Goal: Task Accomplishment & Management: Manage account settings

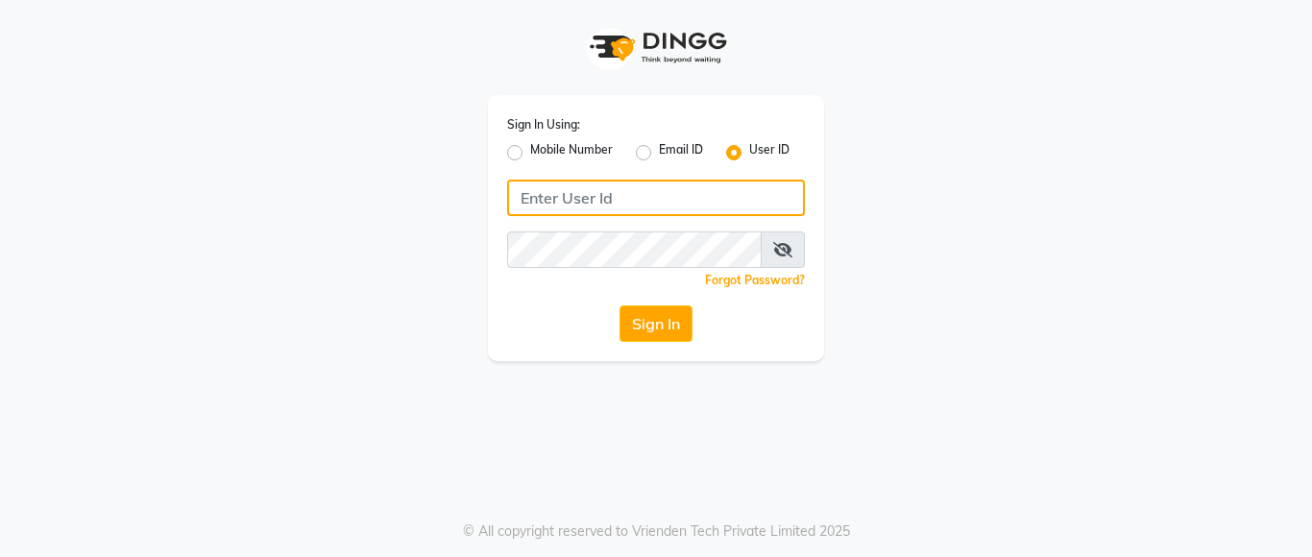
click at [587, 204] on input "Username" at bounding box center [656, 198] width 298 height 36
drag, startPoint x: 518, startPoint y: 200, endPoint x: 620, endPoint y: 200, distance: 102.8
click at [620, 200] on input "lustersalon" at bounding box center [656, 198] width 298 height 36
type input "lustersalon"
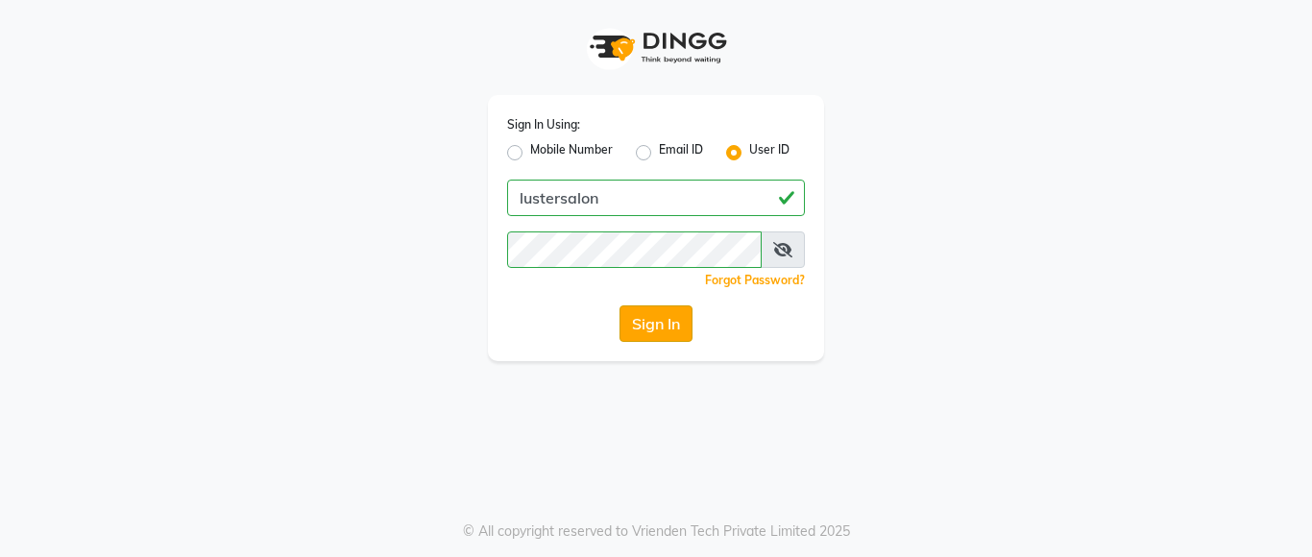
click at [660, 326] on button "Sign In" at bounding box center [655, 323] width 73 height 36
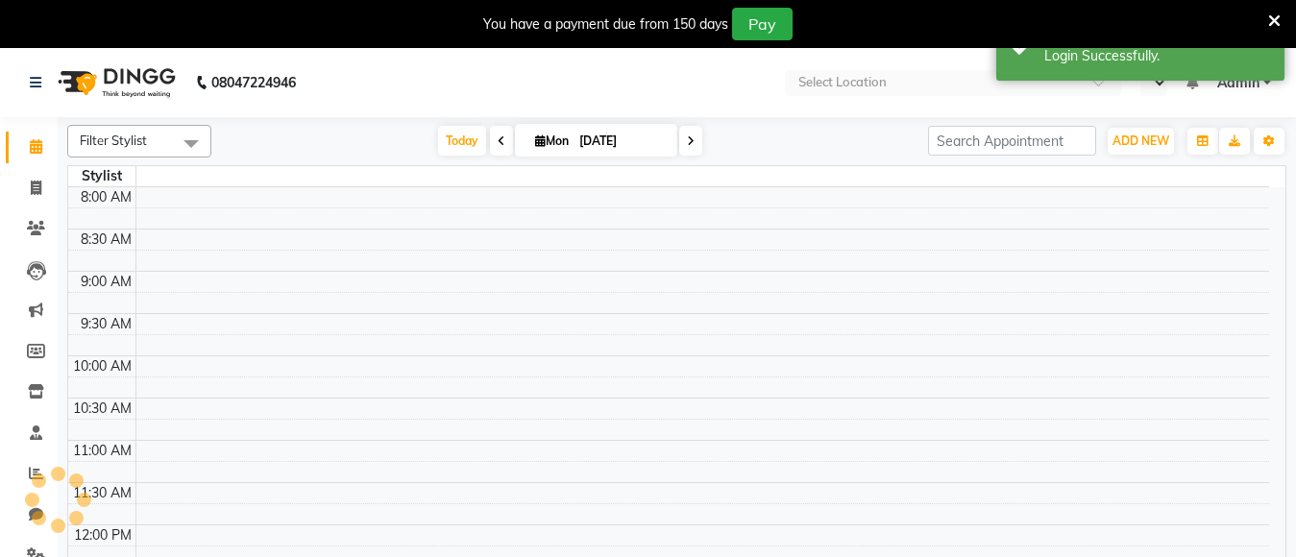
select select "en"
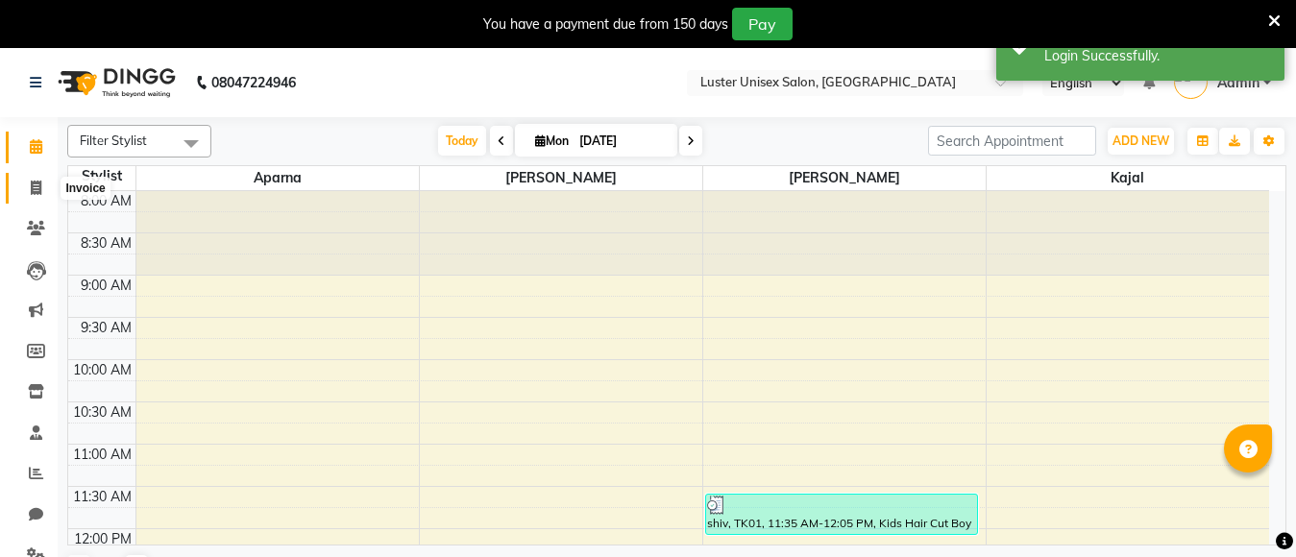
click at [29, 190] on span at bounding box center [36, 189] width 34 height 22
select select "service"
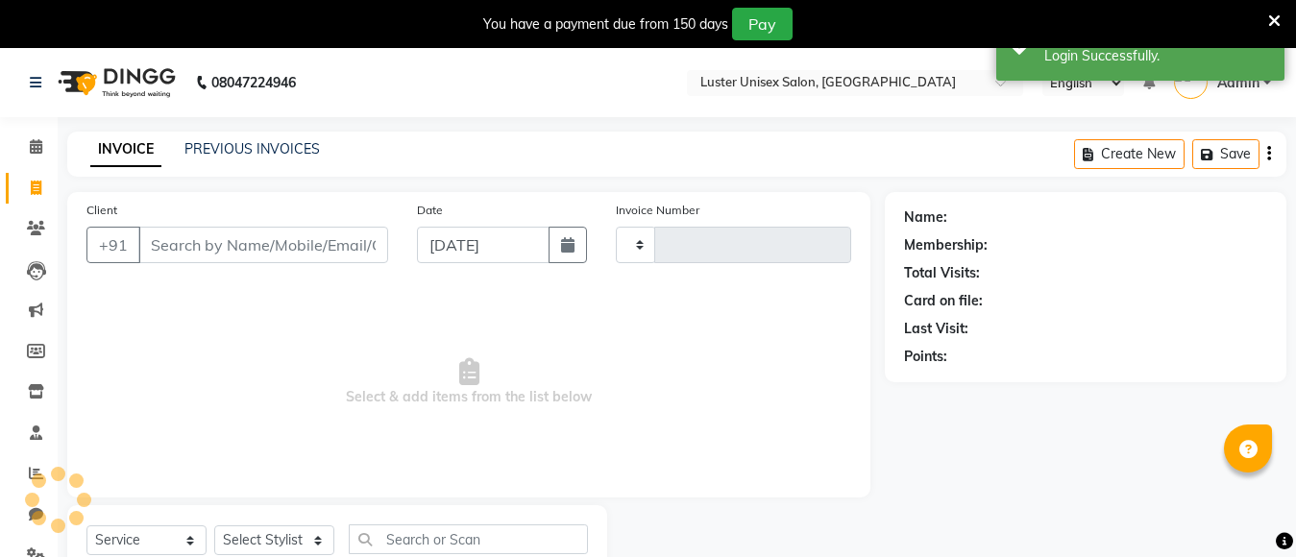
type input "0487"
select select "7467"
click at [303, 154] on link "PREVIOUS INVOICES" at bounding box center [251, 148] width 135 height 17
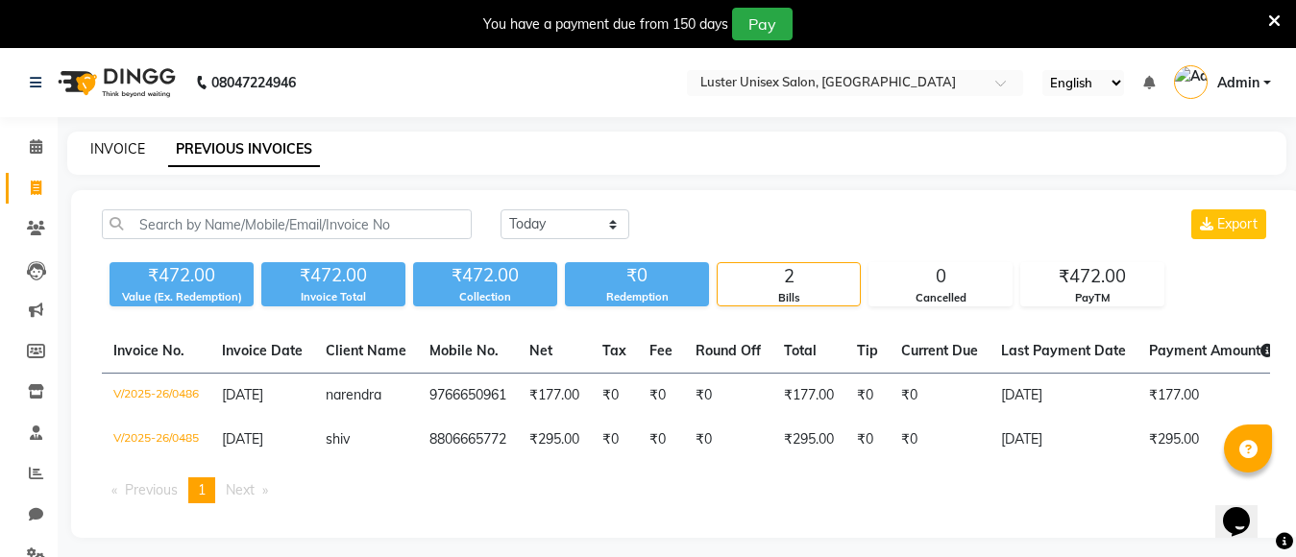
click at [126, 150] on link "INVOICE" at bounding box center [117, 148] width 55 height 17
select select "service"
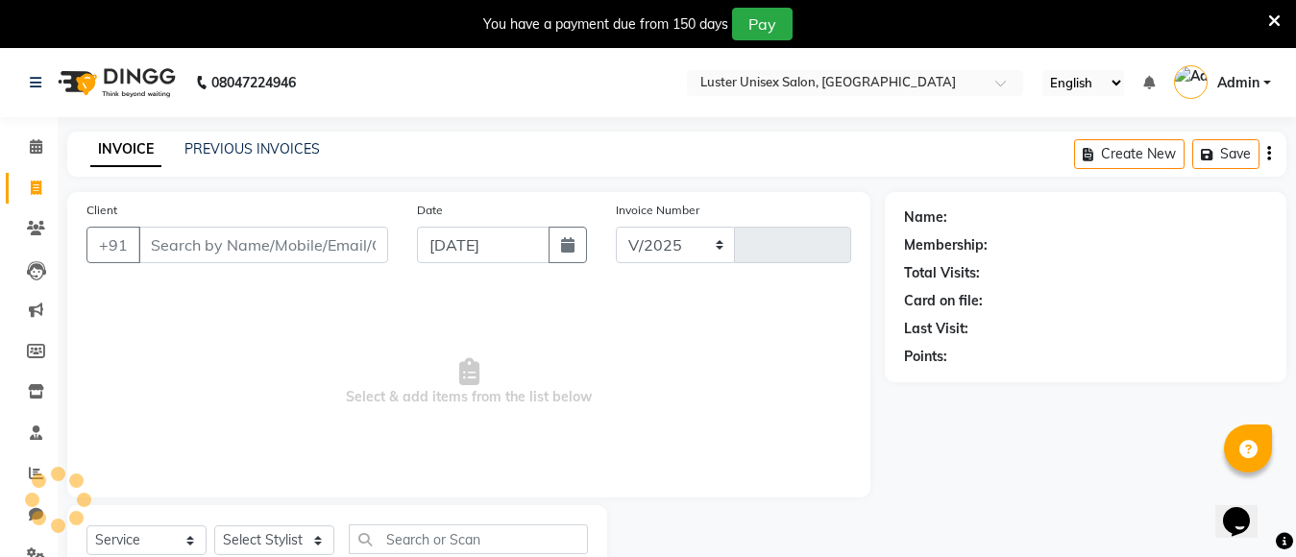
scroll to position [68, 0]
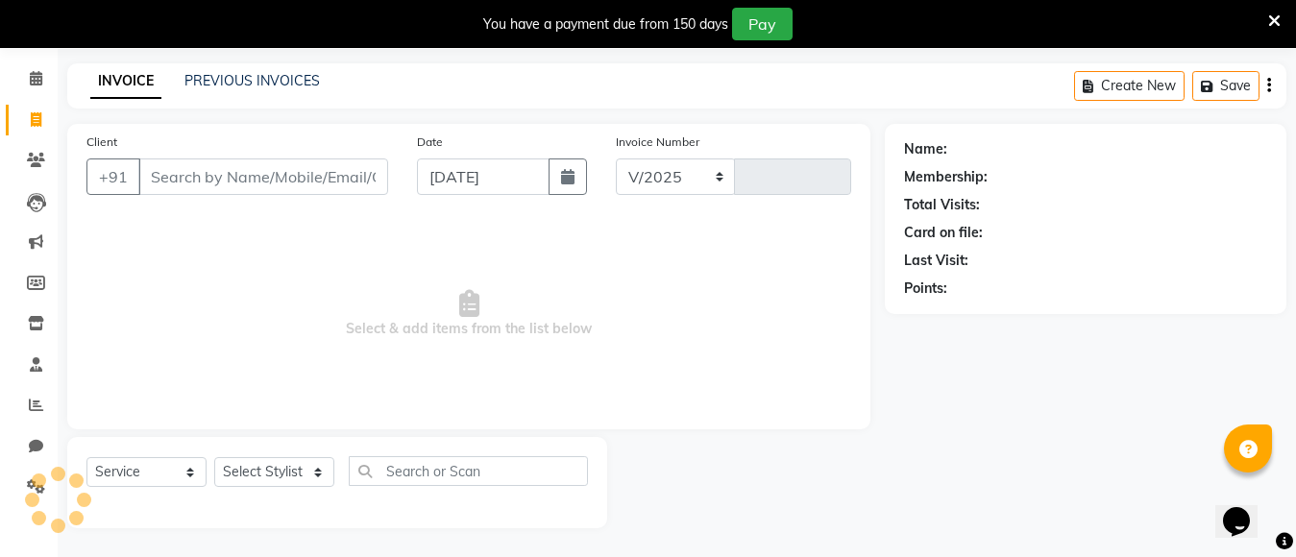
select select "7467"
type input "0487"
click at [28, 153] on icon at bounding box center [36, 160] width 18 height 14
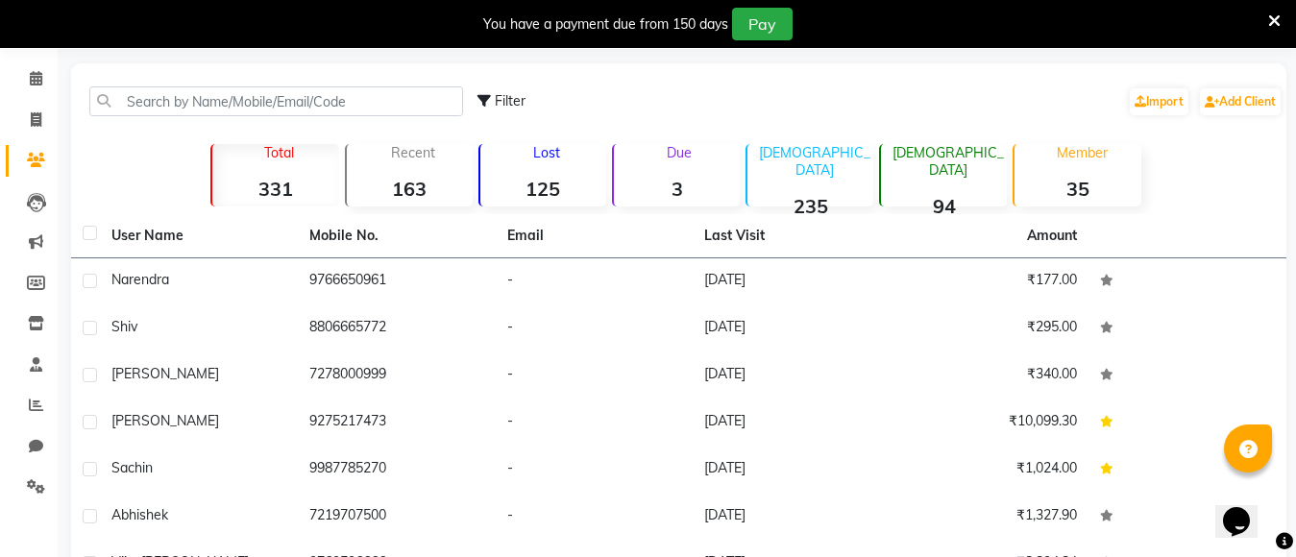
click at [286, 185] on strong "331" at bounding box center [275, 189] width 126 height 24
click at [279, 186] on strong "331" at bounding box center [275, 189] width 126 height 24
click at [806, 194] on strong "235" at bounding box center [810, 206] width 126 height 24
click at [822, 173] on div "Male 235" at bounding box center [809, 175] width 128 height 62
click at [421, 193] on strong "163" at bounding box center [410, 189] width 126 height 24
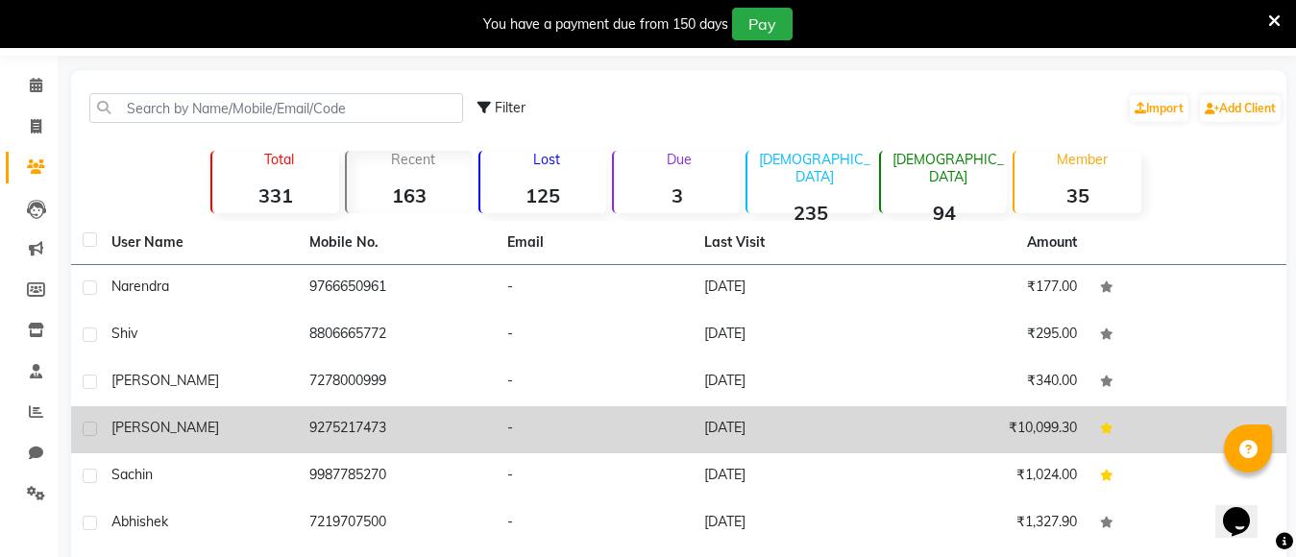
scroll to position [96, 0]
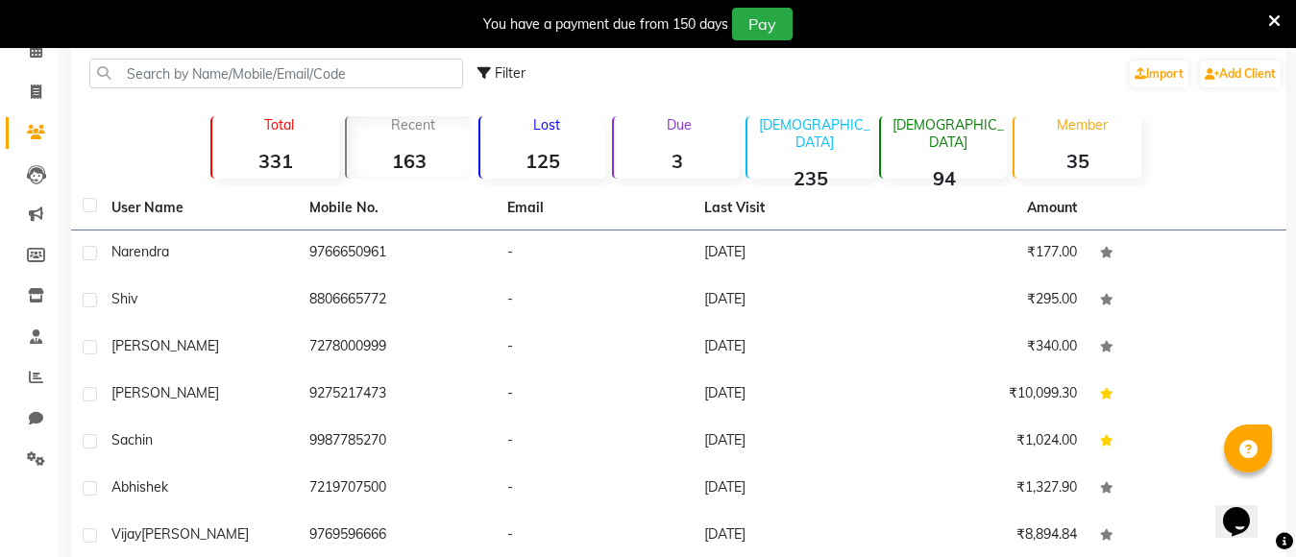
click at [264, 147] on div "Total 331" at bounding box center [274, 147] width 128 height 62
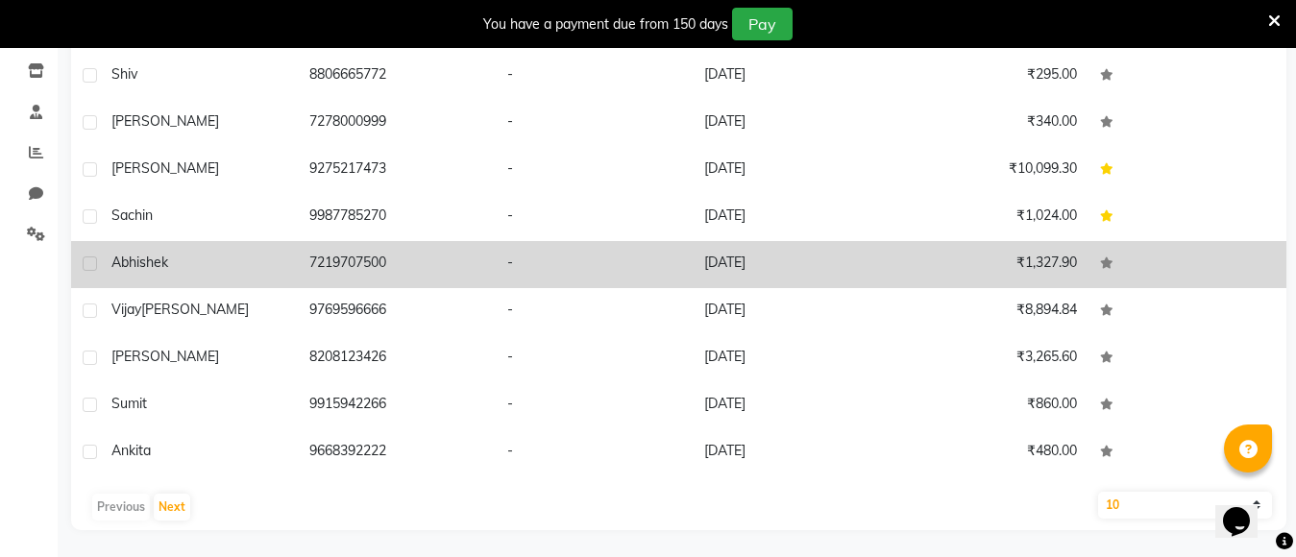
scroll to position [323, 0]
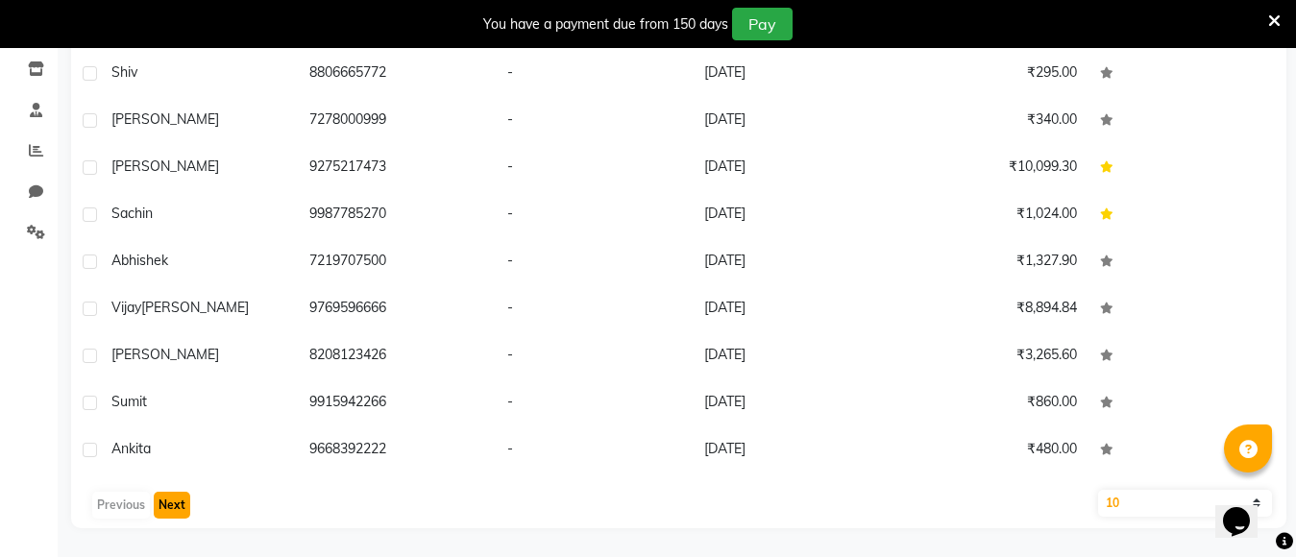
click at [166, 512] on button "Next" at bounding box center [172, 505] width 36 height 27
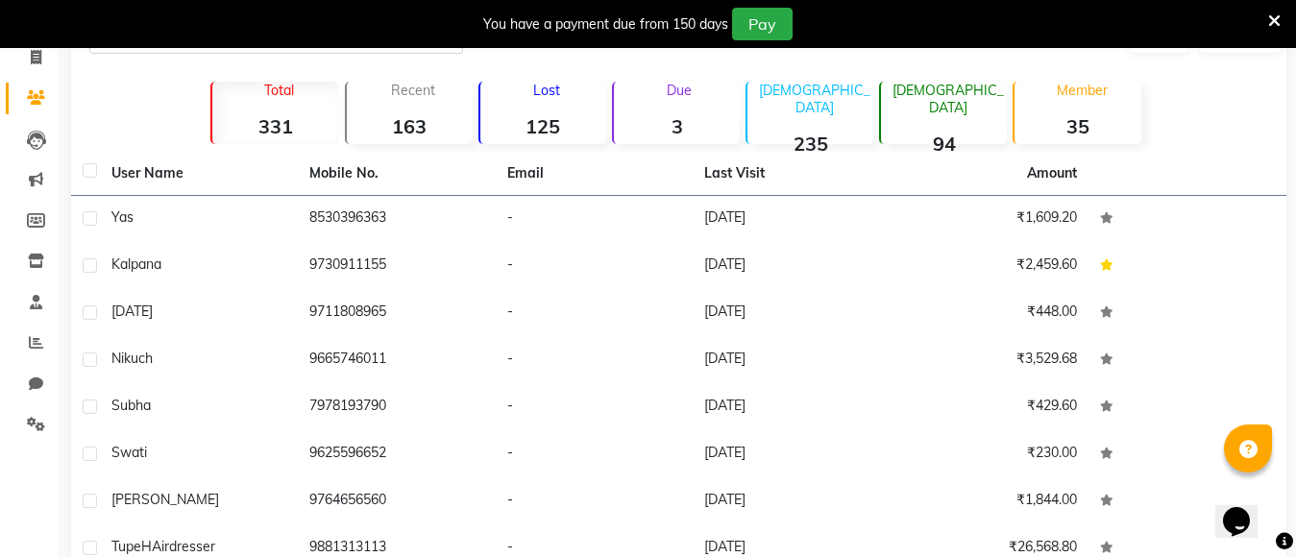
scroll to position [227, 0]
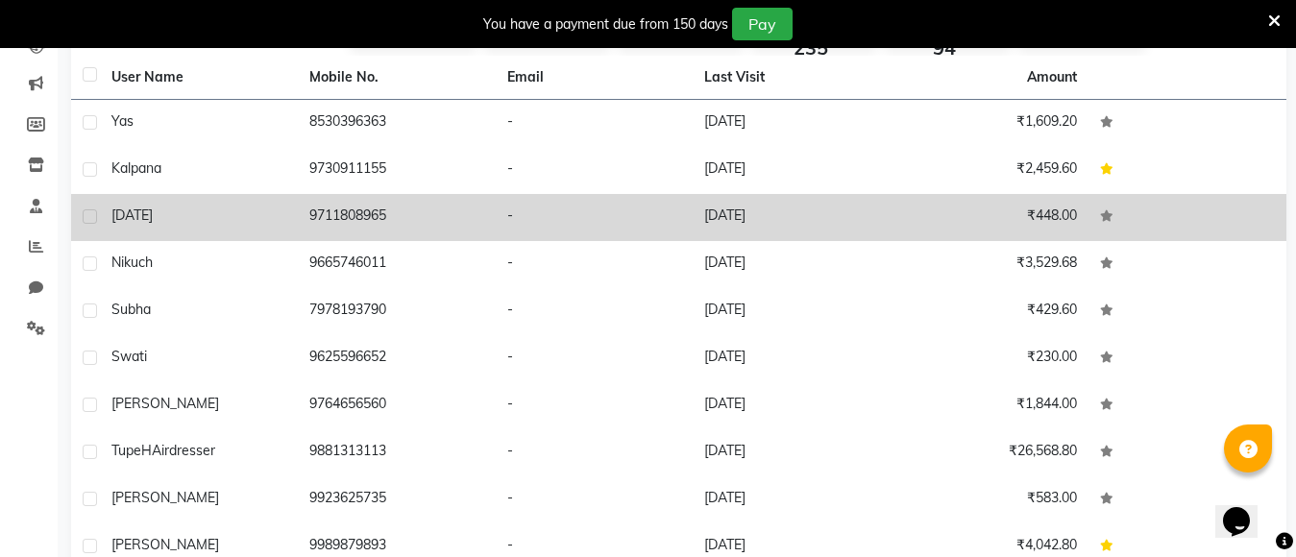
drag, startPoint x: 296, startPoint y: 365, endPoint x: 207, endPoint y: 230, distance: 161.7
click at [207, 230] on td "[DATE]" at bounding box center [199, 217] width 198 height 47
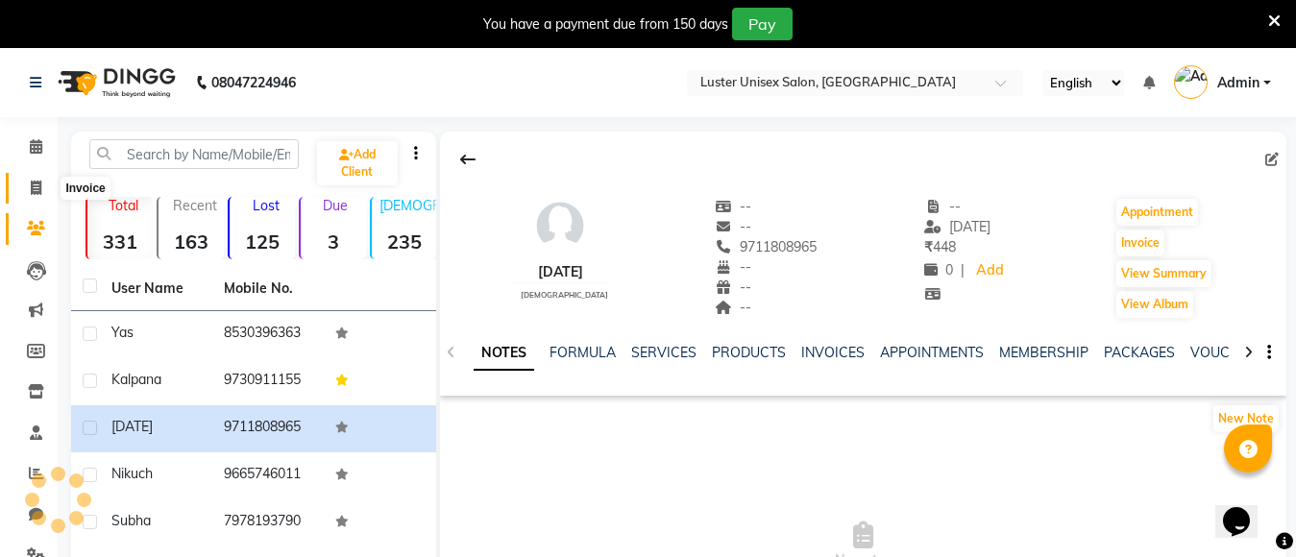
click at [34, 178] on span at bounding box center [36, 189] width 34 height 22
select select "service"
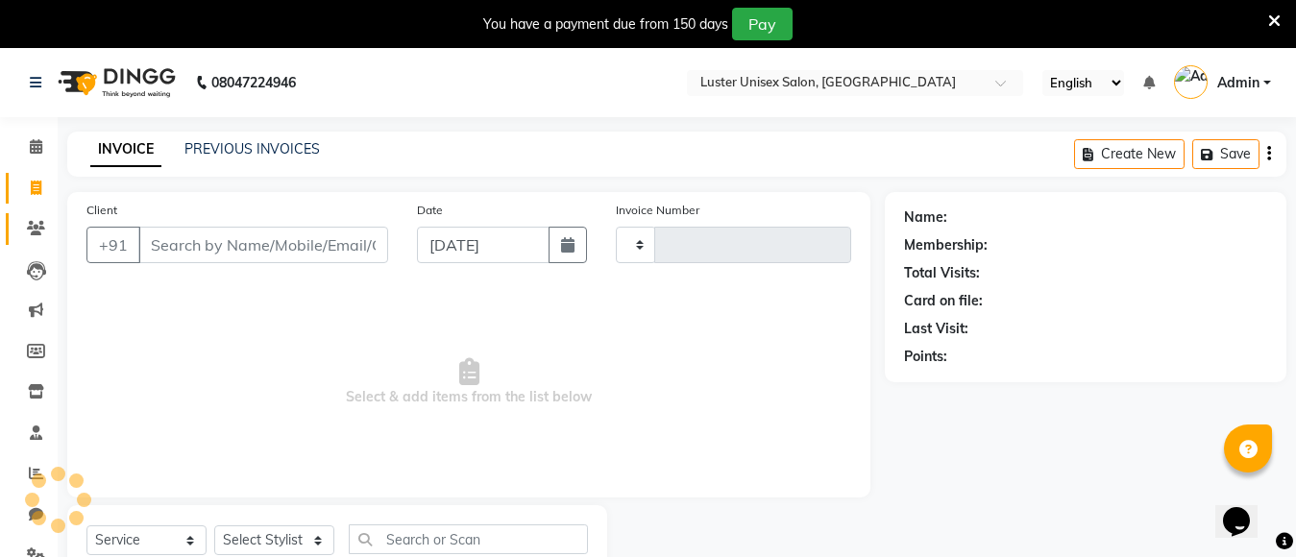
type input "0487"
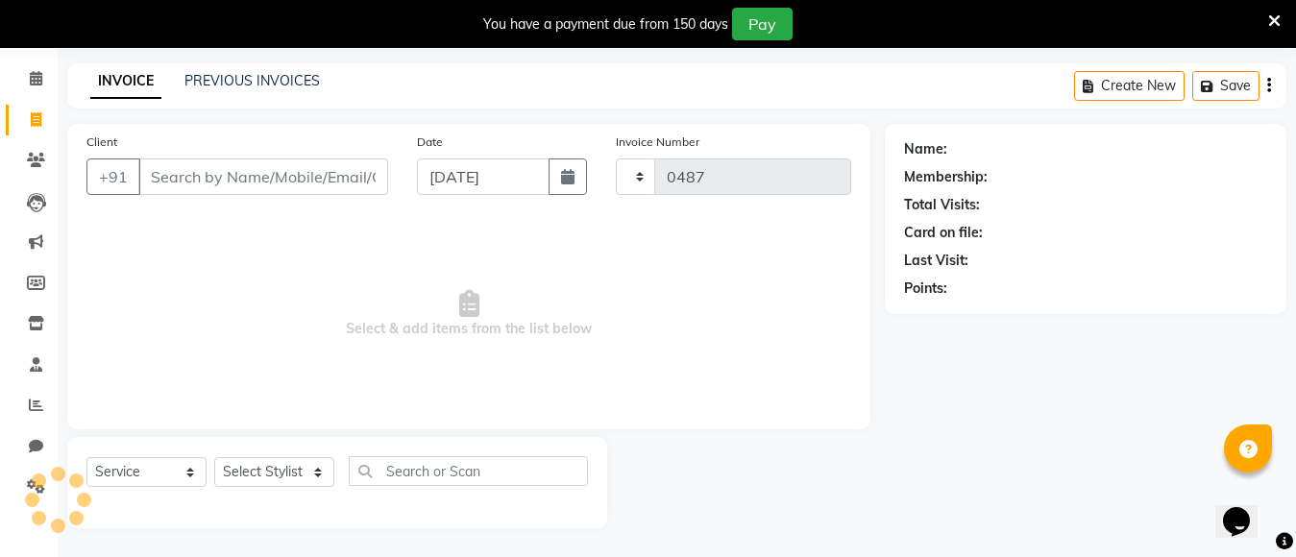
select select "7467"
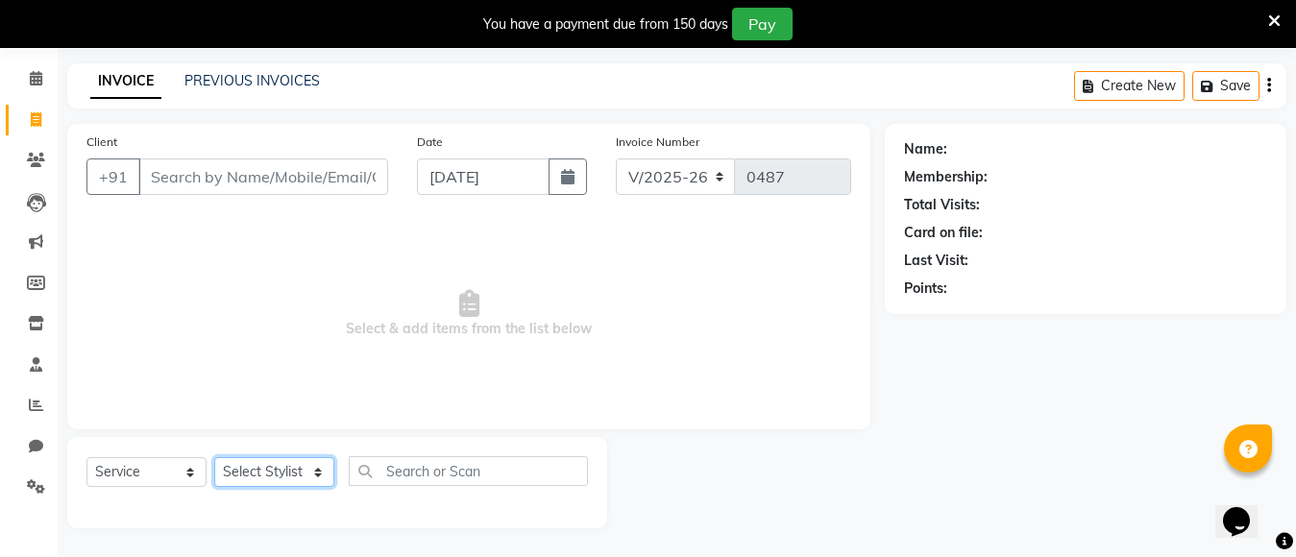
click at [274, 466] on select "Select Stylist [PERSON_NAME] kajal [PERSON_NAME]" at bounding box center [274, 472] width 120 height 30
select select "88336"
click at [214, 457] on select "Select Stylist [PERSON_NAME] kajal [PERSON_NAME]" at bounding box center [274, 472] width 120 height 30
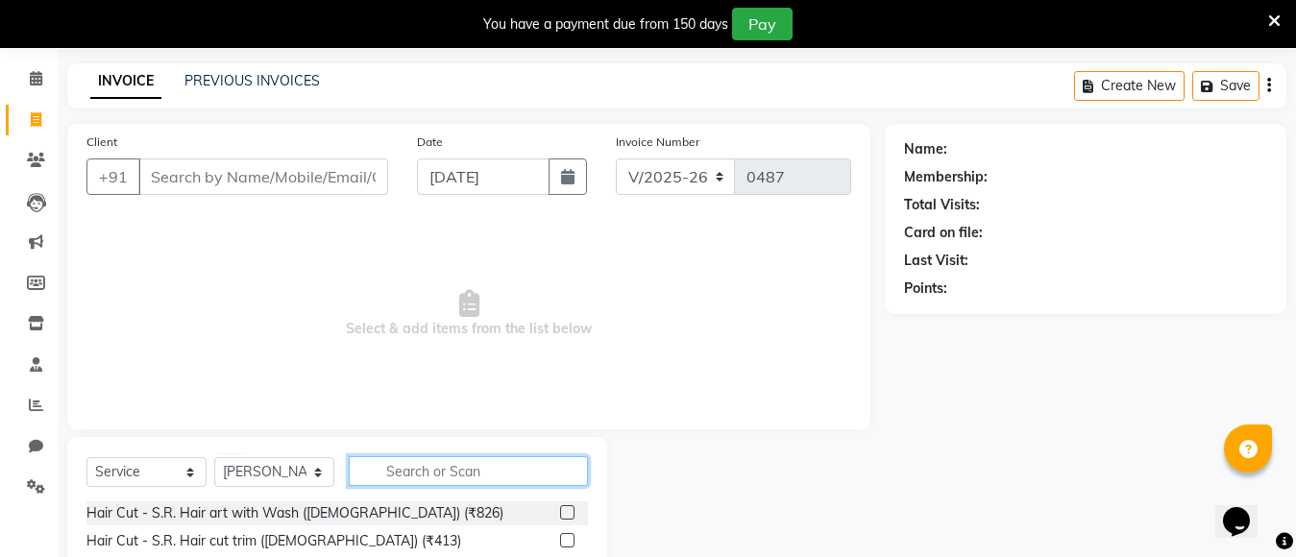
click at [452, 469] on input "text" at bounding box center [468, 471] width 239 height 30
click at [1271, 27] on icon at bounding box center [1274, 20] width 12 height 17
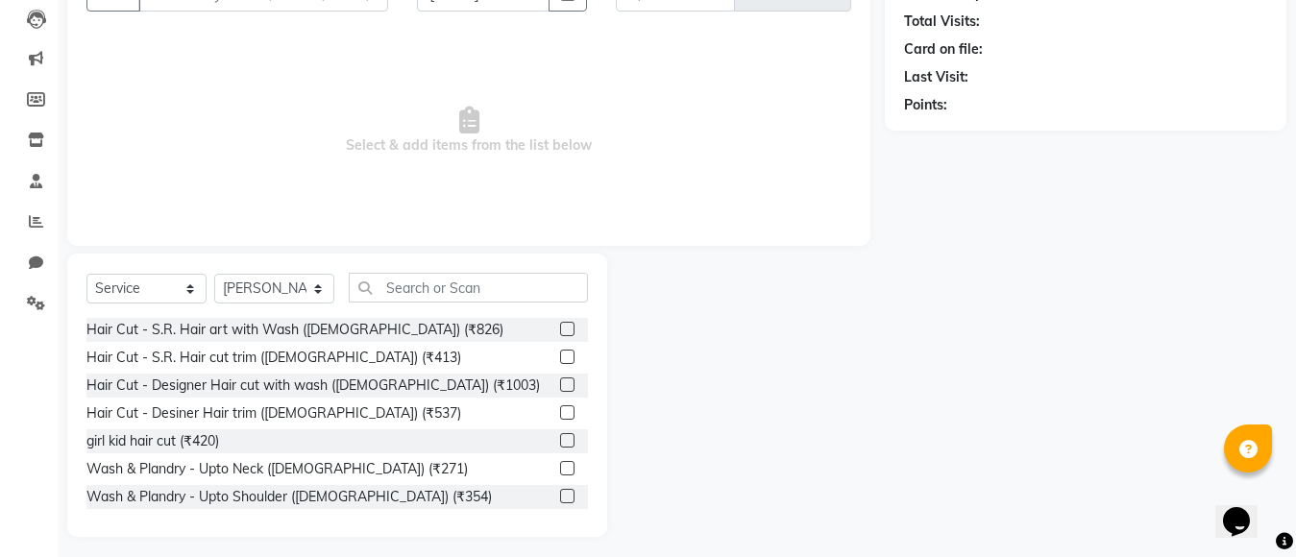
scroll to position [212, 0]
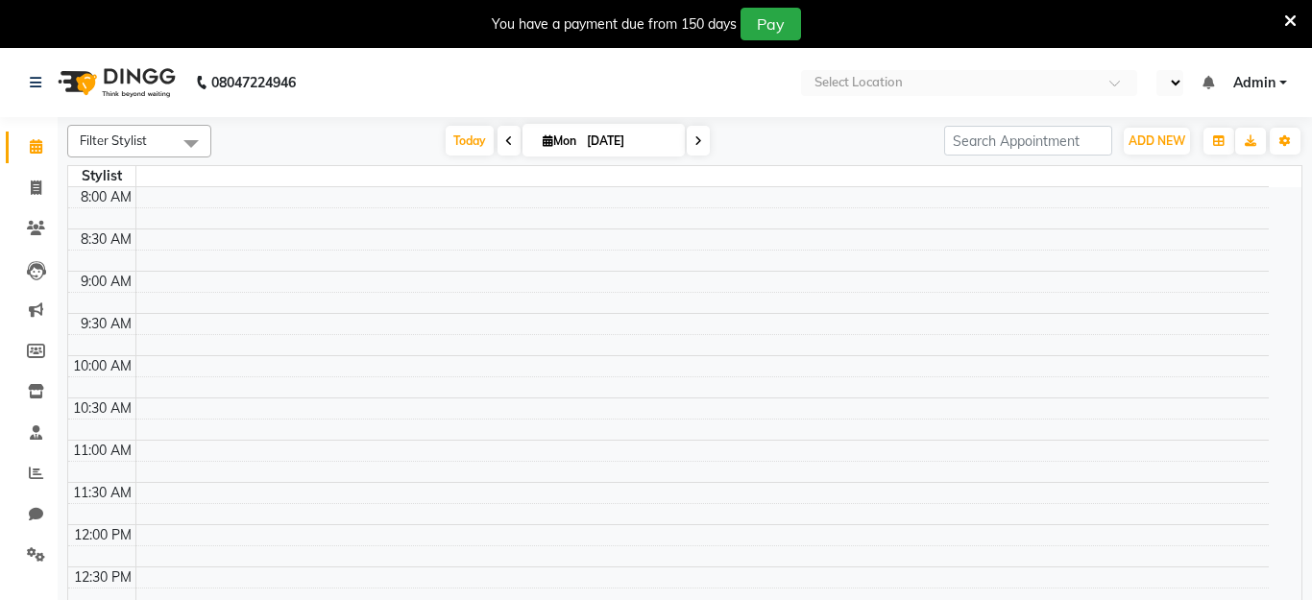
click at [1265, 20] on div "You have a payment due from 150 days Pay" at bounding box center [646, 24] width 1276 height 33
select select "en"
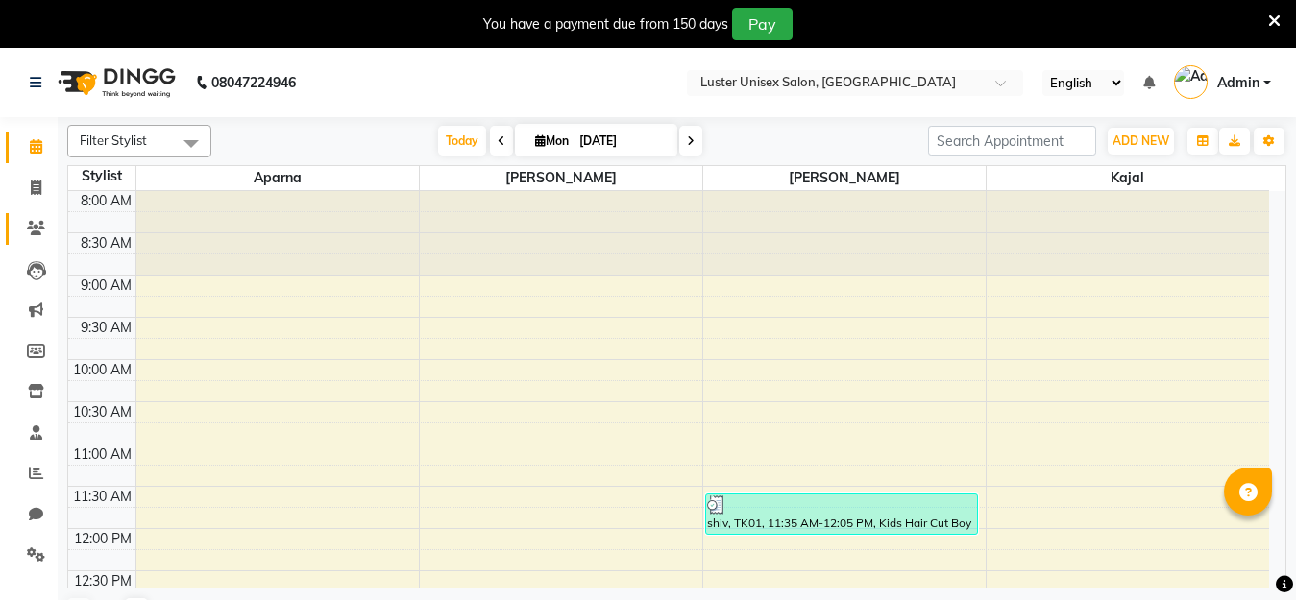
click at [38, 230] on icon at bounding box center [36, 228] width 18 height 14
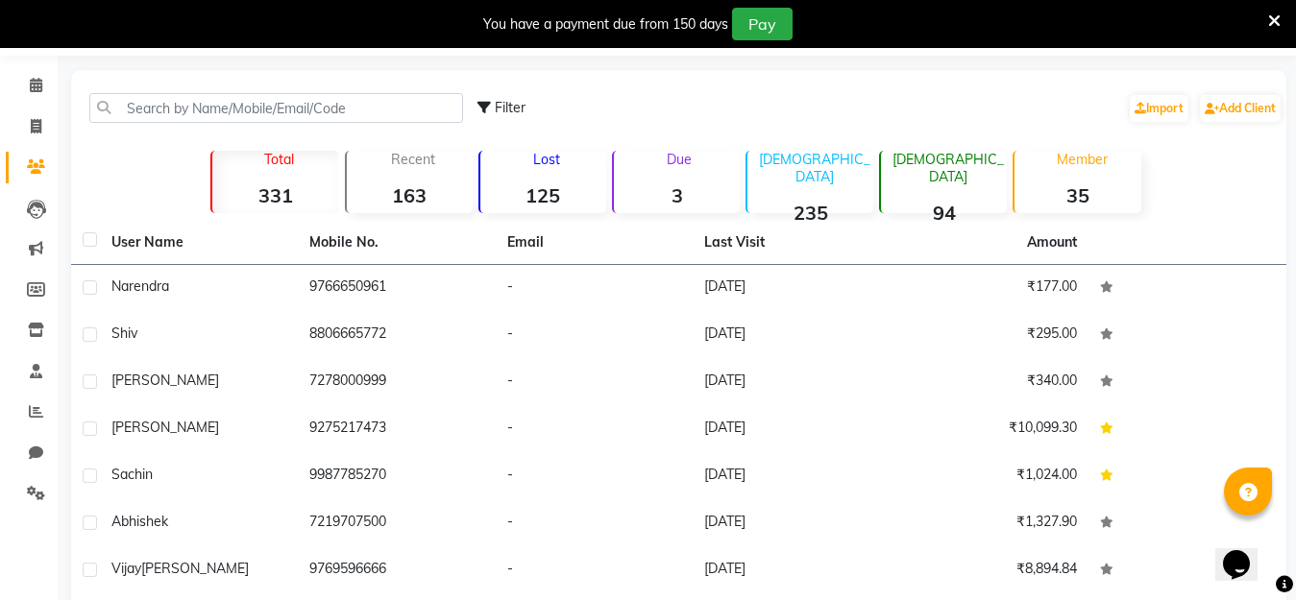
scroll to position [96, 0]
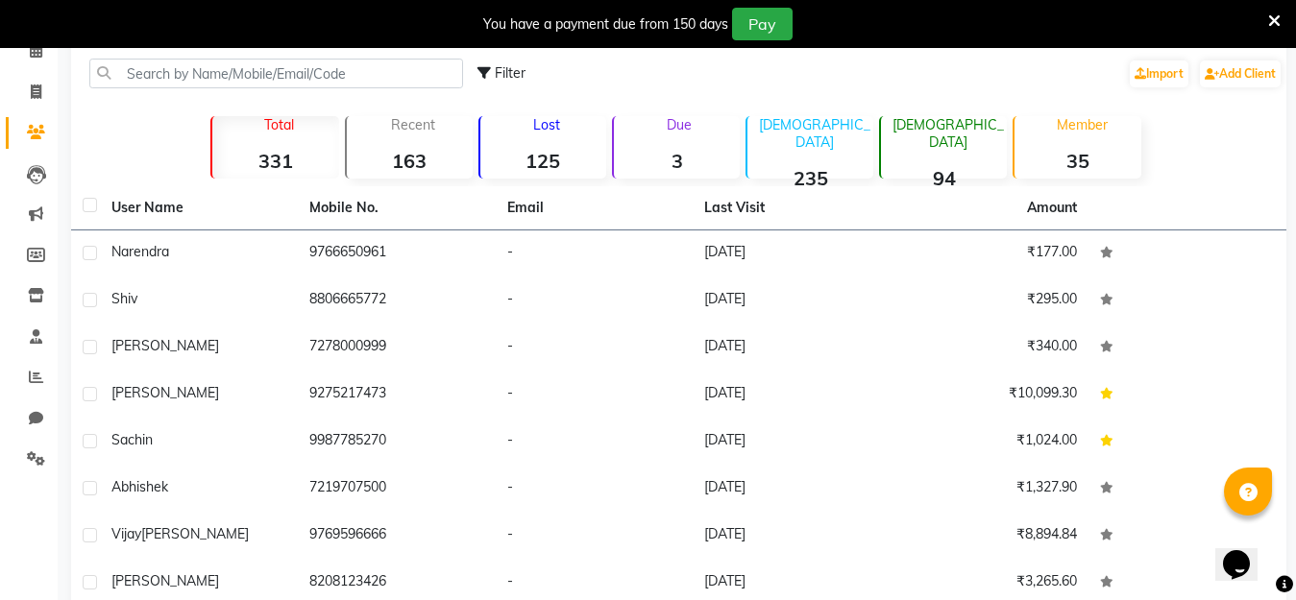
click at [291, 161] on strong "331" at bounding box center [275, 161] width 126 height 24
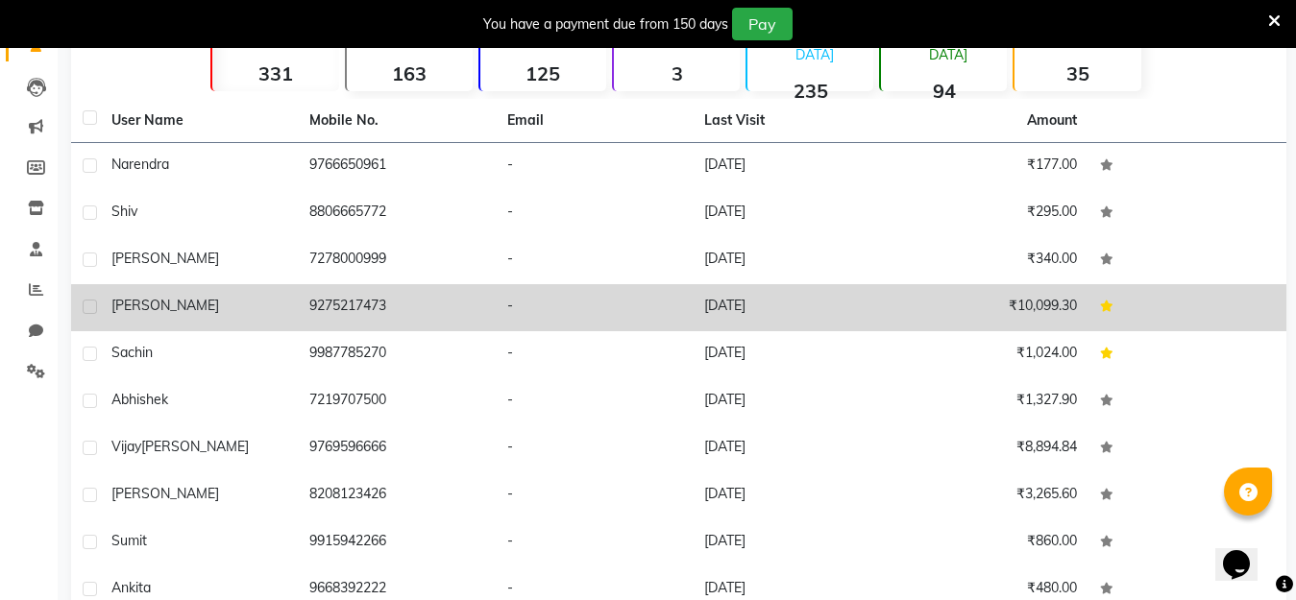
scroll to position [279, 0]
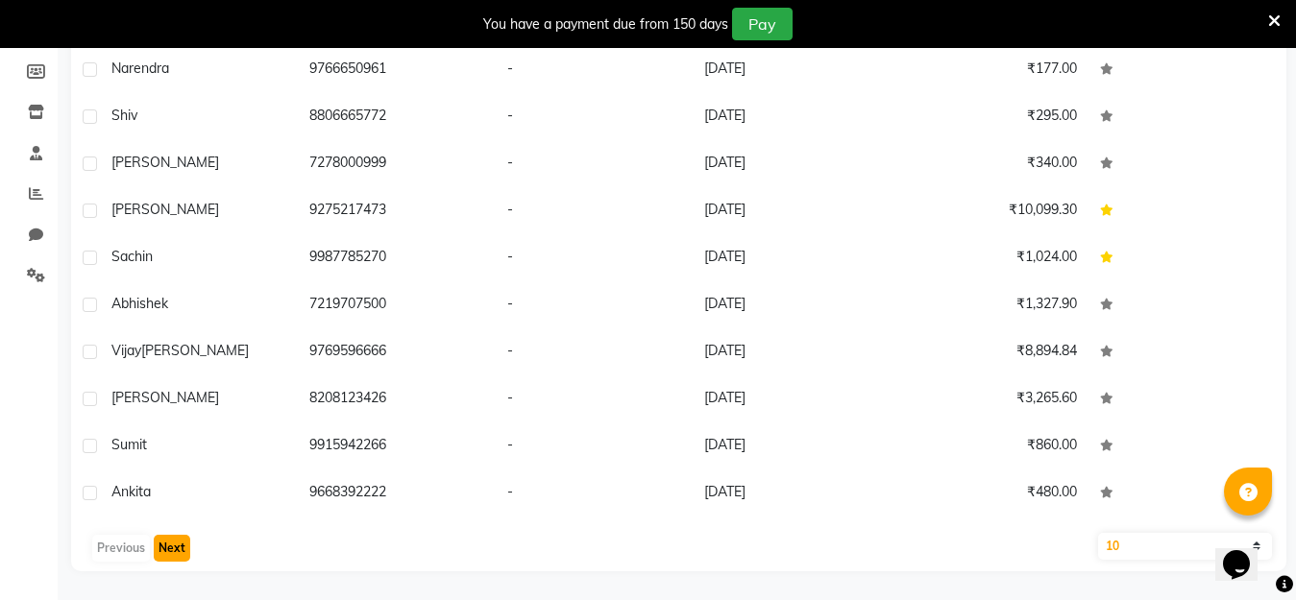
click at [176, 555] on button "Next" at bounding box center [172, 548] width 36 height 27
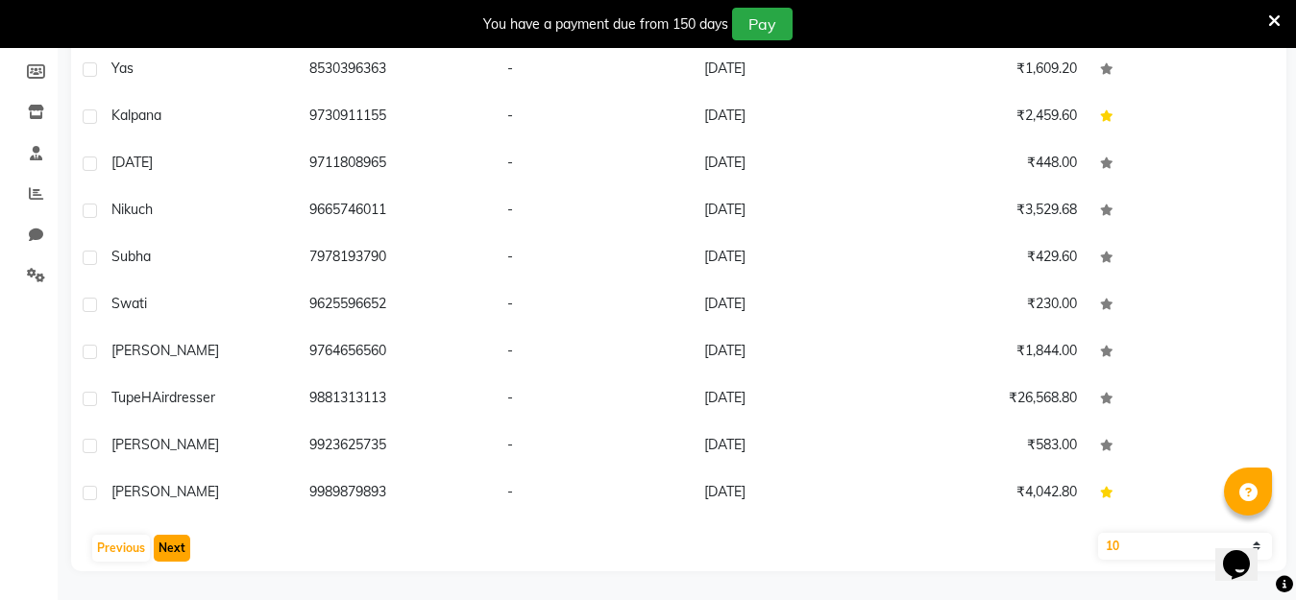
click at [176, 541] on button "Next" at bounding box center [172, 548] width 36 height 27
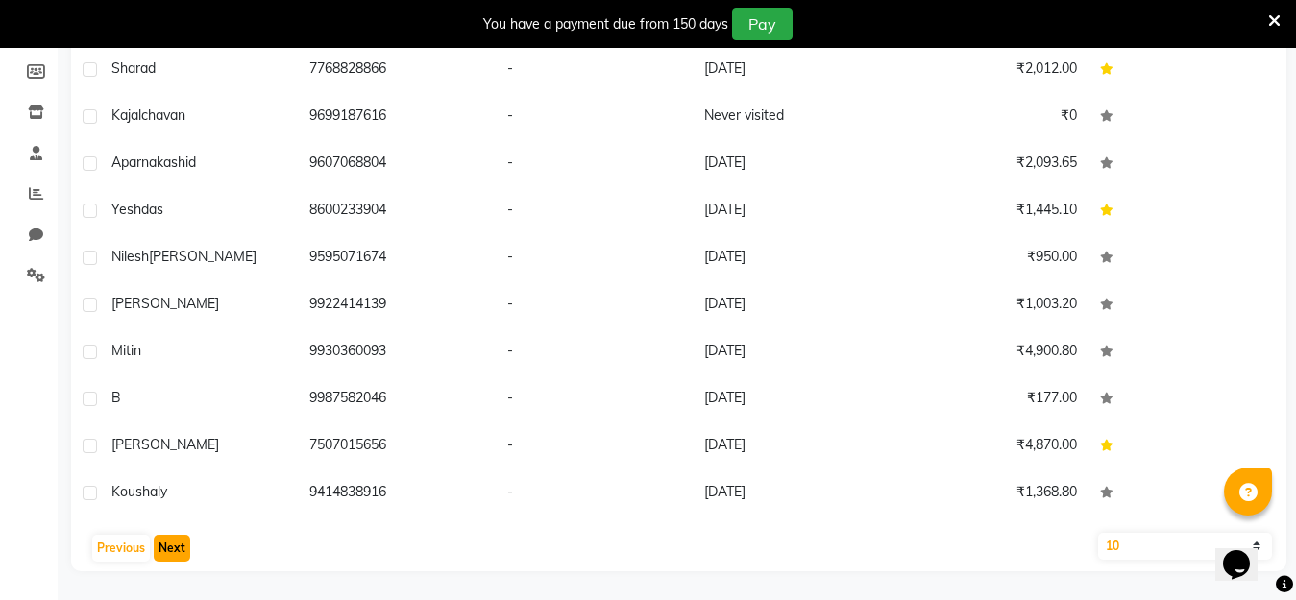
click at [161, 552] on button "Next" at bounding box center [172, 548] width 36 height 27
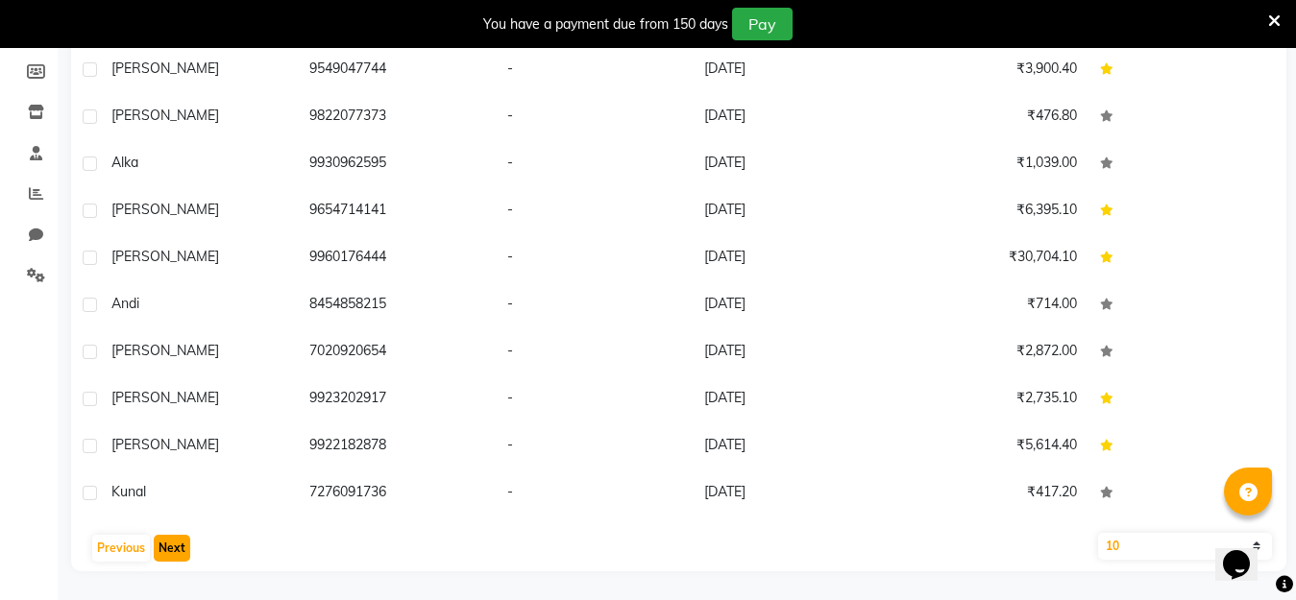
click at [180, 551] on button "Next" at bounding box center [172, 548] width 36 height 27
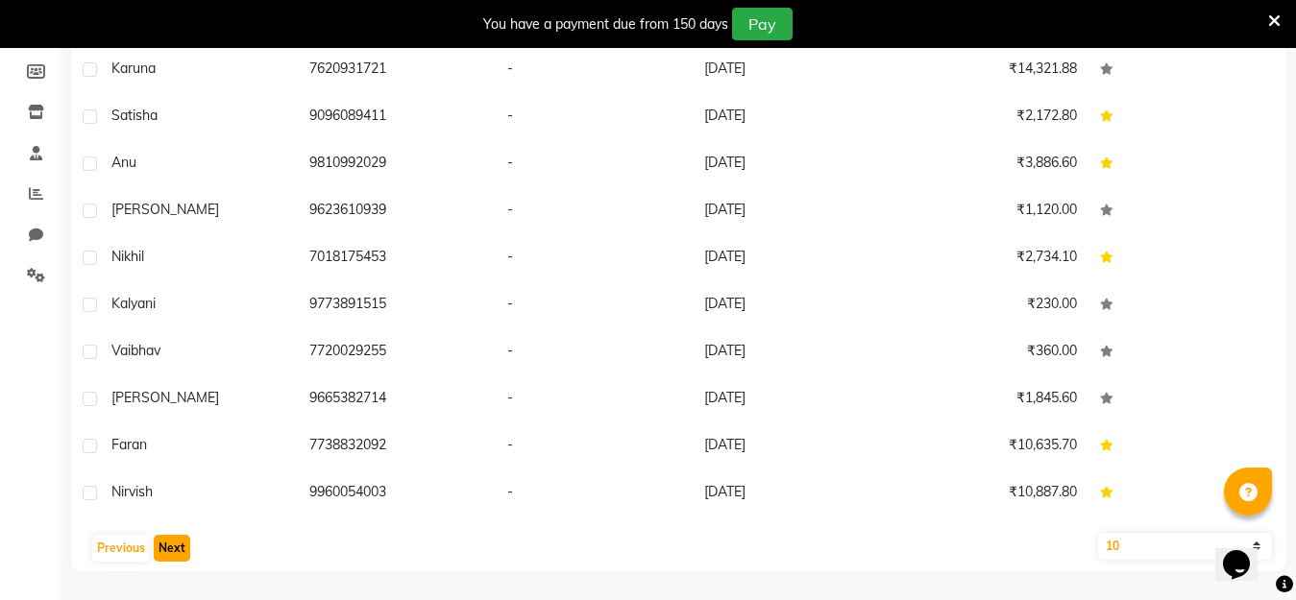
click at [183, 553] on button "Next" at bounding box center [172, 548] width 36 height 27
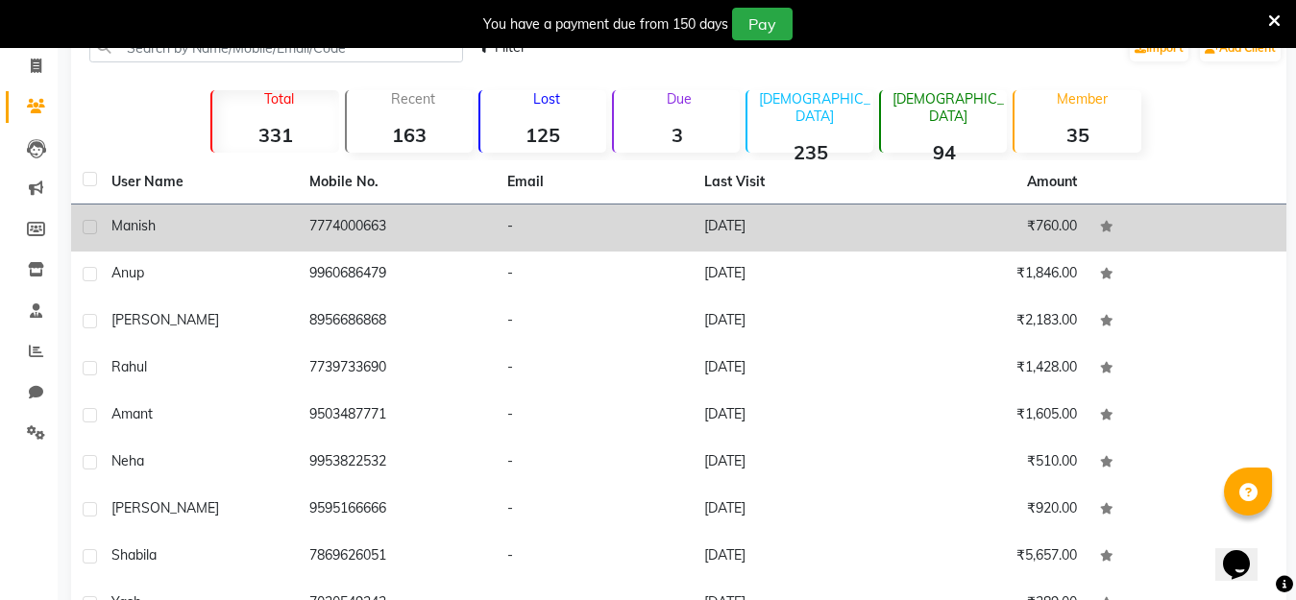
scroll to position [87, 0]
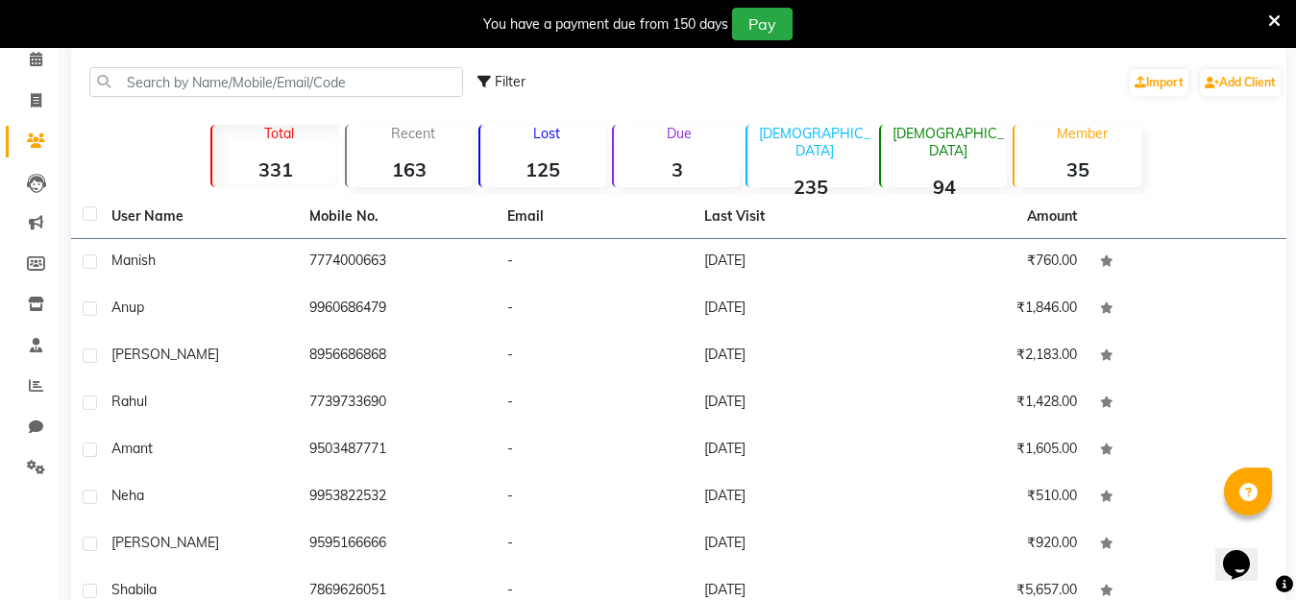
click at [269, 148] on div "Total 331" at bounding box center [274, 156] width 128 height 62
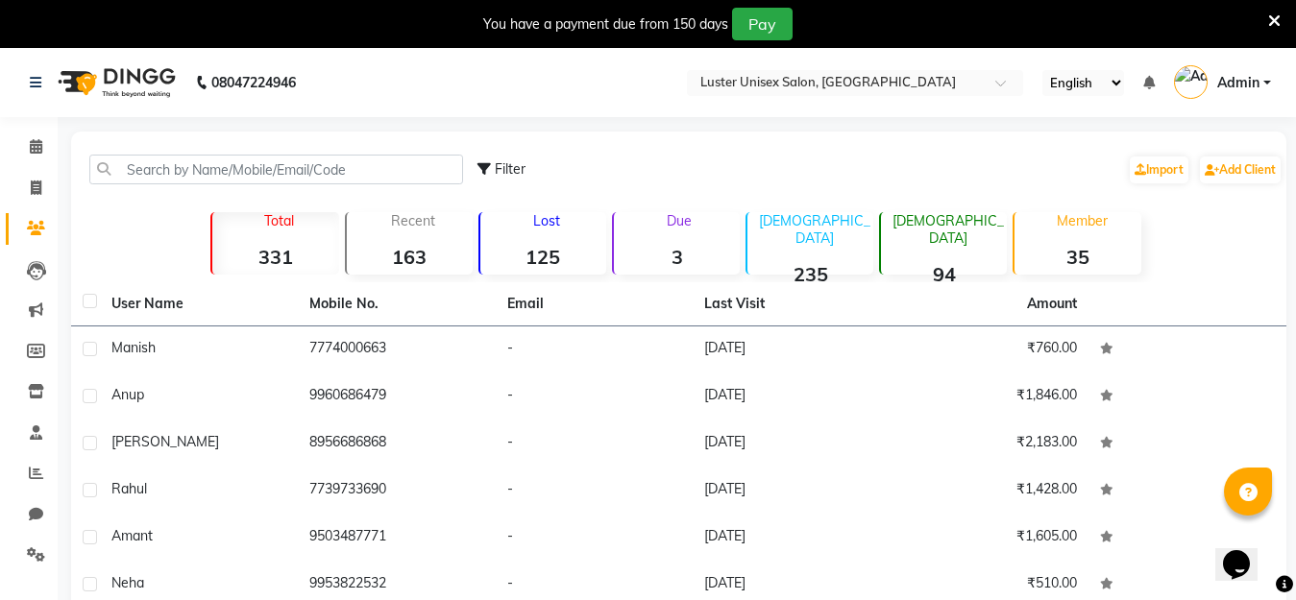
scroll to position [279, 0]
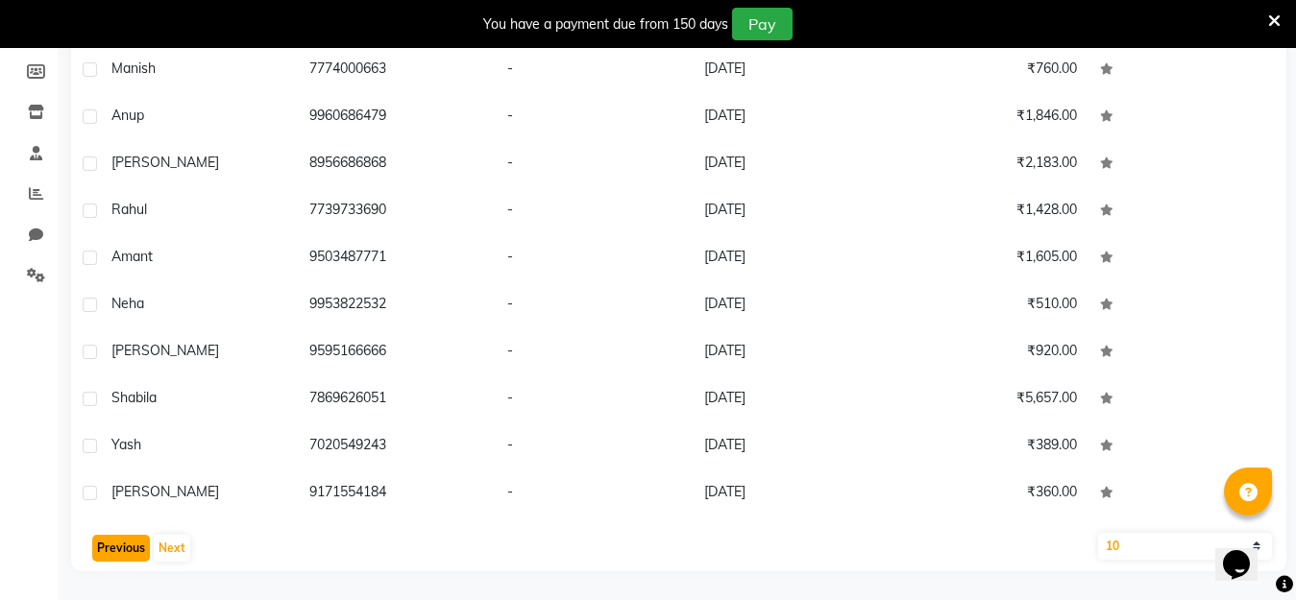
click at [130, 542] on button "Previous" at bounding box center [121, 548] width 58 height 27
click at [108, 554] on button "Previous" at bounding box center [121, 548] width 58 height 27
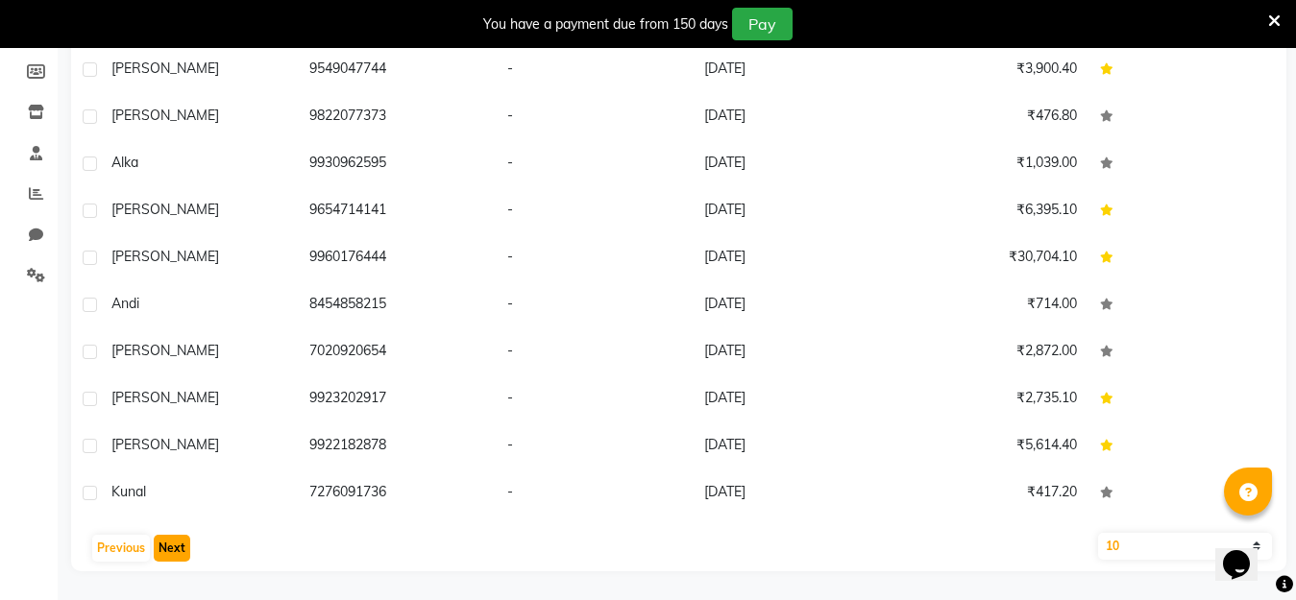
click at [176, 545] on button "Next" at bounding box center [172, 548] width 36 height 27
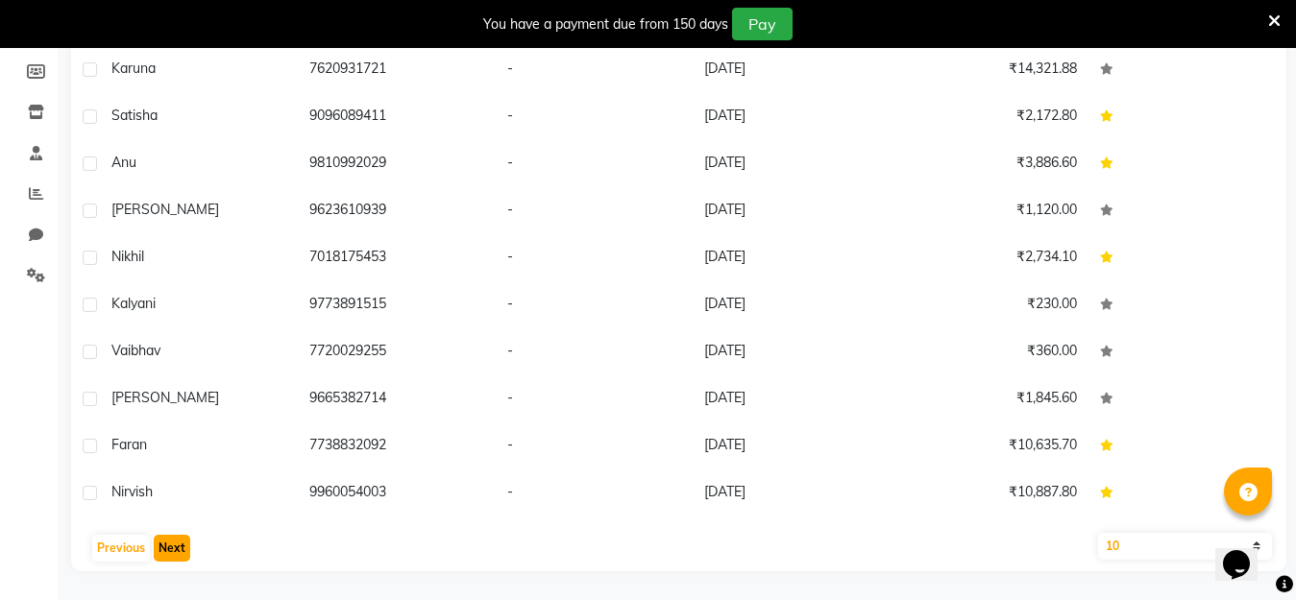
click at [176, 545] on button "Next" at bounding box center [172, 548] width 36 height 27
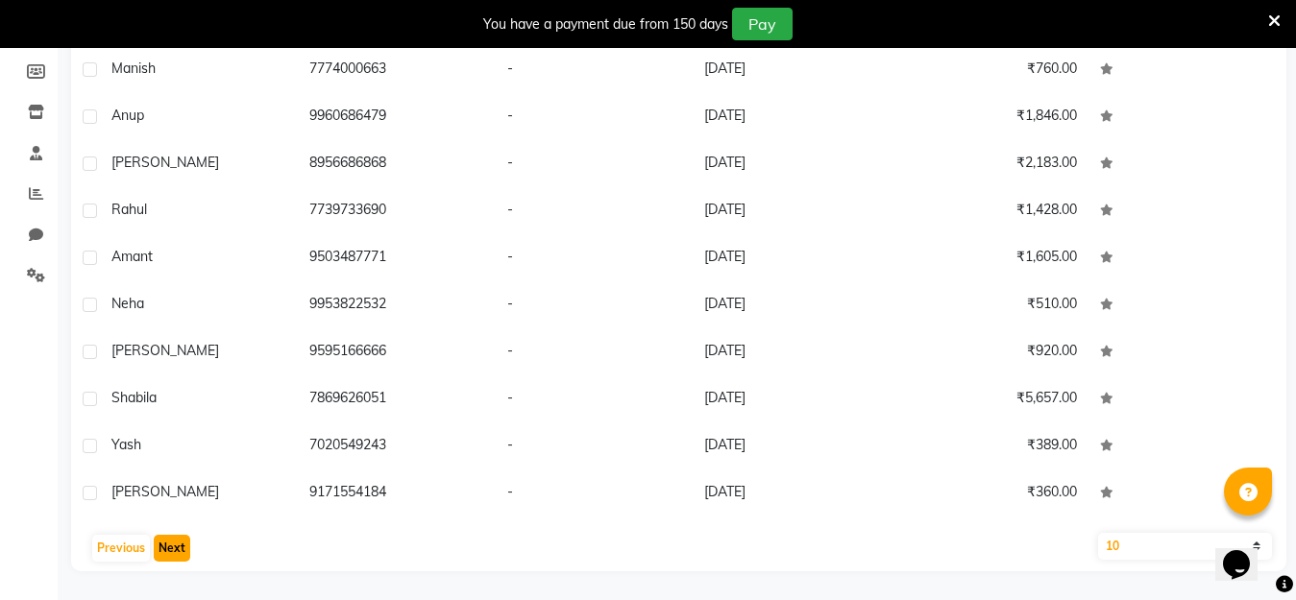
click at [169, 545] on button "Next" at bounding box center [172, 548] width 36 height 27
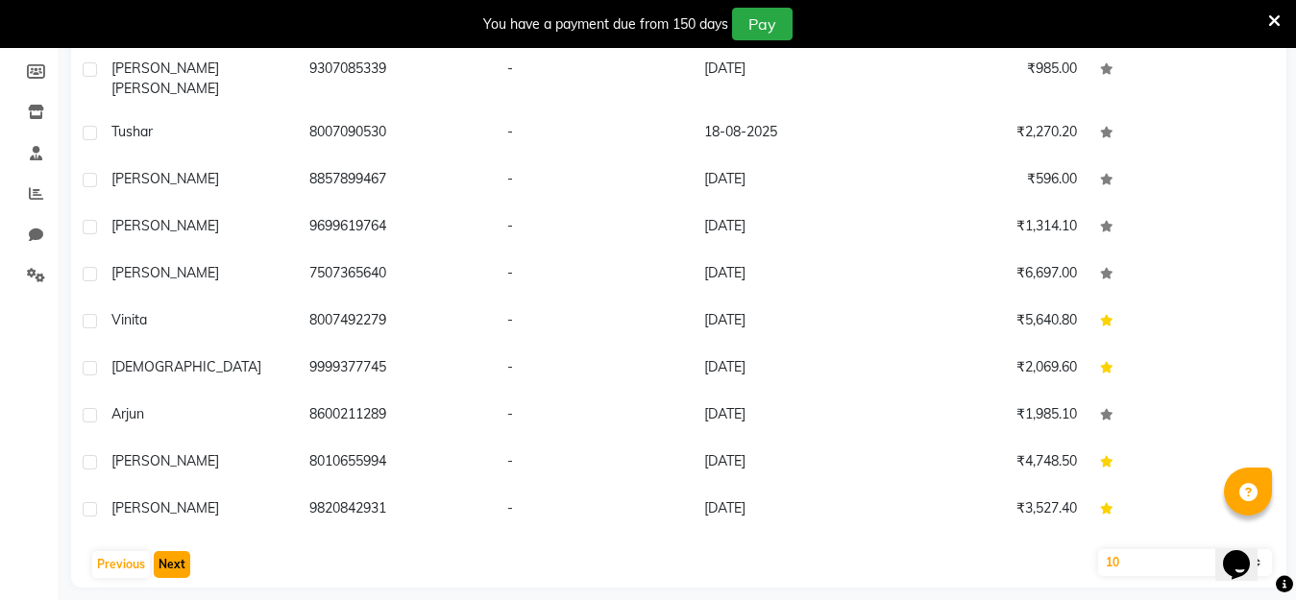
click at [178, 551] on button "Next" at bounding box center [172, 564] width 36 height 27
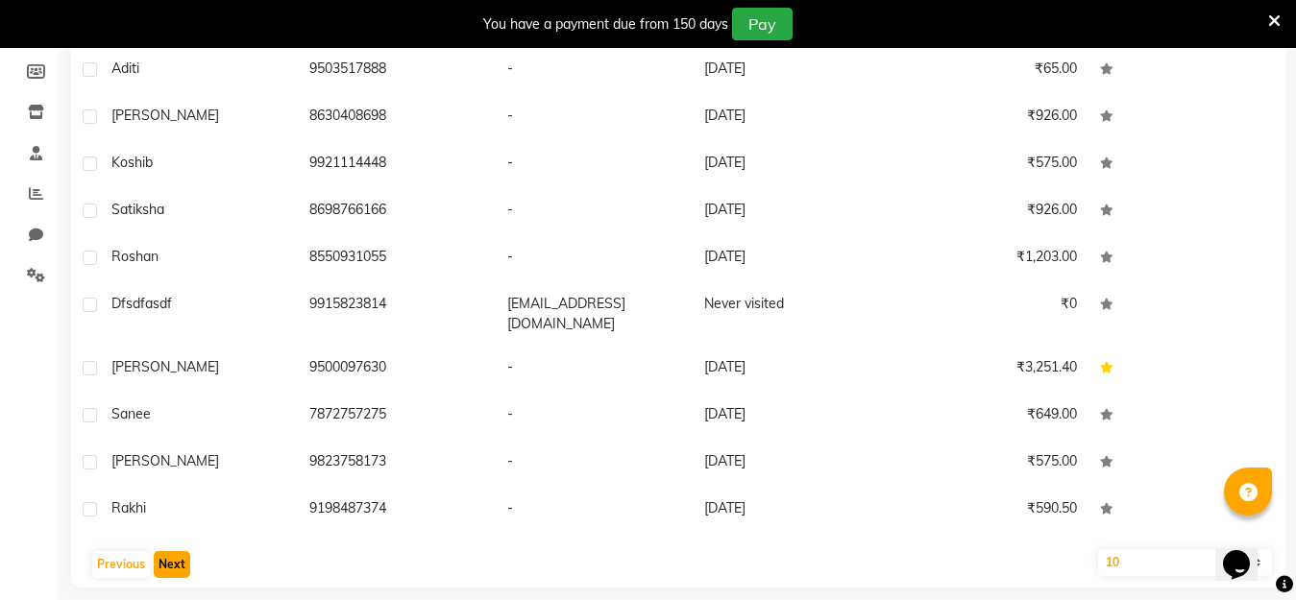
click at [159, 552] on button "Next" at bounding box center [172, 564] width 36 height 27
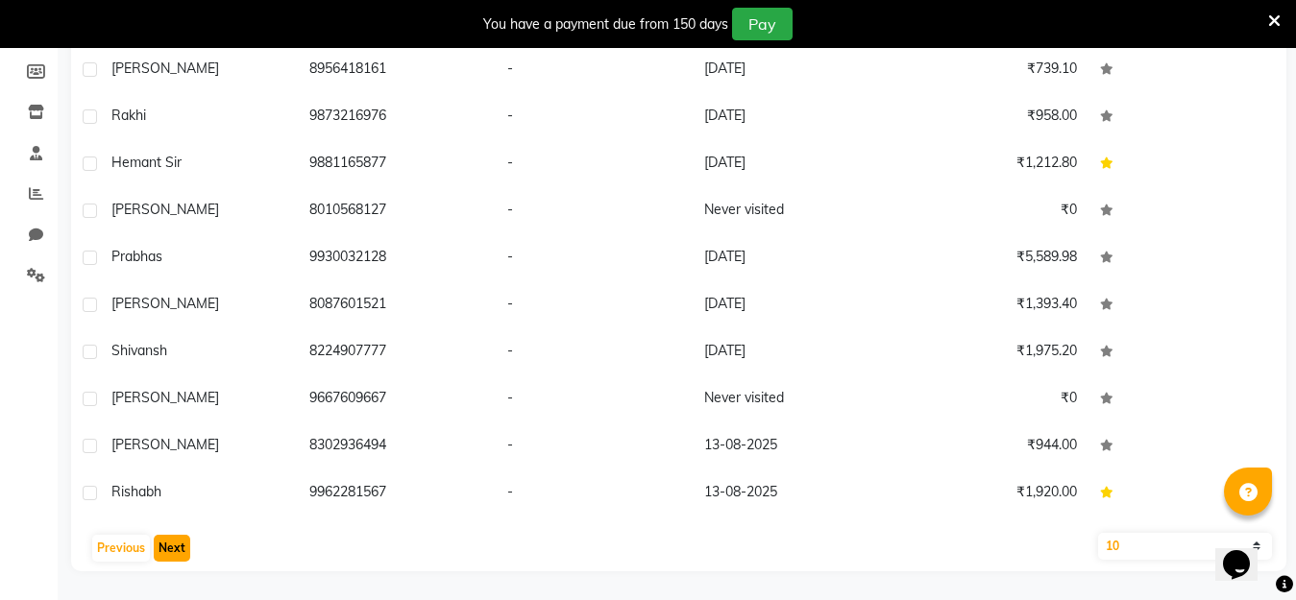
click at [162, 551] on button "Next" at bounding box center [172, 548] width 36 height 27
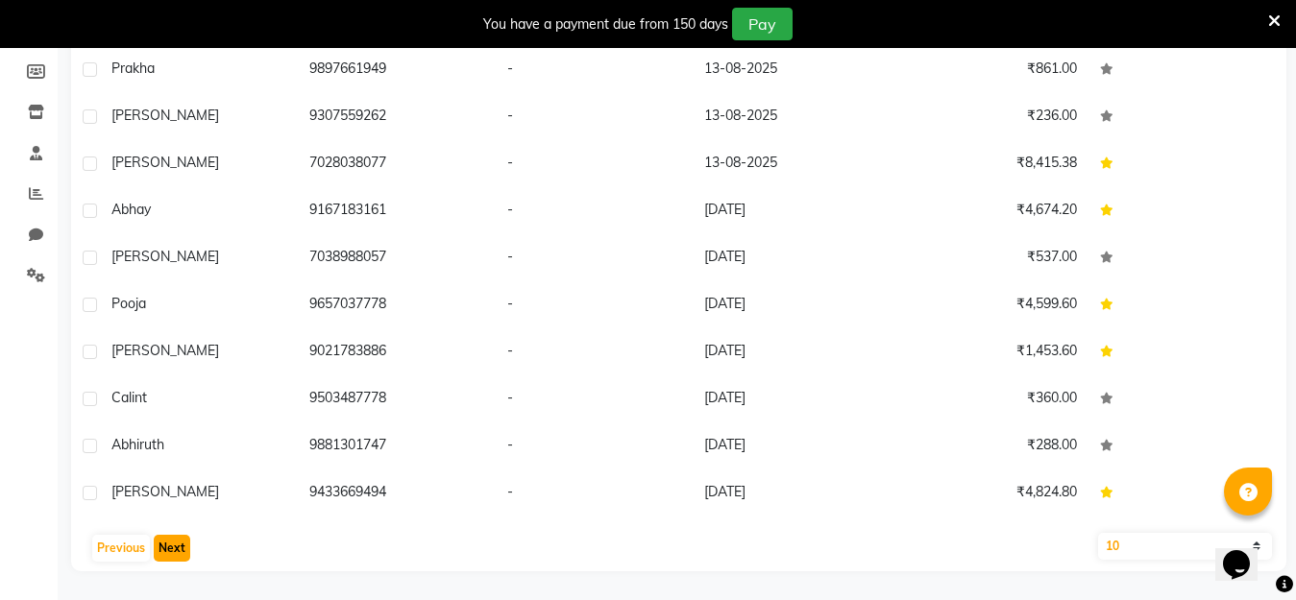
click at [163, 556] on button "Next" at bounding box center [172, 548] width 36 height 27
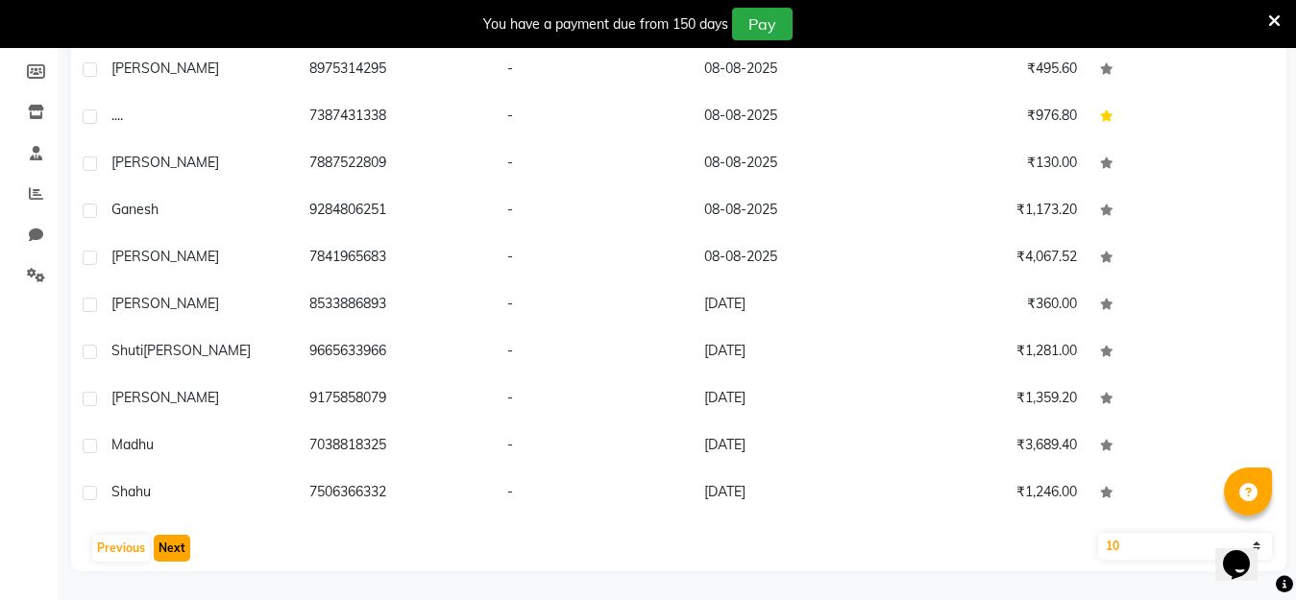
click at [175, 546] on button "Next" at bounding box center [172, 548] width 36 height 27
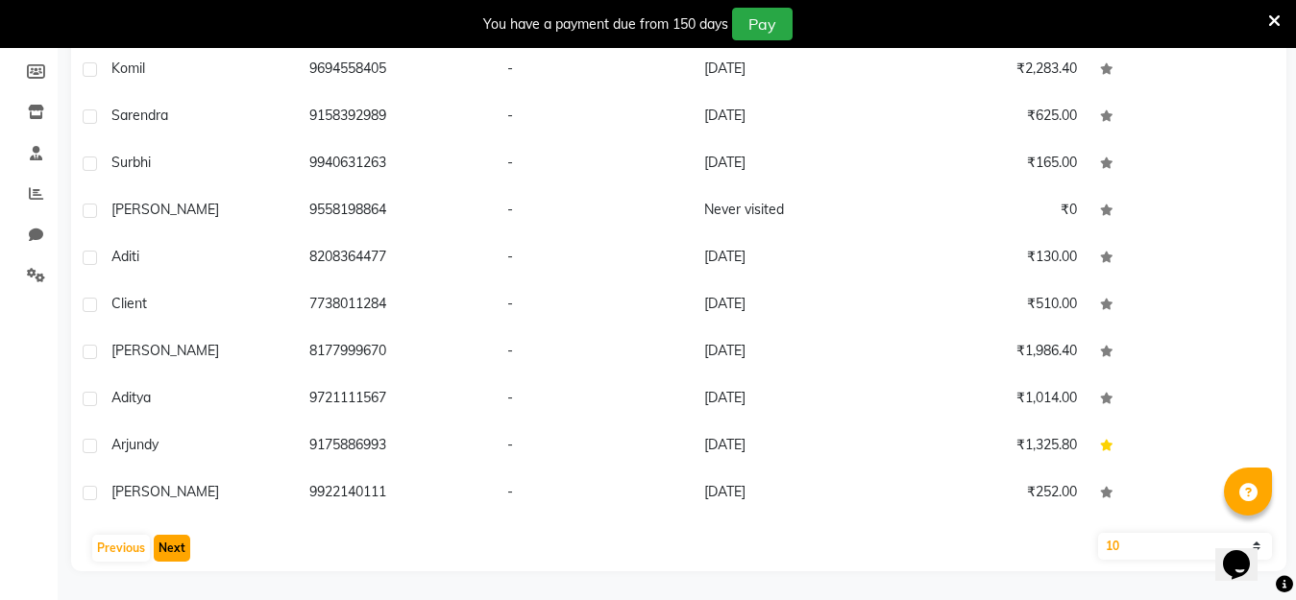
click at [178, 548] on button "Next" at bounding box center [172, 548] width 36 height 27
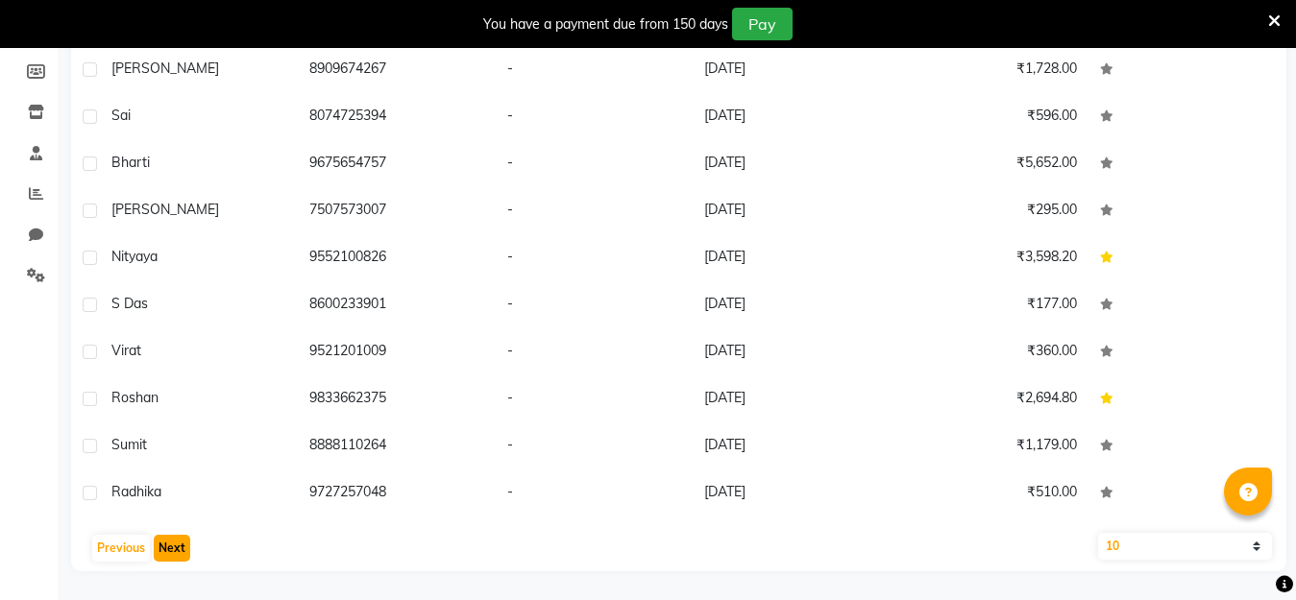
click at [171, 550] on button "Next" at bounding box center [172, 548] width 36 height 27
click at [176, 543] on button "Next" at bounding box center [172, 548] width 36 height 27
click at [172, 539] on button "Next" at bounding box center [172, 548] width 36 height 27
click at [173, 550] on button "Next" at bounding box center [172, 548] width 36 height 27
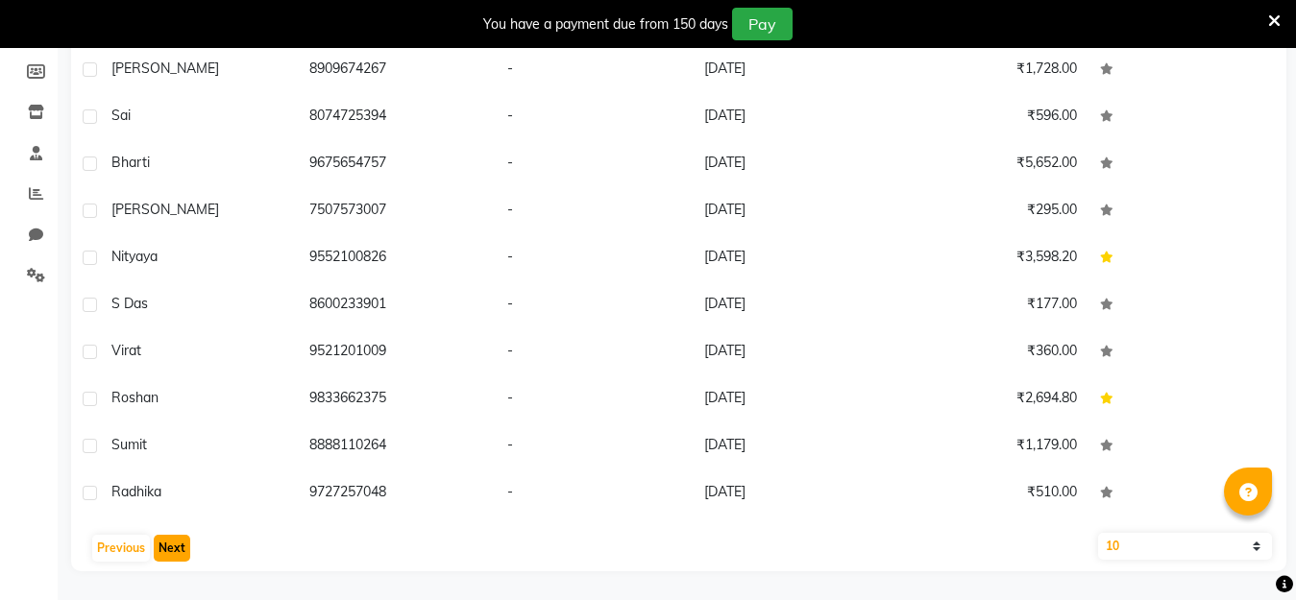
click at [173, 546] on button "Next" at bounding box center [172, 548] width 36 height 27
click at [171, 544] on button "Next" at bounding box center [172, 548] width 36 height 27
click at [168, 546] on button "Next" at bounding box center [172, 548] width 36 height 27
click at [169, 546] on button "Next" at bounding box center [172, 548] width 36 height 27
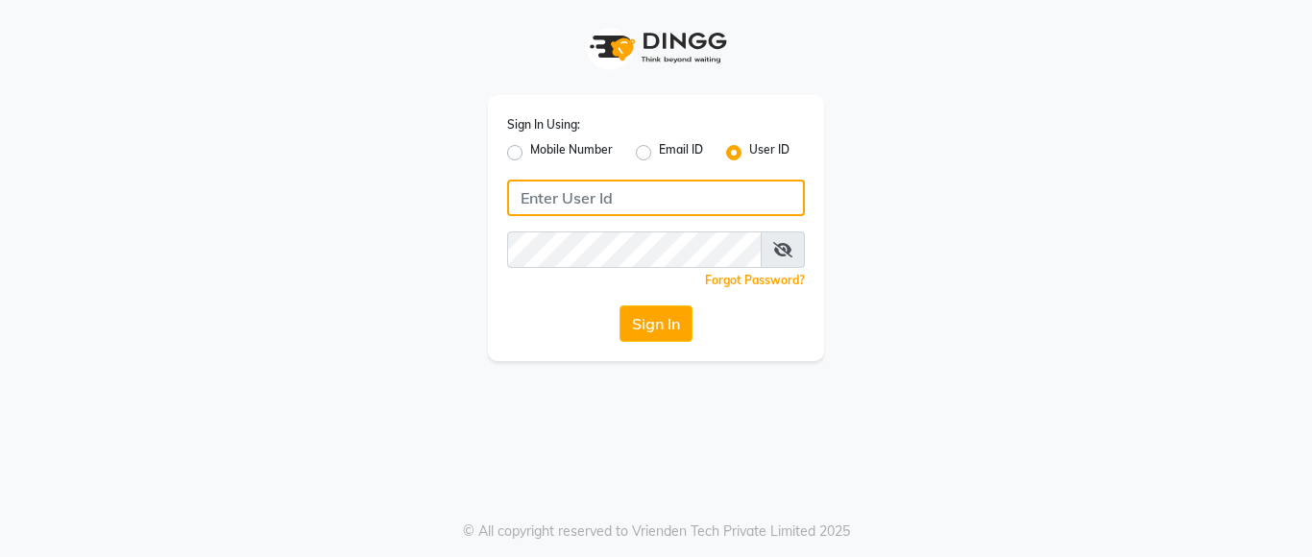
click at [537, 204] on input "Username" at bounding box center [656, 198] width 298 height 36
drag, startPoint x: 516, startPoint y: 198, endPoint x: 629, endPoint y: 198, distance: 113.3
click at [629, 198] on input "lustersalon" at bounding box center [656, 198] width 298 height 36
type input "lustersalon"
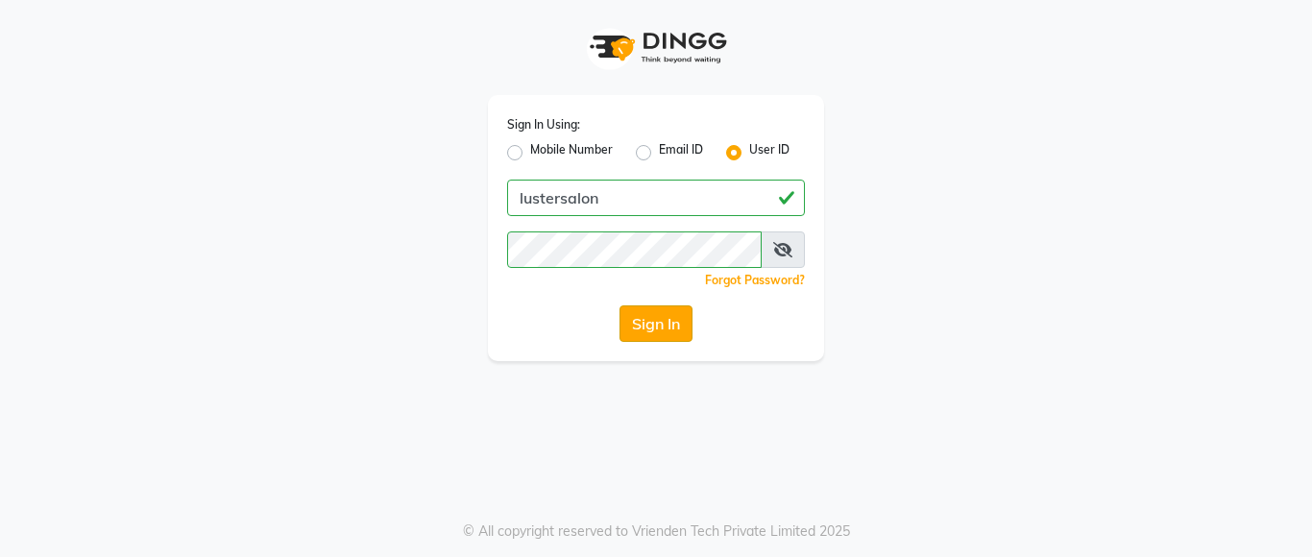
click at [660, 321] on button "Sign In" at bounding box center [655, 323] width 73 height 36
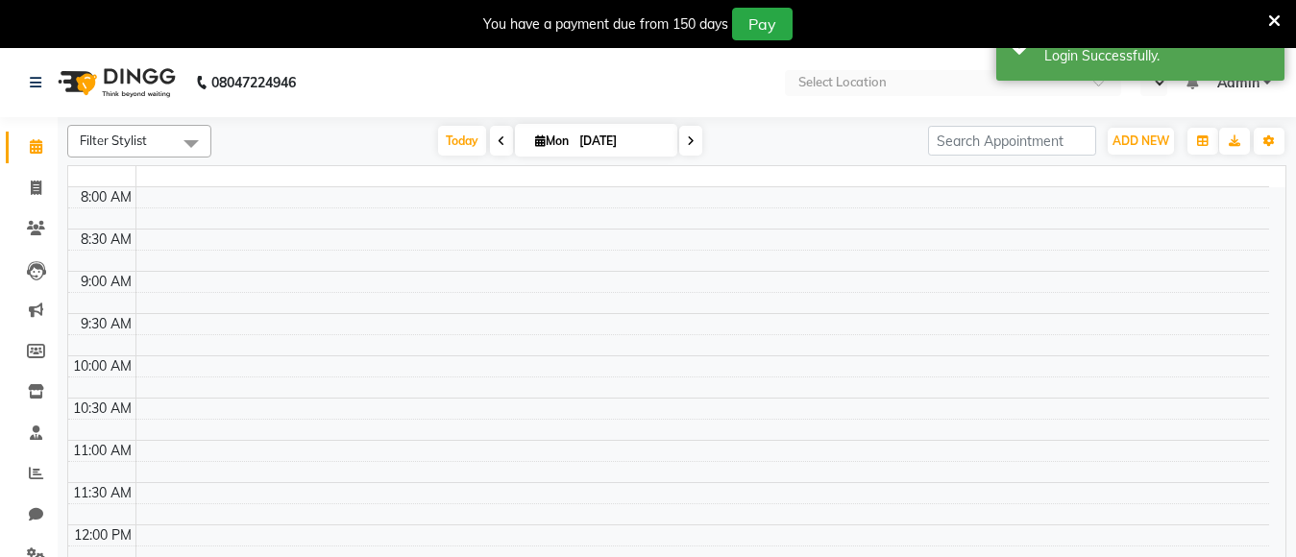
select select "en"
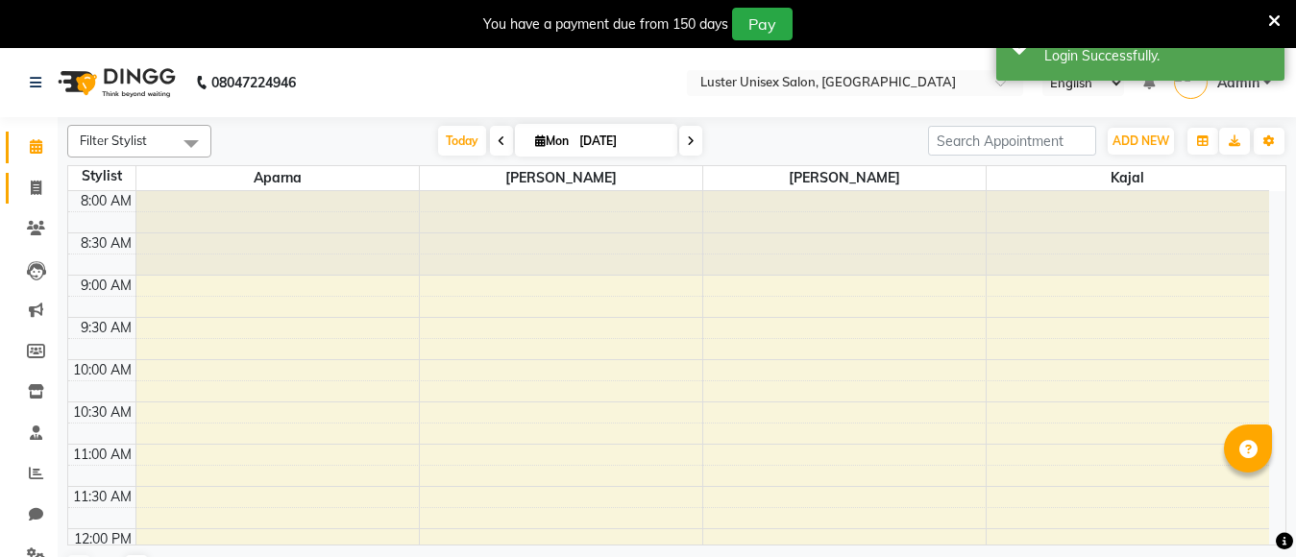
click at [33, 191] on icon at bounding box center [36, 188] width 11 height 14
select select "service"
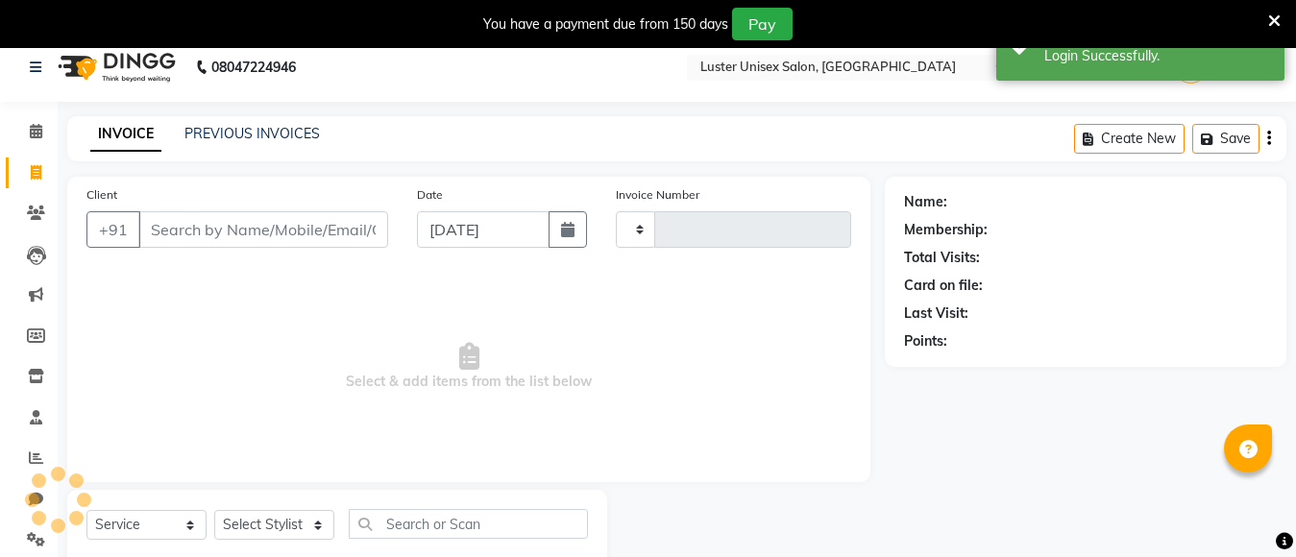
type input "0487"
select select "7467"
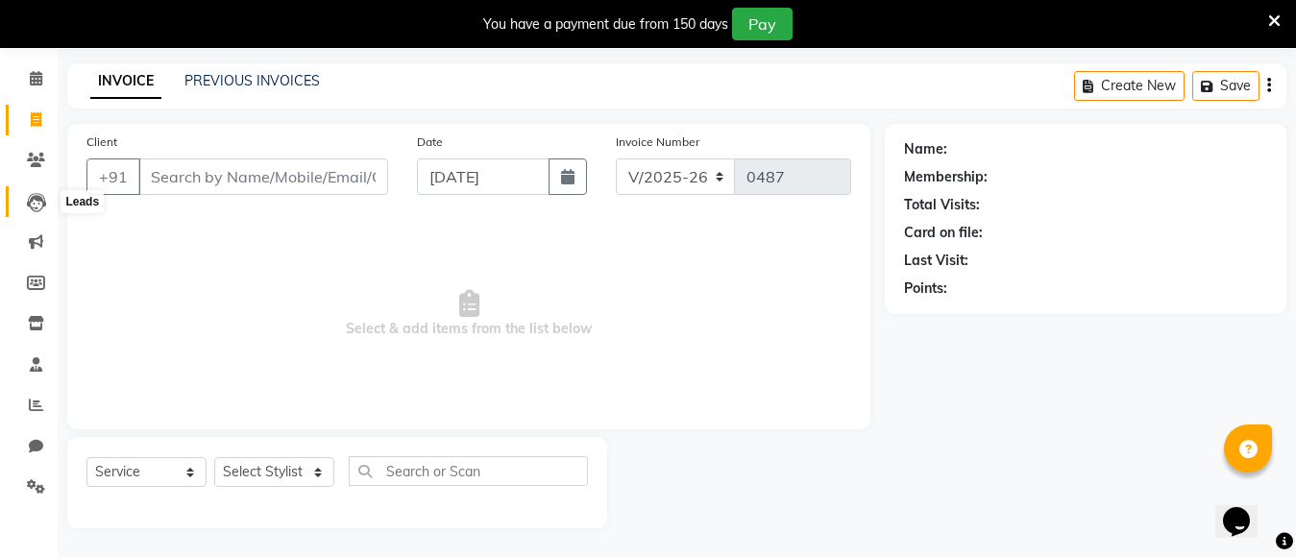
click at [38, 202] on icon at bounding box center [36, 202] width 19 height 19
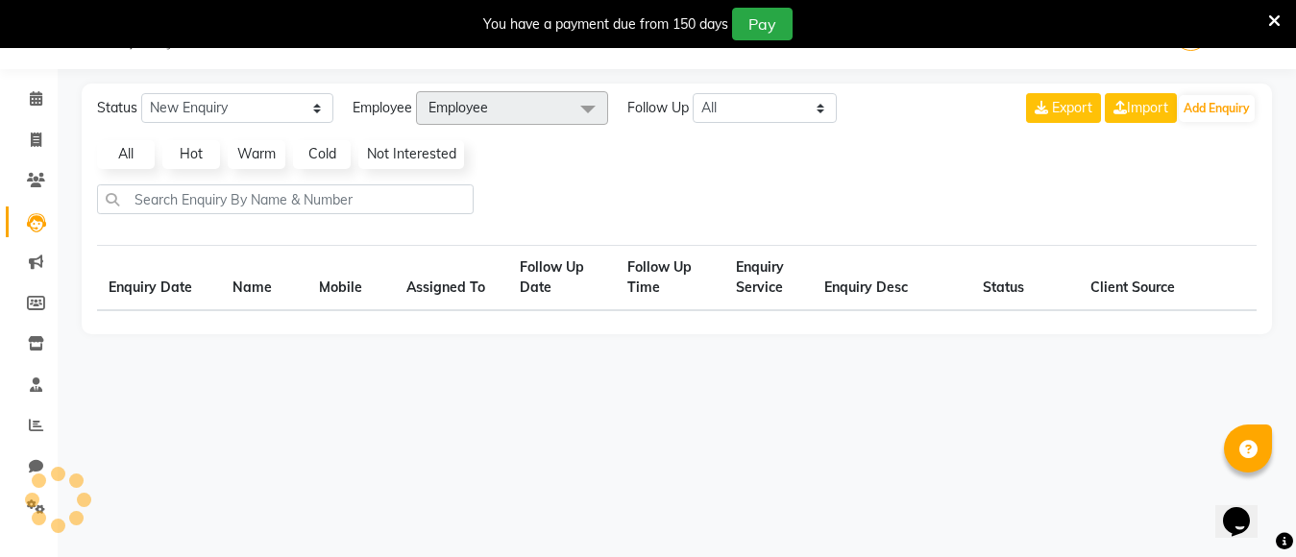
scroll to position [48, 0]
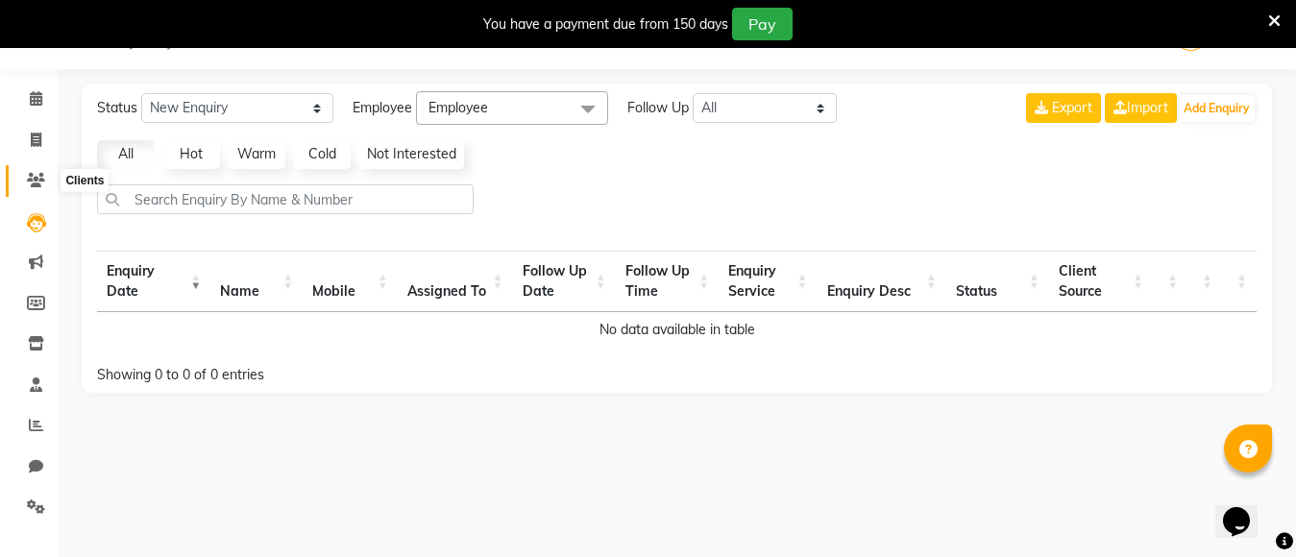
click at [23, 171] on span at bounding box center [36, 181] width 34 height 22
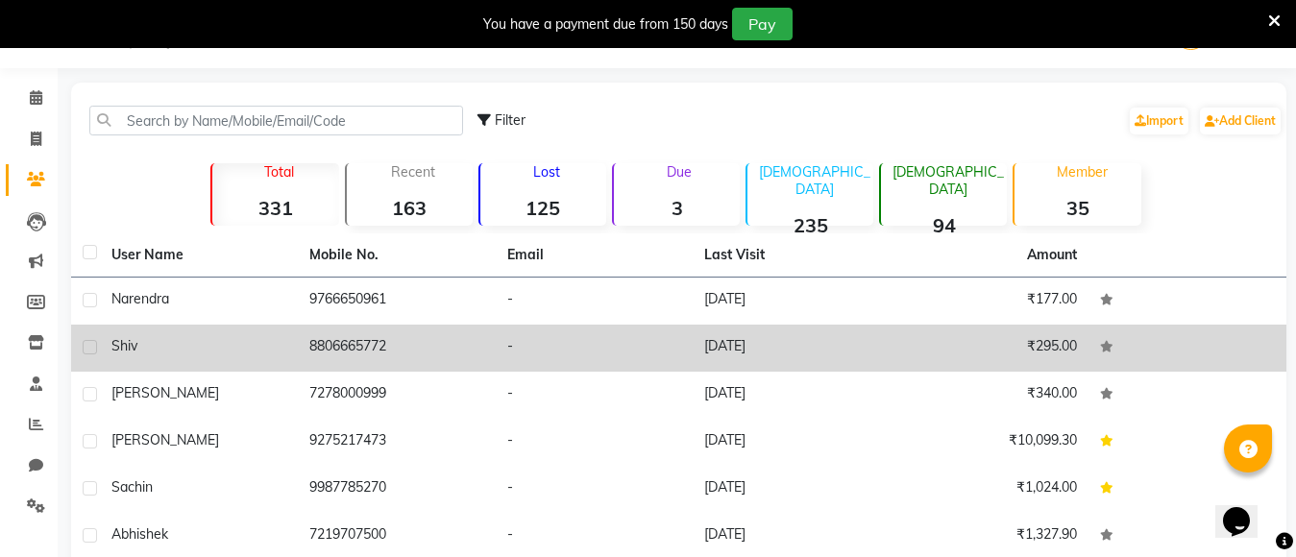
scroll to position [323, 0]
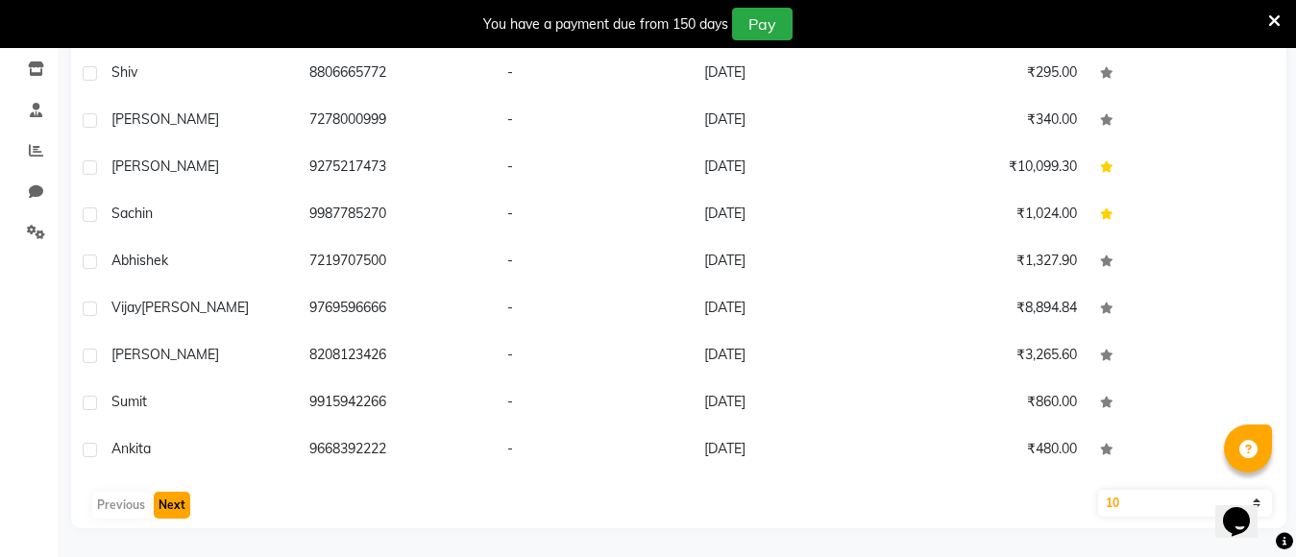
click at [163, 500] on button "Next" at bounding box center [172, 505] width 36 height 27
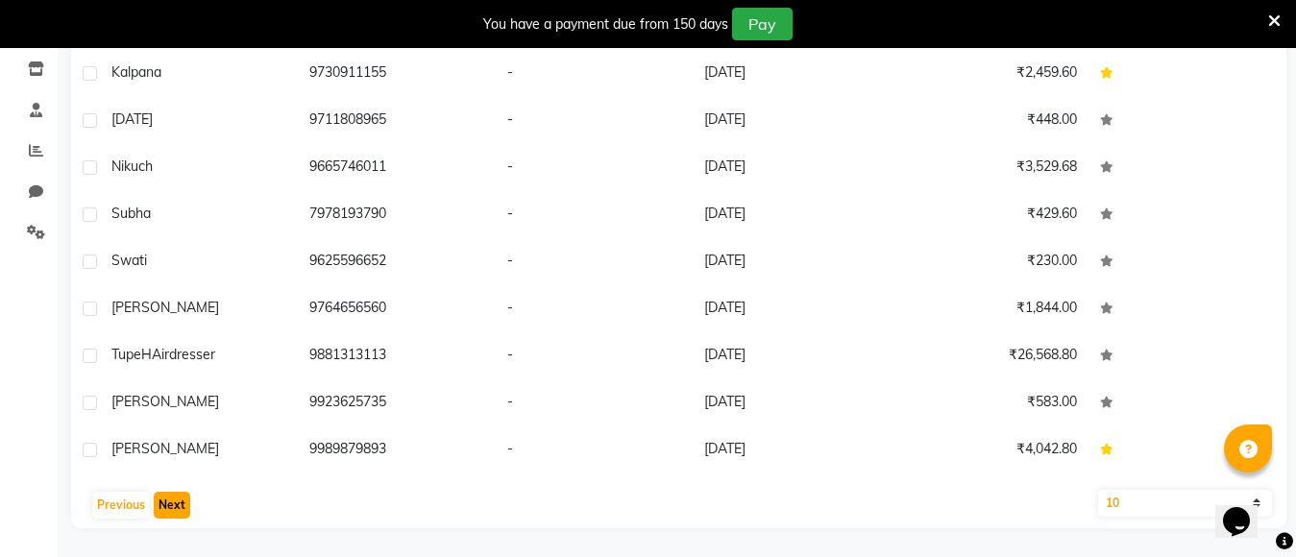
click at [163, 500] on button "Next" at bounding box center [172, 505] width 36 height 27
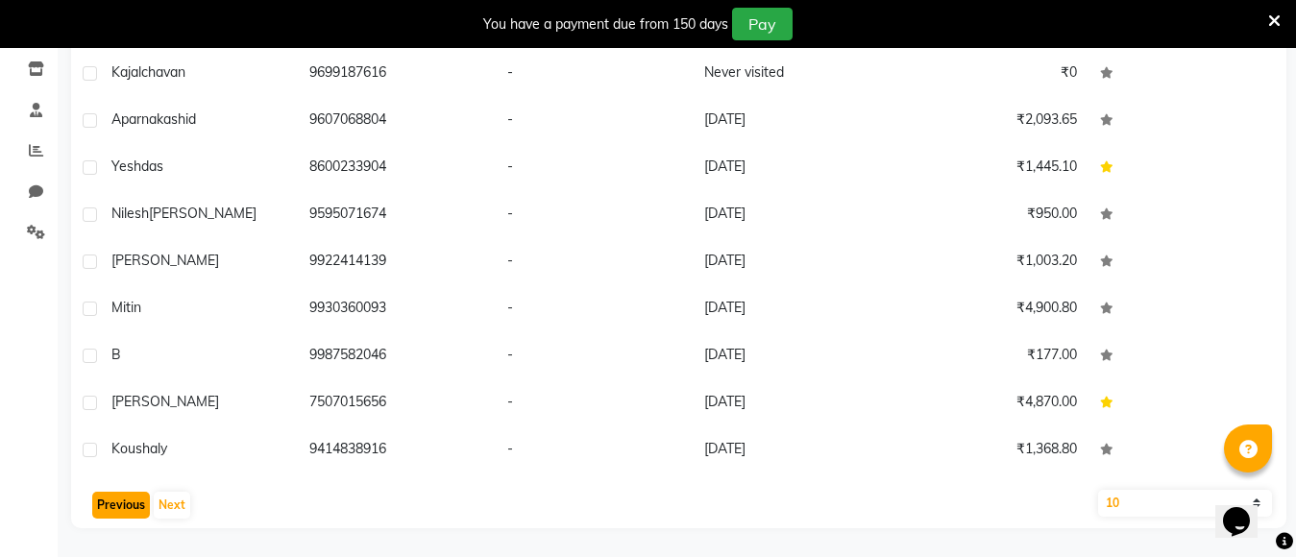
click at [128, 507] on button "Previous" at bounding box center [121, 505] width 58 height 27
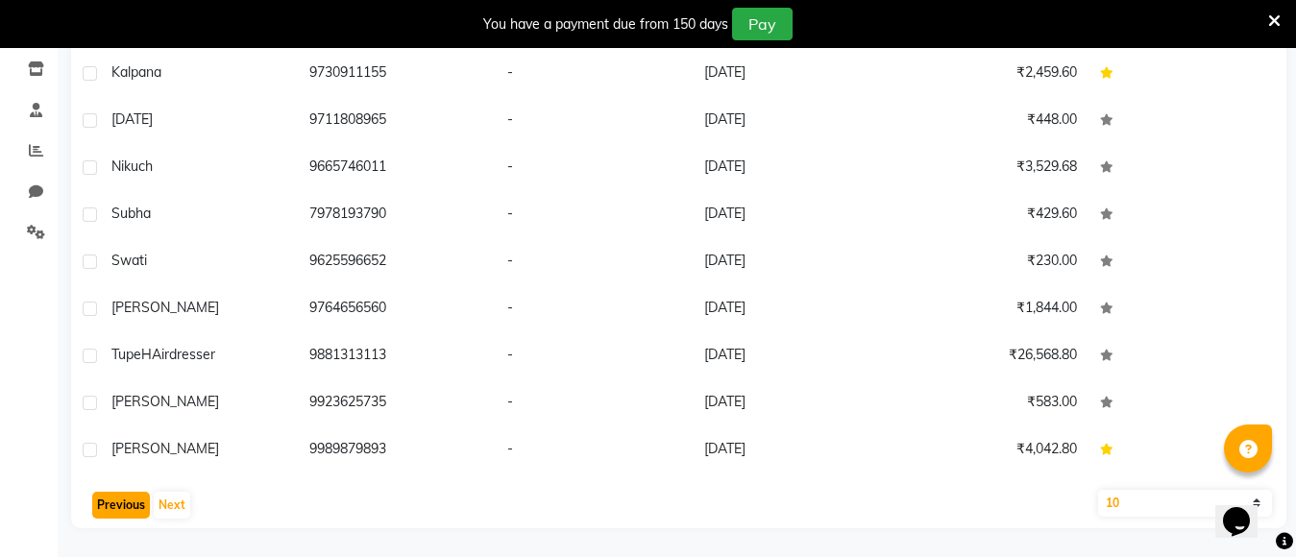
click at [128, 507] on button "Previous" at bounding box center [121, 505] width 58 height 27
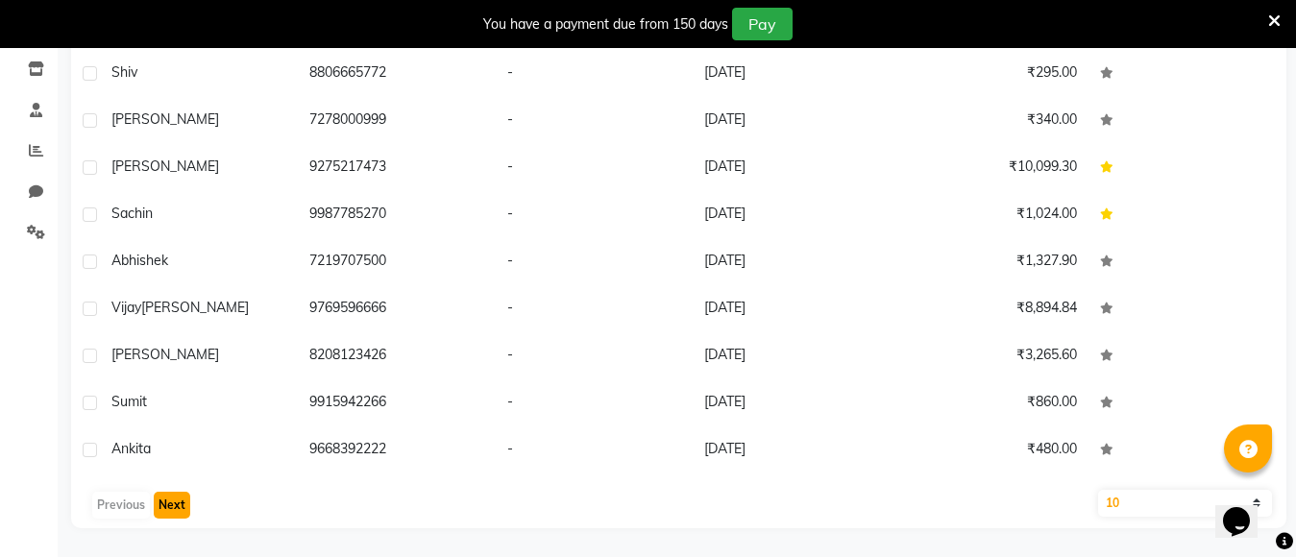
click at [171, 513] on button "Next" at bounding box center [172, 505] width 36 height 27
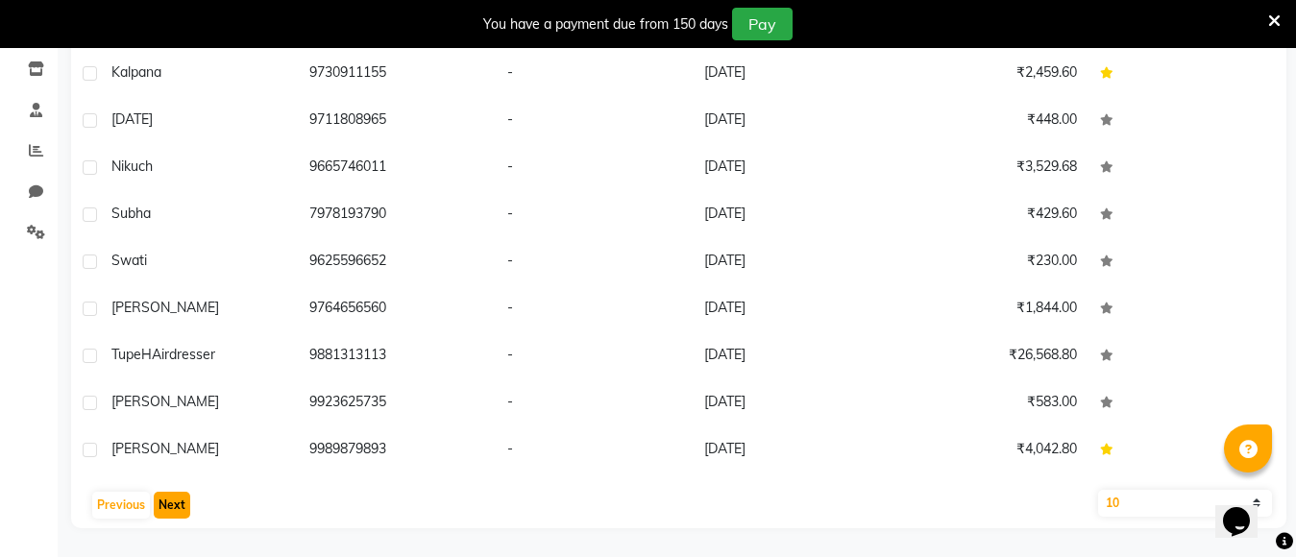
click at [171, 504] on button "Next" at bounding box center [172, 505] width 36 height 27
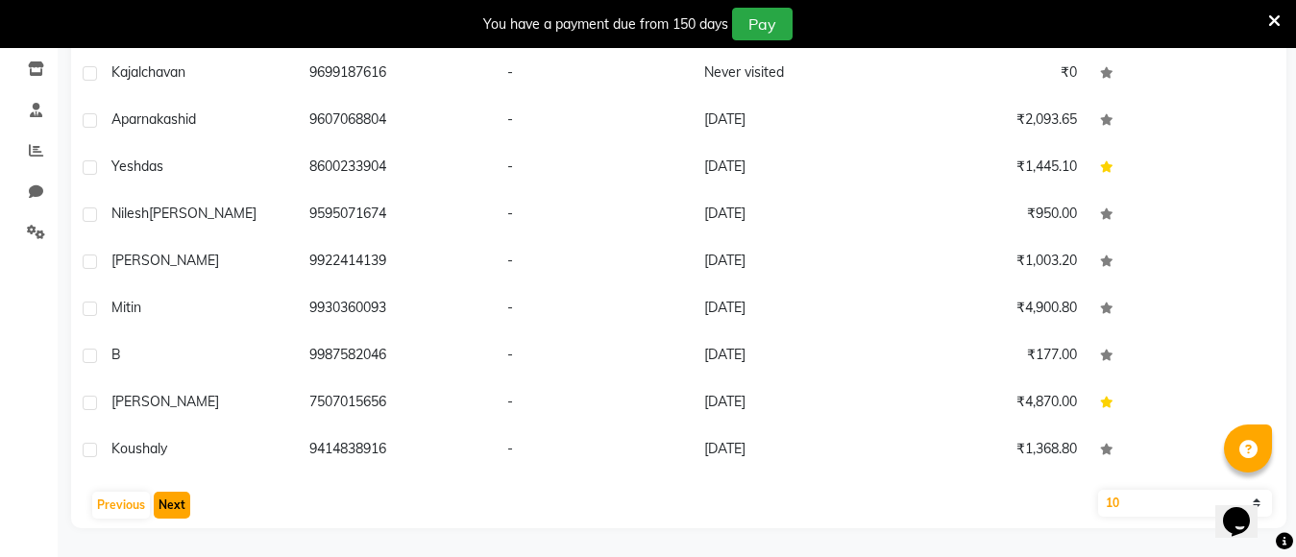
click at [171, 502] on button "Next" at bounding box center [172, 505] width 36 height 27
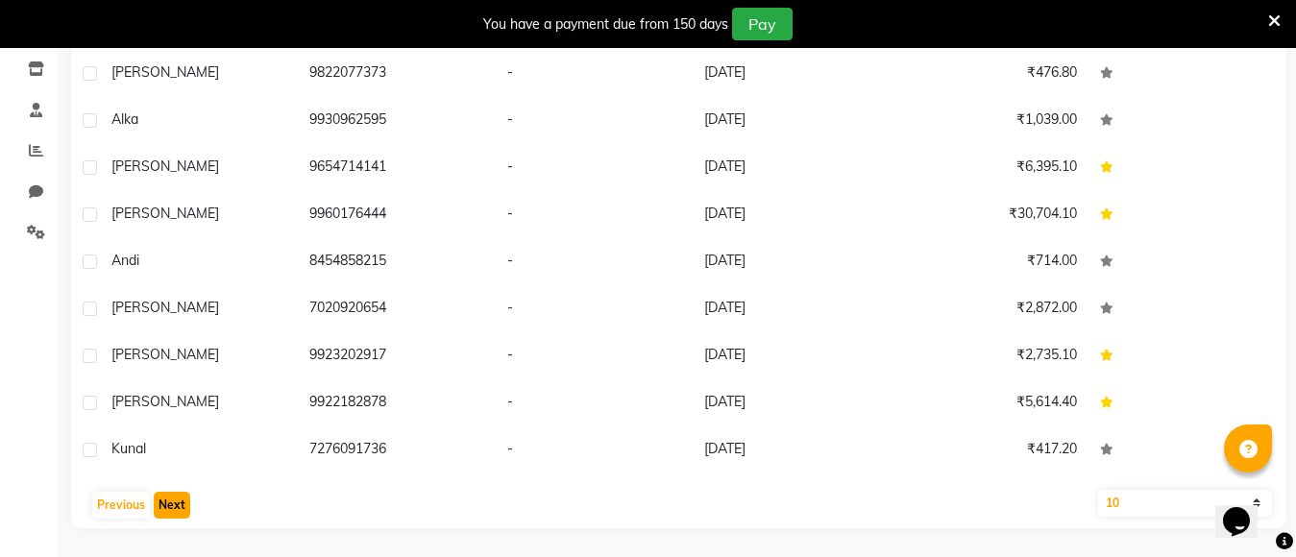
click at [171, 502] on button "Next" at bounding box center [172, 505] width 36 height 27
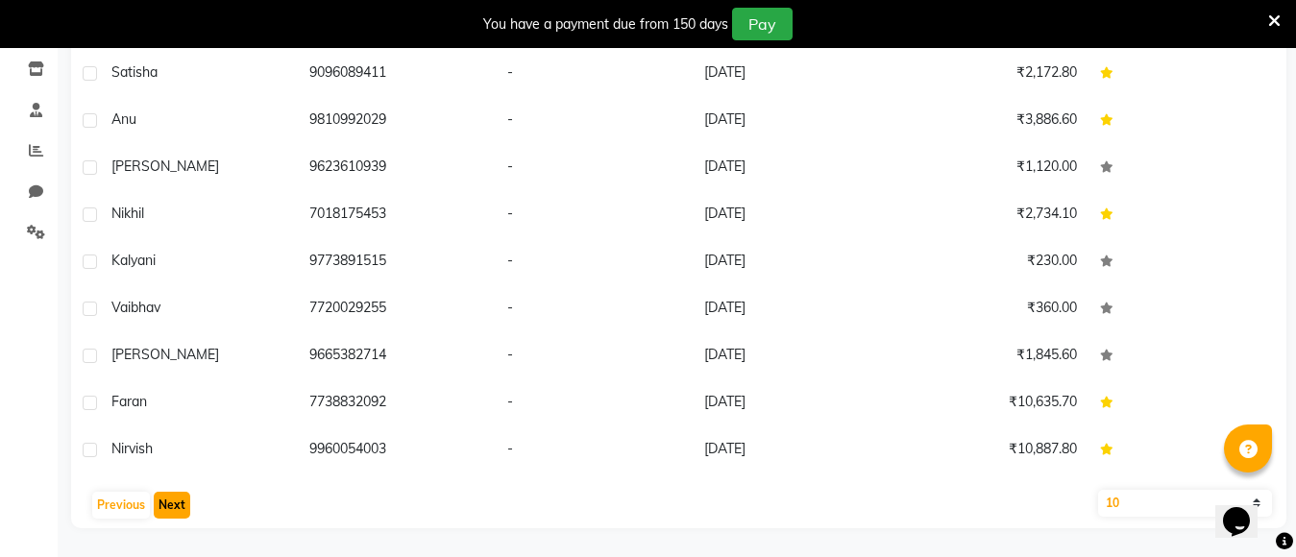
click at [170, 502] on button "Next" at bounding box center [172, 505] width 36 height 27
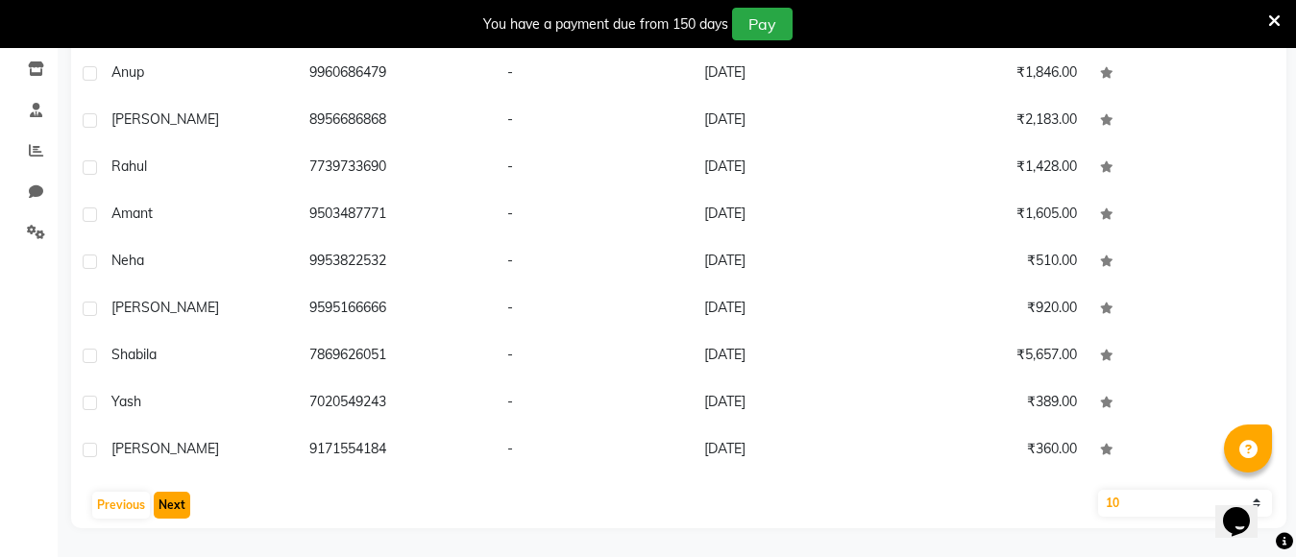
click at [170, 502] on button "Next" at bounding box center [172, 505] width 36 height 27
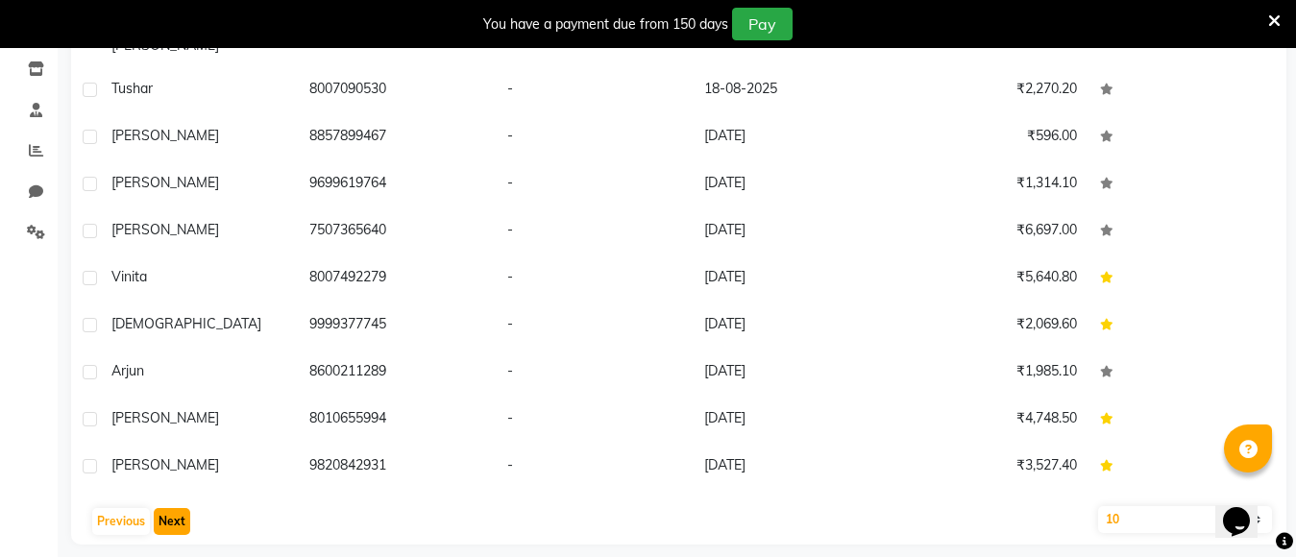
click at [170, 508] on button "Next" at bounding box center [172, 521] width 36 height 27
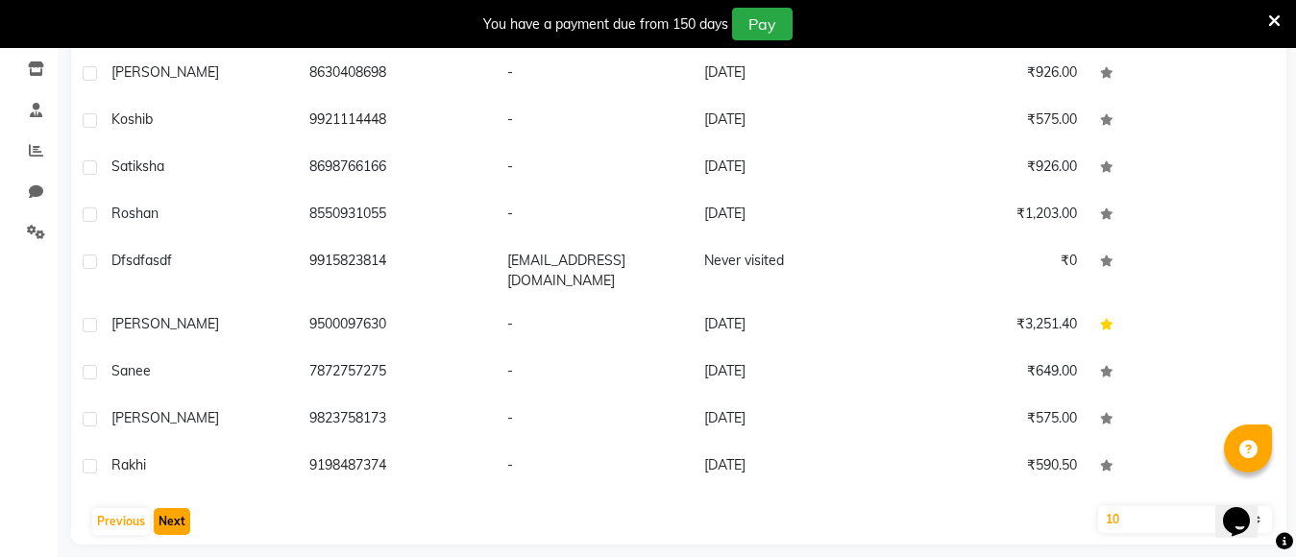
click at [169, 508] on button "Next" at bounding box center [172, 521] width 36 height 27
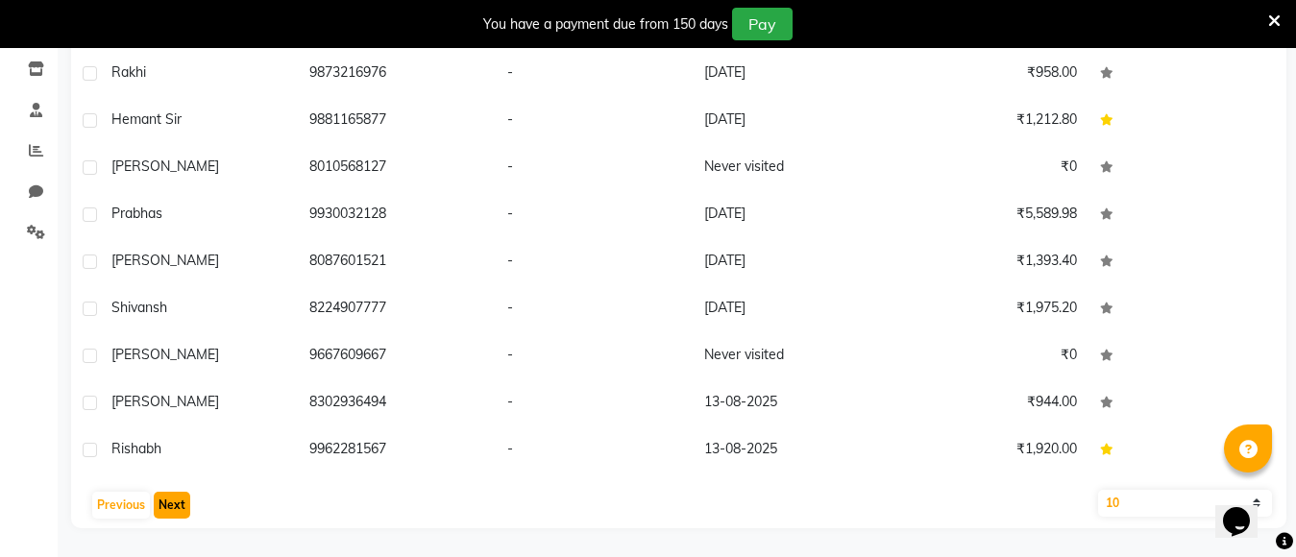
click at [160, 497] on button "Next" at bounding box center [172, 505] width 36 height 27
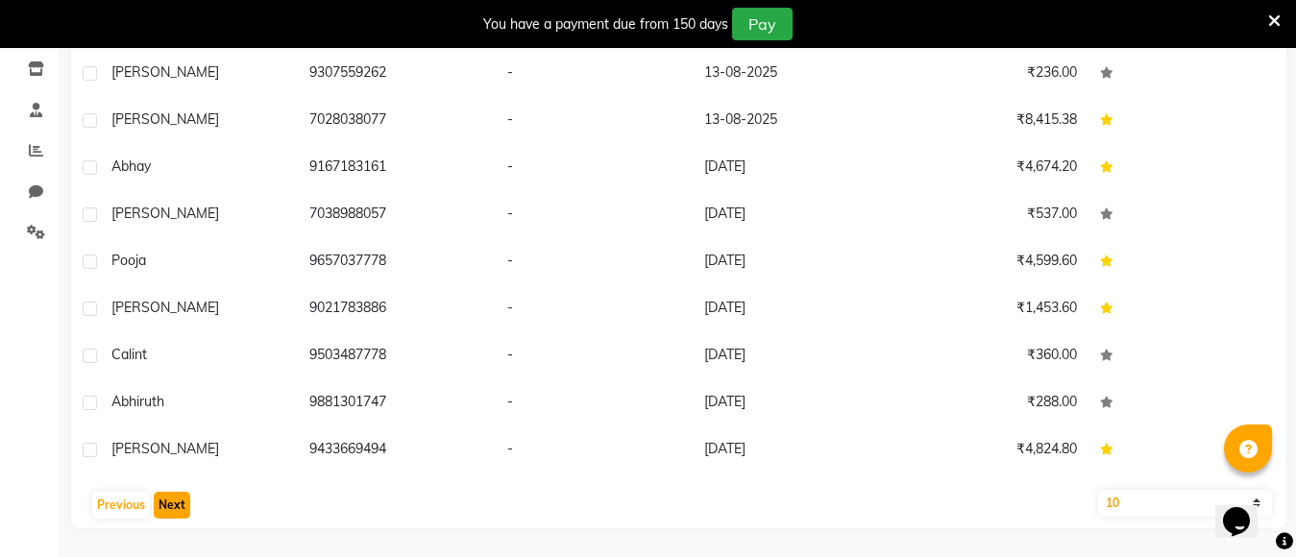
drag, startPoint x: 171, startPoint y: 506, endPoint x: 135, endPoint y: 496, distance: 37.1
click at [169, 506] on button "Next" at bounding box center [172, 505] width 36 height 27
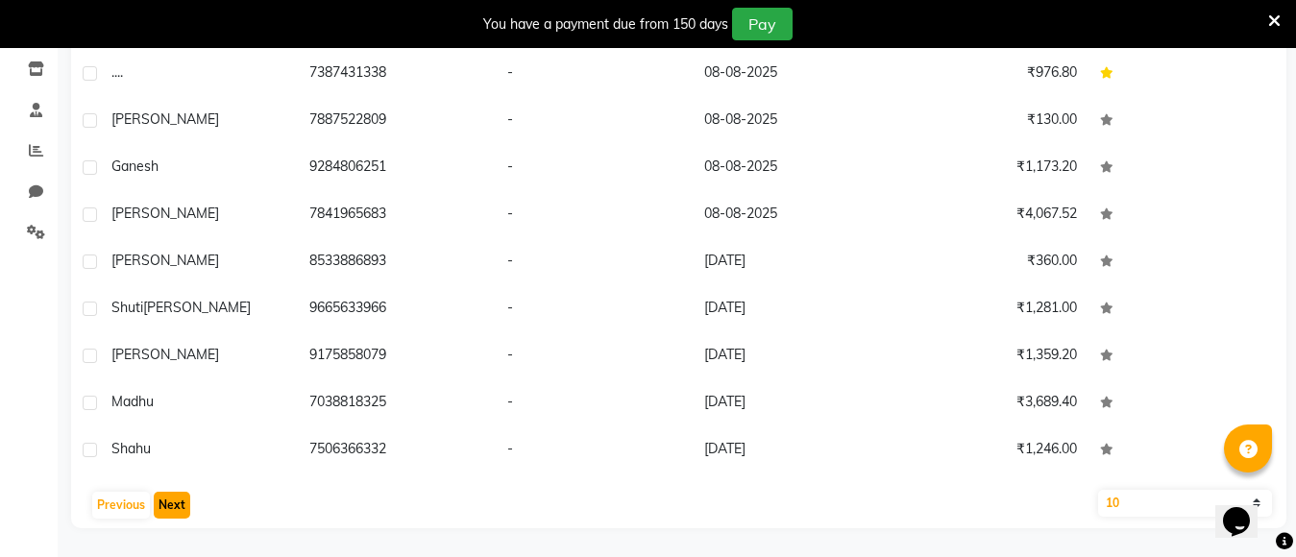
click at [162, 507] on button "Next" at bounding box center [172, 505] width 36 height 27
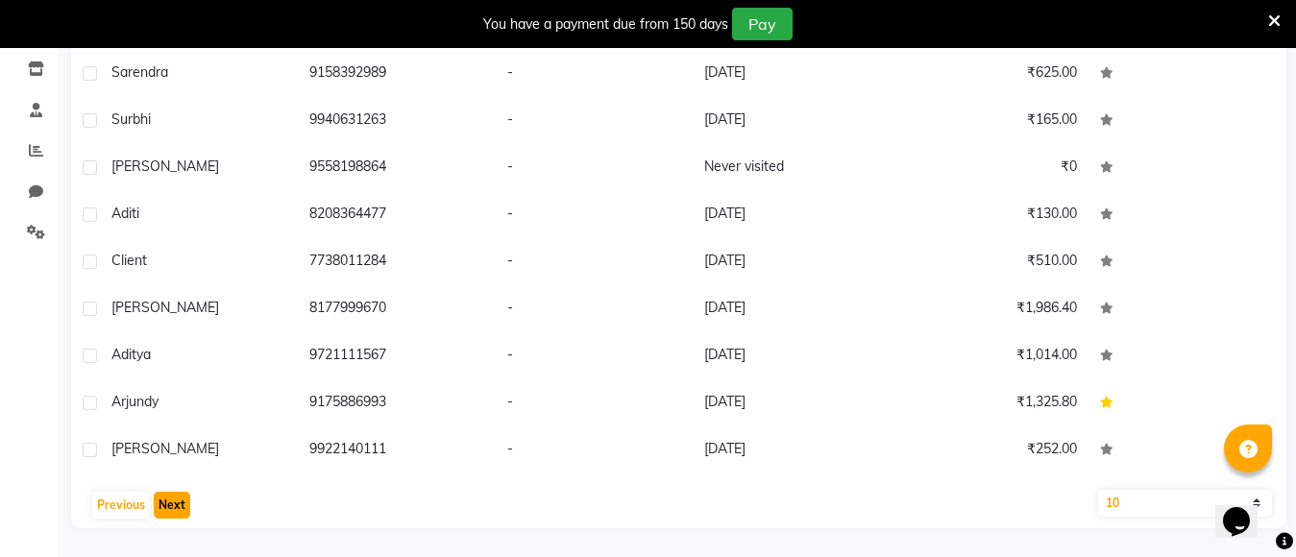
click at [159, 507] on button "Next" at bounding box center [172, 505] width 36 height 27
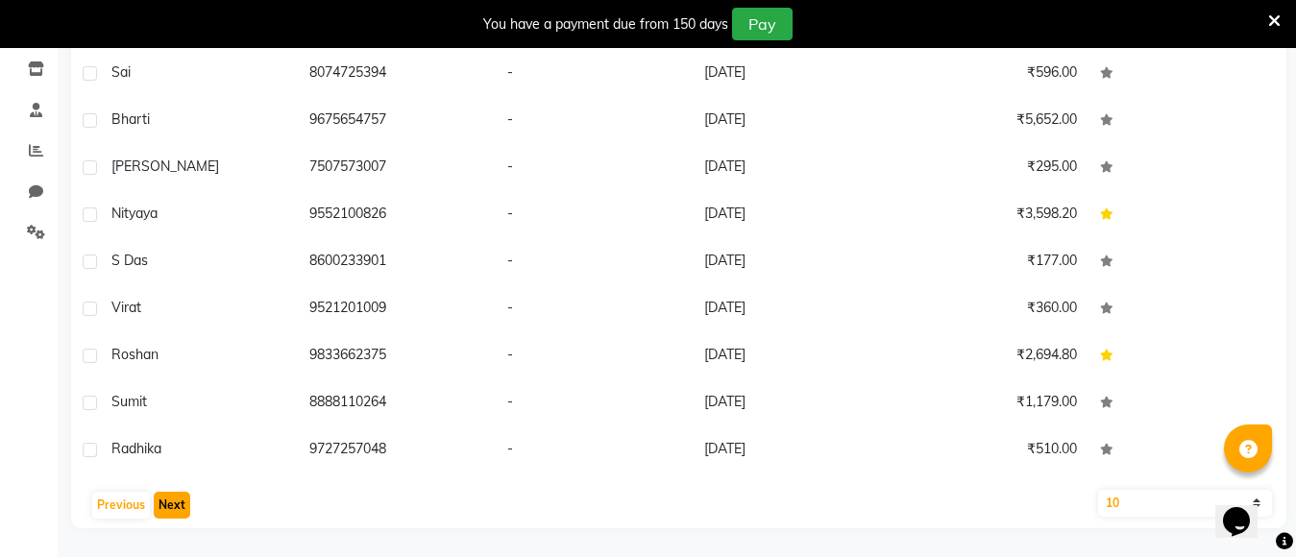
click at [159, 507] on button "Next" at bounding box center [172, 505] width 36 height 27
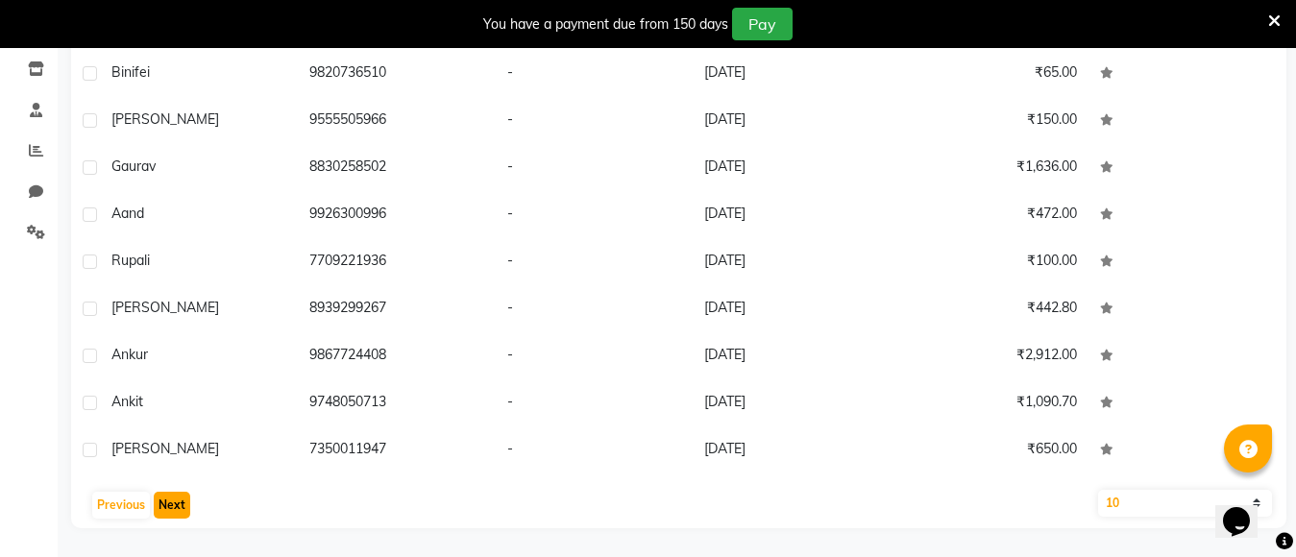
click at [171, 494] on button "Next" at bounding box center [172, 505] width 36 height 27
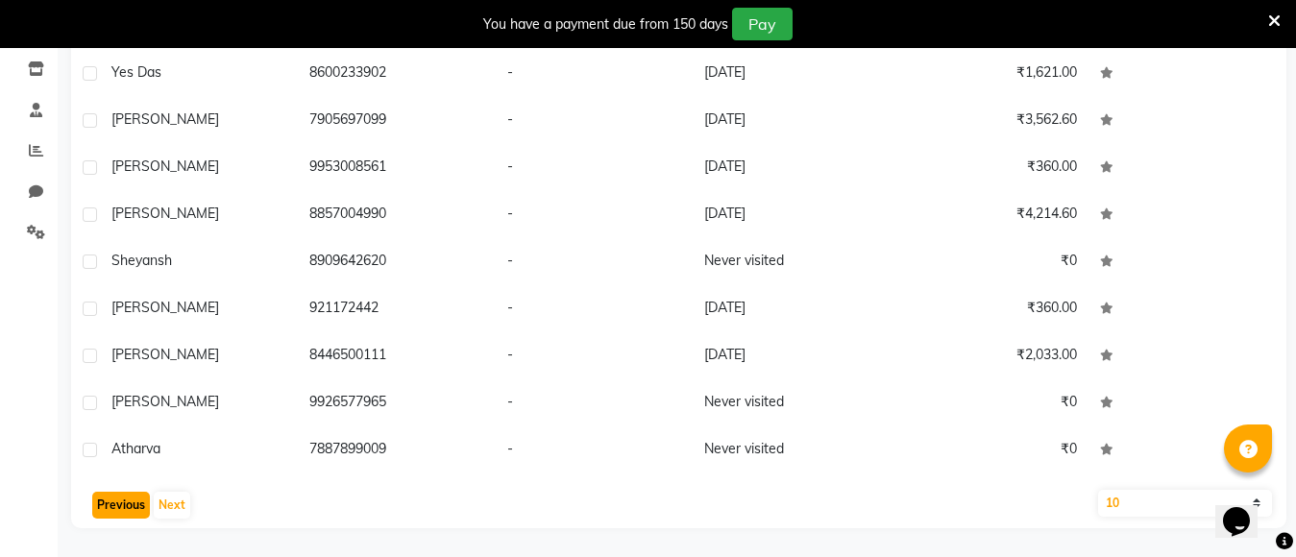
click at [118, 508] on button "Previous" at bounding box center [121, 505] width 58 height 27
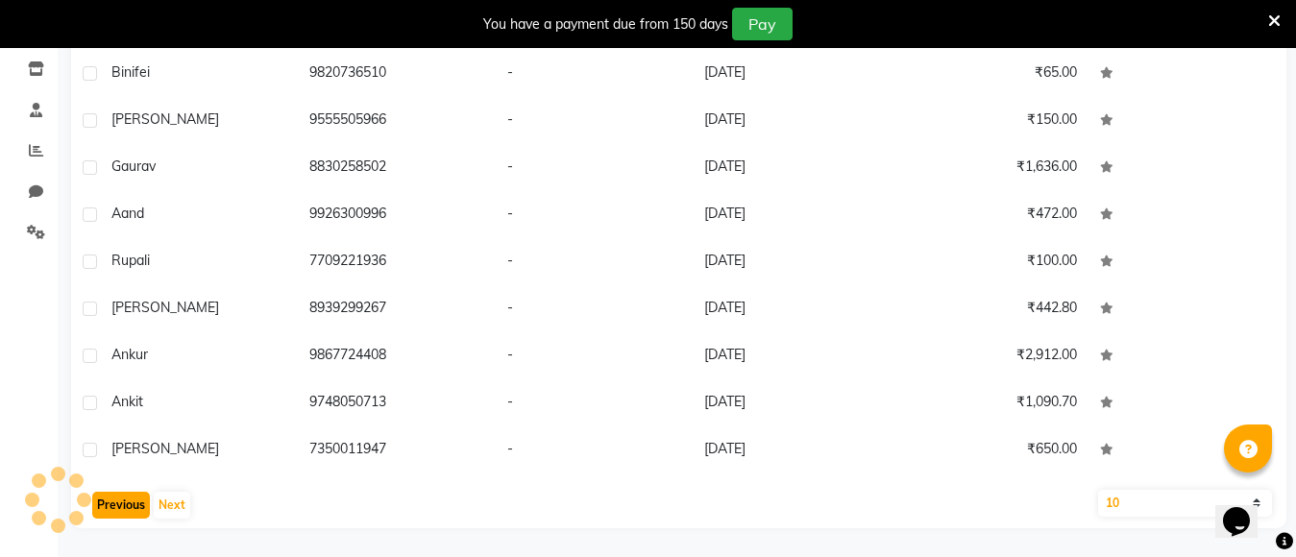
click at [109, 502] on button "Previous" at bounding box center [121, 505] width 58 height 27
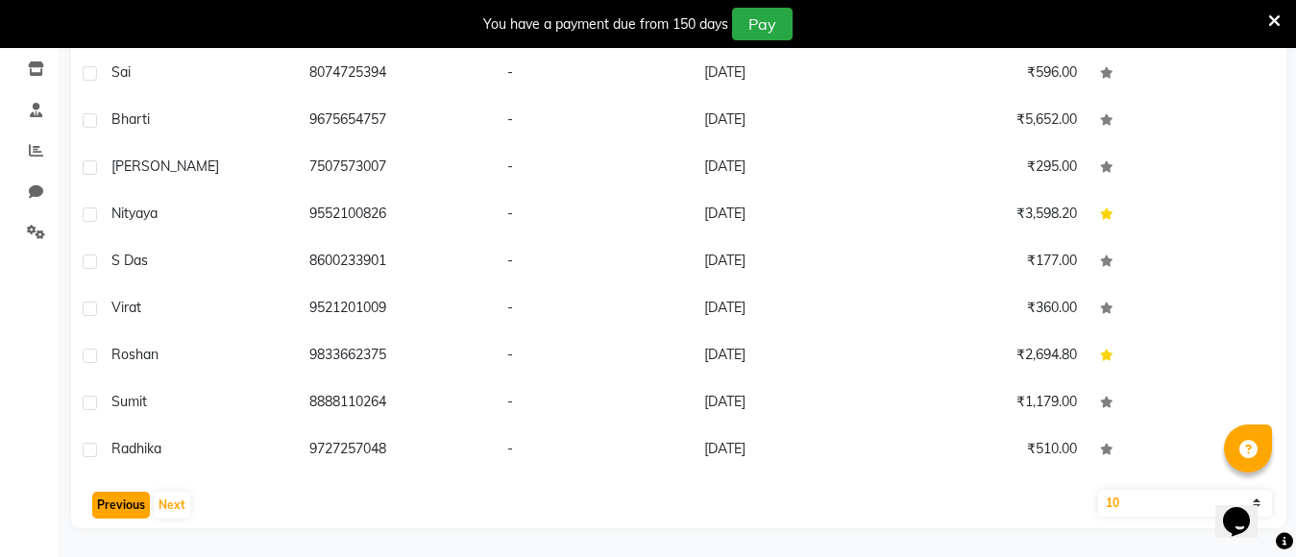
click at [109, 502] on button "Previous" at bounding box center [121, 505] width 58 height 27
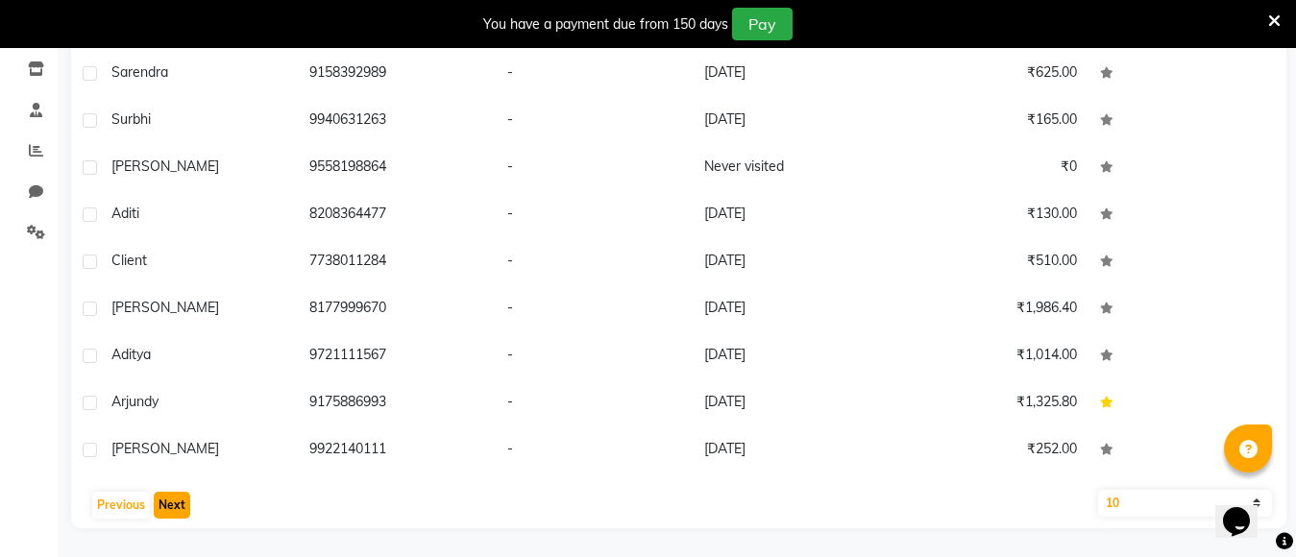
click at [174, 500] on button "Next" at bounding box center [172, 505] width 36 height 27
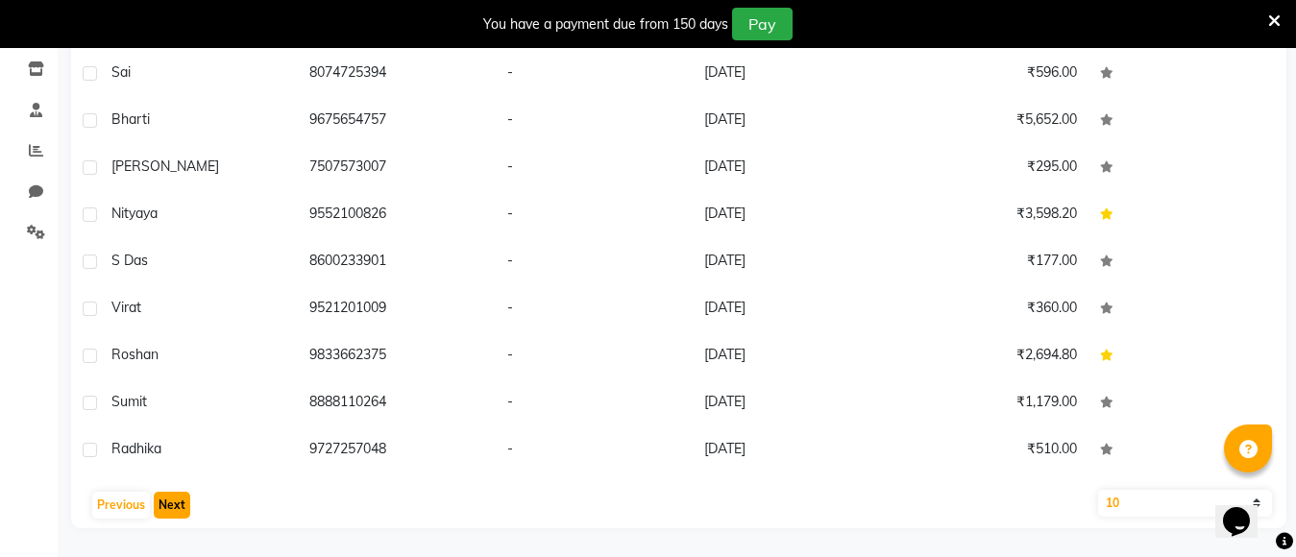
click at [174, 500] on button "Next" at bounding box center [172, 505] width 36 height 27
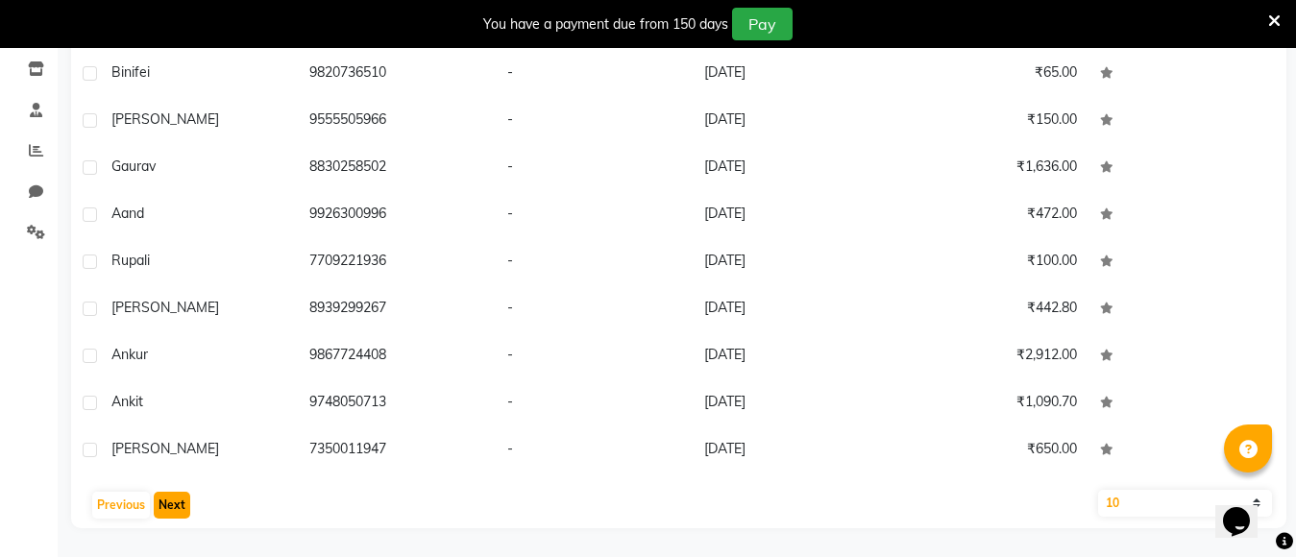
click at [174, 500] on button "Next" at bounding box center [172, 505] width 36 height 27
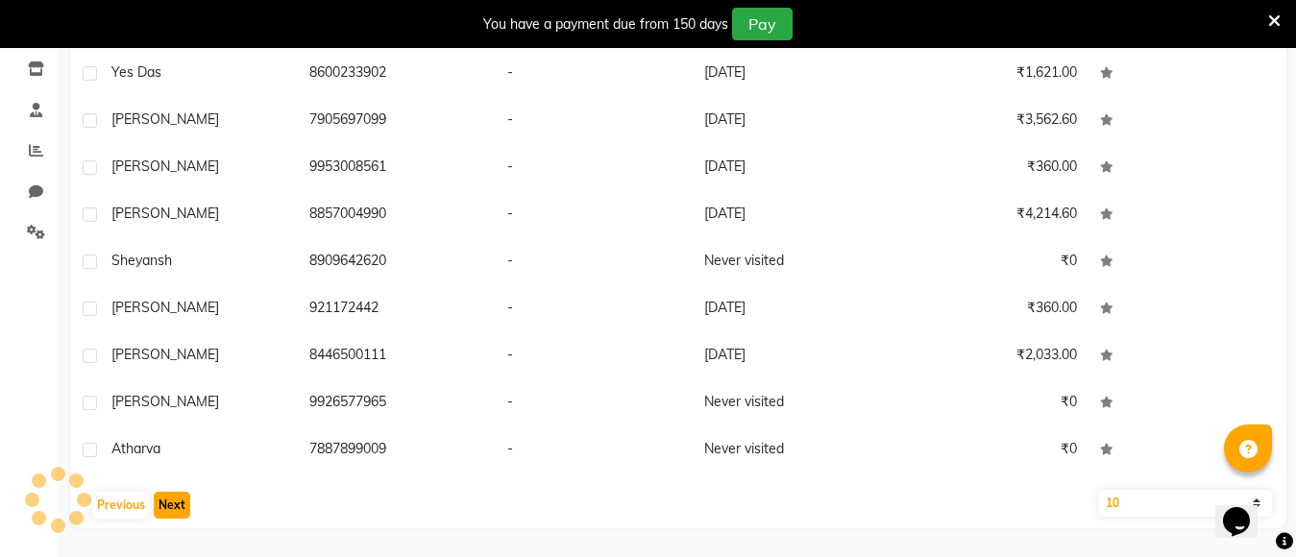
click at [174, 500] on button "Next" at bounding box center [172, 505] width 36 height 27
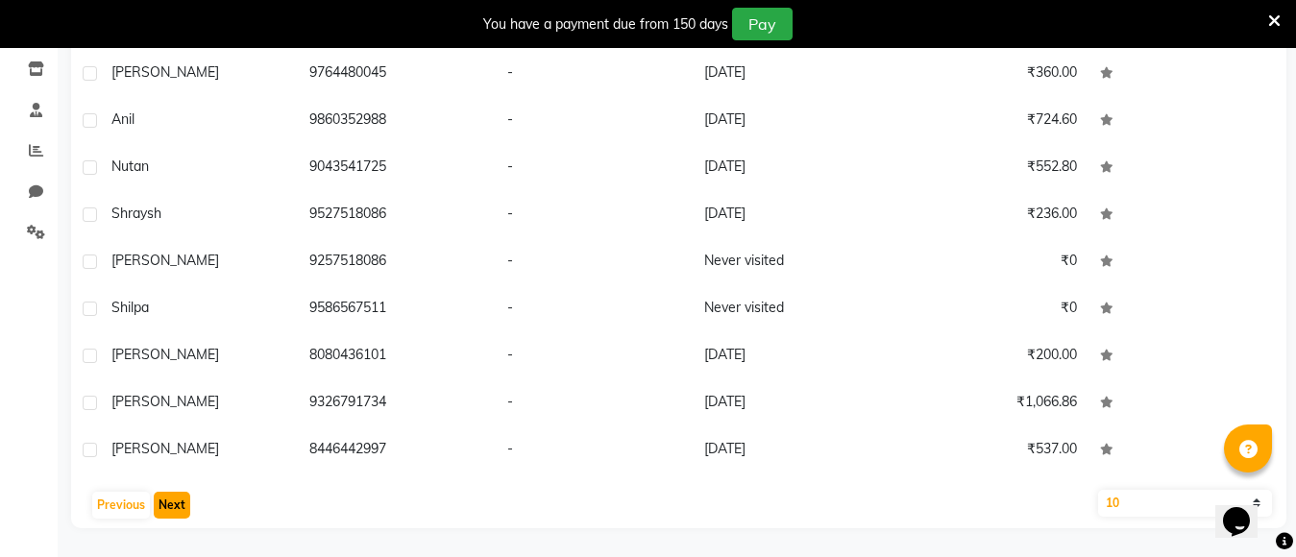
click at [170, 507] on button "Next" at bounding box center [172, 505] width 36 height 27
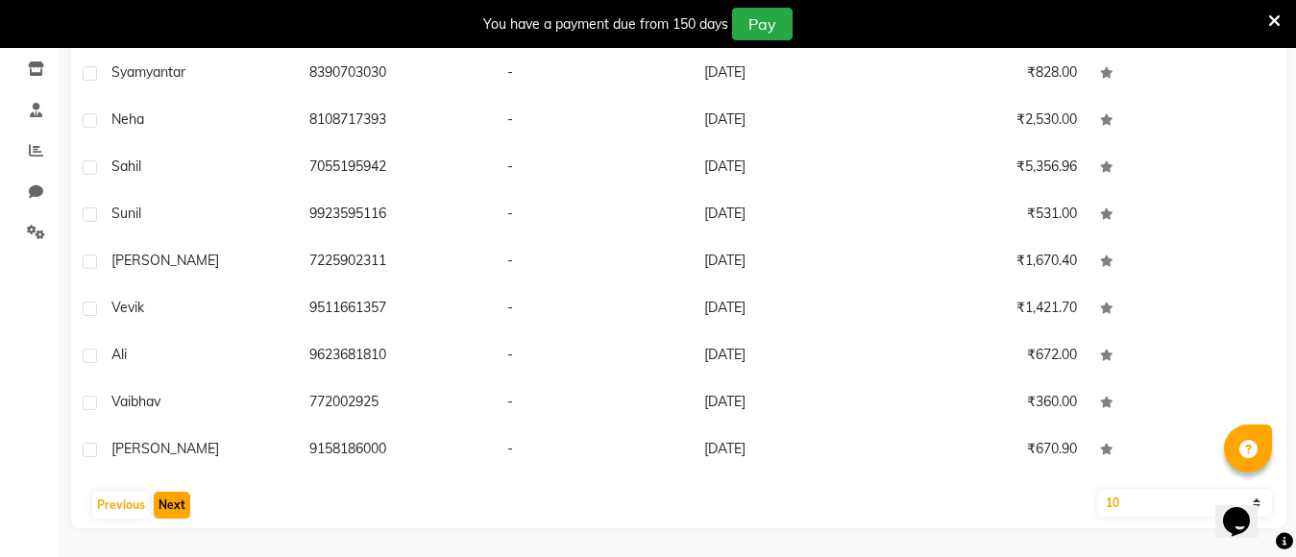
click at [170, 505] on button "Next" at bounding box center [172, 505] width 36 height 27
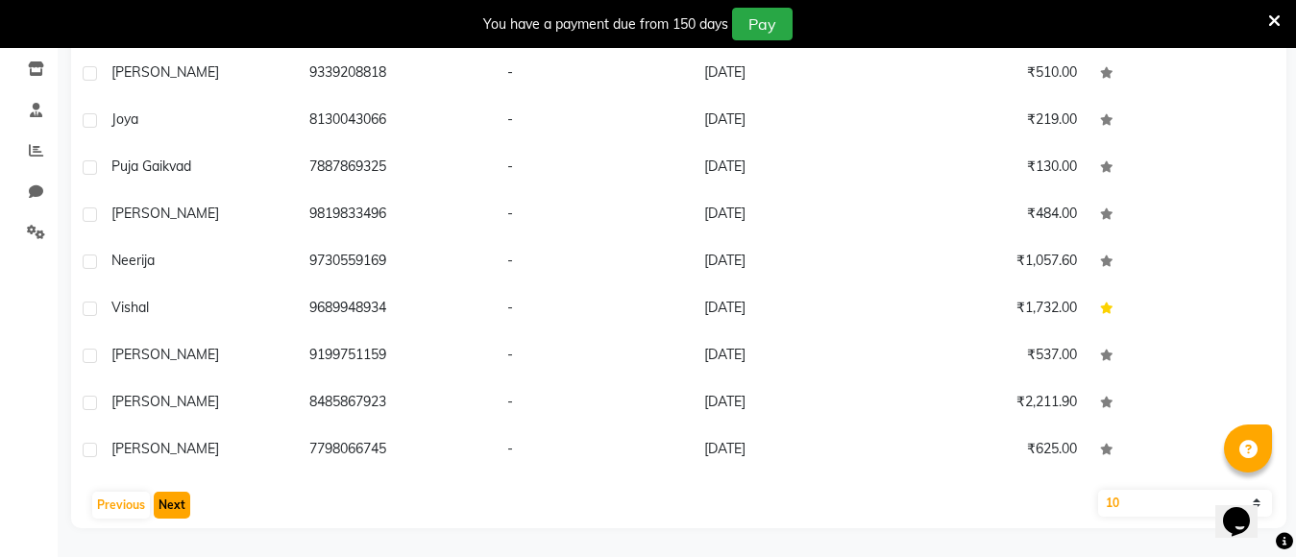
click at [178, 510] on button "Next" at bounding box center [172, 505] width 36 height 27
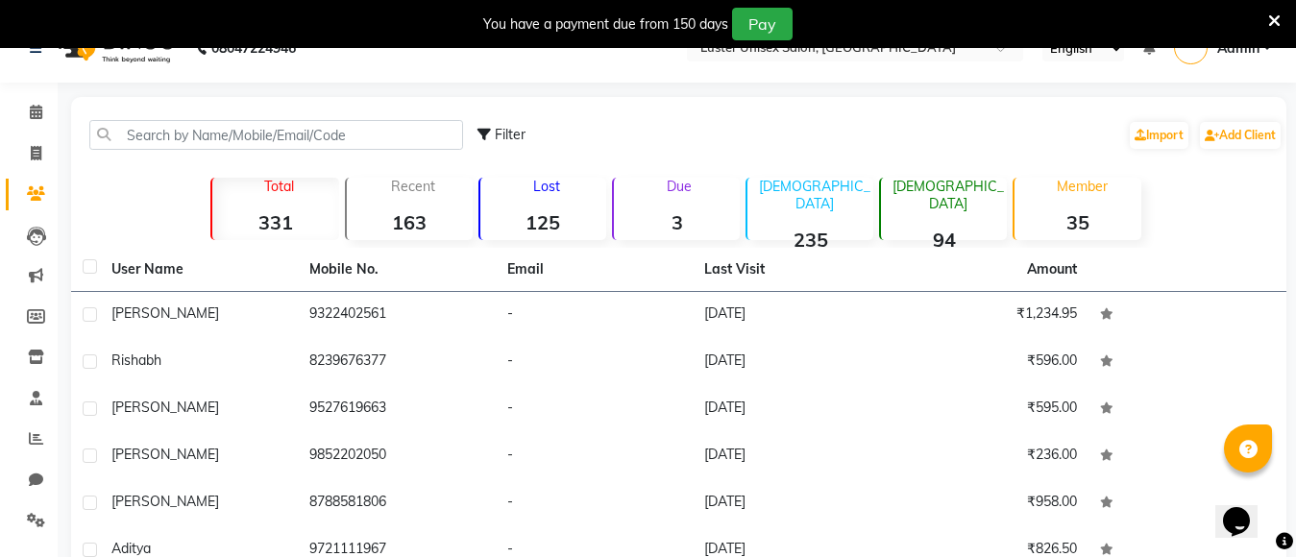
scroll to position [0, 0]
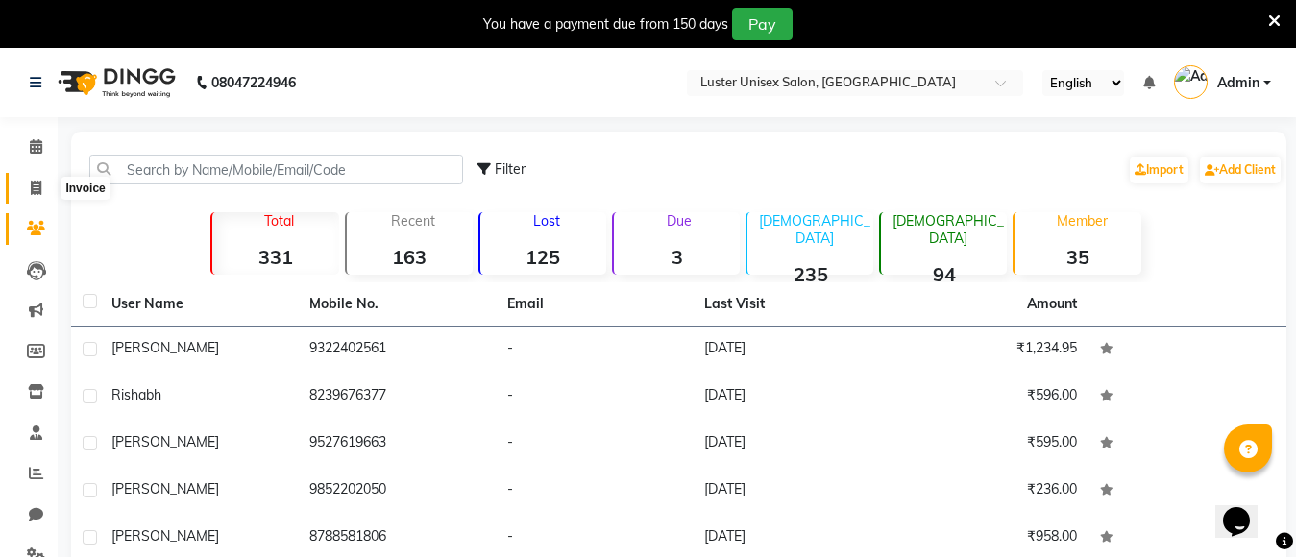
click at [41, 187] on icon at bounding box center [36, 188] width 11 height 14
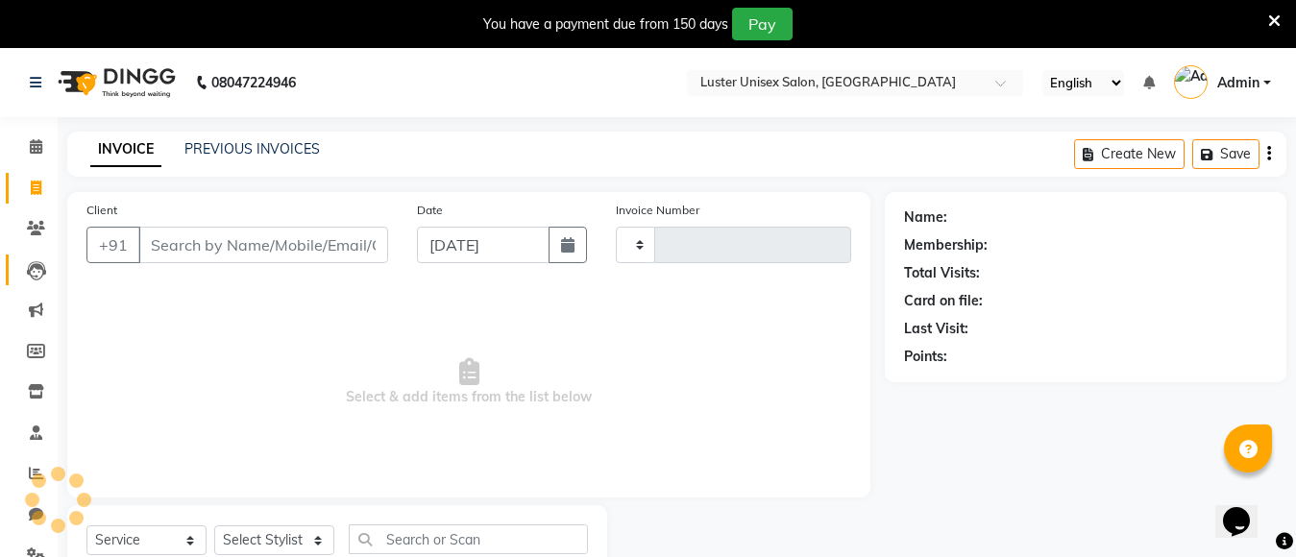
click at [30, 259] on span at bounding box center [36, 270] width 34 height 22
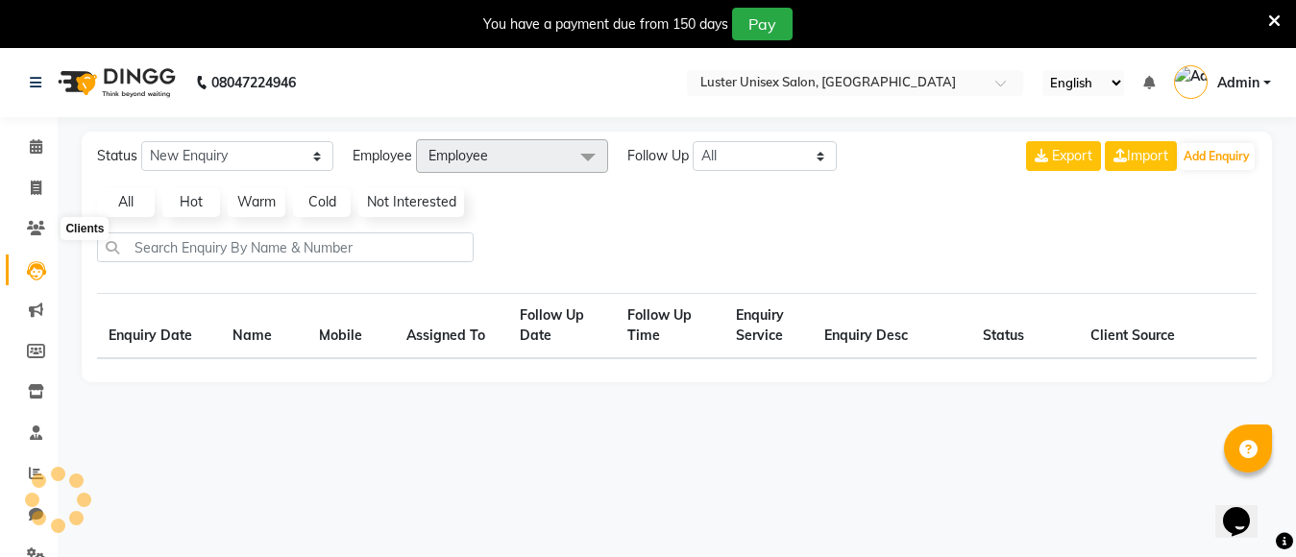
scroll to position [48, 0]
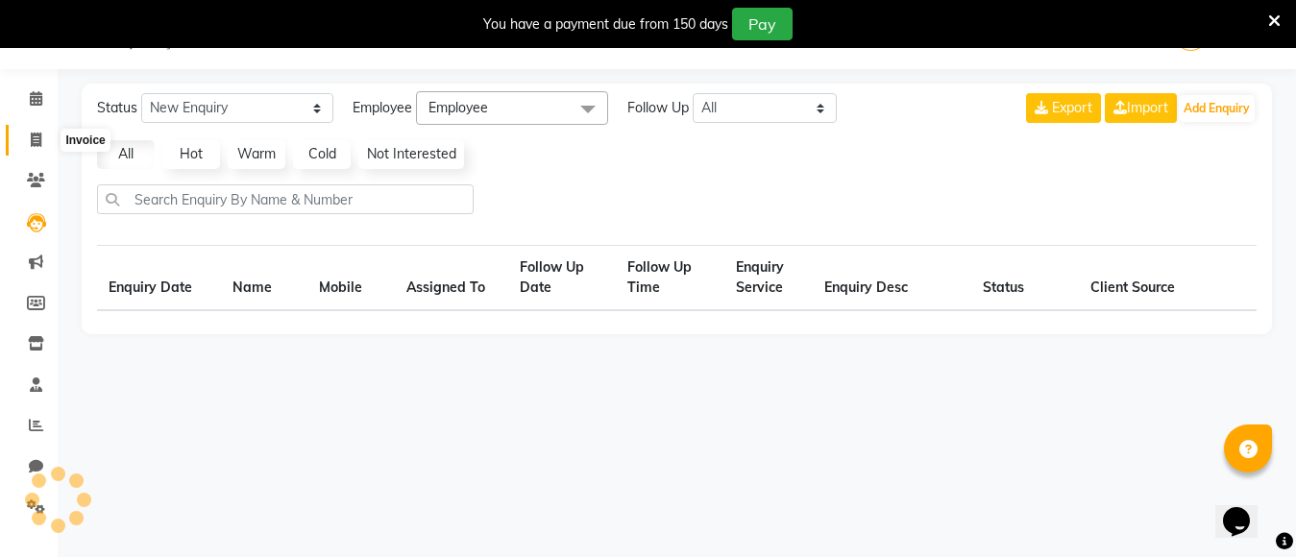
click at [28, 137] on span at bounding box center [36, 141] width 34 height 22
select select "service"
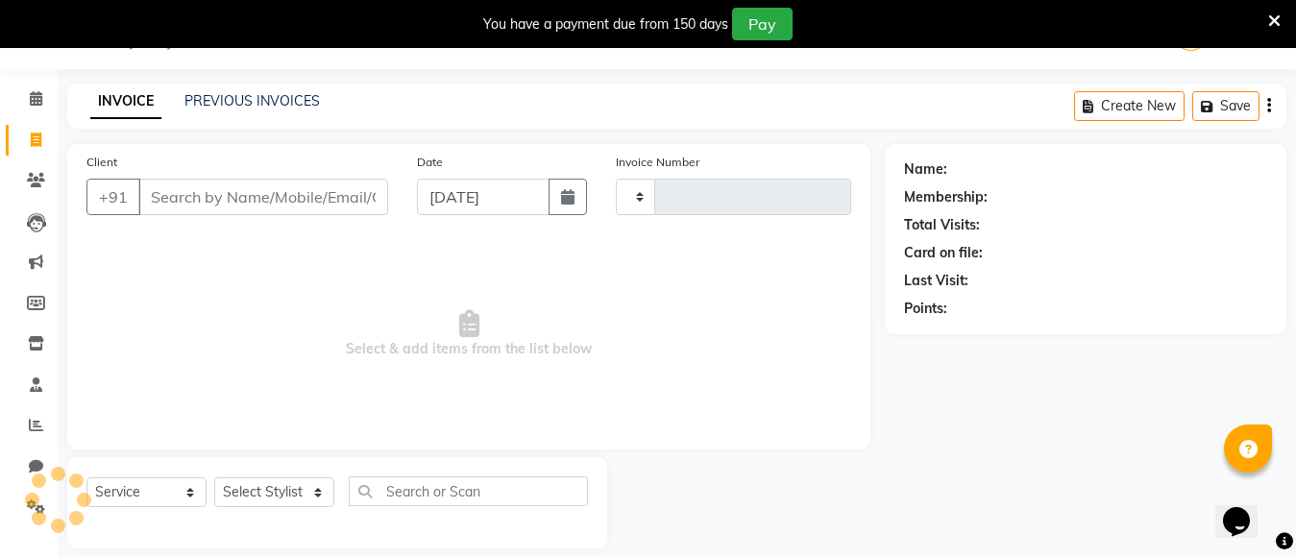
type input "0487"
select select "7467"
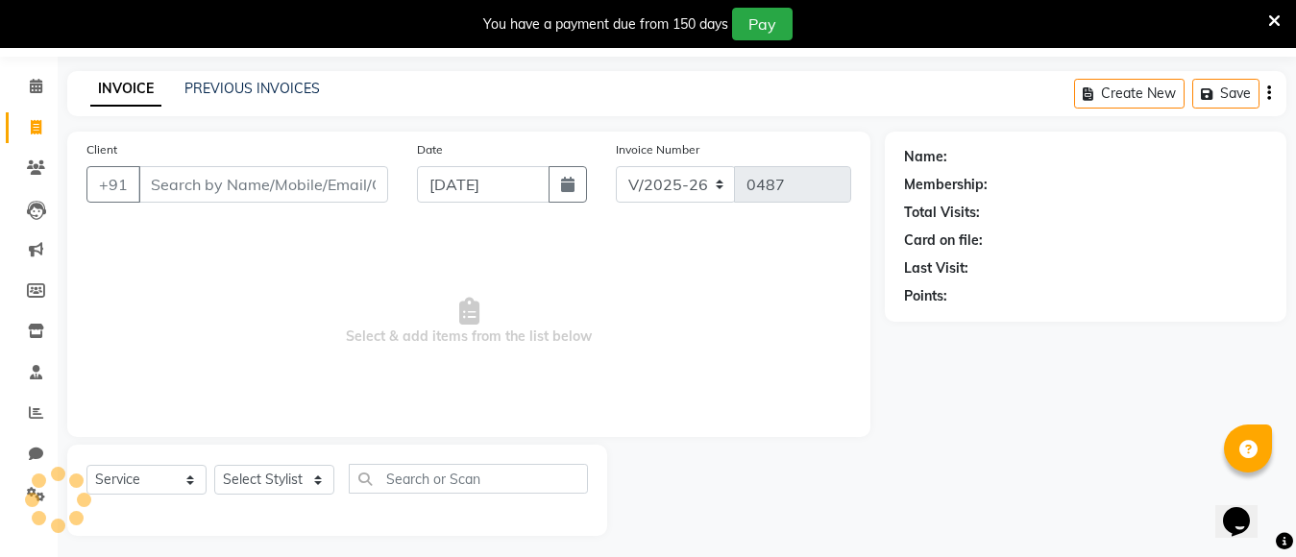
scroll to position [68, 0]
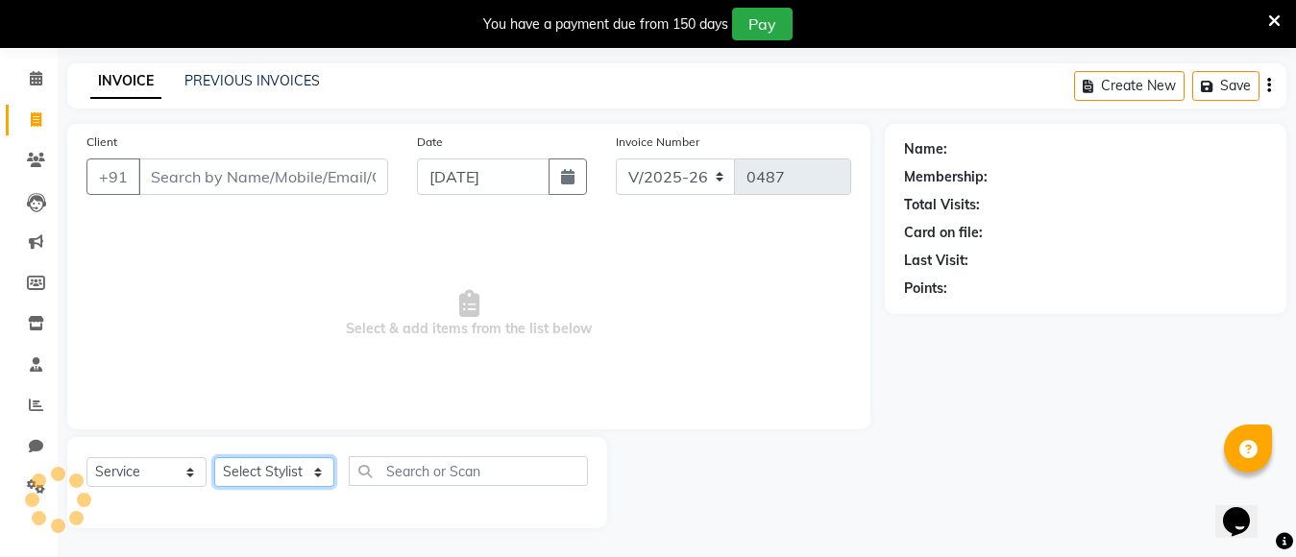
click at [276, 476] on select "Select Stylist" at bounding box center [274, 472] width 120 height 30
select select "88336"
click at [214, 457] on select "Select Stylist [PERSON_NAME] kajal [PERSON_NAME]" at bounding box center [274, 472] width 120 height 30
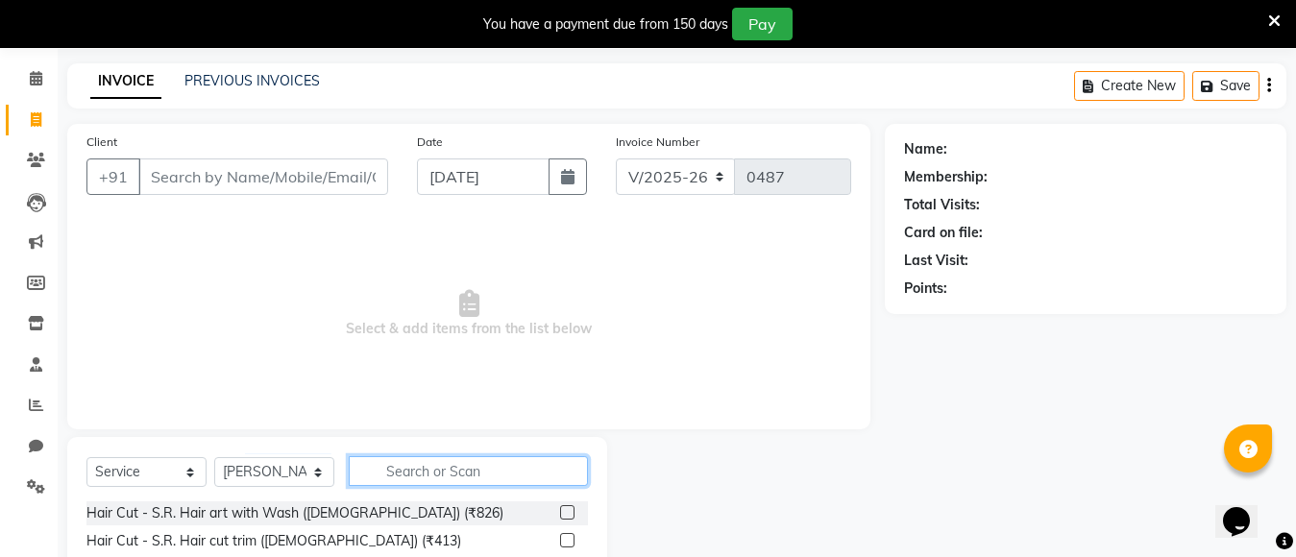
click at [413, 470] on input "text" at bounding box center [468, 471] width 239 height 30
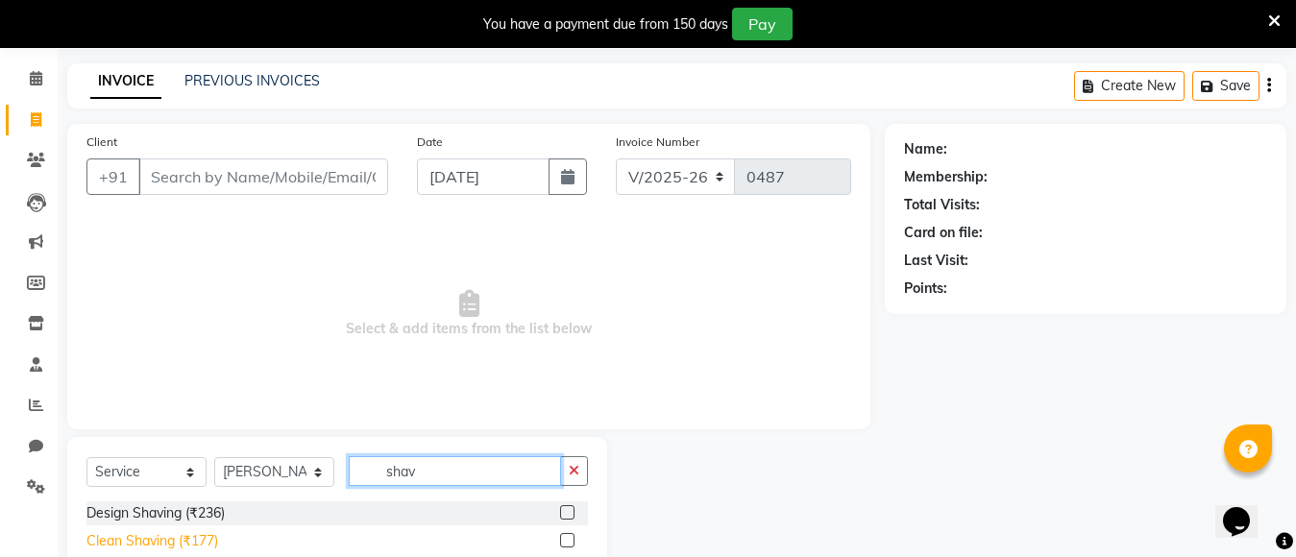
type input "shav"
click at [150, 546] on div "Clean Shaving (₹177)" at bounding box center [152, 541] width 132 height 20
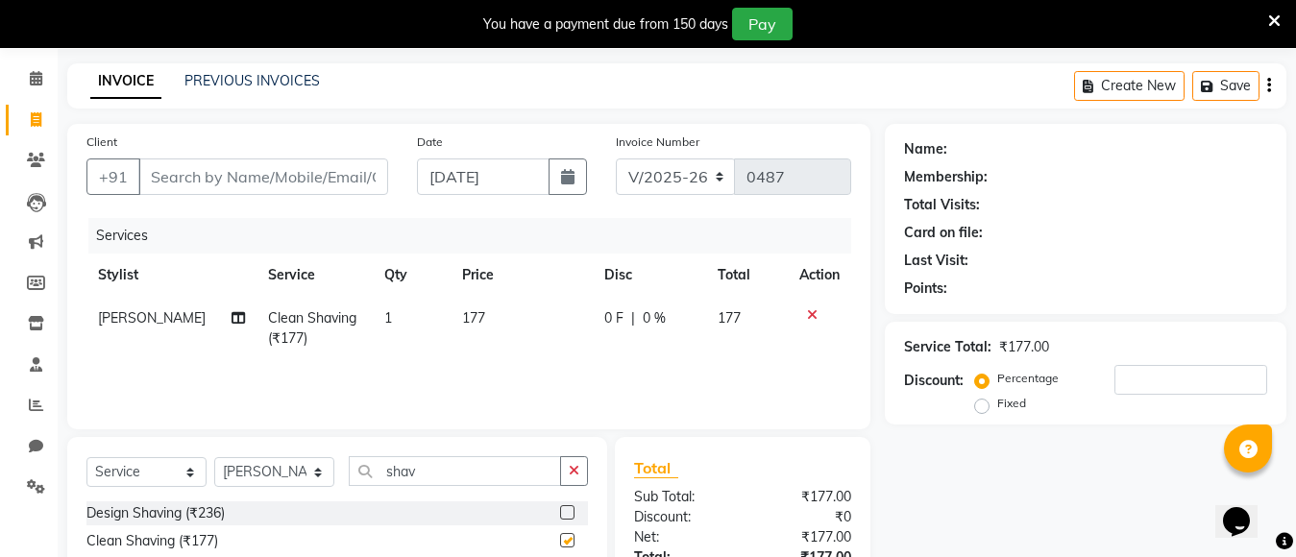
checkbox input "false"
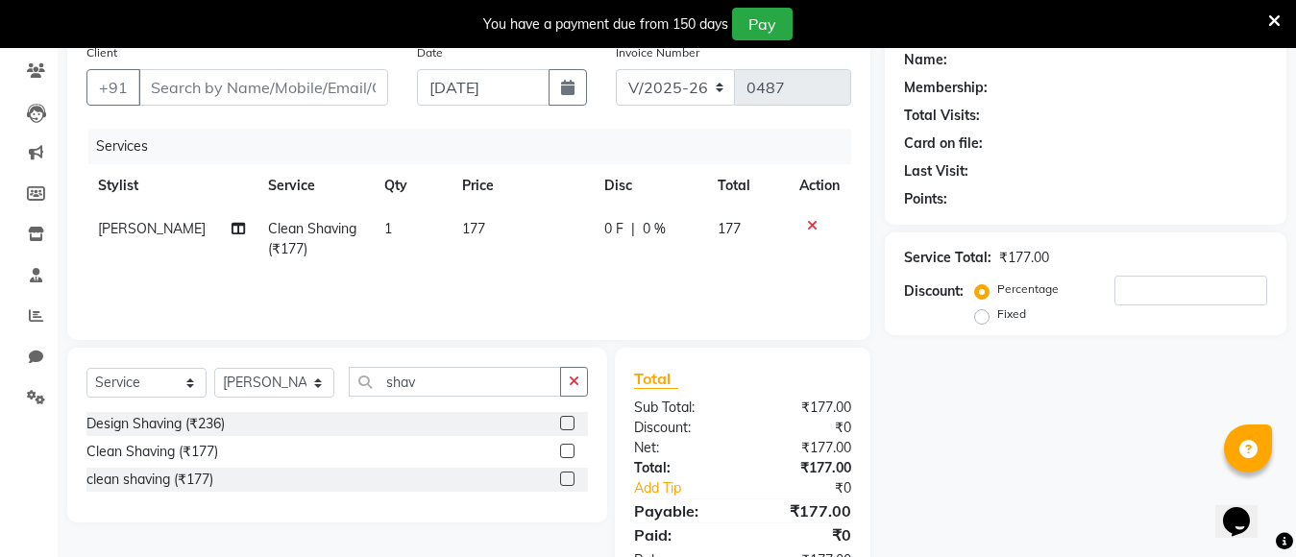
scroll to position [123, 0]
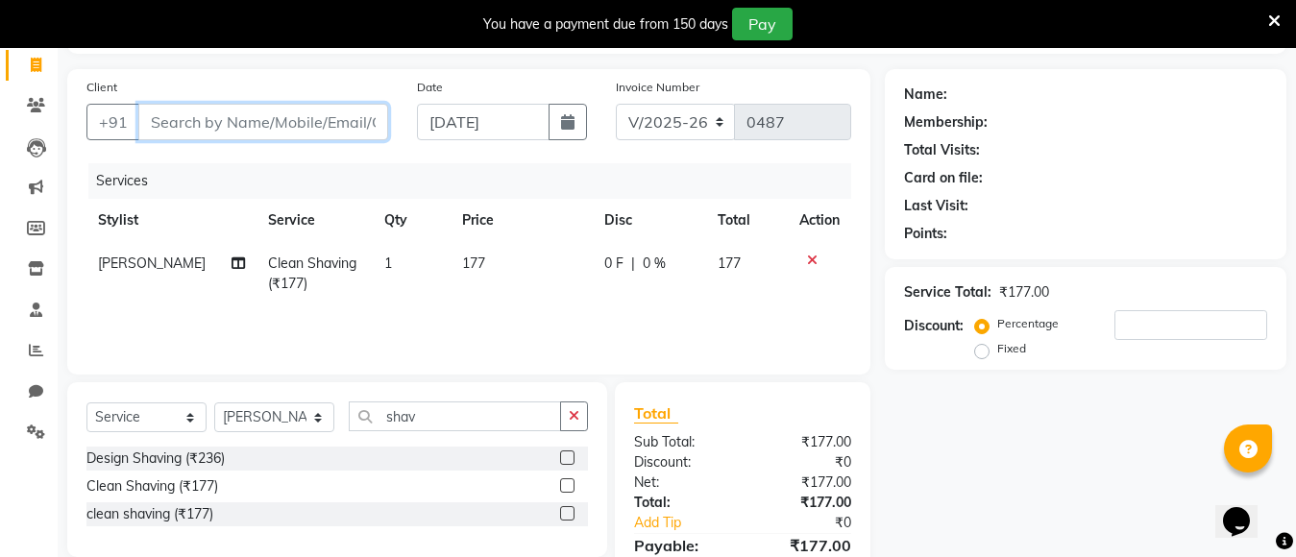
click at [226, 115] on input "Client" at bounding box center [263, 122] width 250 height 36
click at [570, 420] on button "button" at bounding box center [574, 416] width 28 height 30
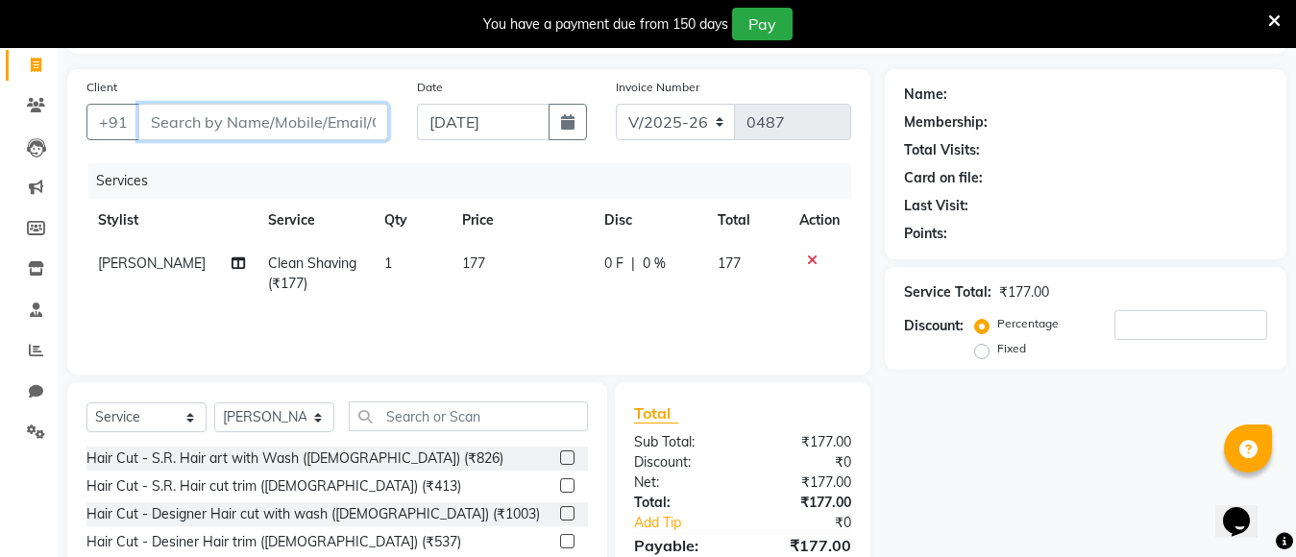
click at [196, 126] on input "Client" at bounding box center [263, 122] width 250 height 36
type input "9"
type input "0"
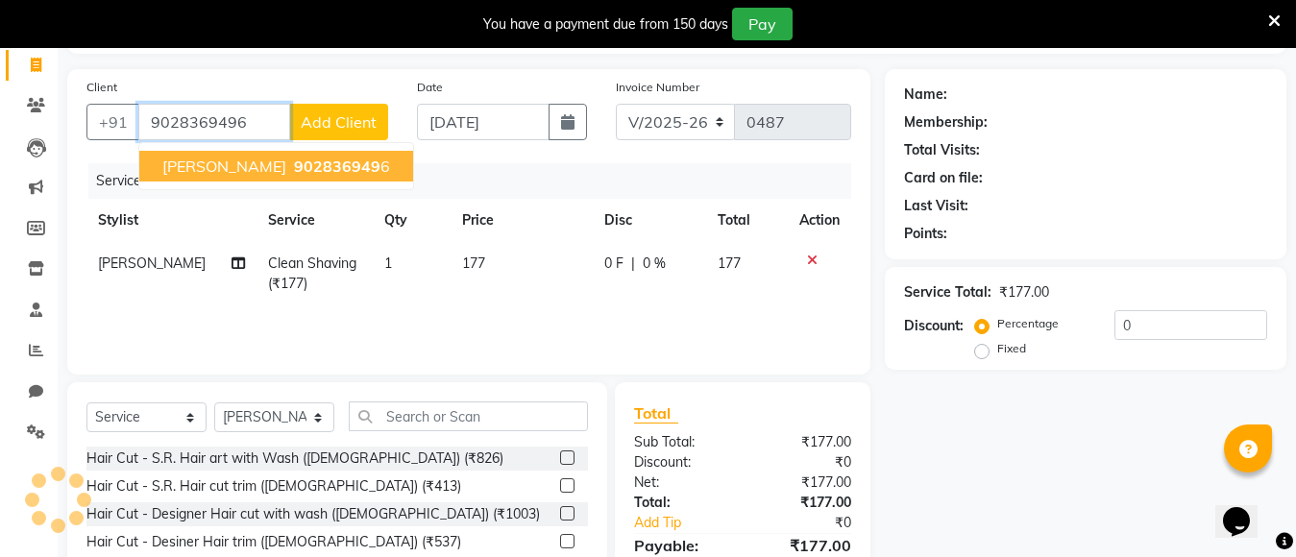
type input "9028369496"
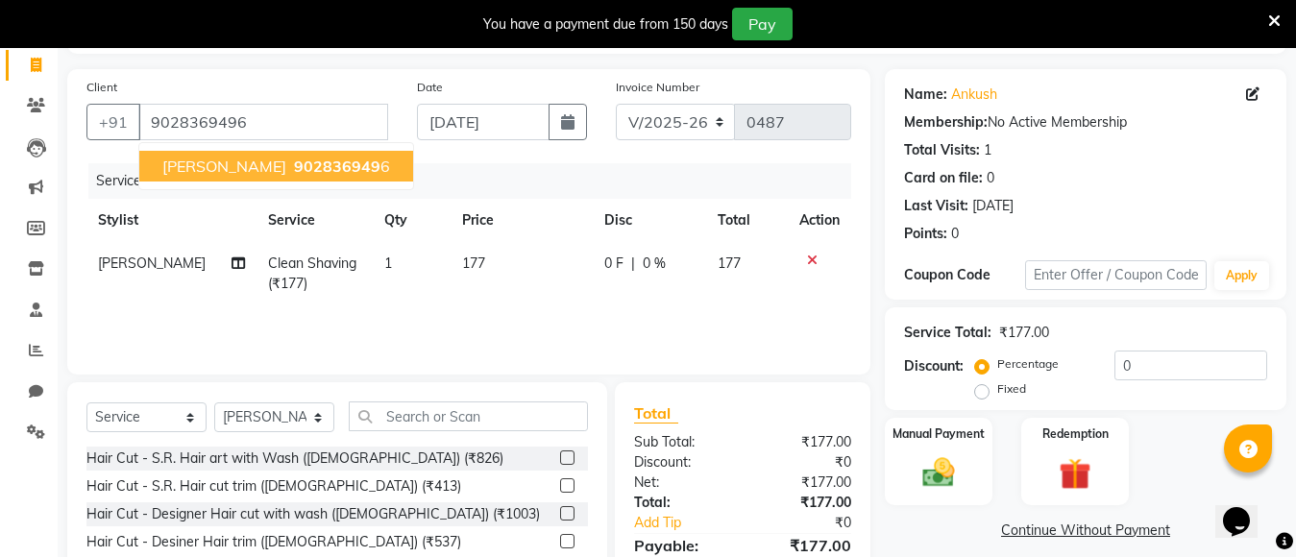
click at [290, 171] on ngb-highlight "902836949 6" at bounding box center [340, 166] width 100 height 19
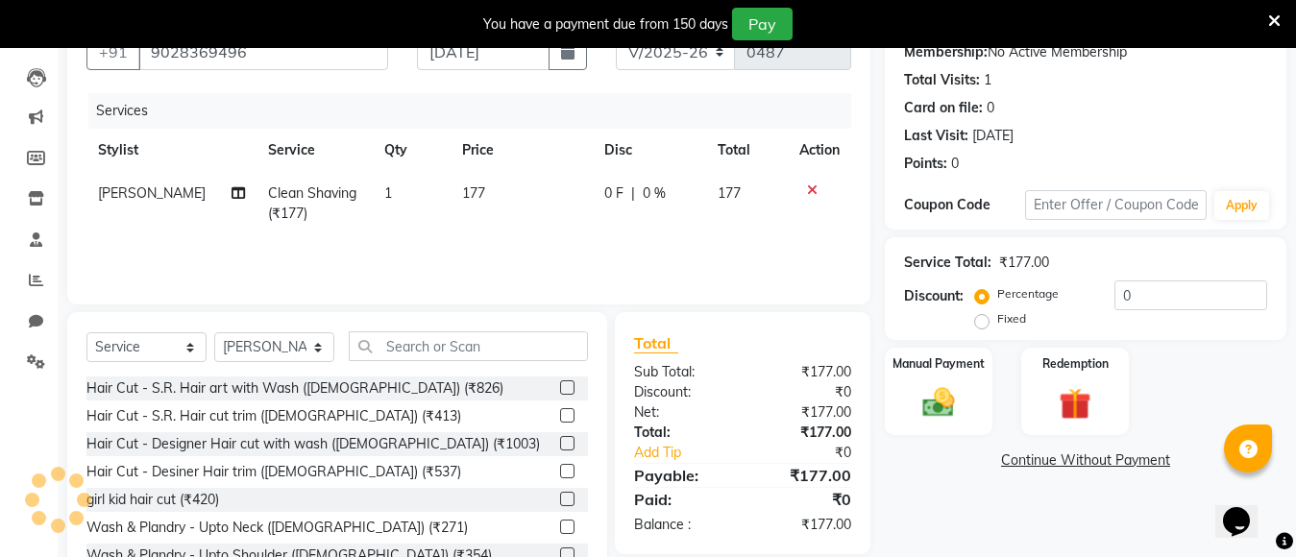
scroll to position [260, 0]
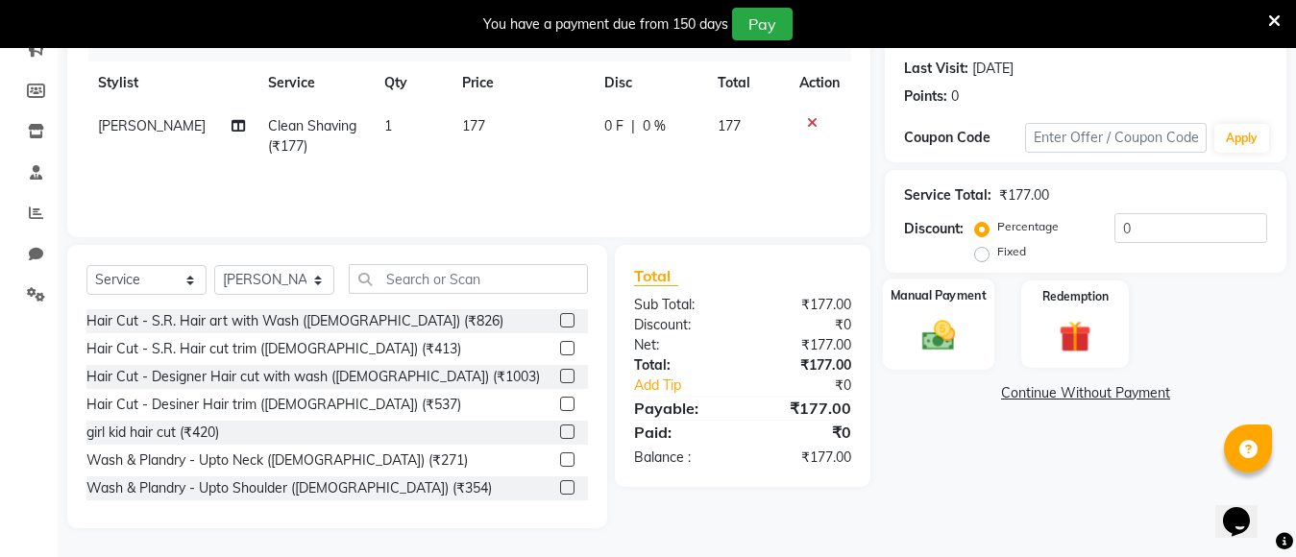
click at [923, 327] on img at bounding box center [938, 335] width 54 height 38
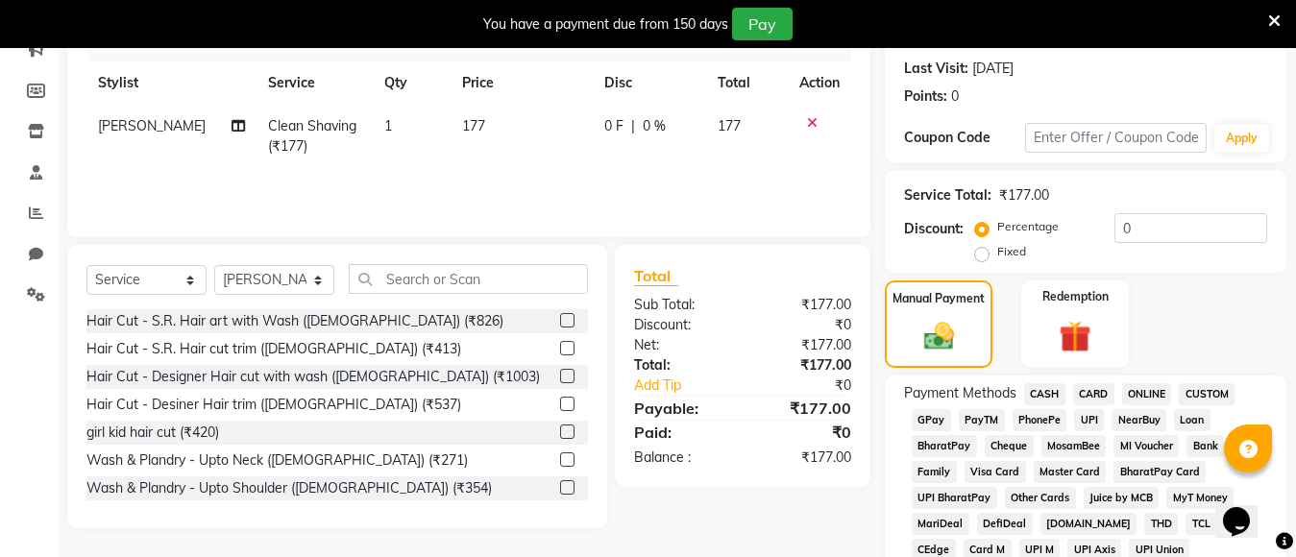
click at [979, 425] on span "PayTM" at bounding box center [981, 420] width 46 height 22
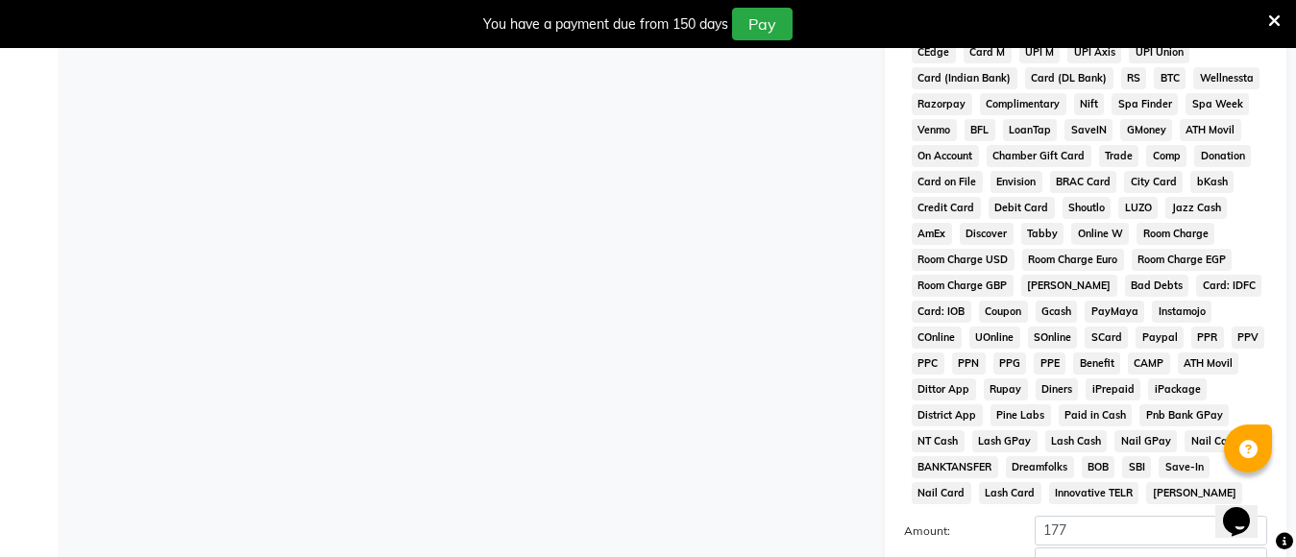
scroll to position [837, 0]
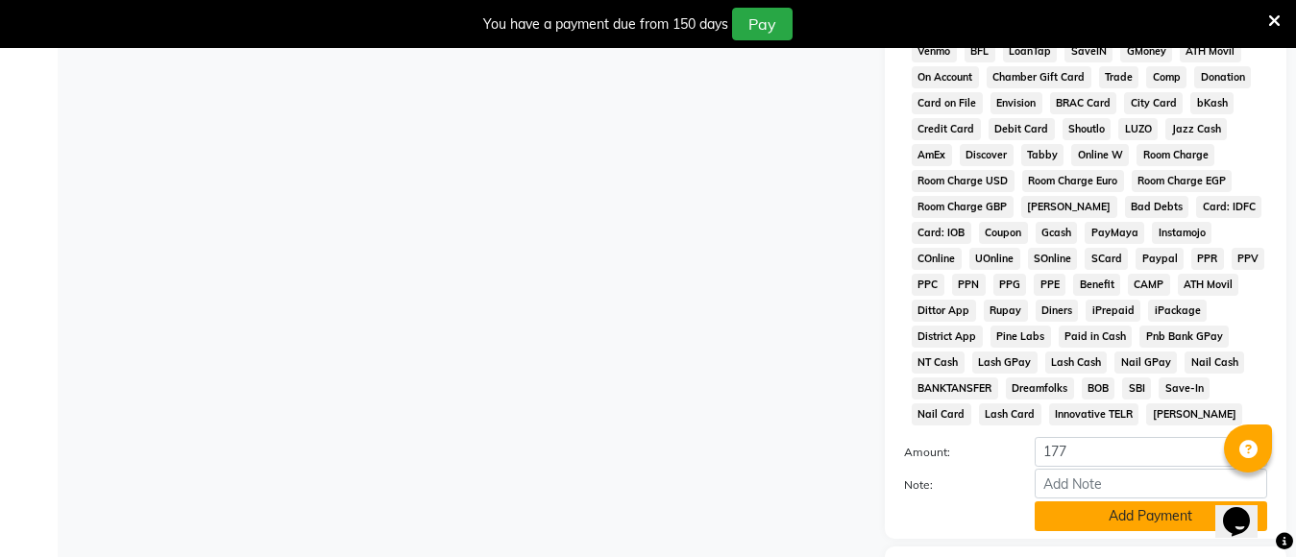
click at [1130, 525] on button "Add Payment" at bounding box center [1150, 516] width 232 height 30
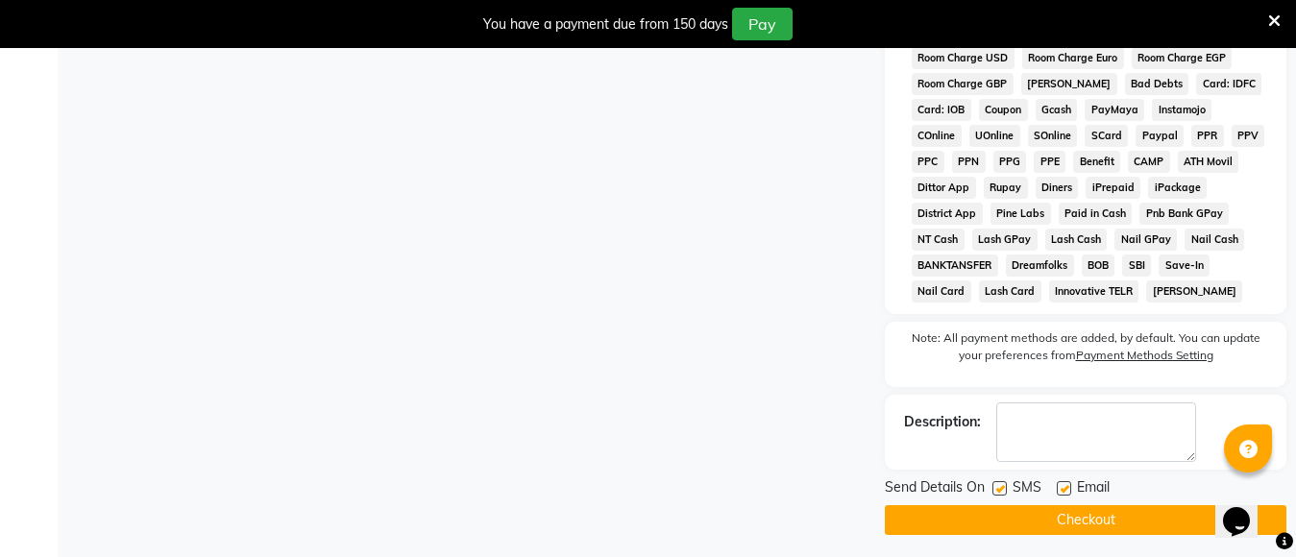
scroll to position [966, 0]
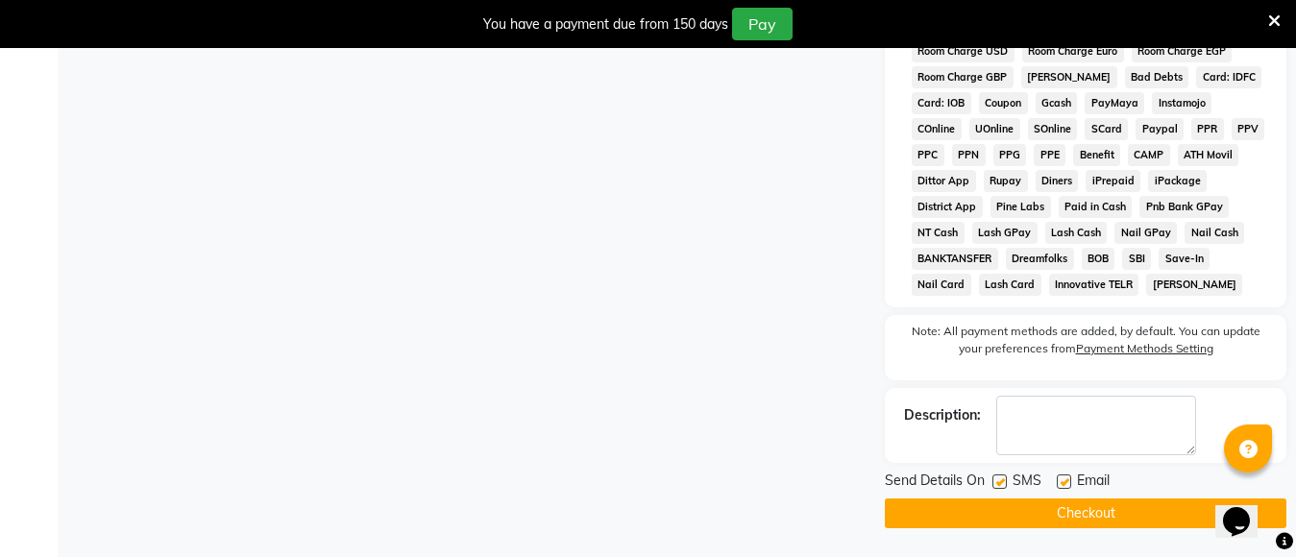
click at [1013, 518] on button "Checkout" at bounding box center [1085, 513] width 401 height 30
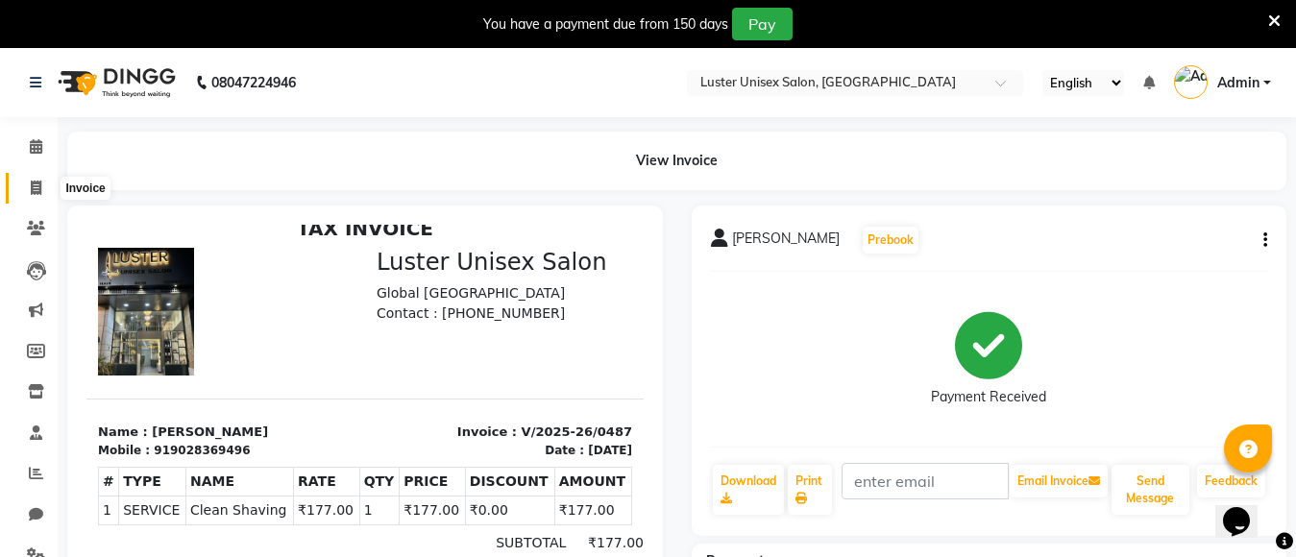
click at [36, 184] on icon at bounding box center [36, 188] width 11 height 14
select select "service"
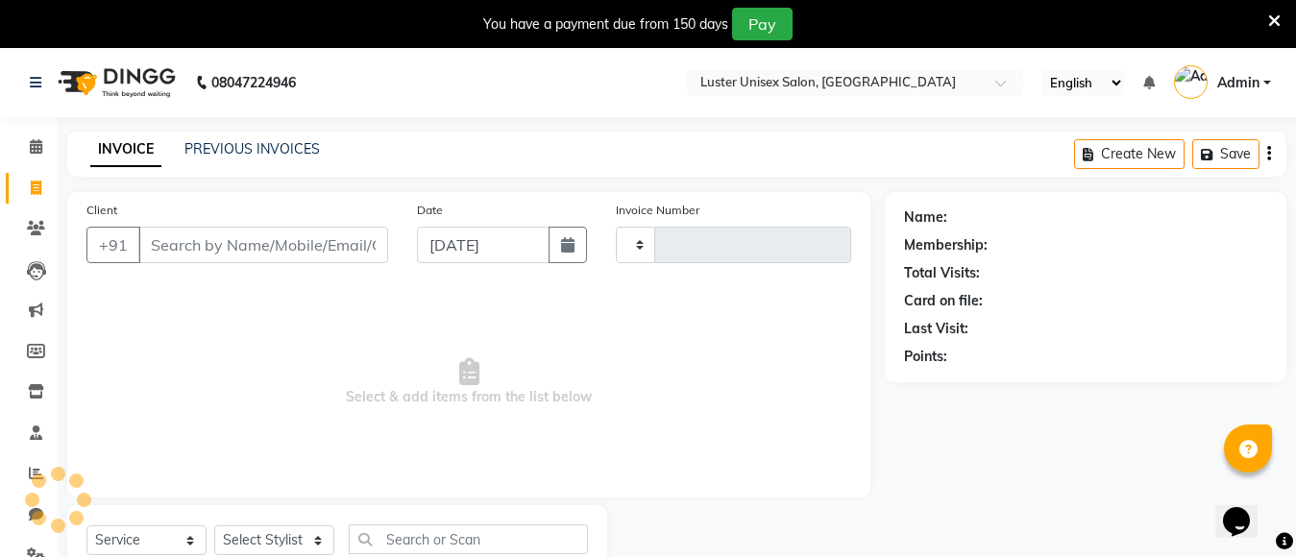
type input "0488"
select select "7467"
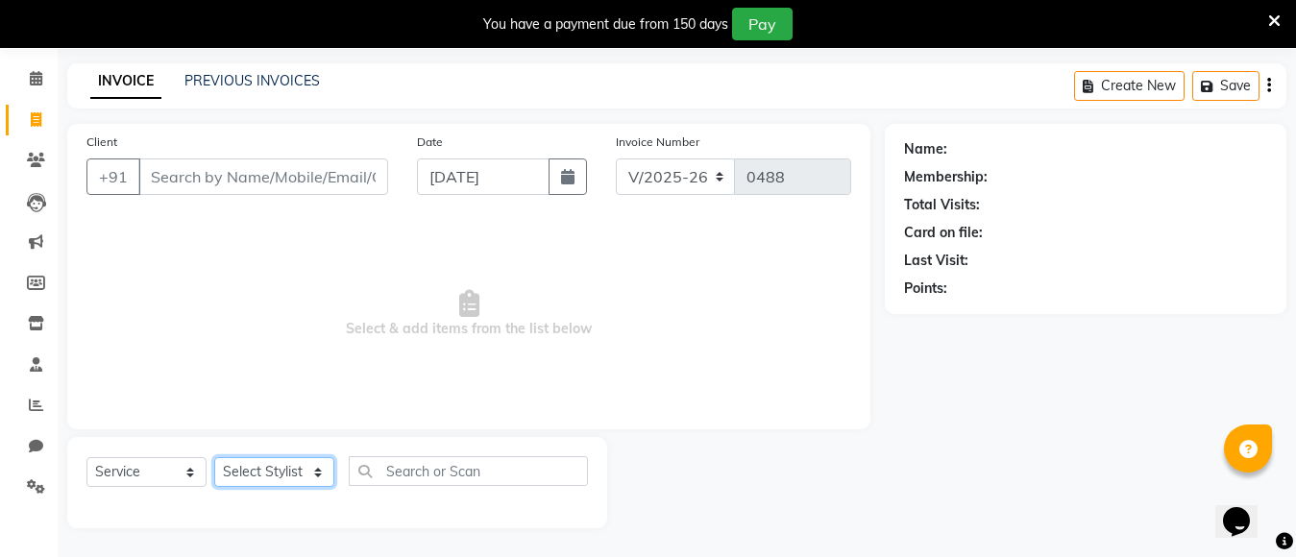
click at [275, 469] on select "Select Stylist [PERSON_NAME] kajal [PERSON_NAME]" at bounding box center [274, 472] width 120 height 30
select select "88336"
click at [214, 457] on select "Select Stylist [PERSON_NAME] kajal [PERSON_NAME]" at bounding box center [274, 472] width 120 height 30
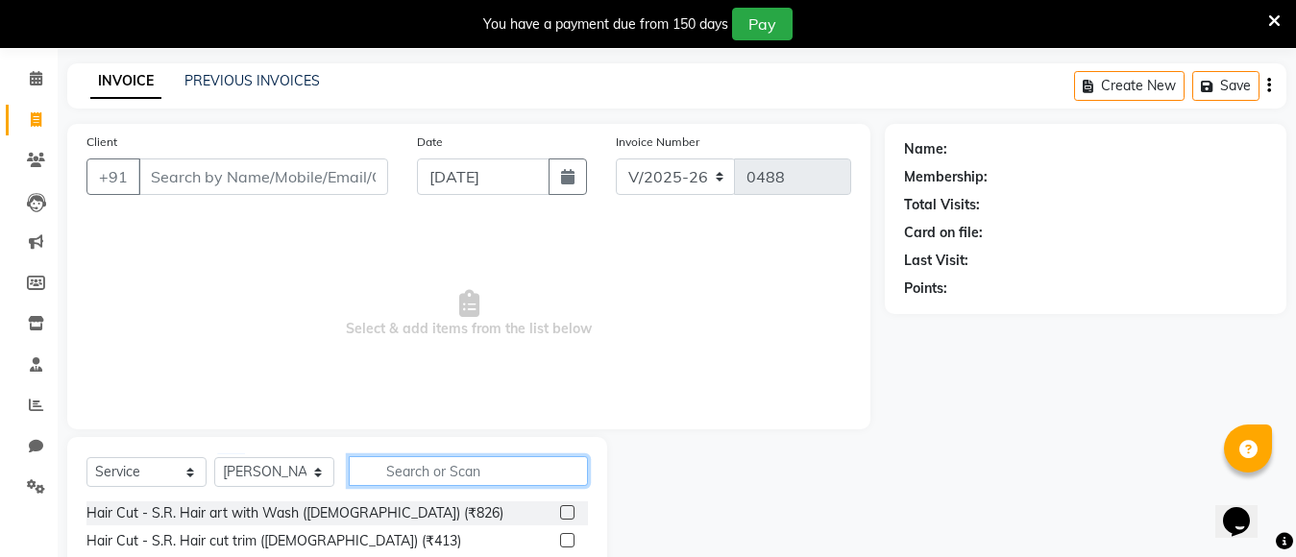
click at [410, 473] on input "text" at bounding box center [468, 471] width 239 height 30
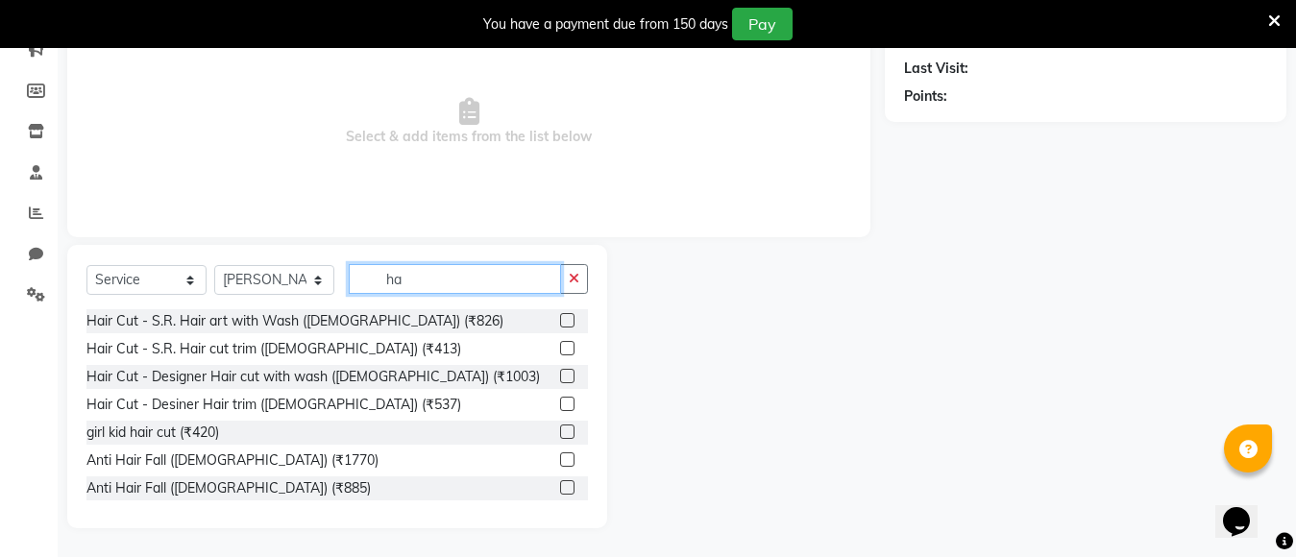
type input "h"
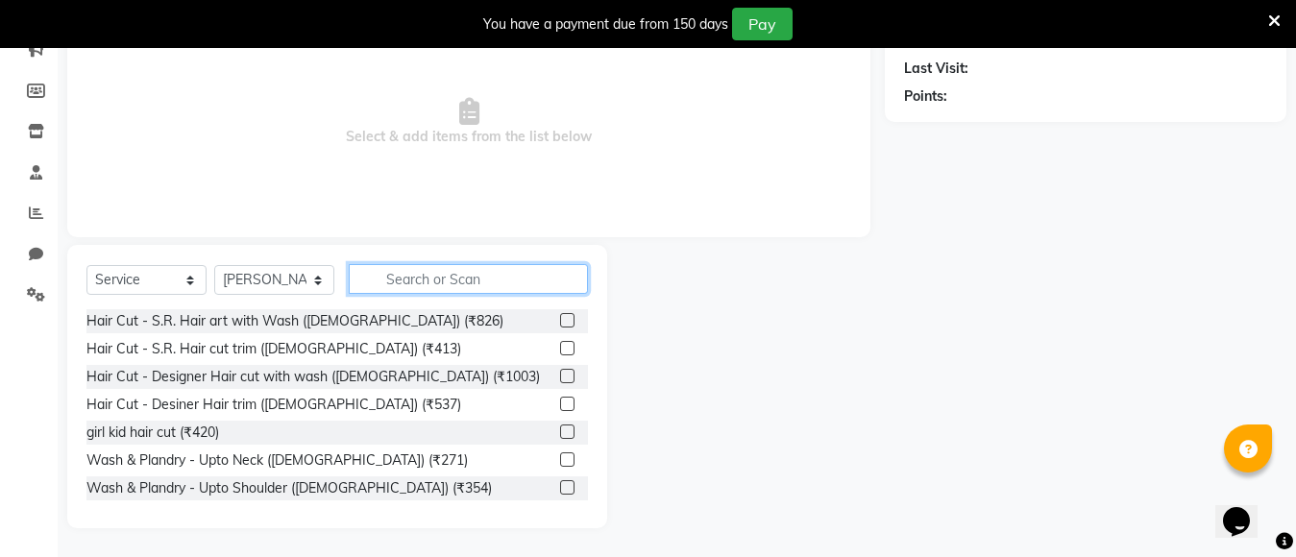
type input ","
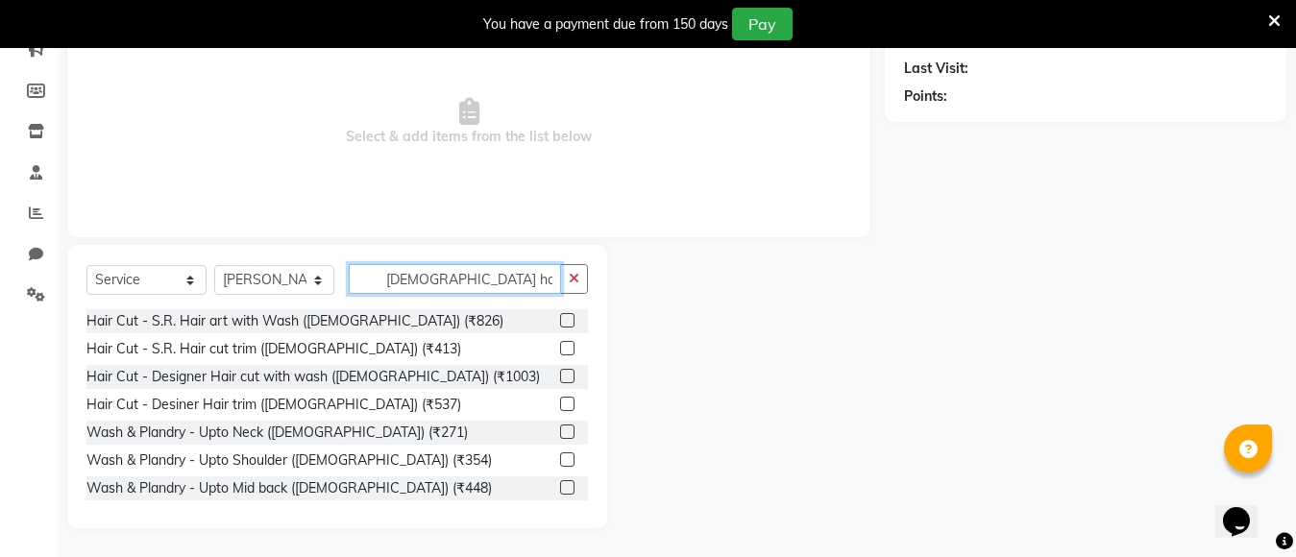
scroll to position [124, 0]
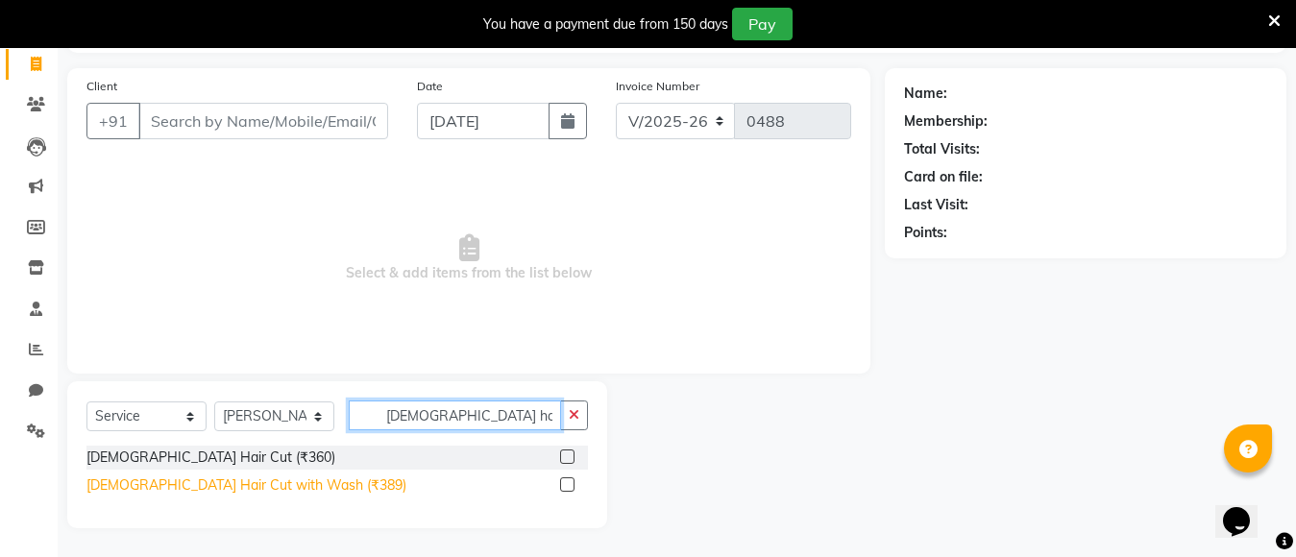
type input "[DEMOGRAPHIC_DATA] hair"
click at [147, 488] on div "[DEMOGRAPHIC_DATA] Hair Cut with Wash (₹389)" at bounding box center [246, 485] width 320 height 20
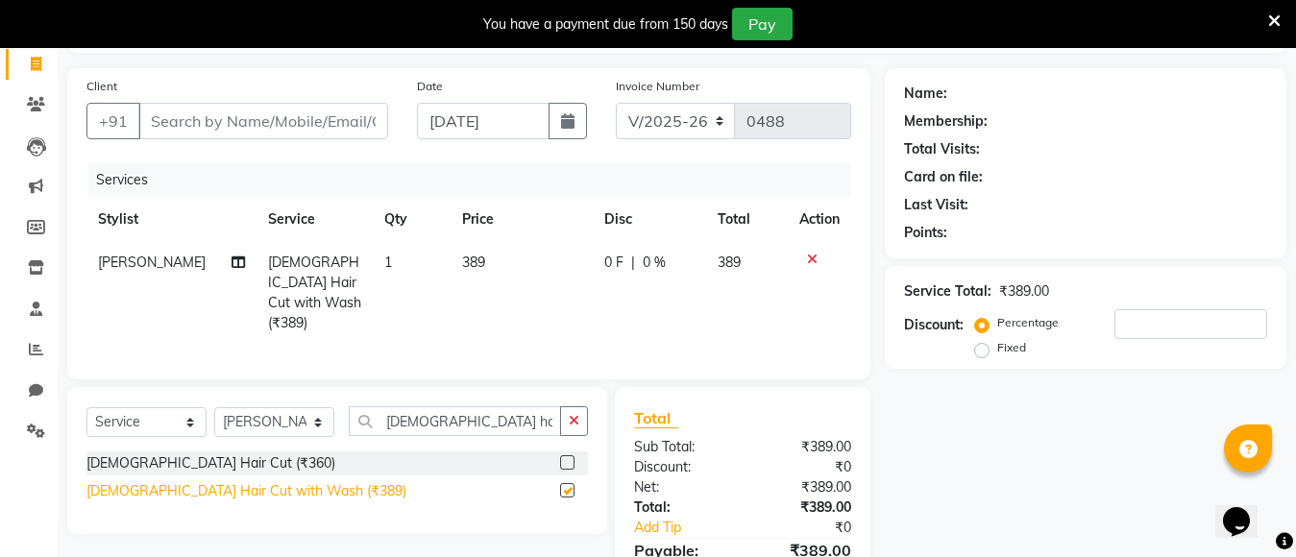
checkbox input "false"
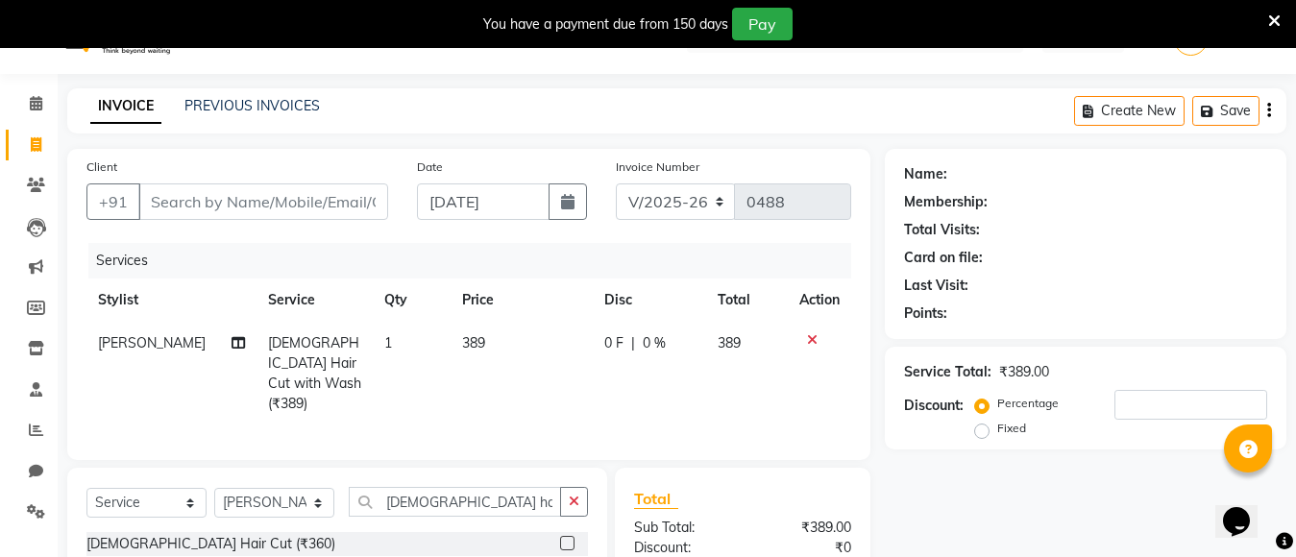
scroll to position [0, 0]
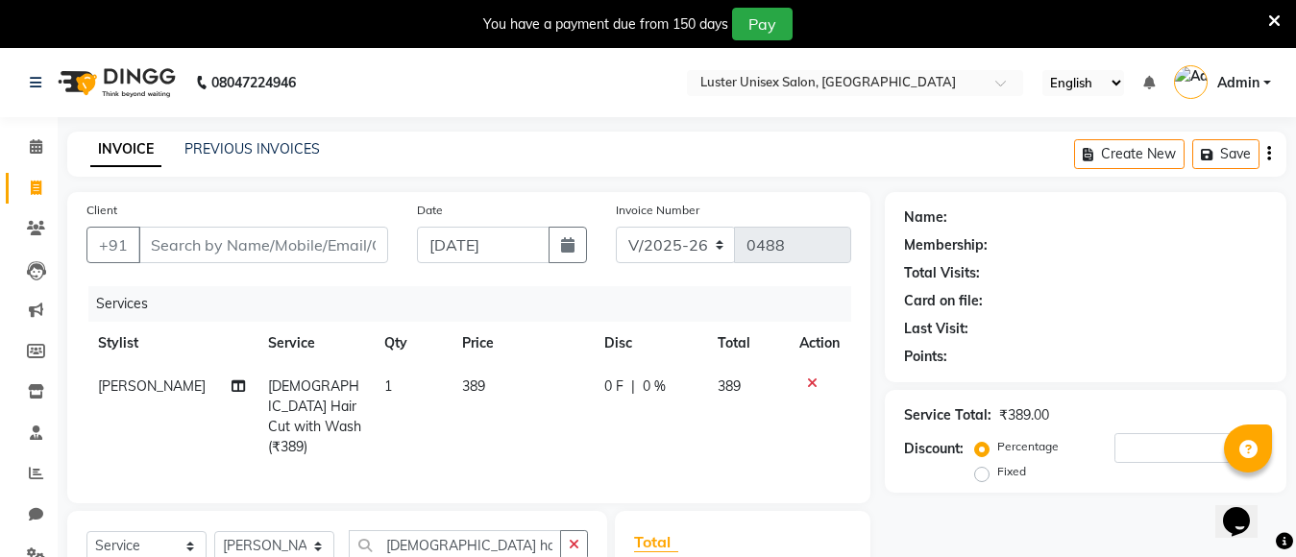
drag, startPoint x: 950, startPoint y: 155, endPoint x: 941, endPoint y: 143, distance: 14.4
click at [941, 143] on div "INVOICE PREVIOUS INVOICES Create New Save" at bounding box center [676, 154] width 1219 height 45
click at [31, 225] on icon at bounding box center [36, 228] width 18 height 14
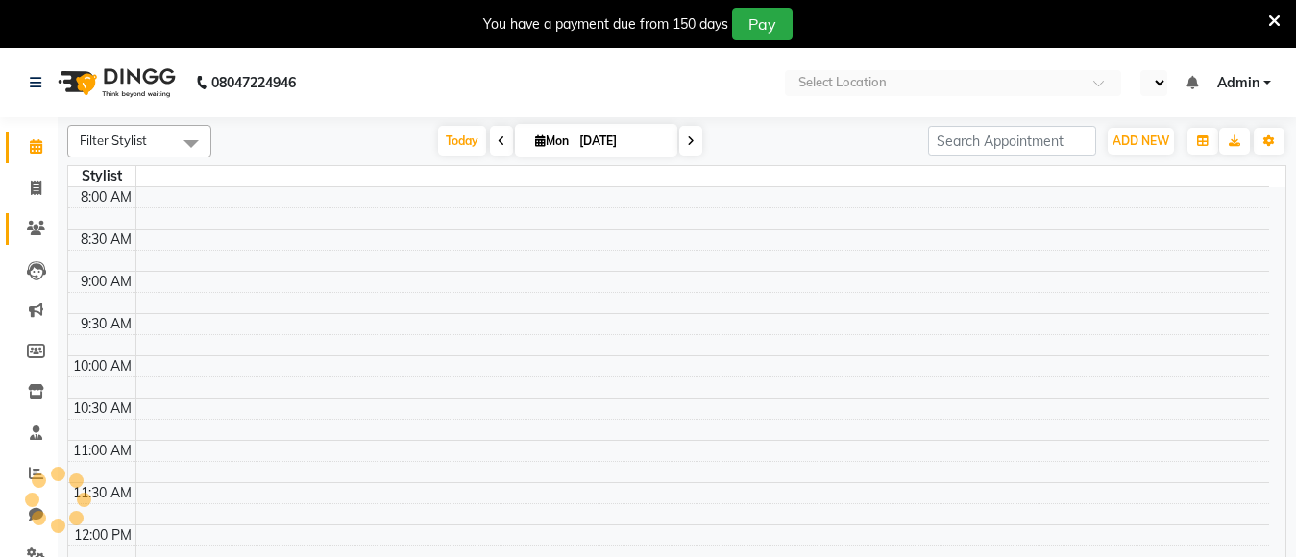
click at [34, 220] on span at bounding box center [36, 229] width 34 height 22
select select "en"
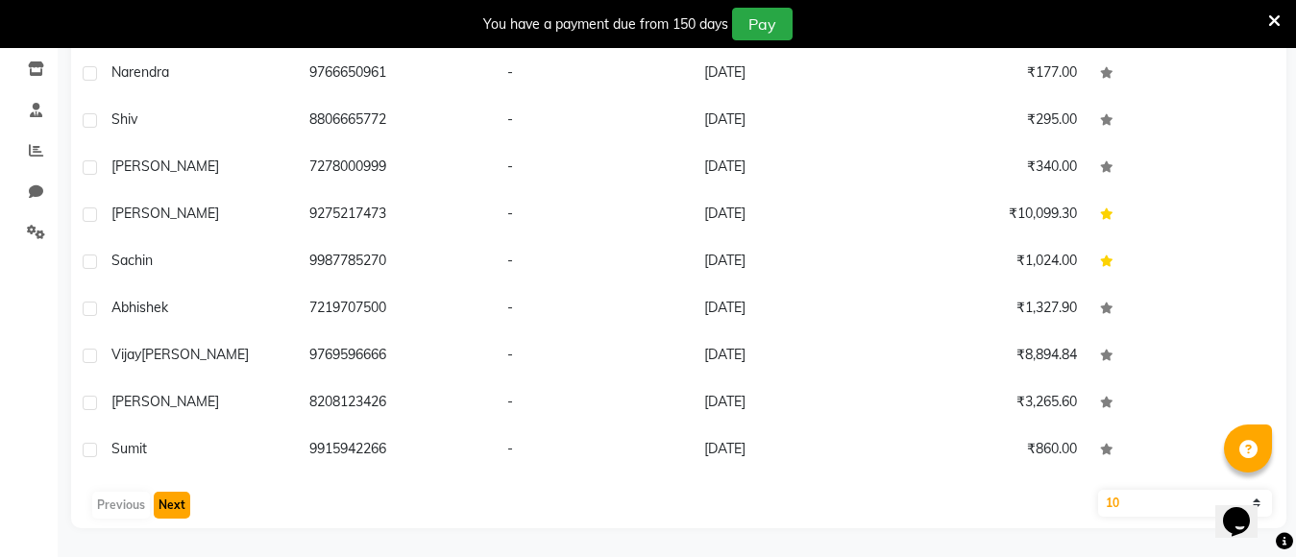
click at [175, 504] on button "Next" at bounding box center [172, 505] width 36 height 27
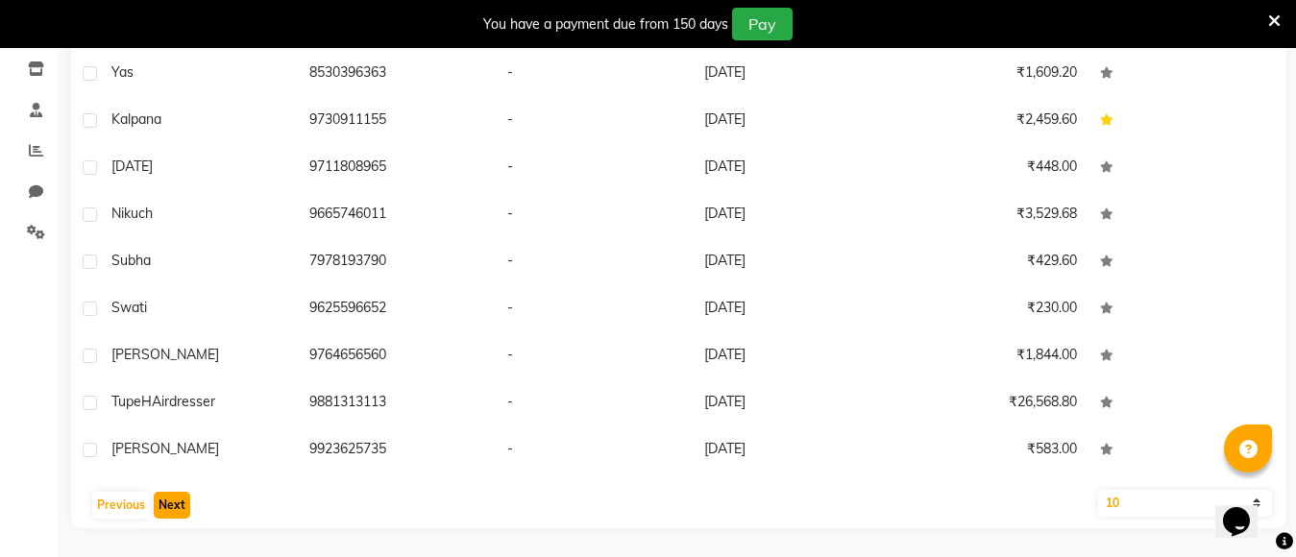
click at [175, 502] on button "Next" at bounding box center [172, 505] width 36 height 27
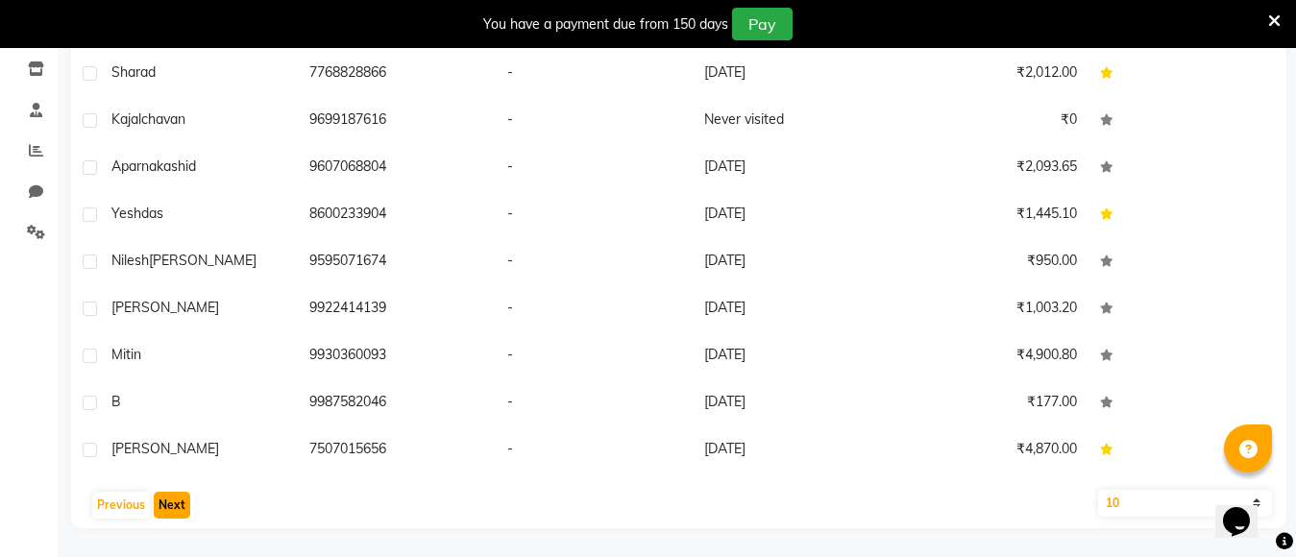
click at [175, 497] on button "Next" at bounding box center [172, 505] width 36 height 27
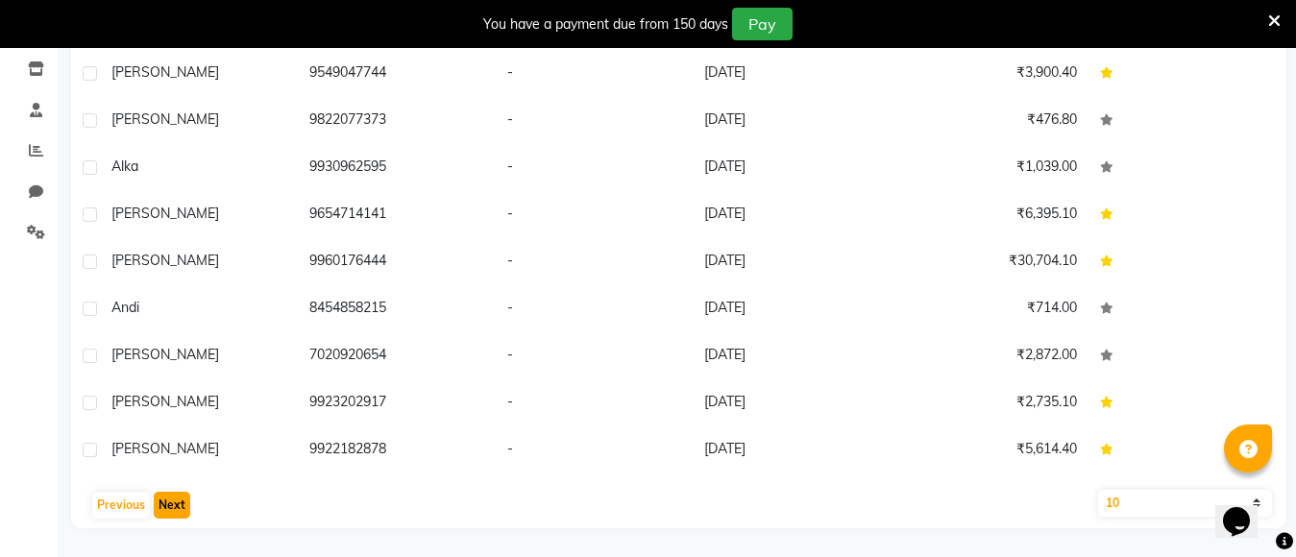
click at [175, 497] on button "Next" at bounding box center [172, 505] width 36 height 27
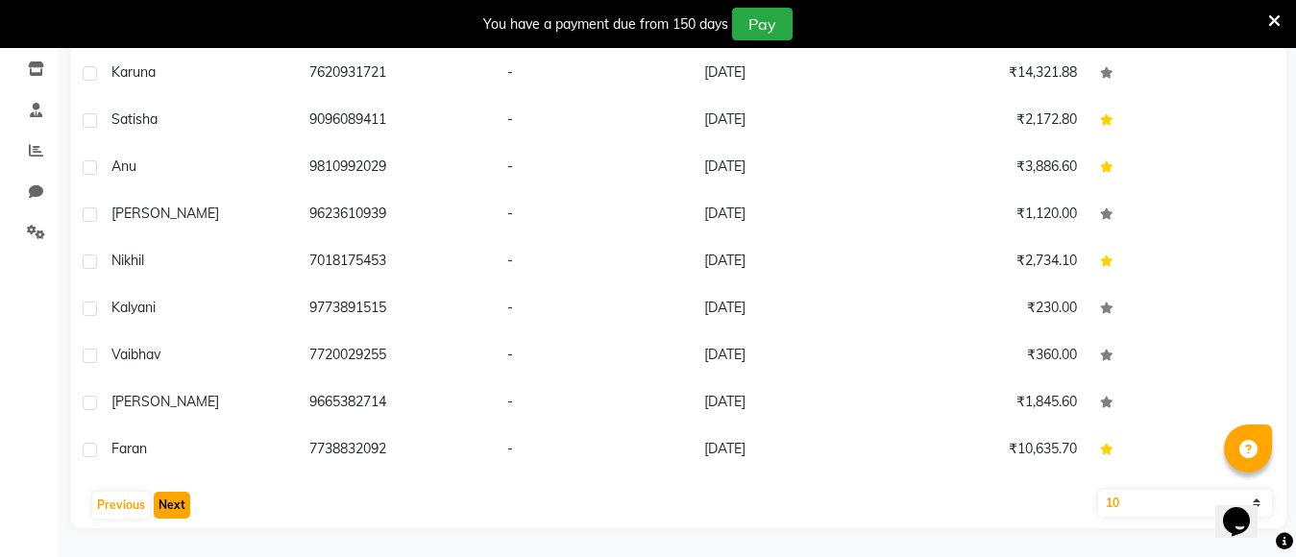
click at [175, 497] on button "Next" at bounding box center [172, 505] width 36 height 27
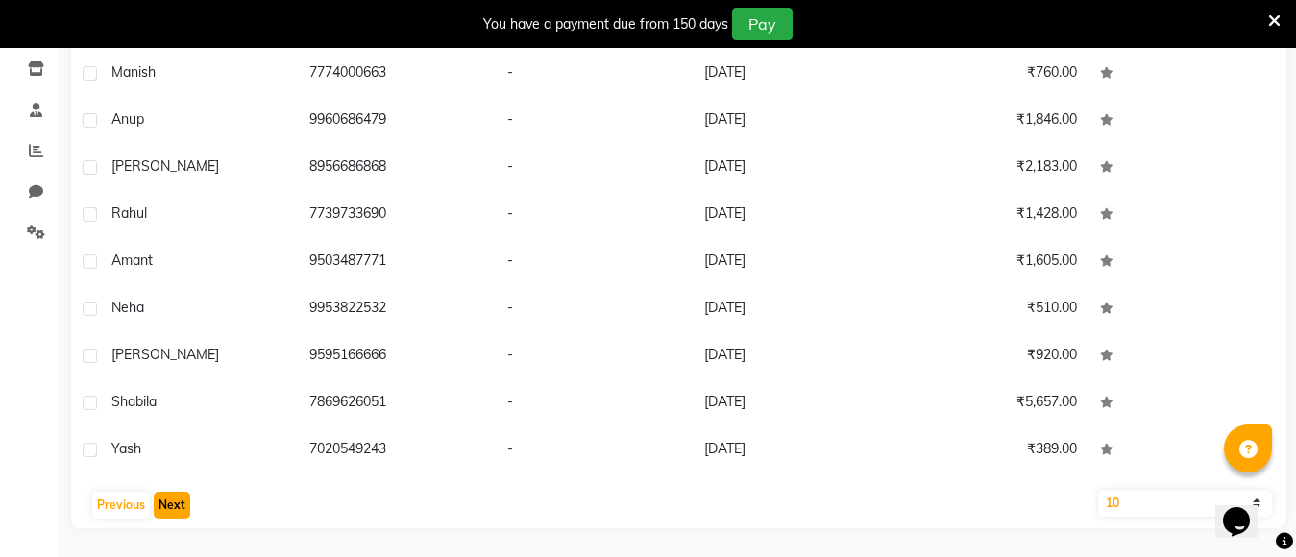
click at [173, 495] on button "Next" at bounding box center [172, 505] width 36 height 27
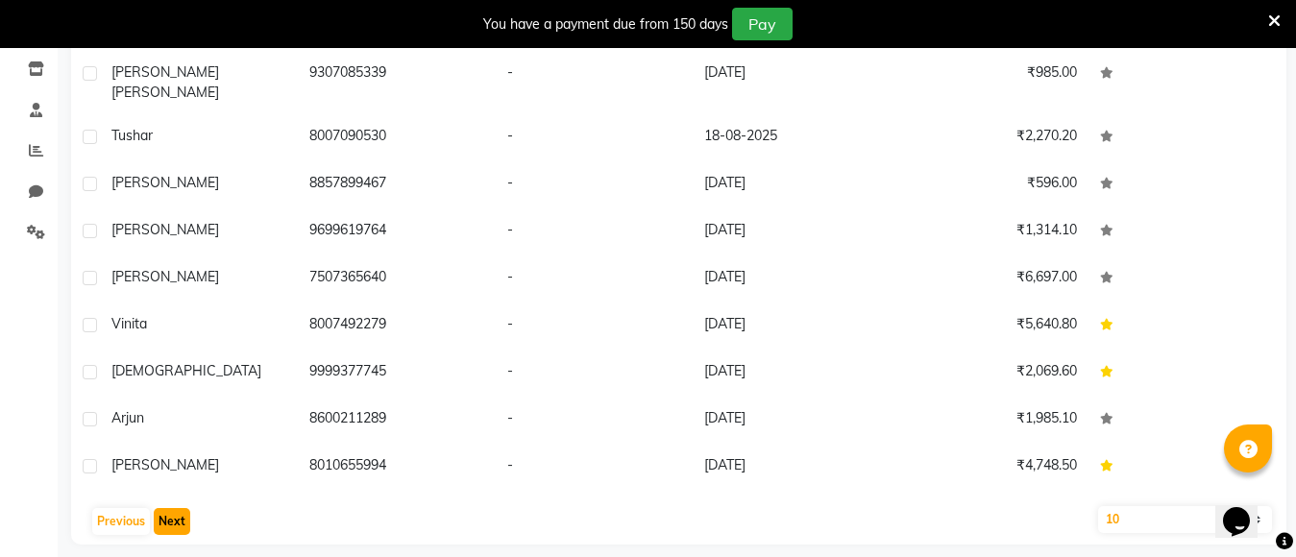
click at [169, 508] on button "Next" at bounding box center [172, 521] width 36 height 27
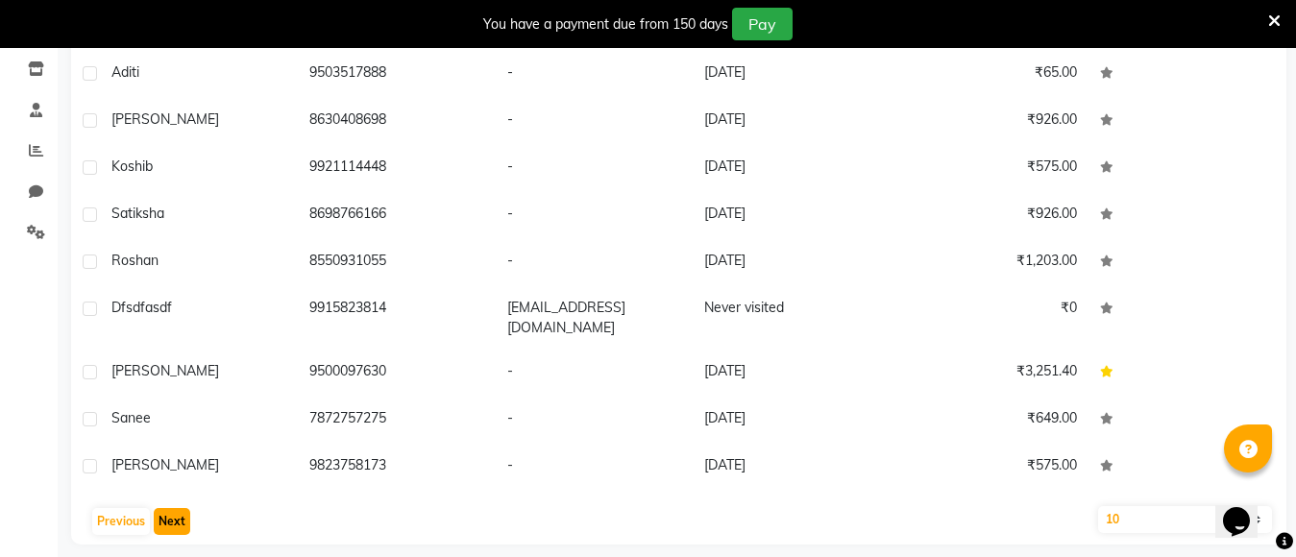
click at [168, 508] on button "Next" at bounding box center [172, 521] width 36 height 27
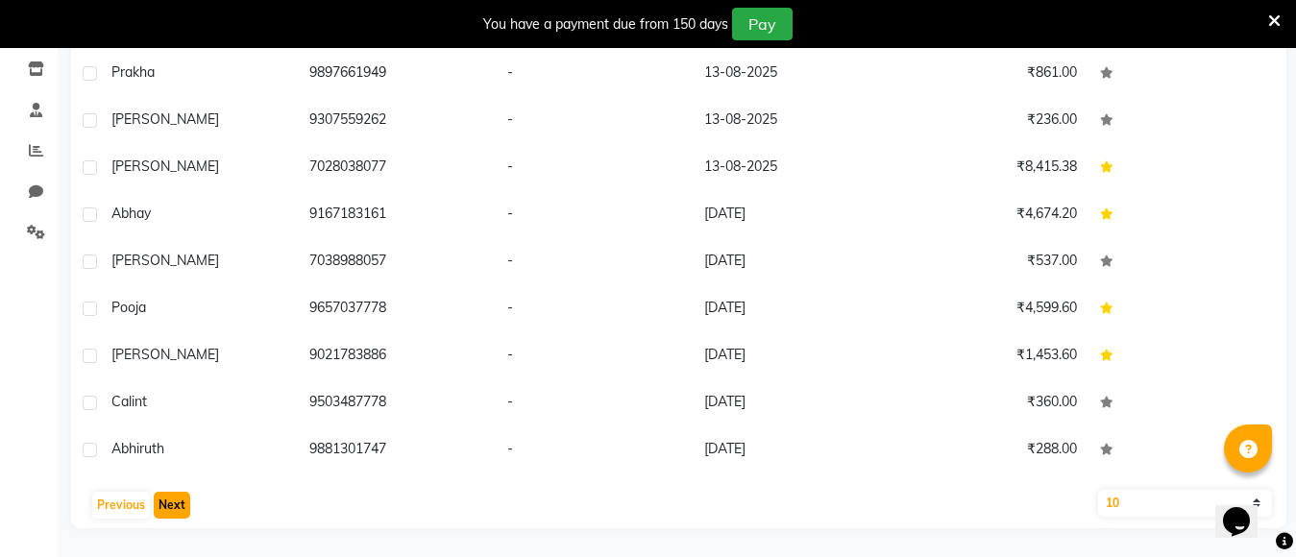
click at [167, 498] on button "Next" at bounding box center [172, 505] width 36 height 27
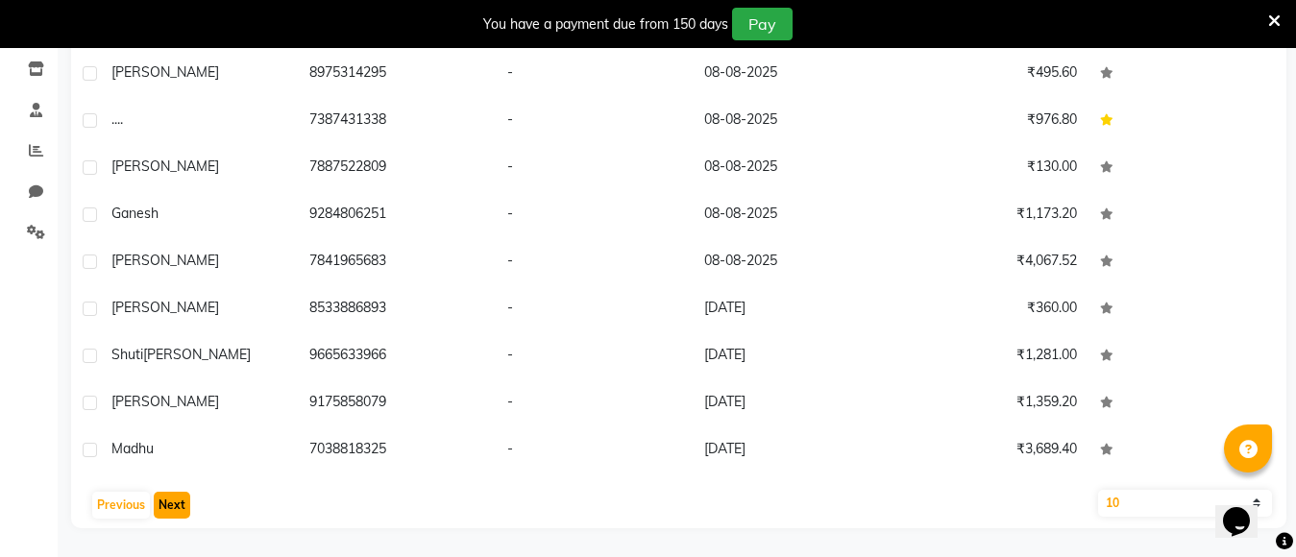
click at [167, 498] on button "Next" at bounding box center [172, 505] width 36 height 27
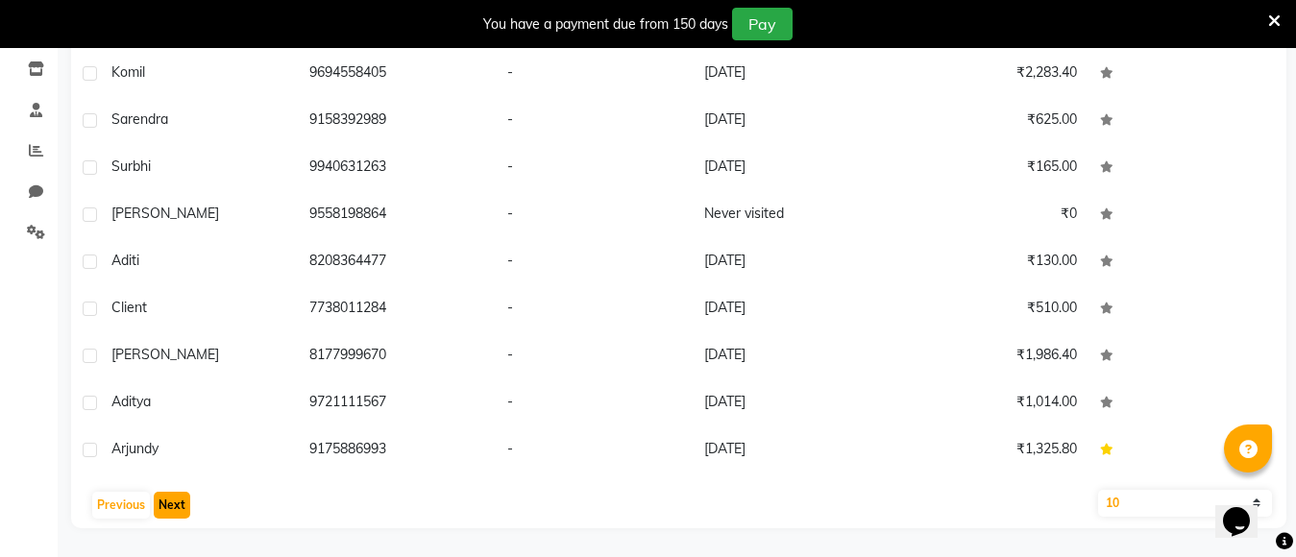
click at [167, 499] on button "Next" at bounding box center [172, 505] width 36 height 27
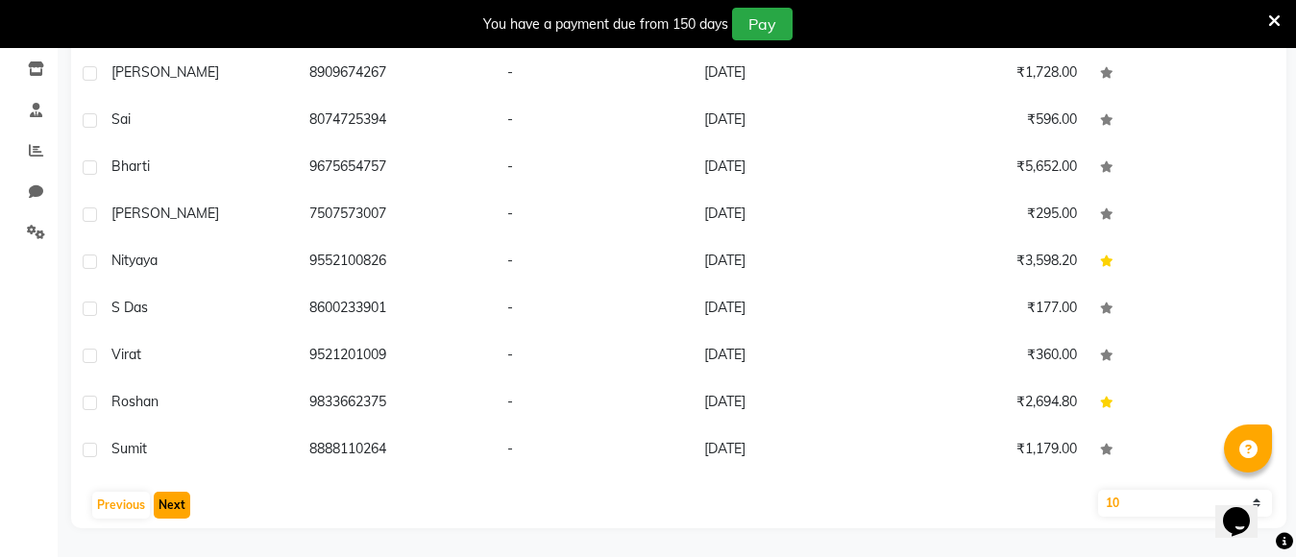
click at [167, 499] on button "Next" at bounding box center [172, 505] width 36 height 27
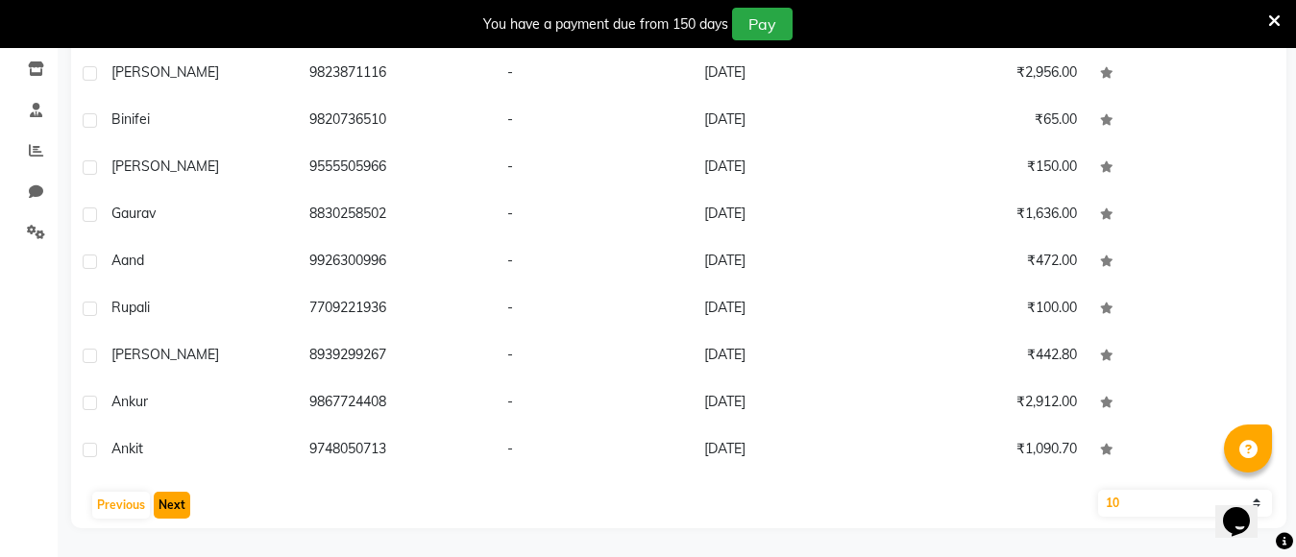
click at [167, 499] on button "Next" at bounding box center [172, 505] width 36 height 27
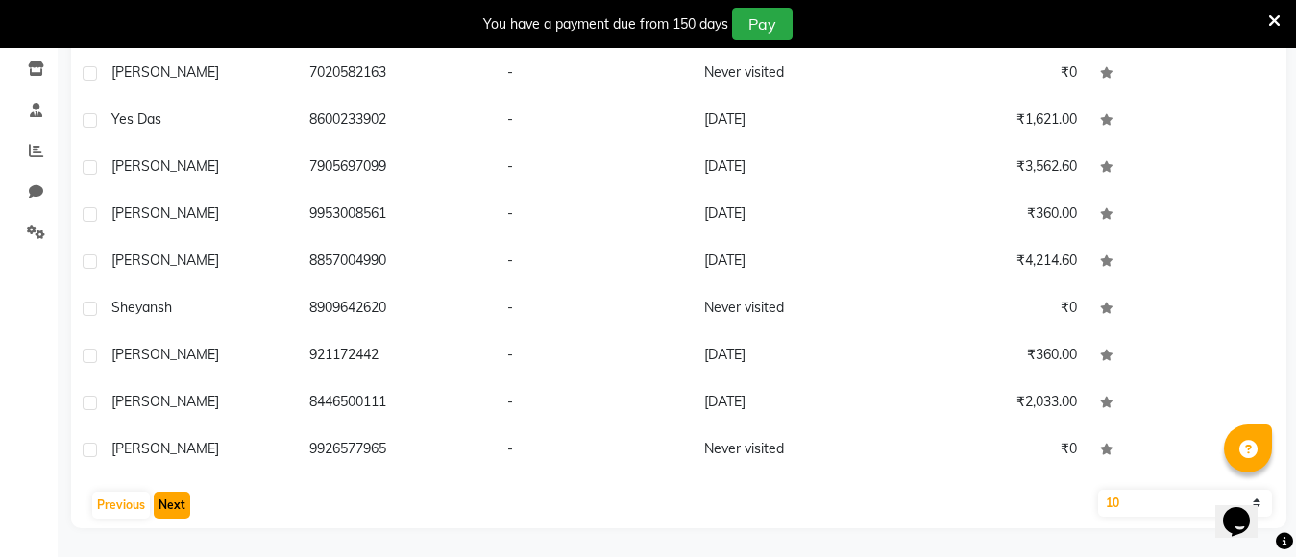
click at [167, 499] on button "Next" at bounding box center [172, 505] width 36 height 27
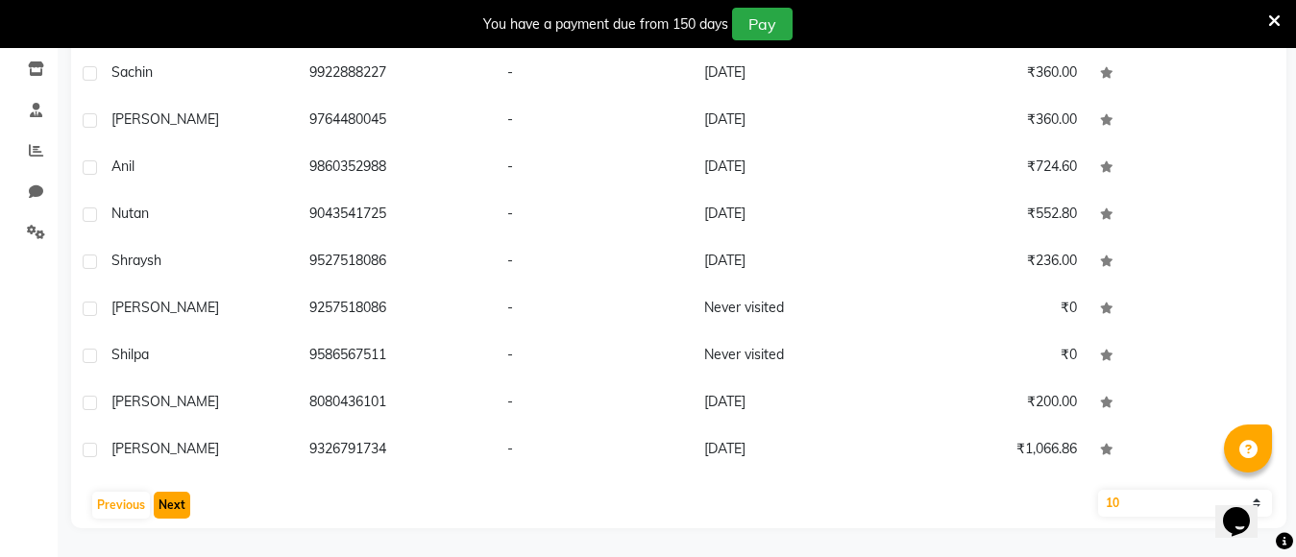
click at [168, 499] on button "Next" at bounding box center [172, 505] width 36 height 27
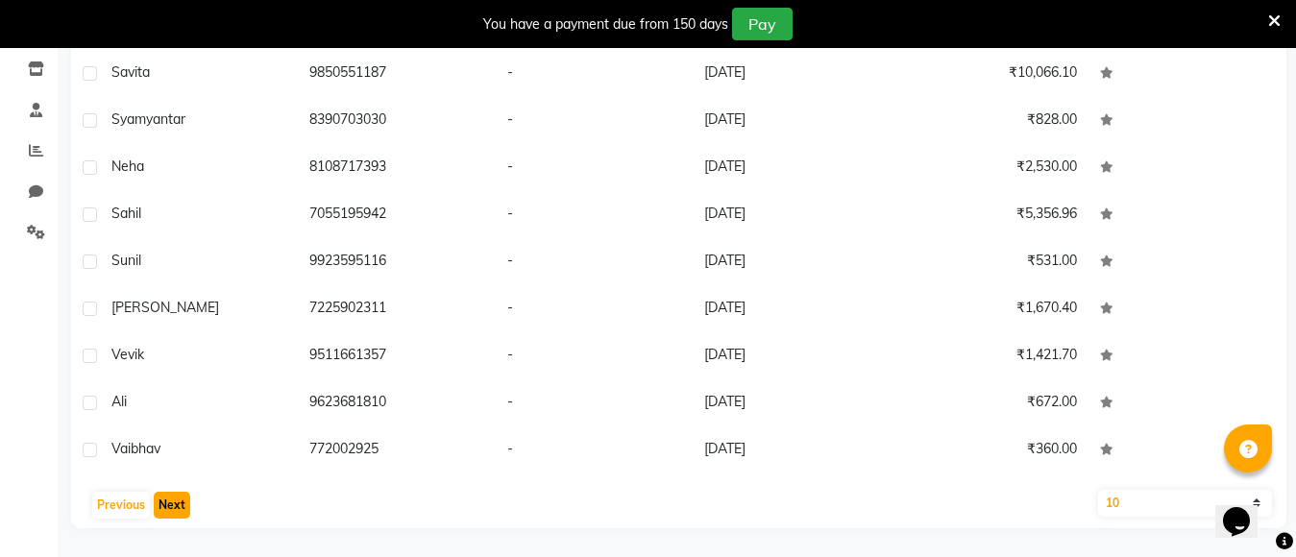
click at [168, 499] on button "Next" at bounding box center [172, 505] width 36 height 27
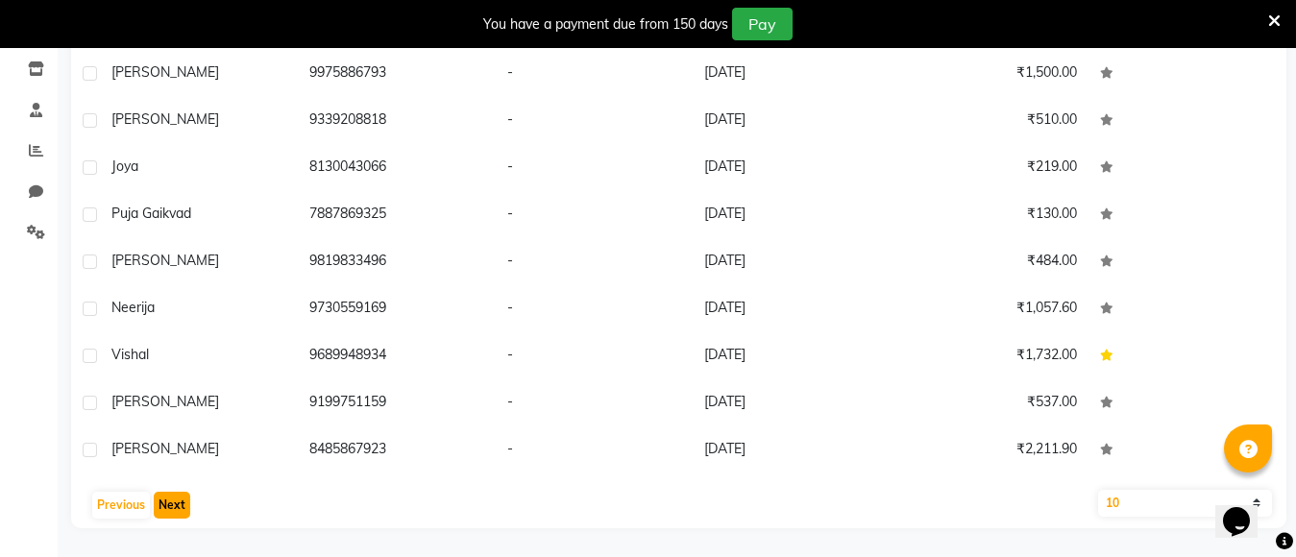
click at [168, 498] on button "Next" at bounding box center [172, 505] width 36 height 27
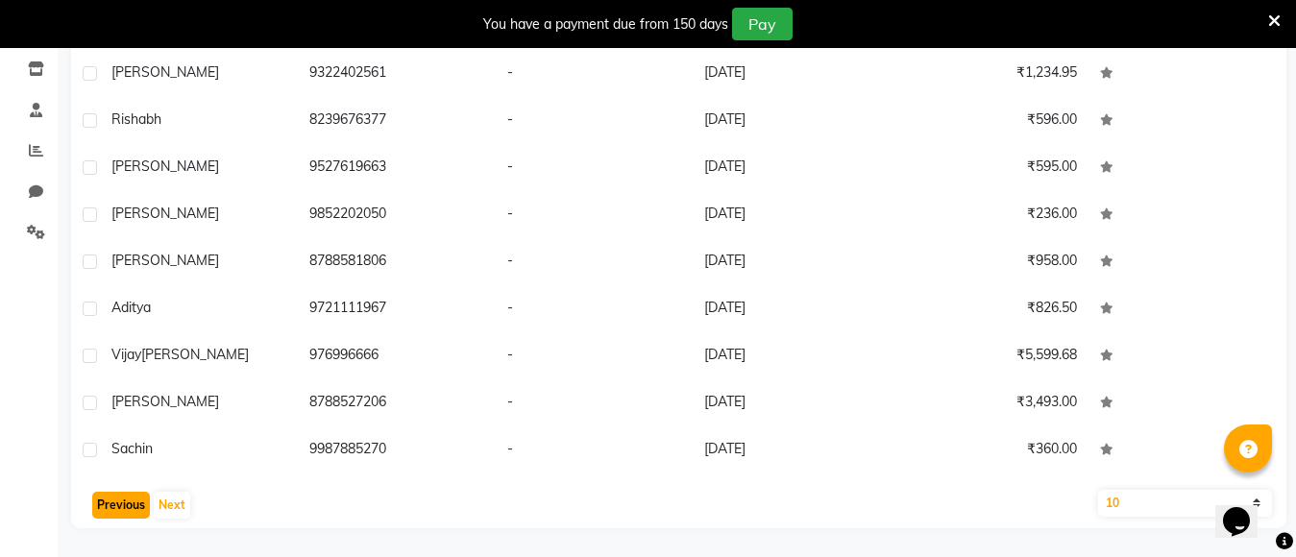
click at [125, 503] on button "Previous" at bounding box center [121, 505] width 58 height 27
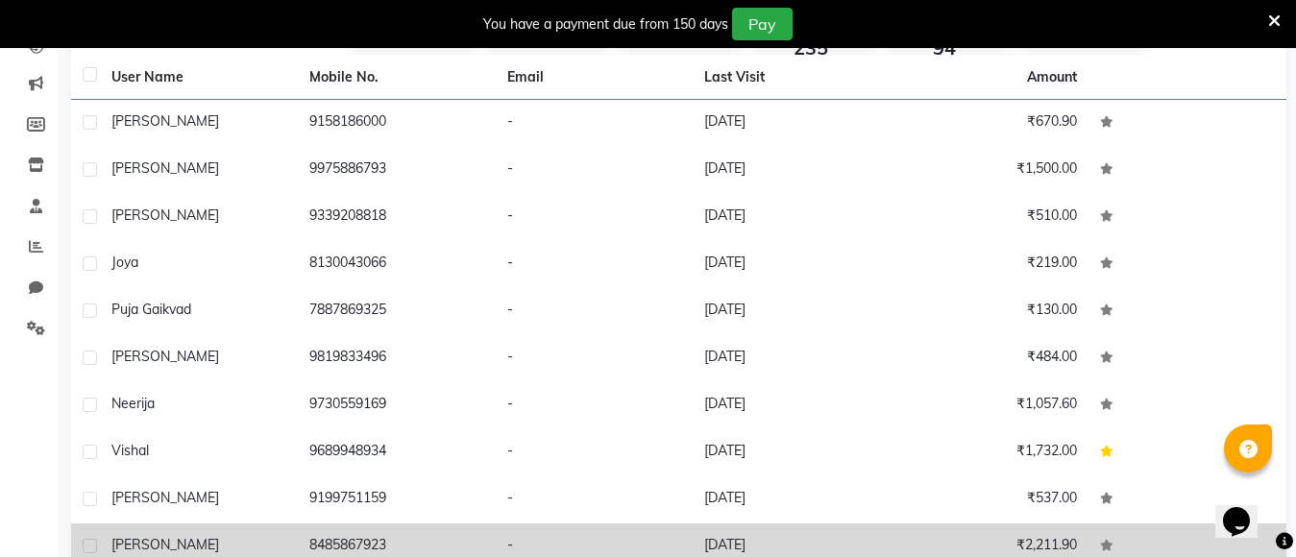
scroll to position [323, 0]
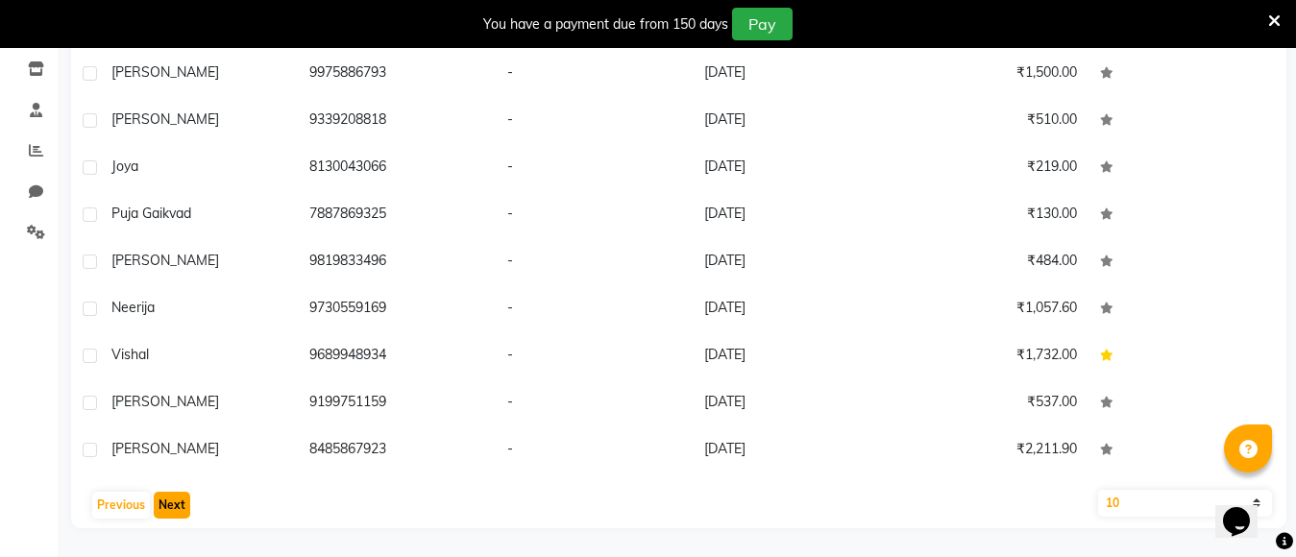
click at [164, 504] on button "Next" at bounding box center [172, 505] width 36 height 27
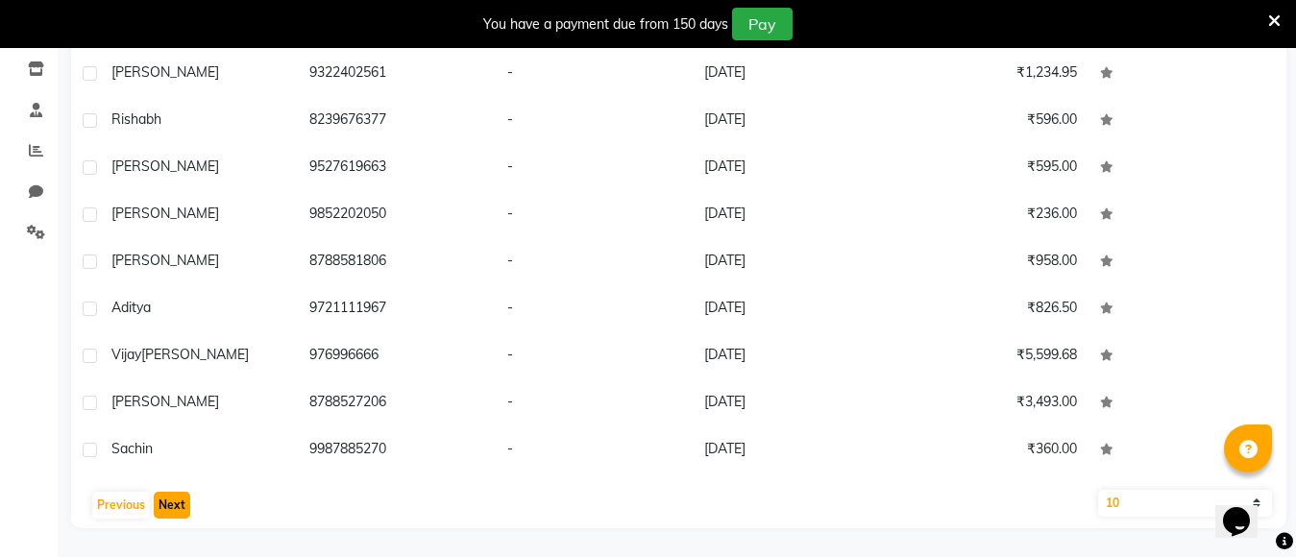
click at [171, 494] on button "Next" at bounding box center [172, 505] width 36 height 27
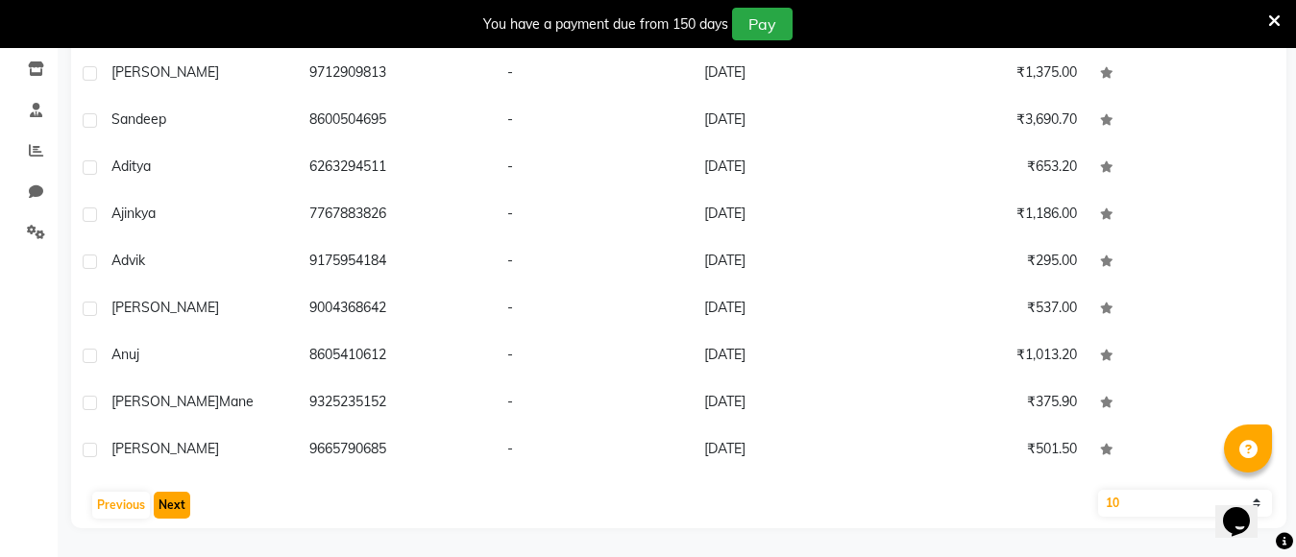
click at [179, 497] on button "Next" at bounding box center [172, 505] width 36 height 27
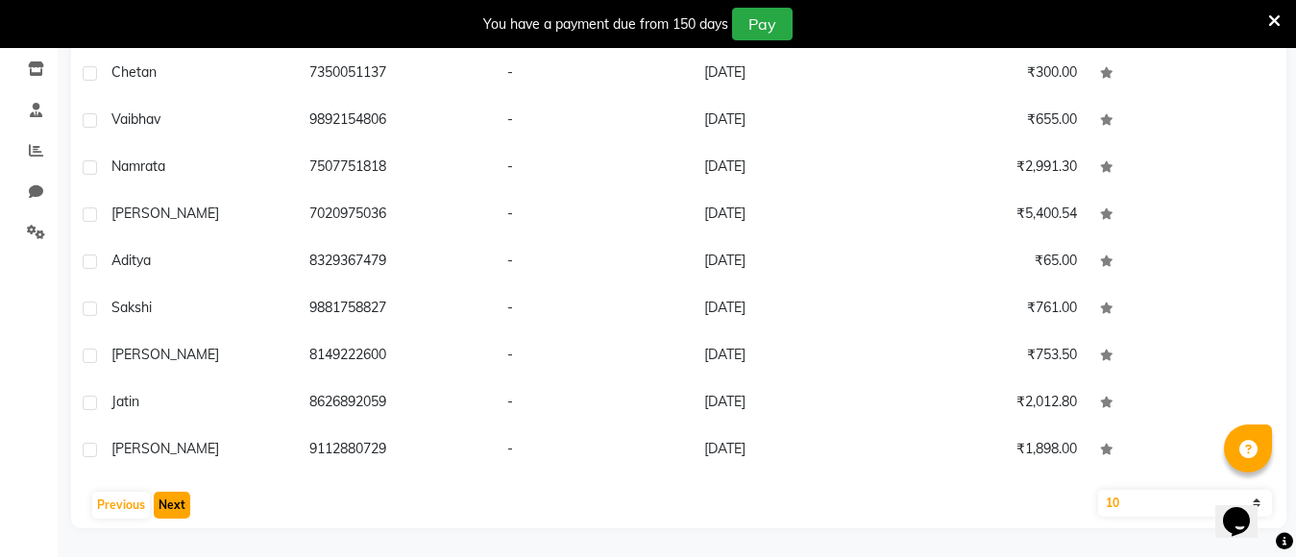
click at [168, 510] on button "Next" at bounding box center [172, 505] width 36 height 27
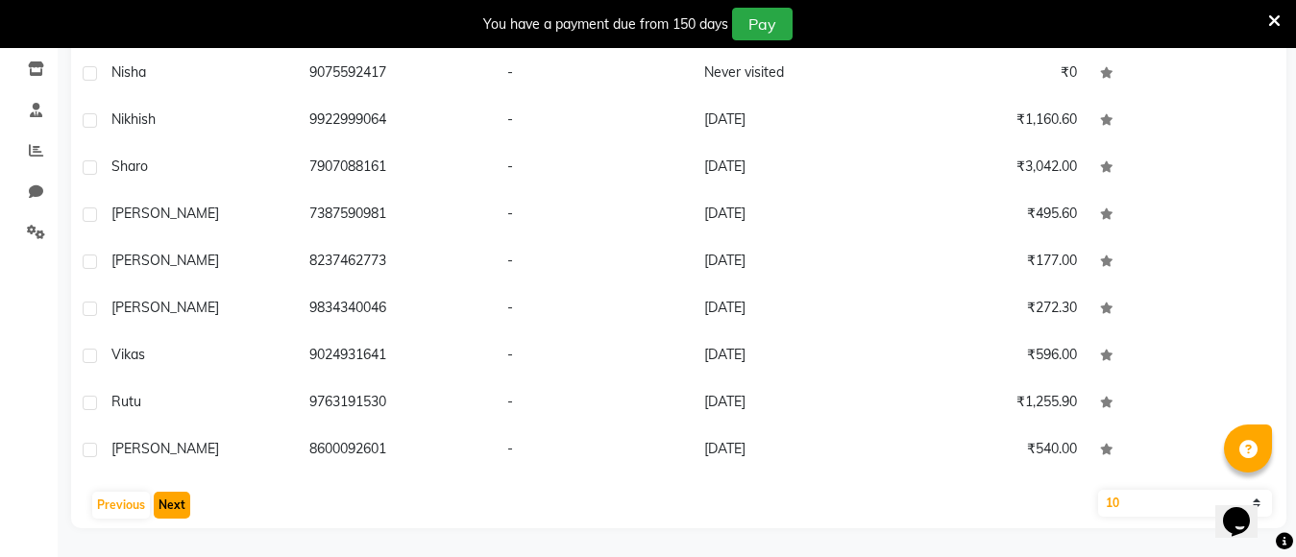
click at [176, 503] on button "Next" at bounding box center [172, 505] width 36 height 27
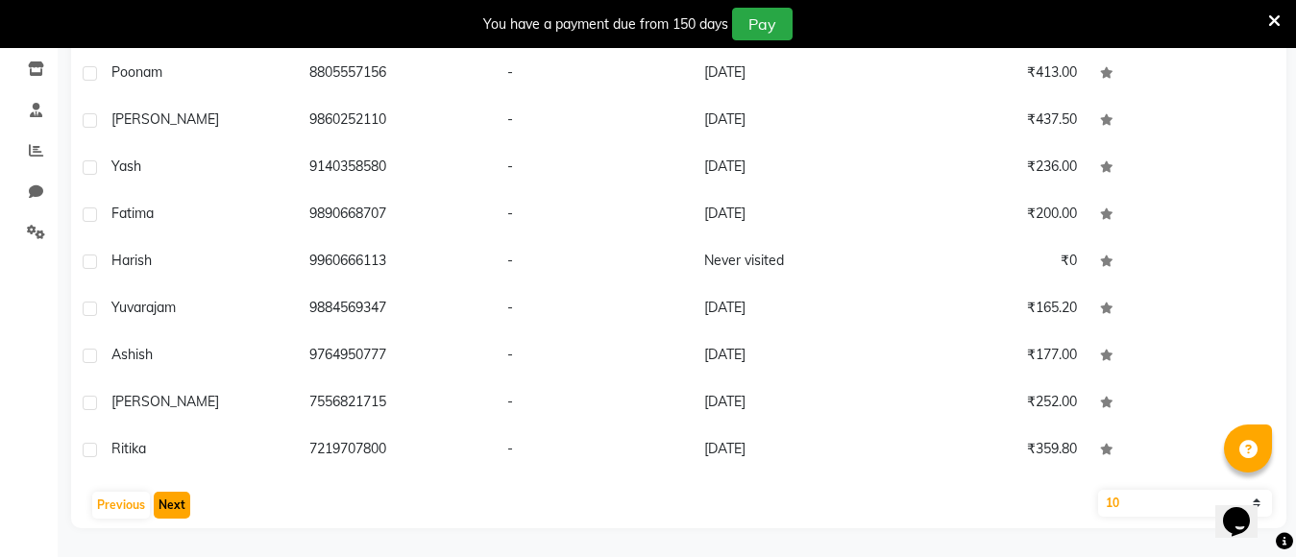
click at [169, 499] on button "Next" at bounding box center [172, 505] width 36 height 27
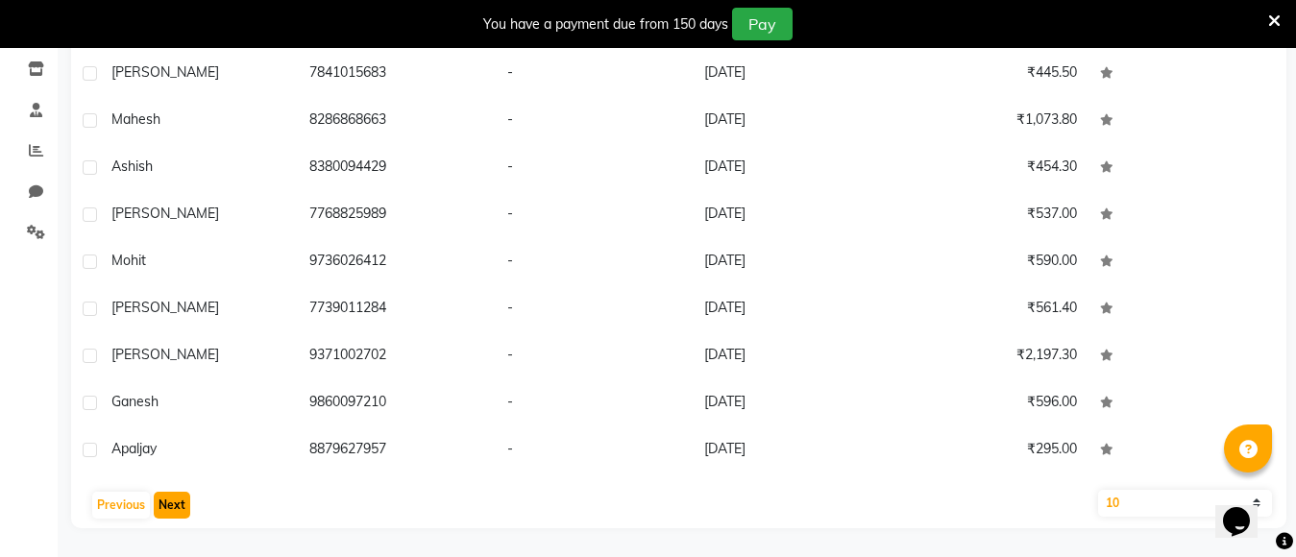
click at [176, 505] on button "Next" at bounding box center [172, 505] width 36 height 27
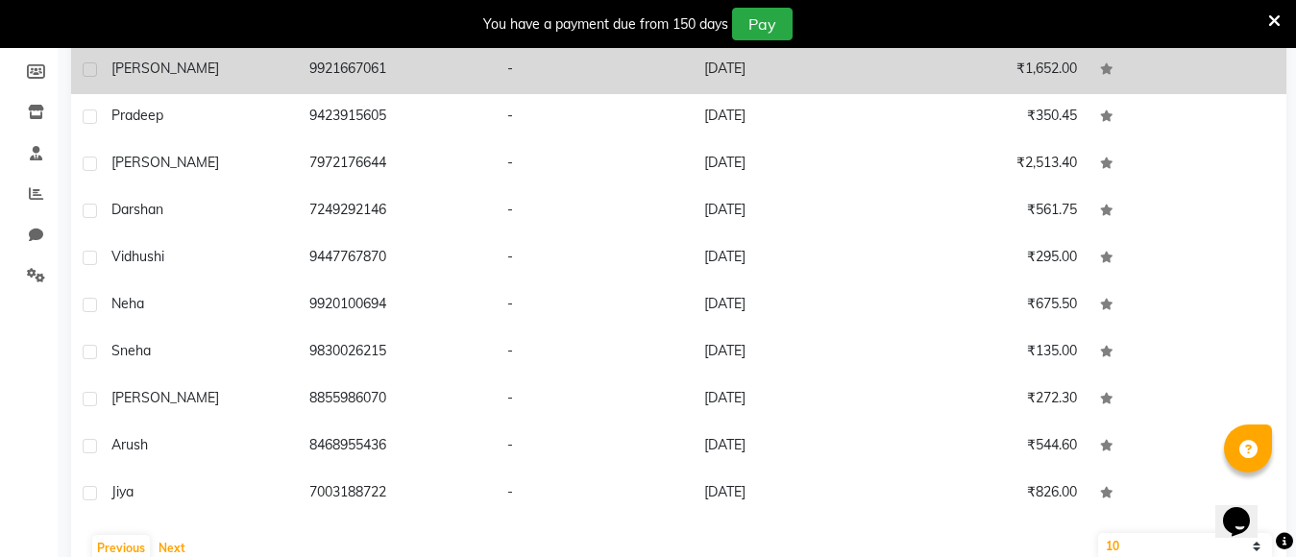
scroll to position [288, 0]
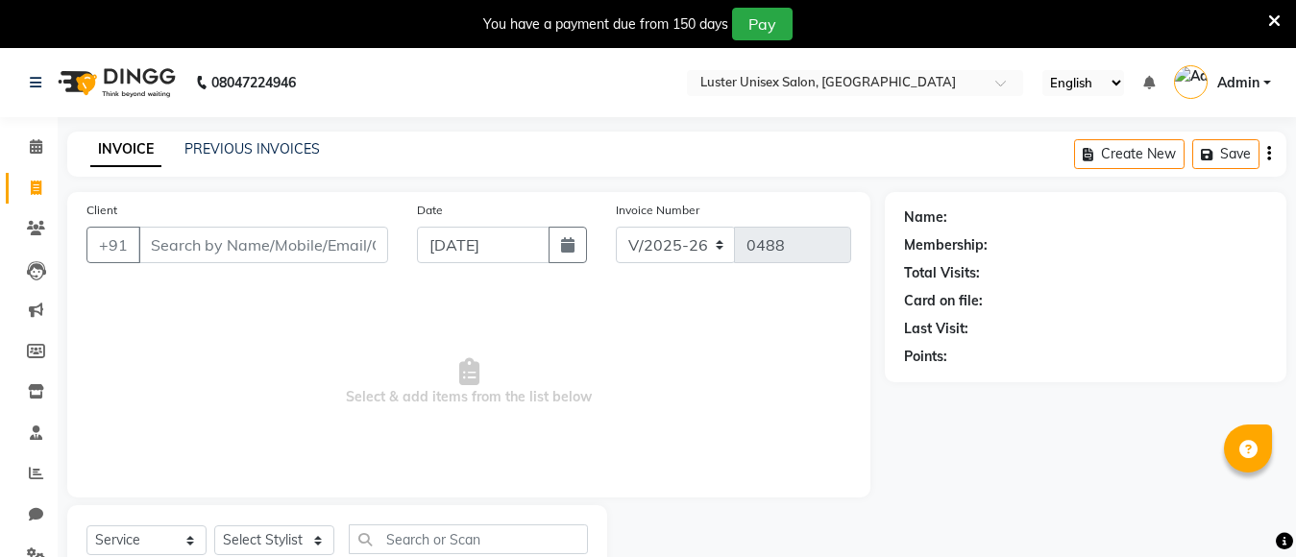
select select "7467"
select select "service"
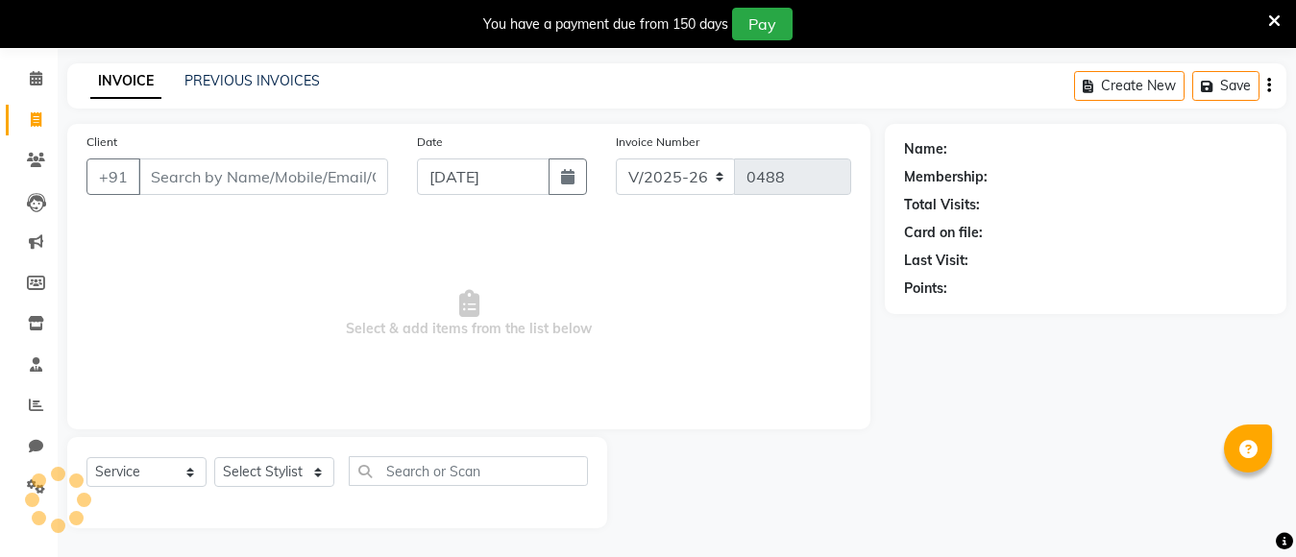
scroll to position [68, 0]
click at [252, 476] on select "Select Stylist [PERSON_NAME] kajal [PERSON_NAME]" at bounding box center [274, 472] width 120 height 30
select select "88336"
click at [214, 457] on select "Select Stylist [PERSON_NAME] kajal [PERSON_NAME]" at bounding box center [274, 472] width 120 height 30
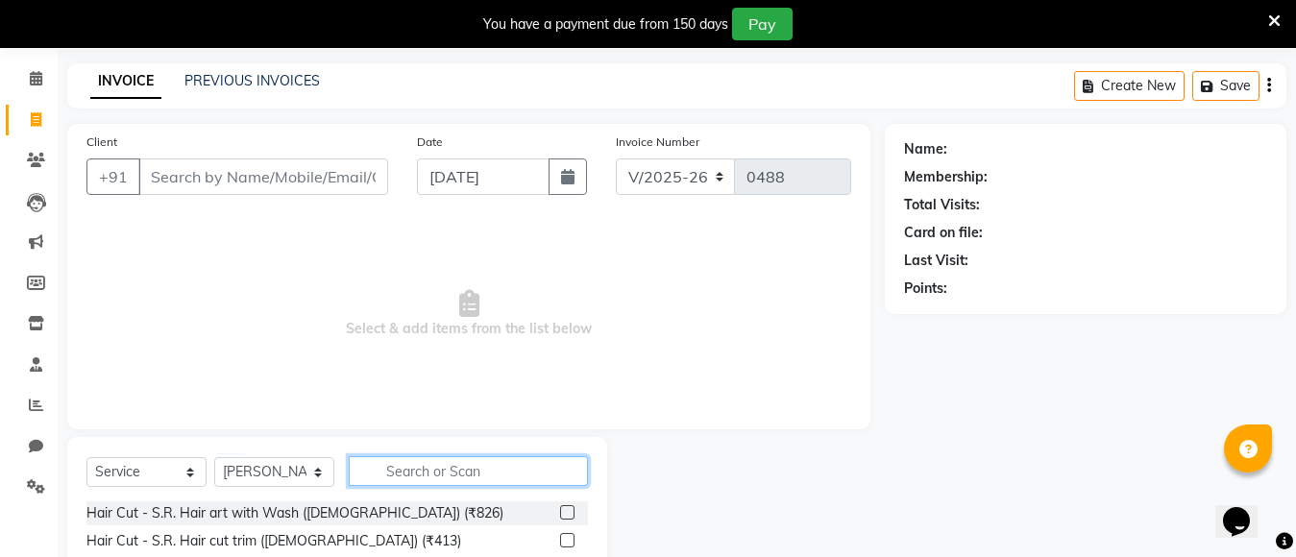
click at [395, 475] on input "text" at bounding box center [468, 471] width 239 height 30
type input "h"
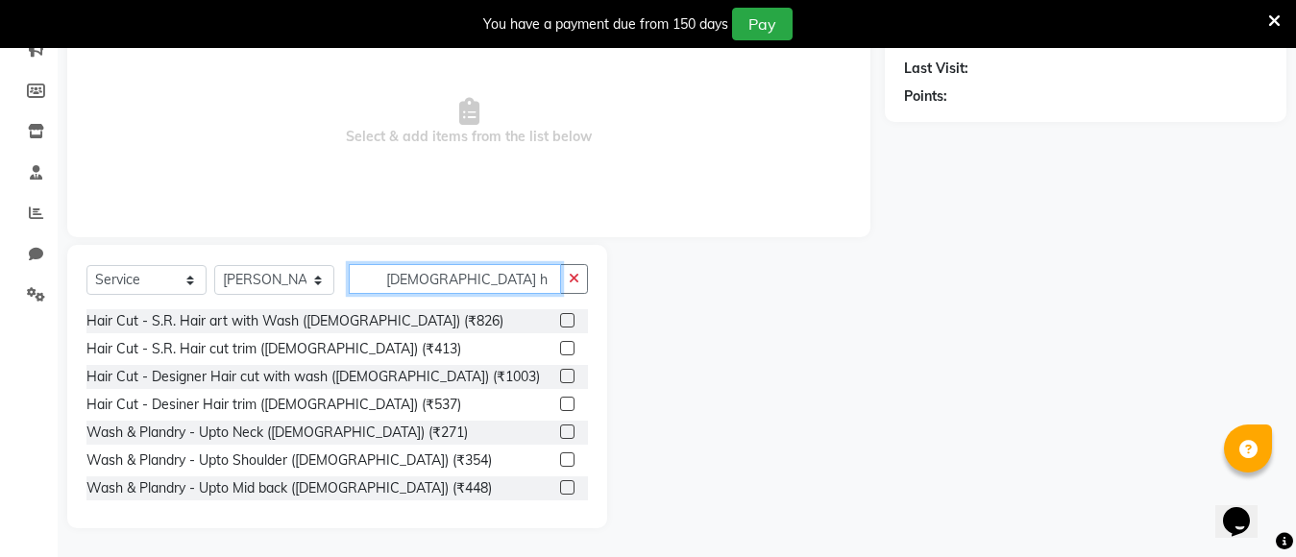
scroll to position [124, 0]
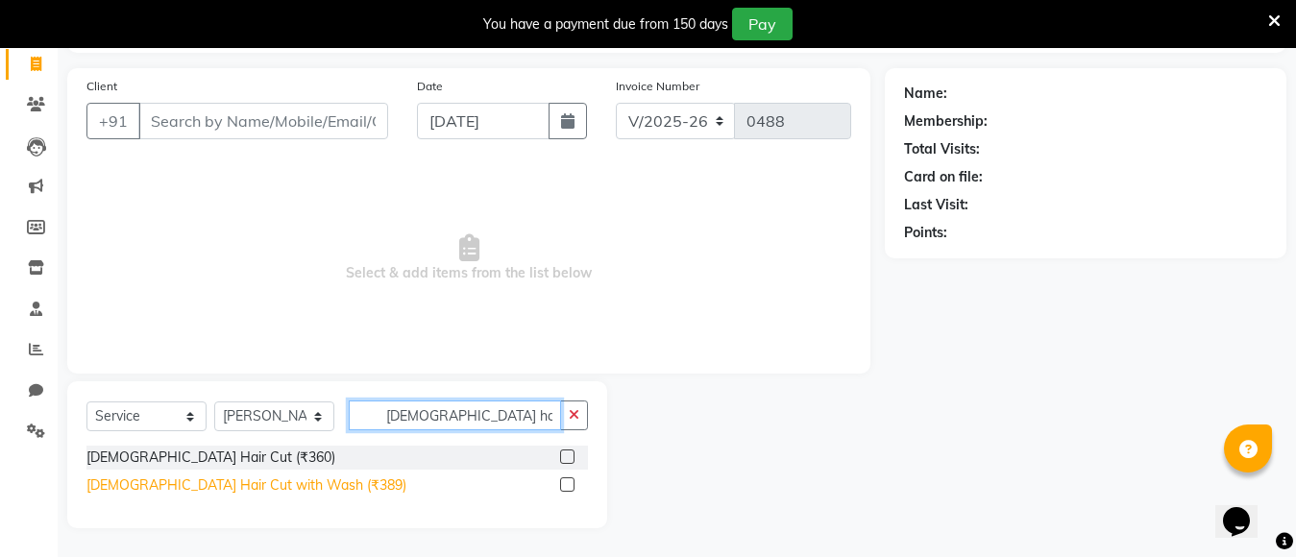
type input "[DEMOGRAPHIC_DATA] hair"
click at [142, 484] on div "[DEMOGRAPHIC_DATA] Hair Cut with Wash (₹389)" at bounding box center [246, 485] width 320 height 20
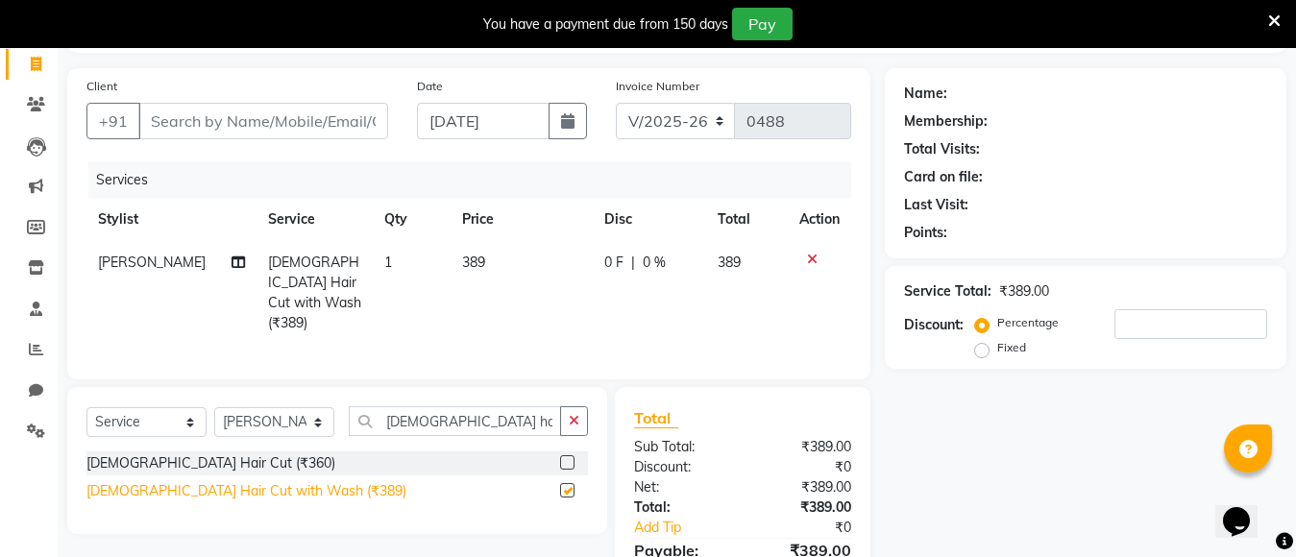
checkbox input "false"
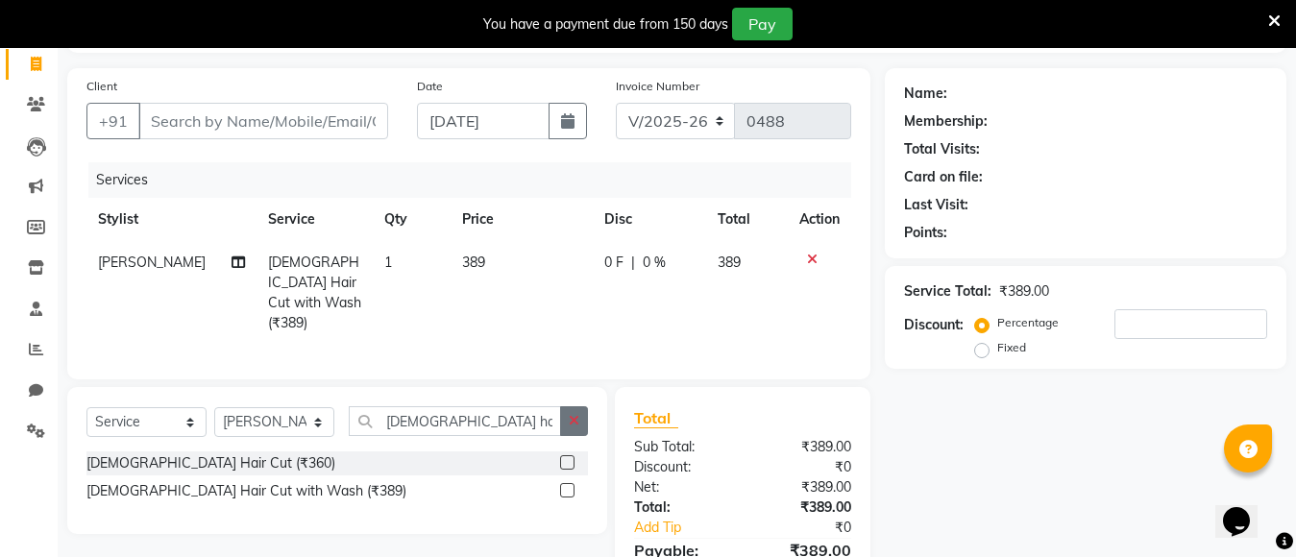
click at [573, 422] on icon "button" at bounding box center [574, 420] width 11 height 13
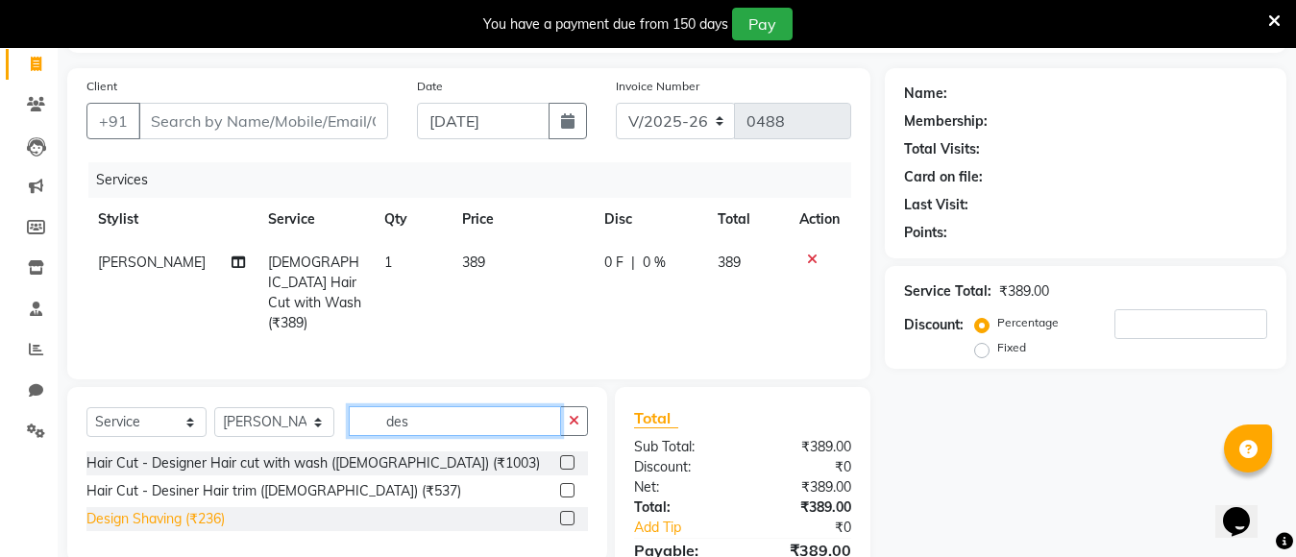
type input "des"
click at [124, 517] on div "Design Shaving (₹236)" at bounding box center [155, 519] width 138 height 20
checkbox input "false"
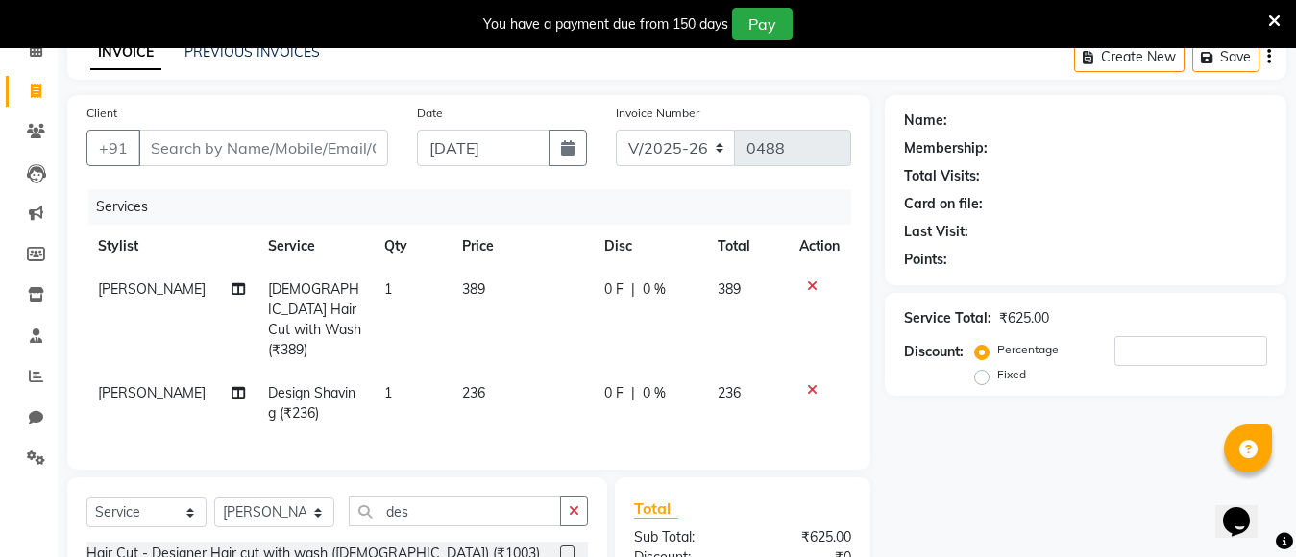
scroll to position [0, 0]
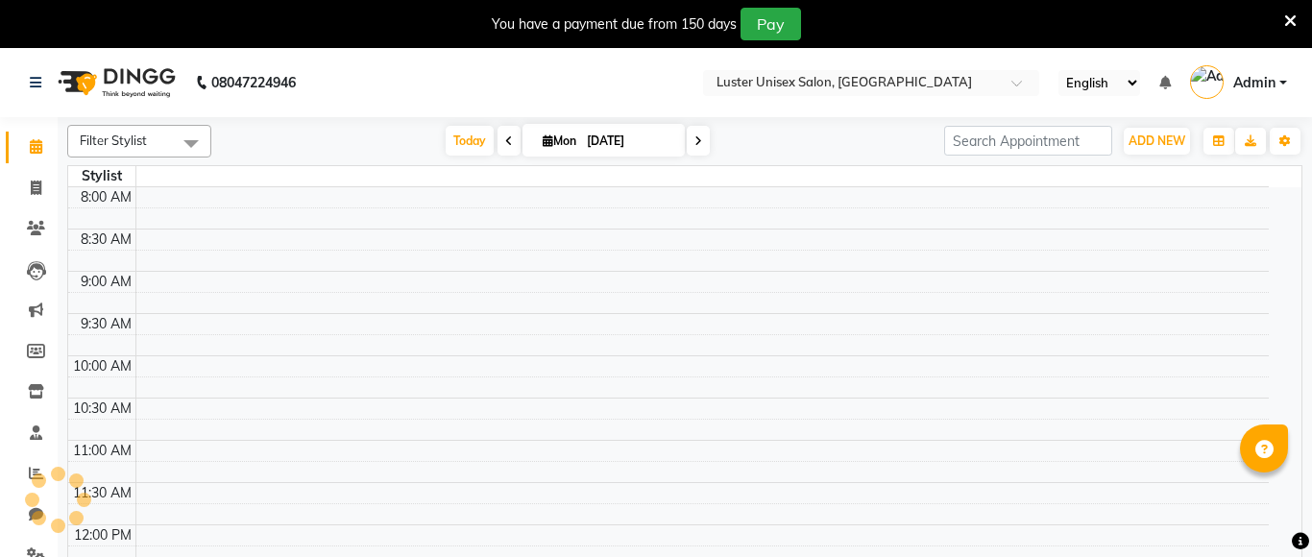
select select "en"
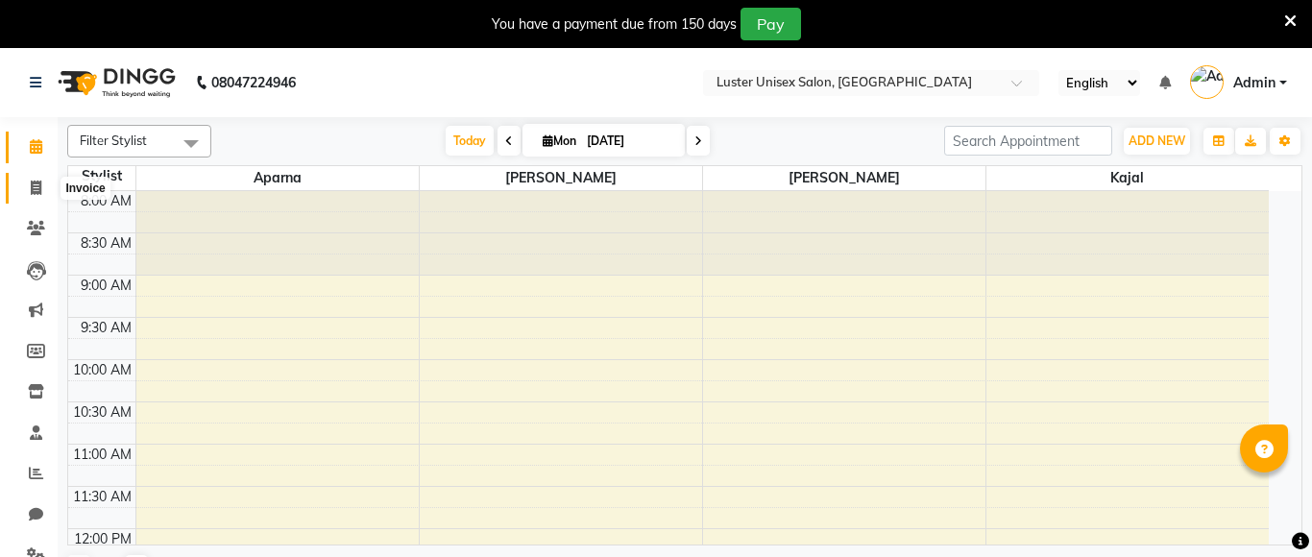
click at [37, 182] on icon at bounding box center [36, 188] width 11 height 14
select select "service"
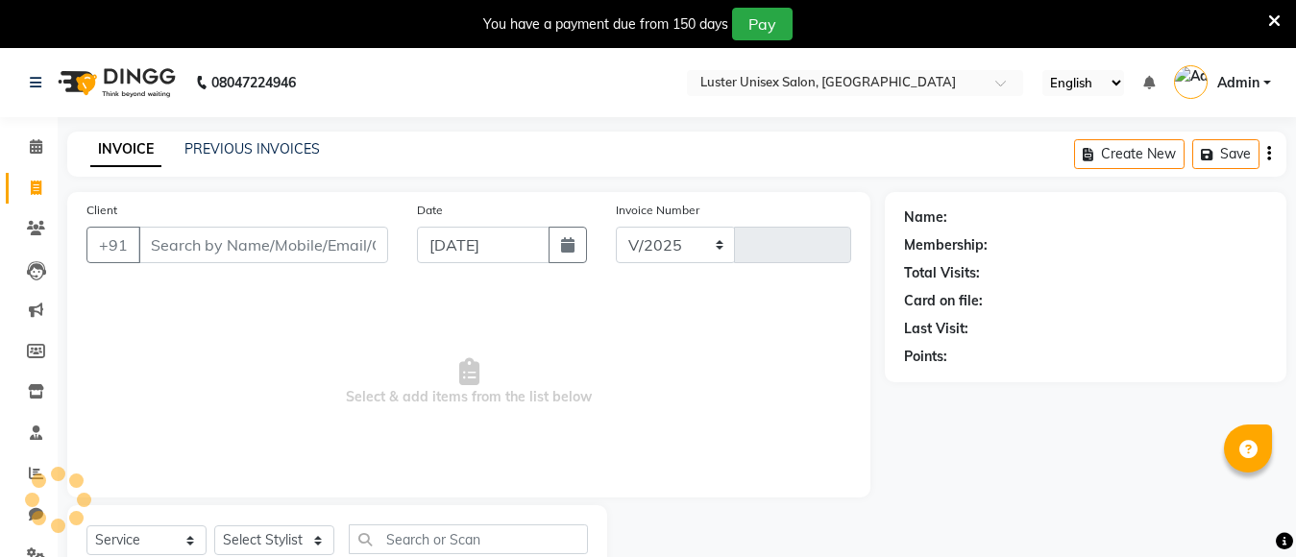
scroll to position [68, 0]
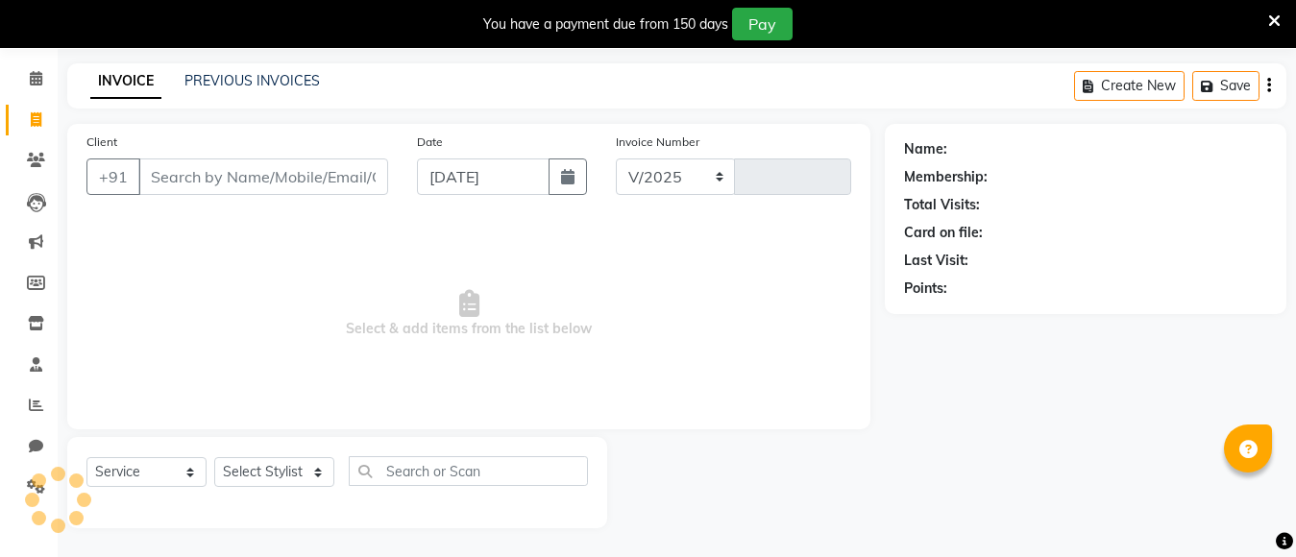
select select "7467"
type input "0488"
click at [261, 466] on select "Select Stylist" at bounding box center [274, 472] width 120 height 30
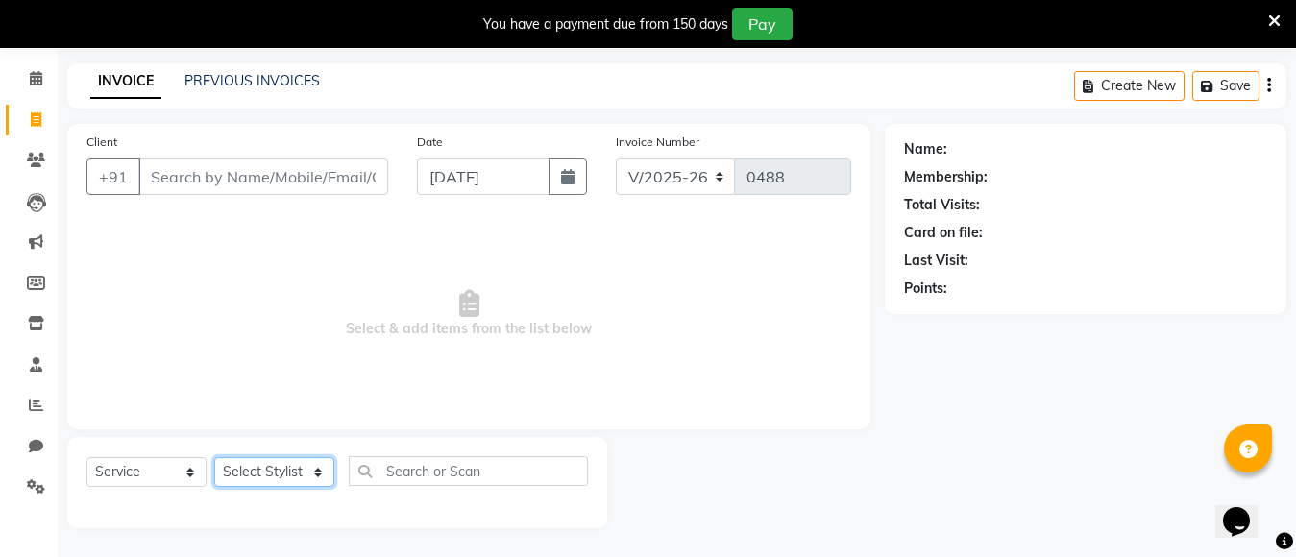
scroll to position [0, 0]
select select "88336"
click at [214, 457] on select "Select Stylist [PERSON_NAME] kajal [PERSON_NAME]" at bounding box center [274, 472] width 120 height 30
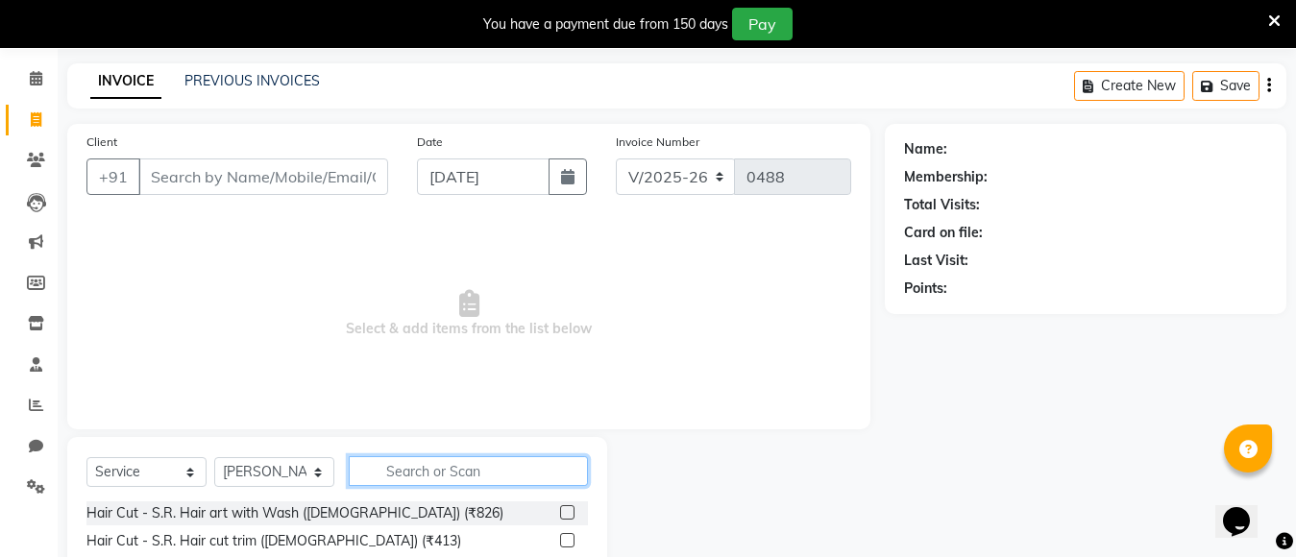
click at [400, 472] on input "text" at bounding box center [468, 471] width 239 height 30
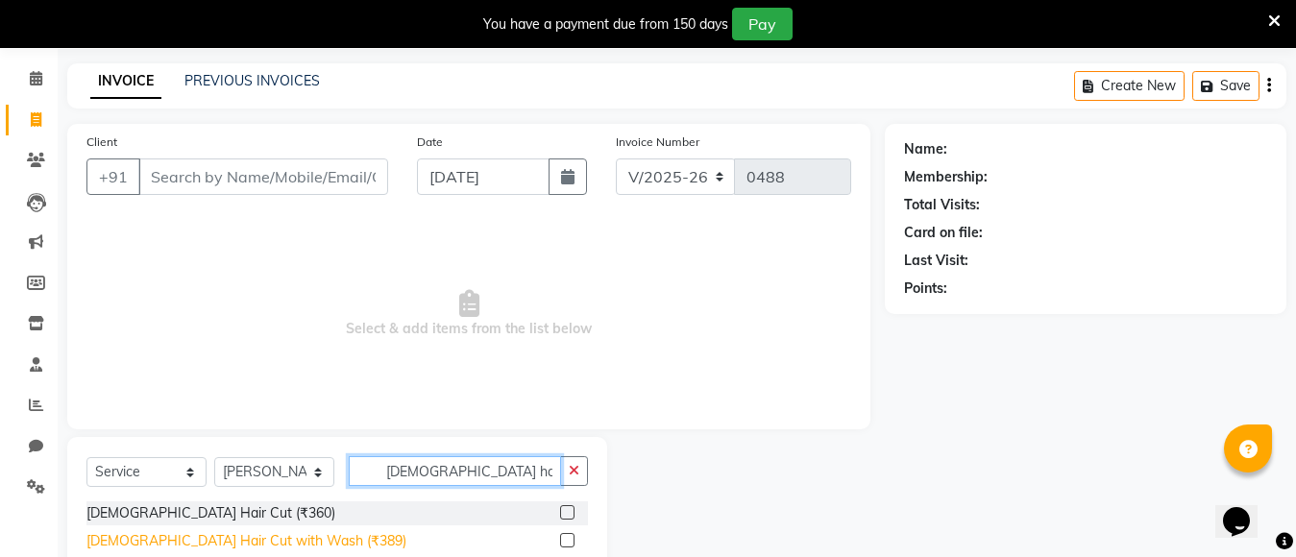
type input "[DEMOGRAPHIC_DATA] hair"
click at [187, 533] on div "[DEMOGRAPHIC_DATA] Hair Cut with Wash (₹389)" at bounding box center [246, 541] width 320 height 20
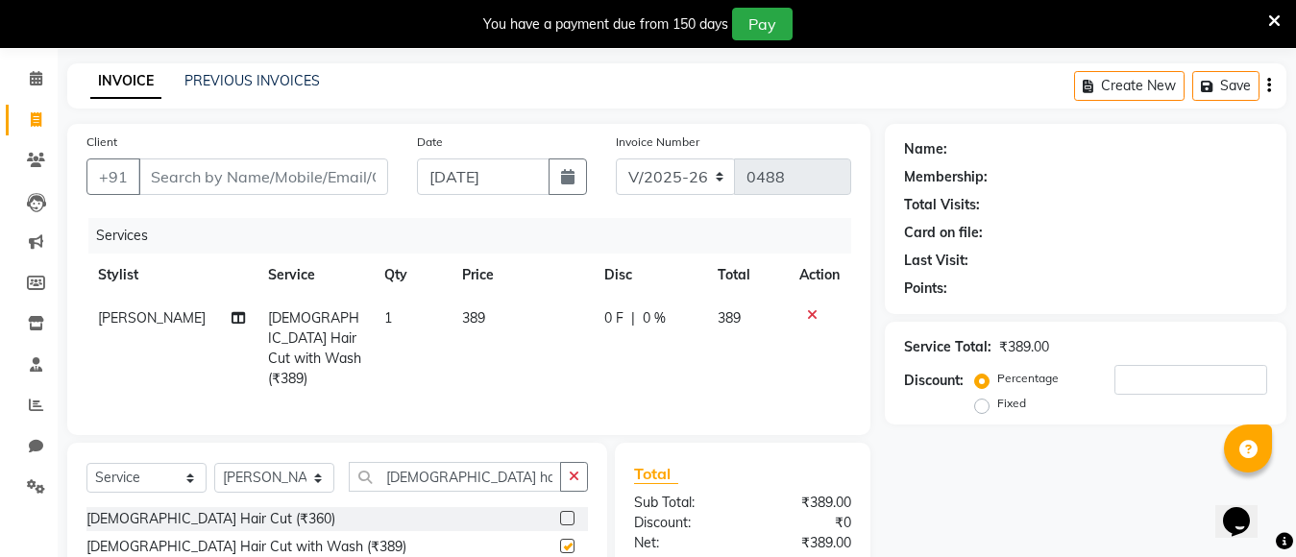
checkbox input "false"
drag, startPoint x: 574, startPoint y: 474, endPoint x: 554, endPoint y: 471, distance: 20.5
click at [566, 473] on button "button" at bounding box center [574, 477] width 28 height 30
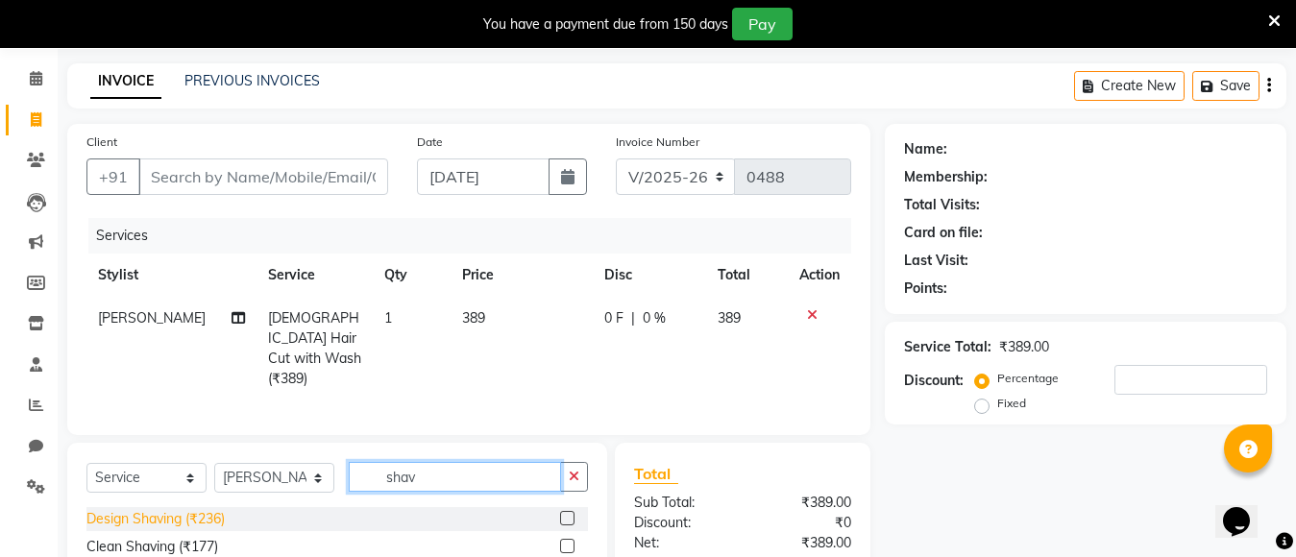
type input "shav"
click at [152, 512] on div "Design Shaving (₹236)" at bounding box center [155, 519] width 138 height 20
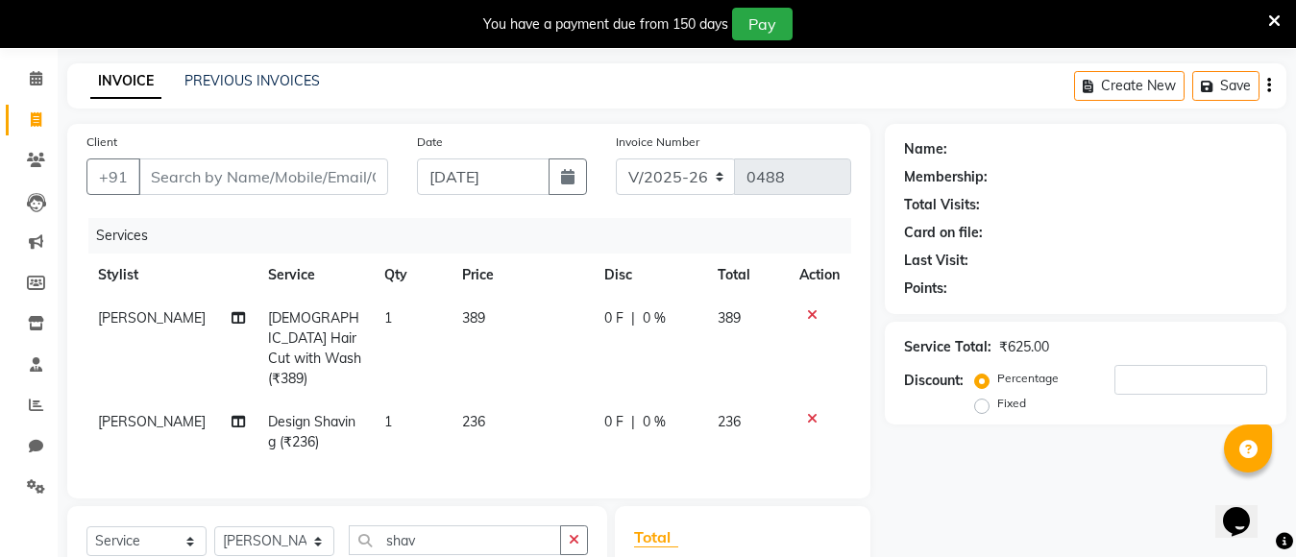
checkbox input "false"
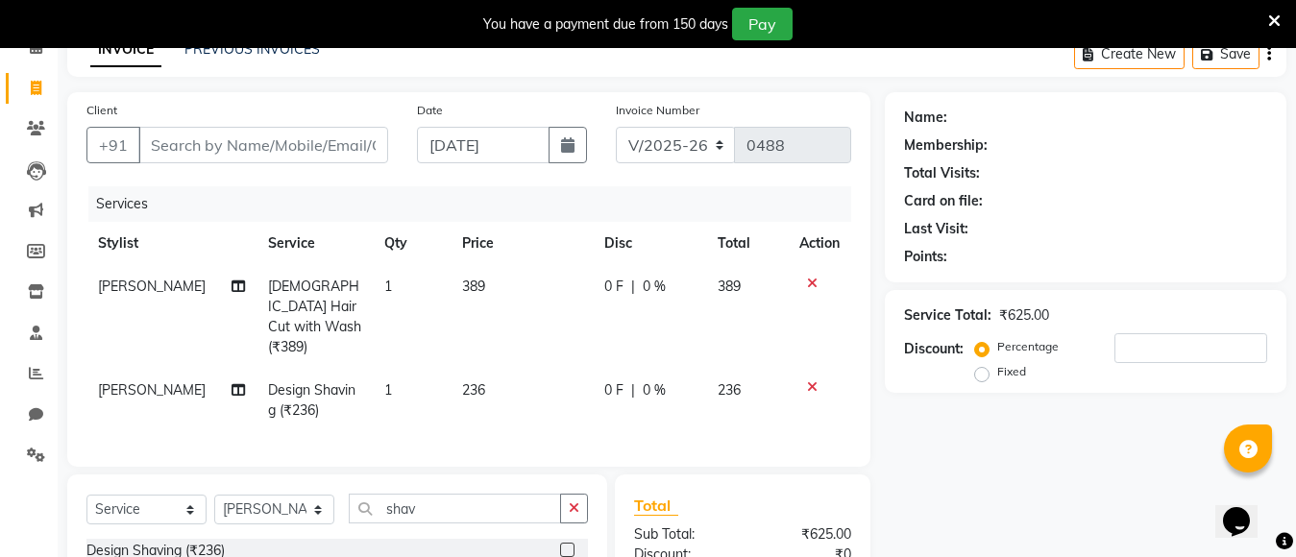
scroll to position [92, 0]
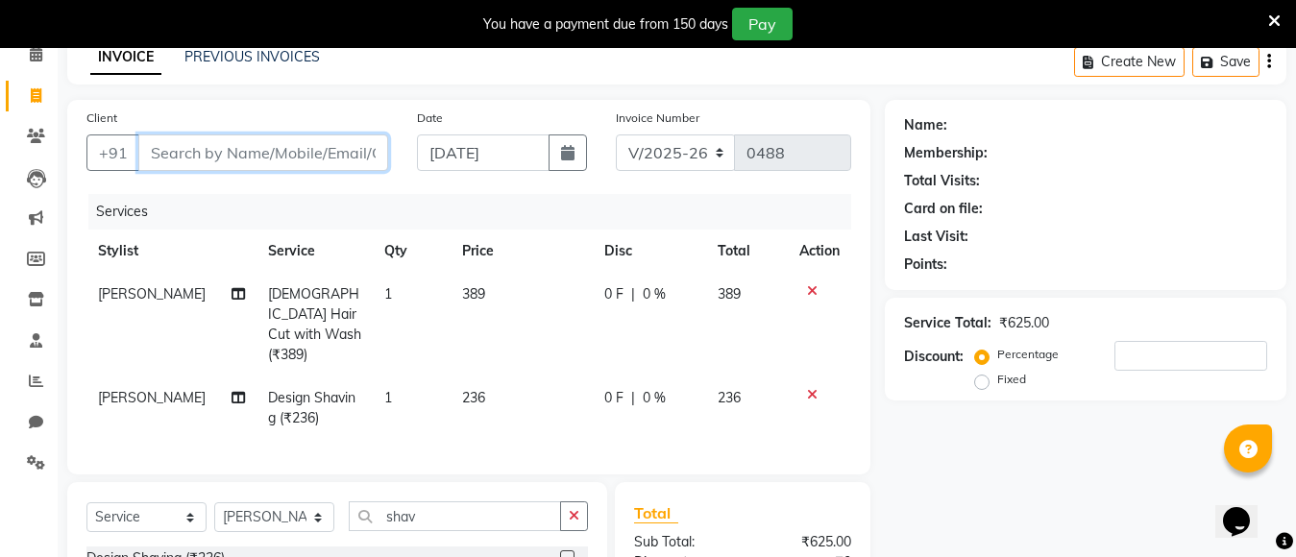
click at [217, 157] on input "Client" at bounding box center [263, 152] width 250 height 36
type input "9"
type input "0"
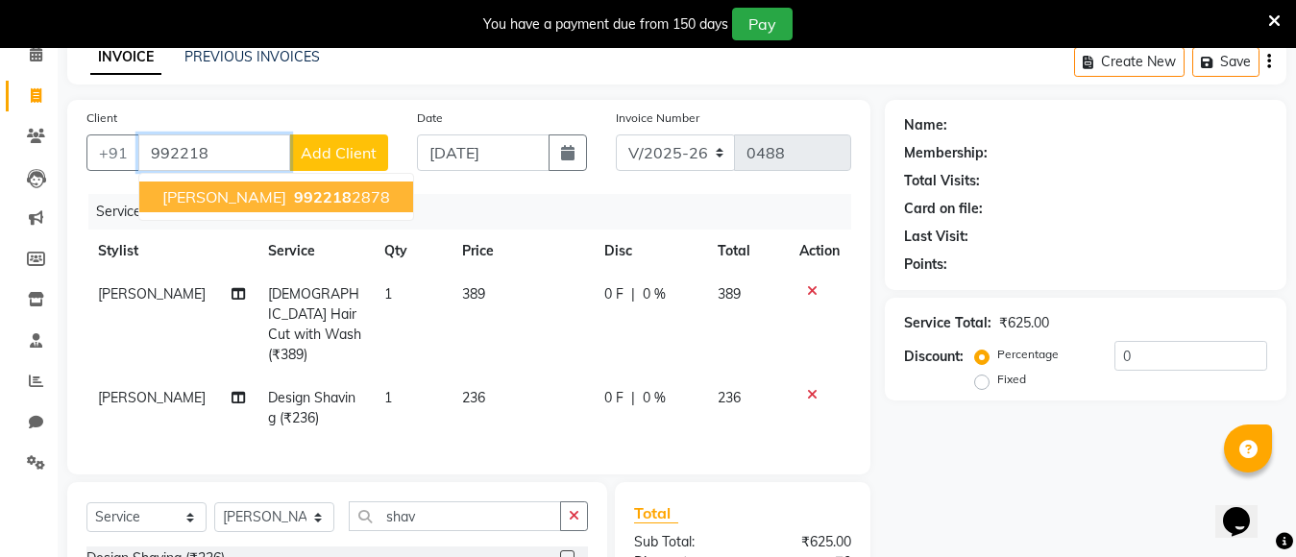
click at [228, 202] on span "vaibhav kadam" at bounding box center [224, 196] width 124 height 19
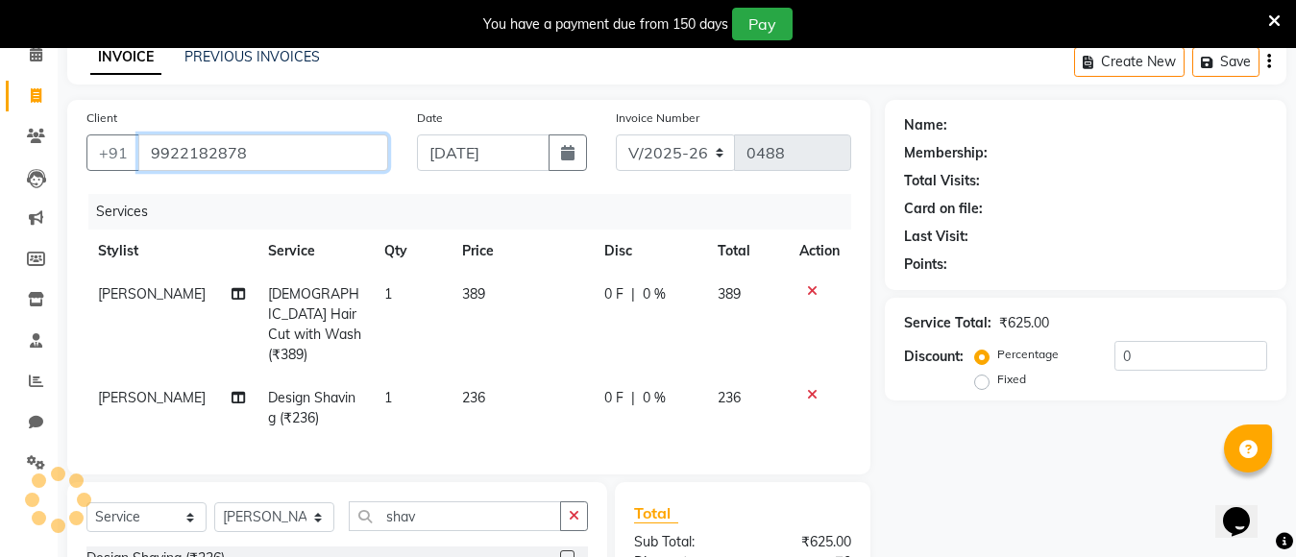
type input "9922182878"
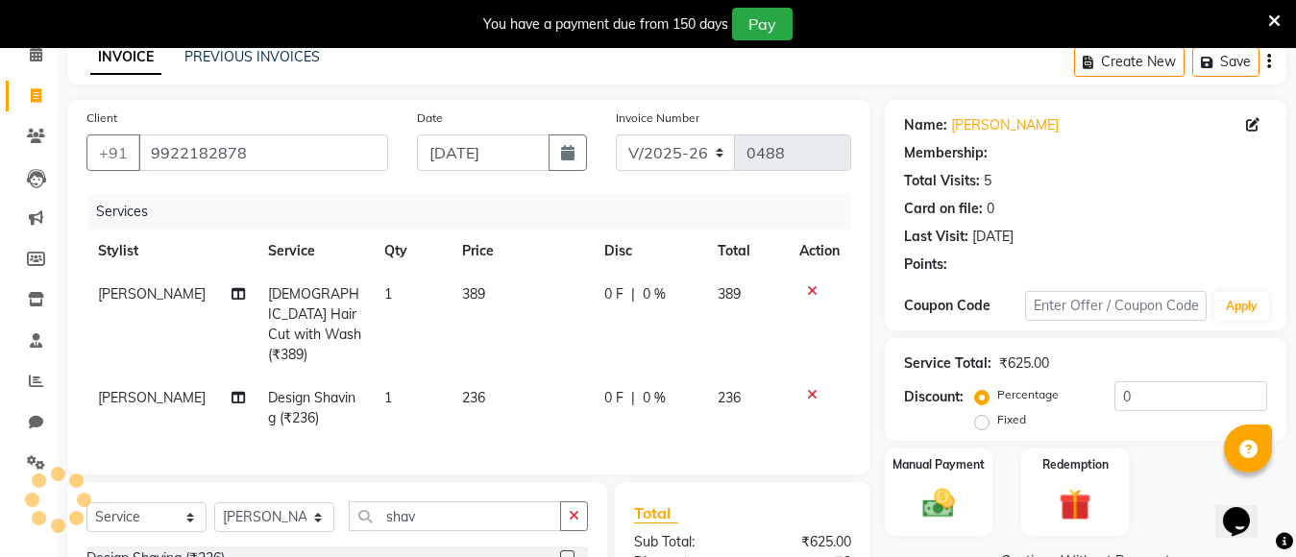
select select "1: Object"
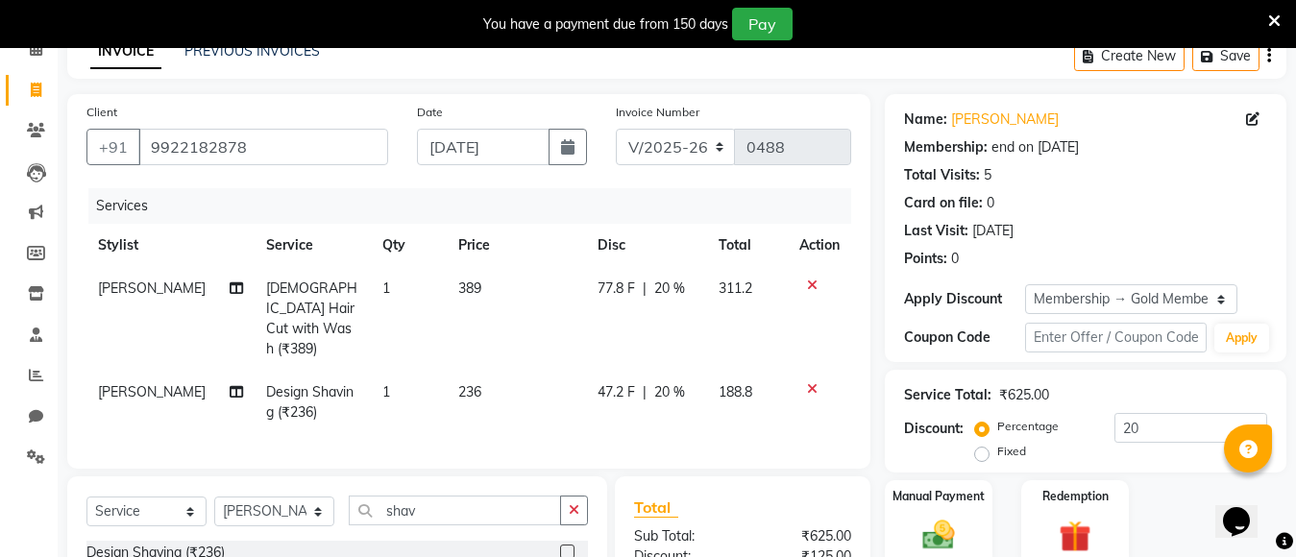
scroll to position [284, 0]
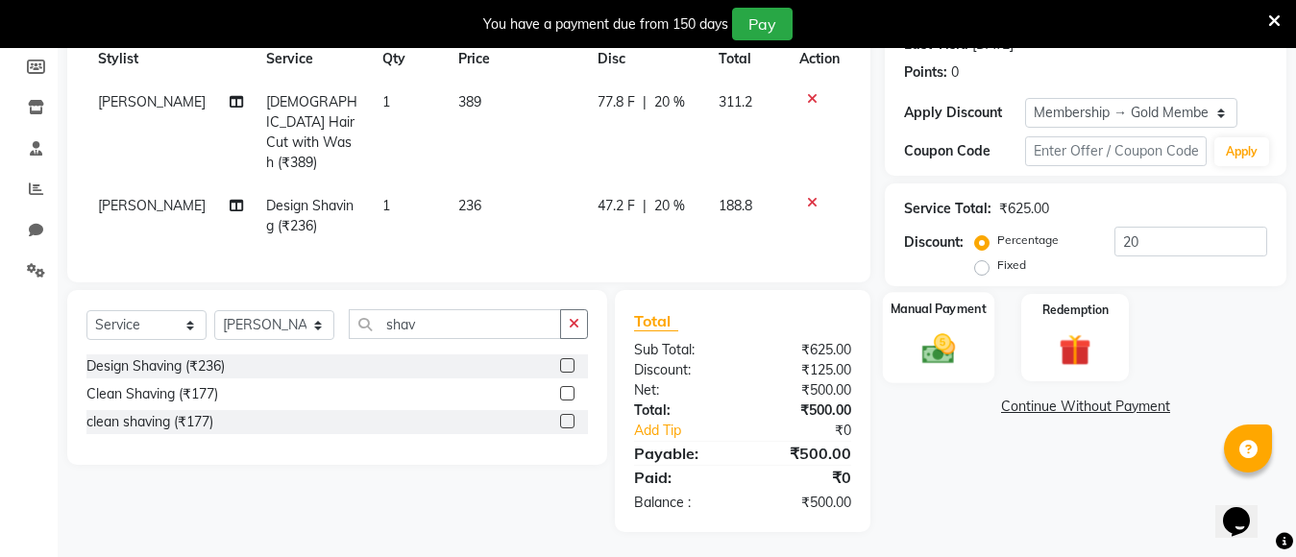
click at [939, 347] on img at bounding box center [938, 348] width 54 height 38
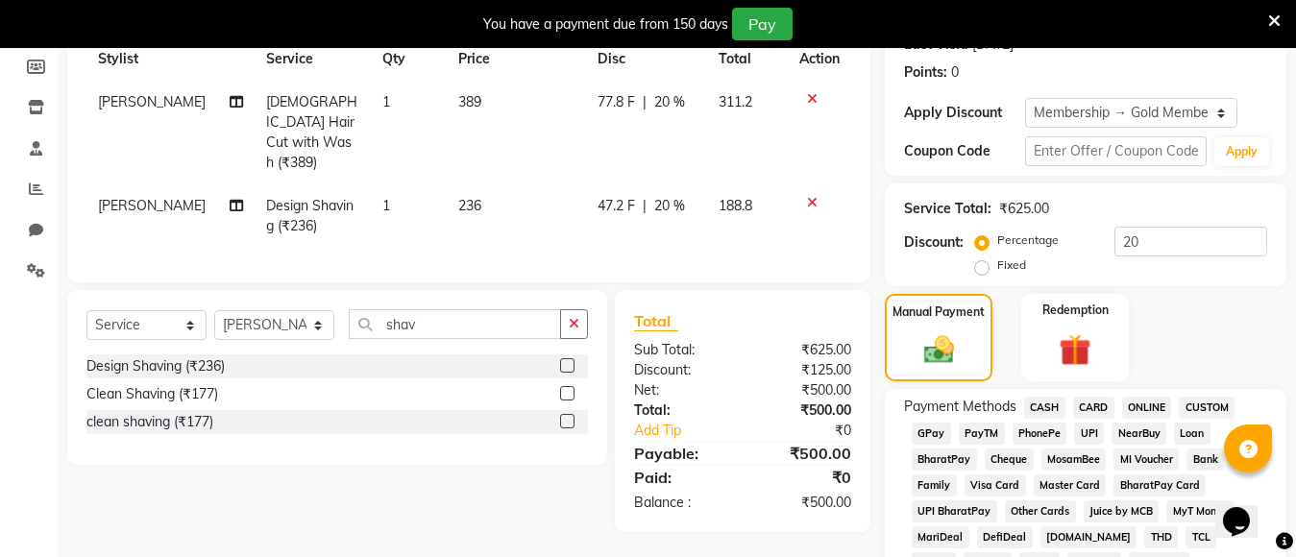
click at [978, 428] on span "PayTM" at bounding box center [981, 434] width 46 height 22
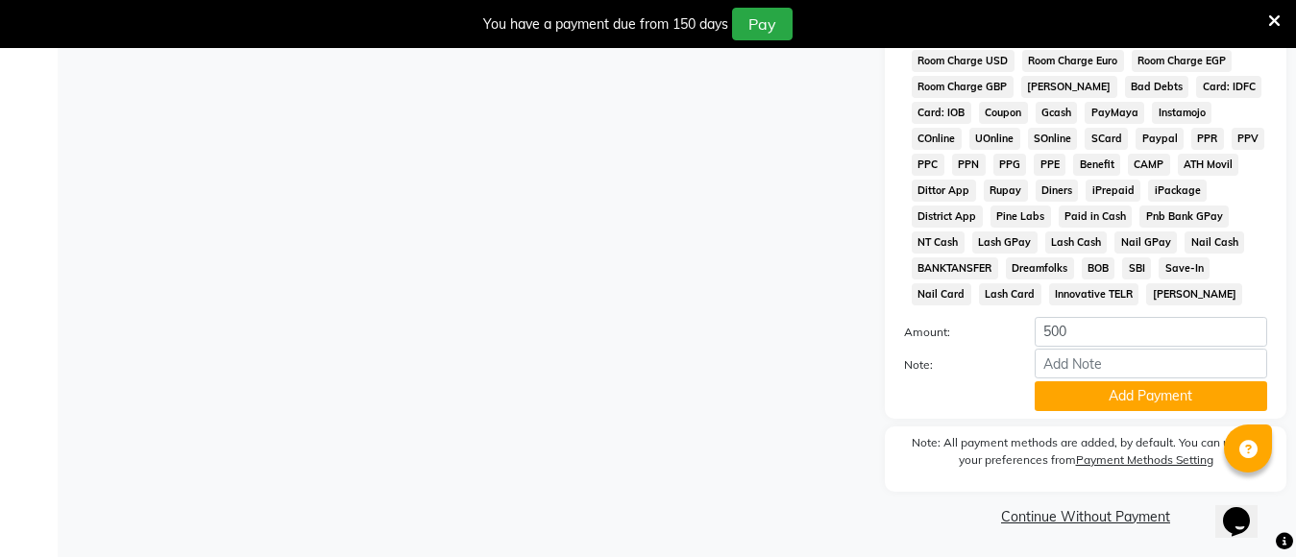
scroll to position [997, 0]
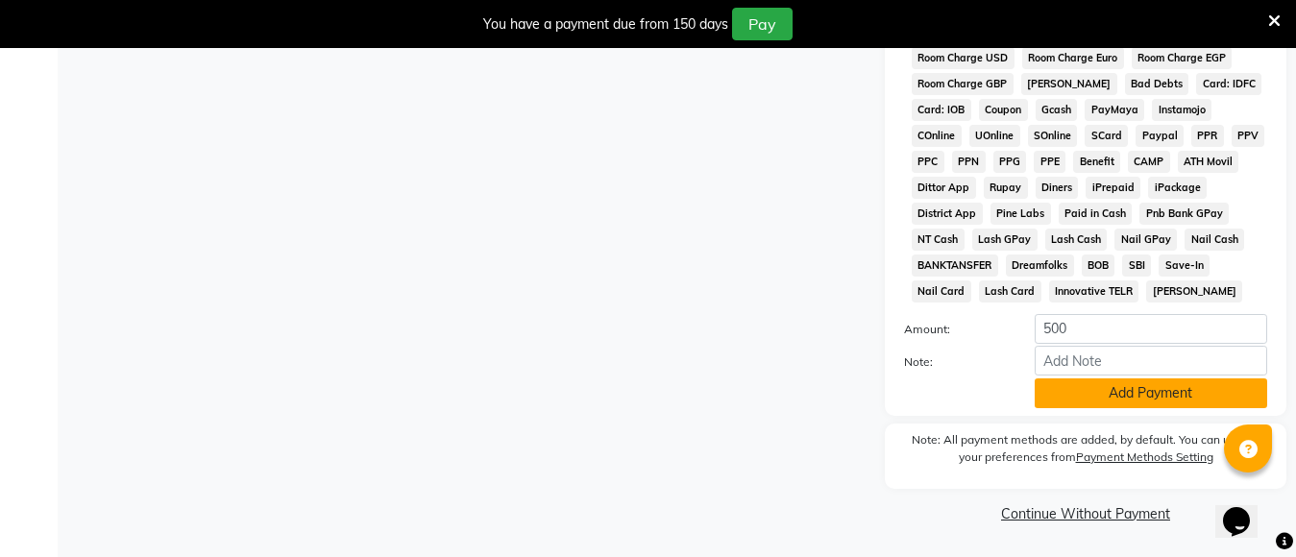
click at [1099, 402] on button "Add Payment" at bounding box center [1150, 393] width 232 height 30
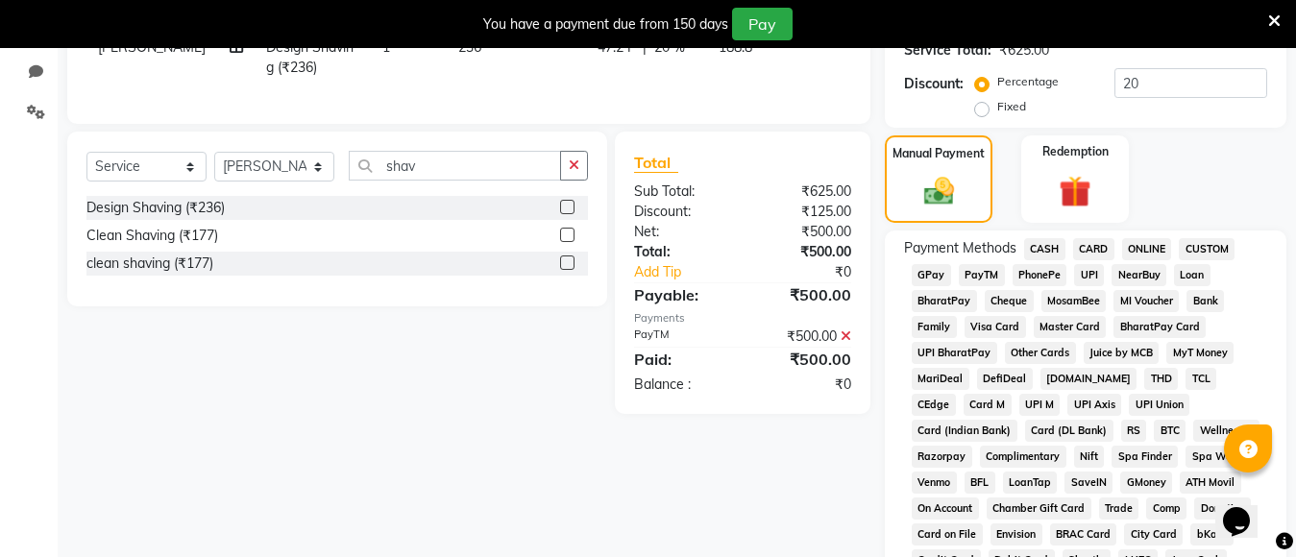
scroll to position [325, 0]
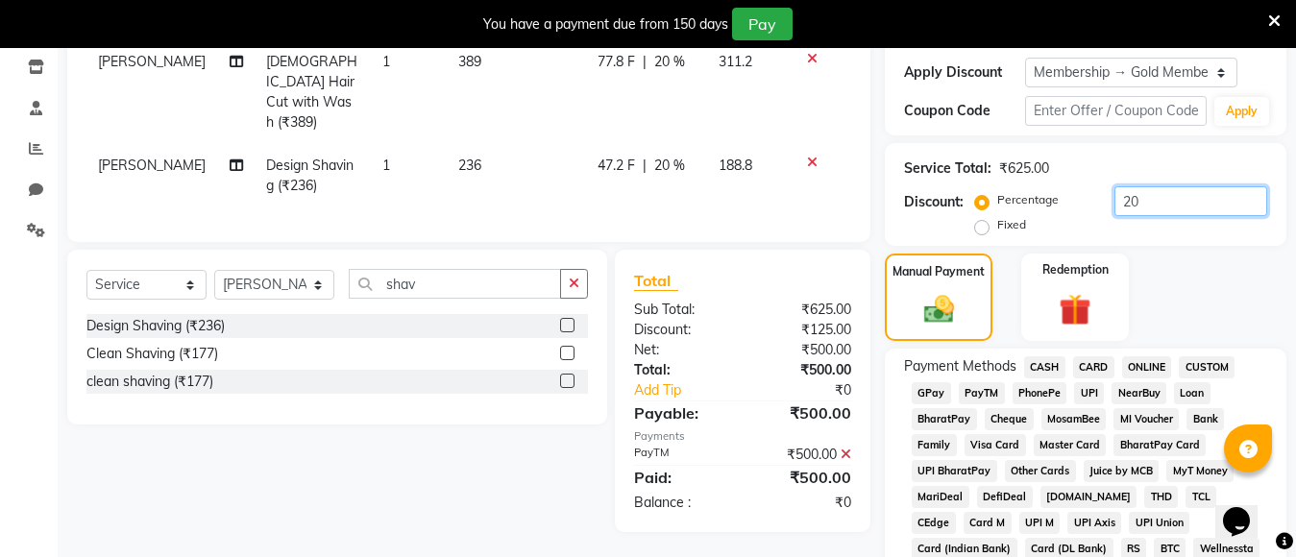
click at [1139, 205] on input "20" at bounding box center [1190, 201] width 153 height 30
type input "2"
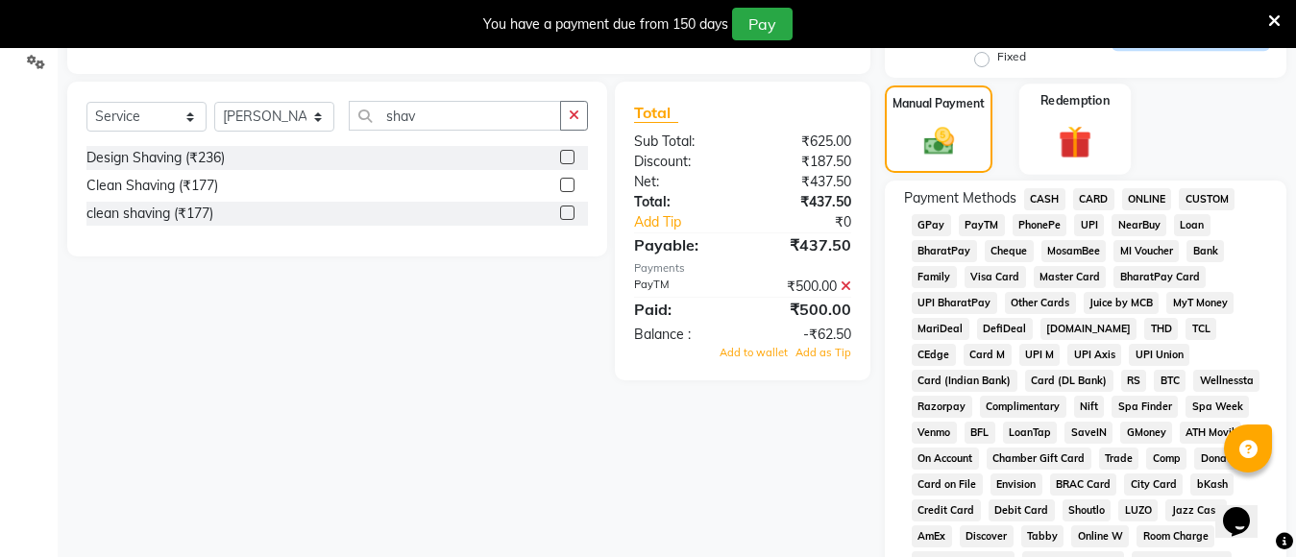
scroll to position [517, 0]
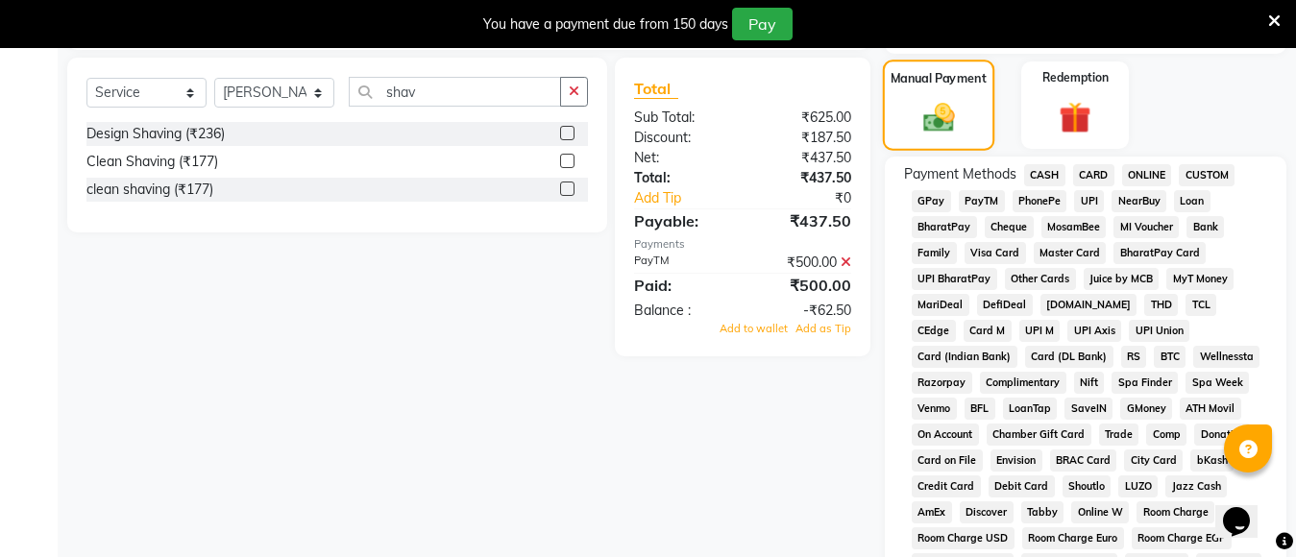
type input "30"
click at [923, 97] on div "Manual Payment" at bounding box center [938, 105] width 111 height 91
click at [977, 200] on span "PayTM" at bounding box center [981, 201] width 46 height 22
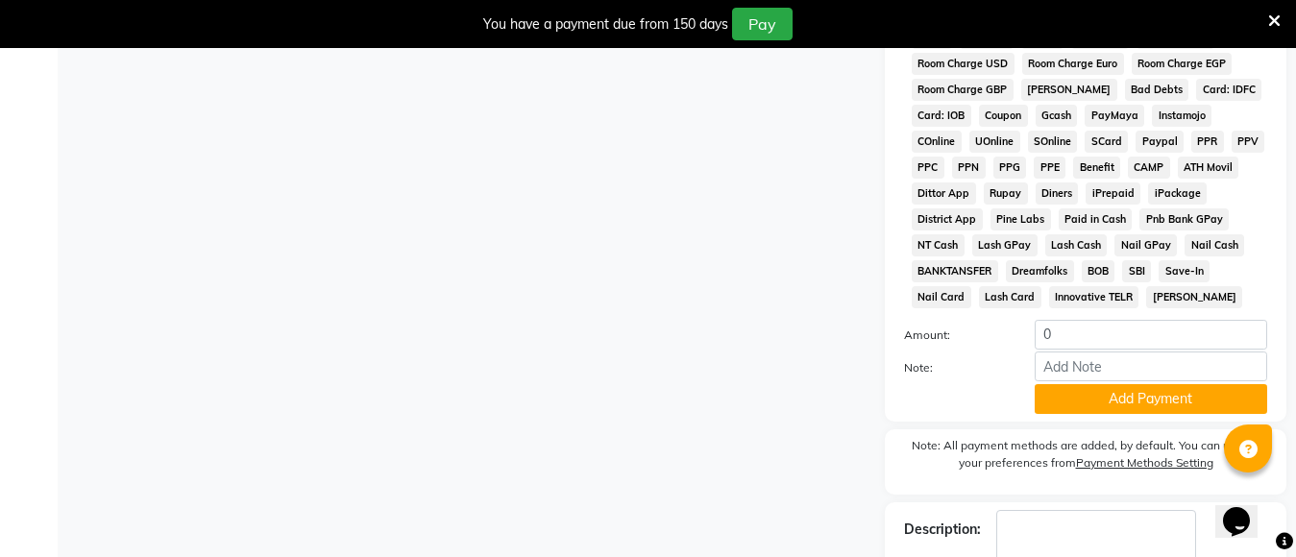
scroll to position [1105, 0]
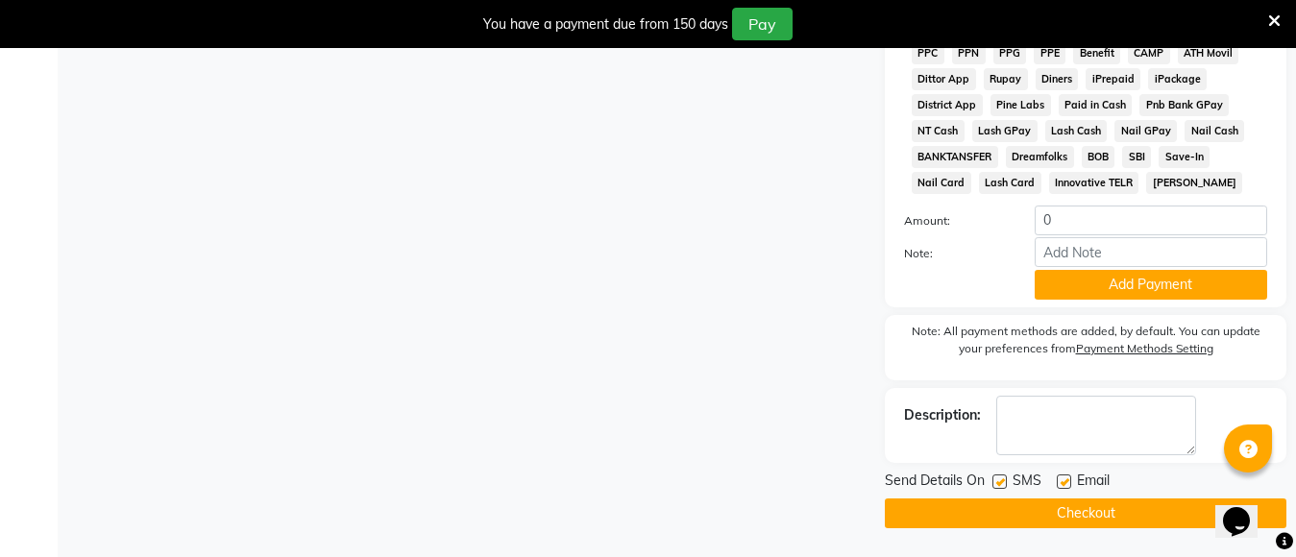
click at [1071, 522] on button "Checkout" at bounding box center [1085, 513] width 401 height 30
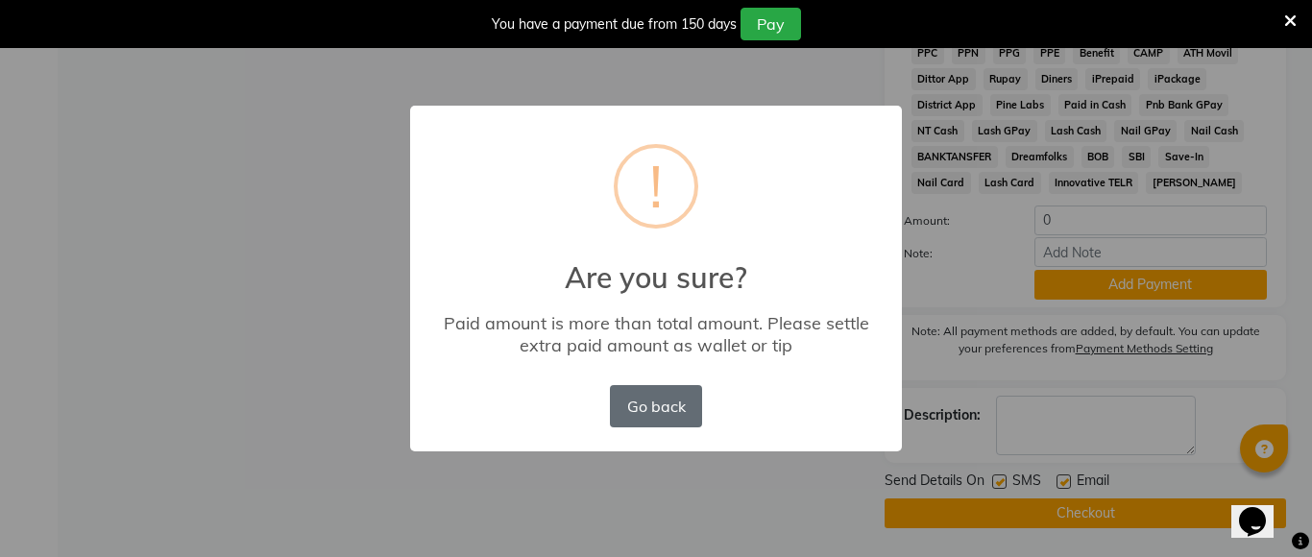
click at [651, 405] on button "Go back" at bounding box center [656, 406] width 92 height 42
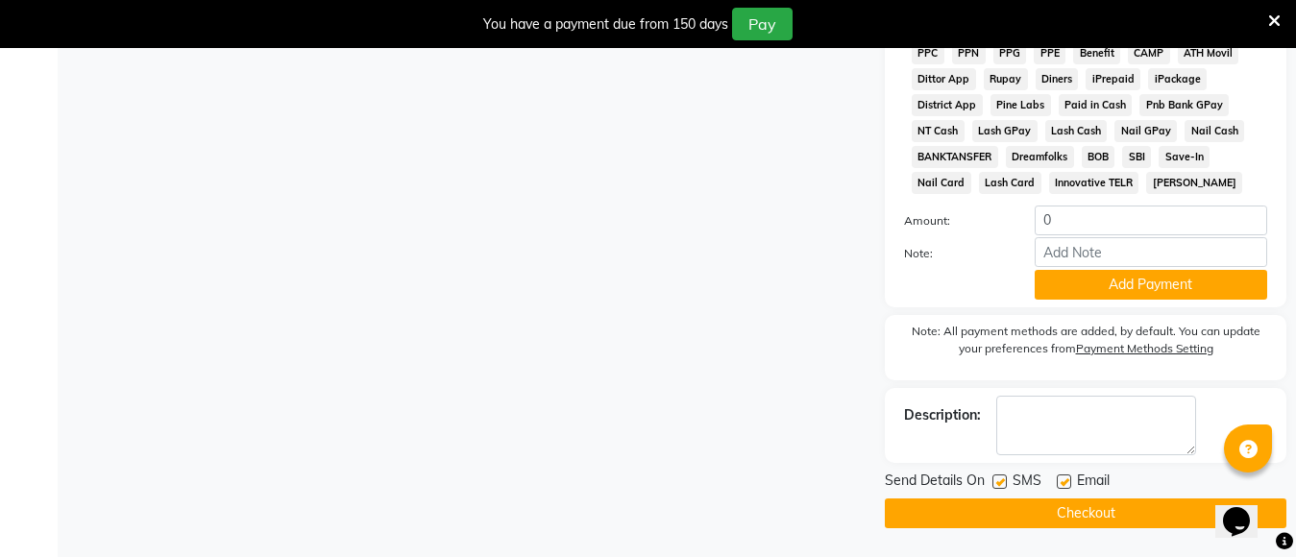
click at [1009, 507] on button "Checkout" at bounding box center [1085, 513] width 401 height 30
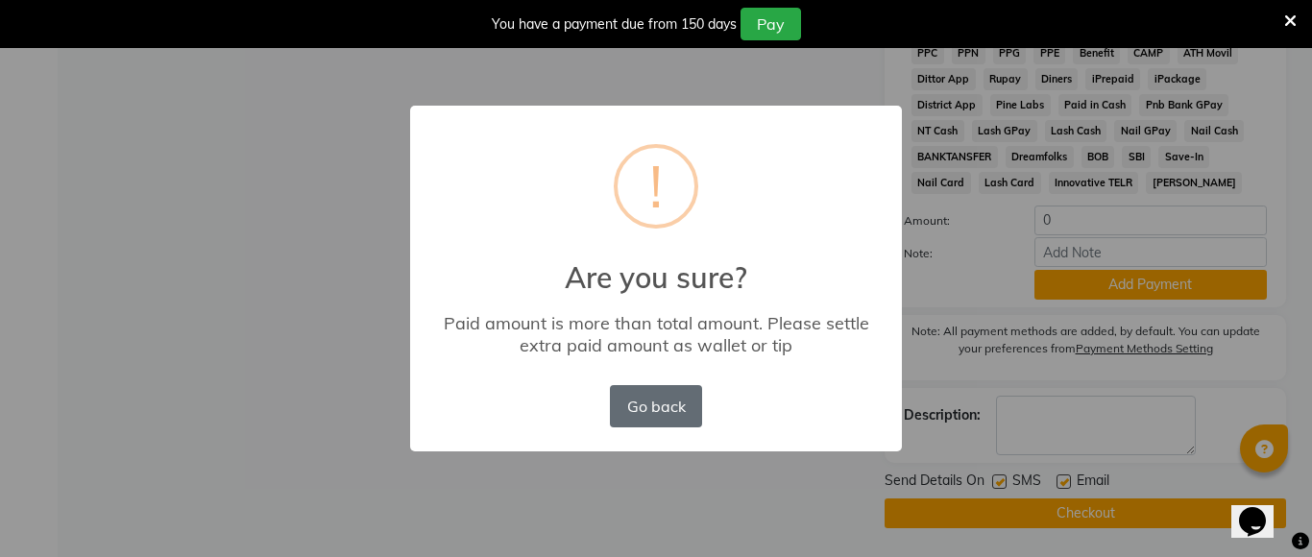
drag, startPoint x: 646, startPoint y: 407, endPoint x: 777, endPoint y: 353, distance: 141.3
click at [646, 408] on button "Go back" at bounding box center [656, 406] width 92 height 42
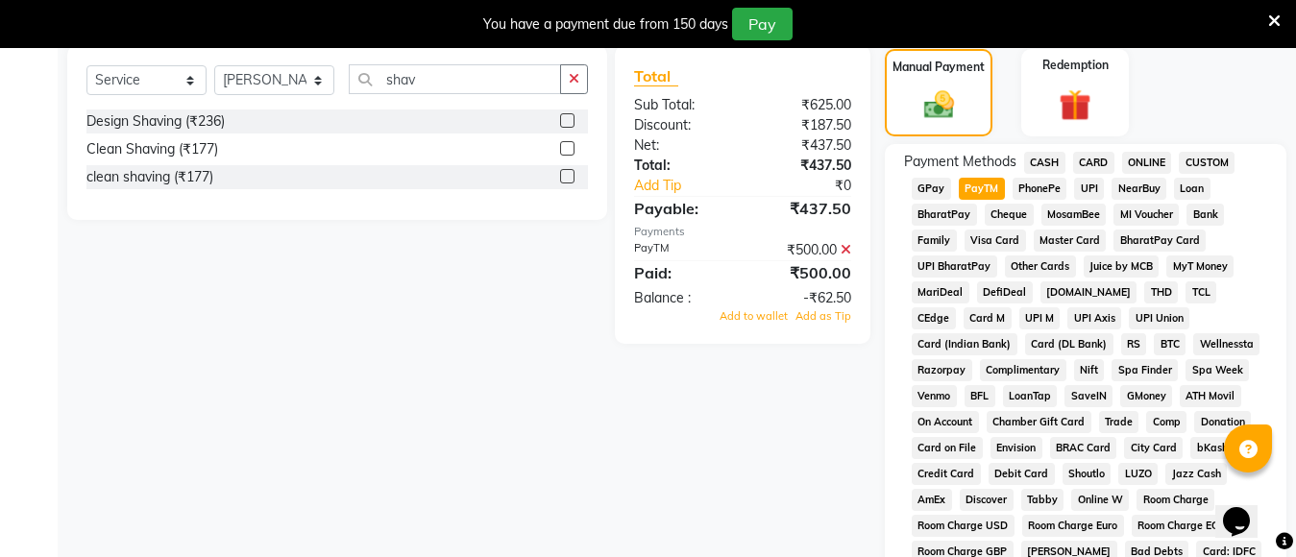
scroll to position [49, 0]
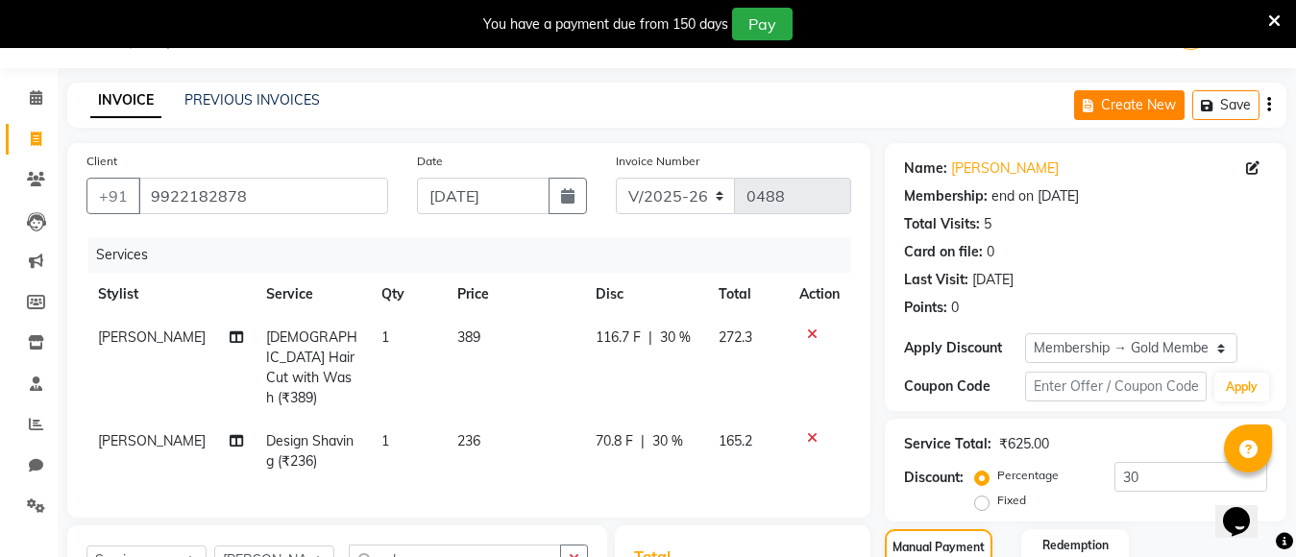
click at [1138, 108] on button "Create New" at bounding box center [1129, 105] width 110 height 30
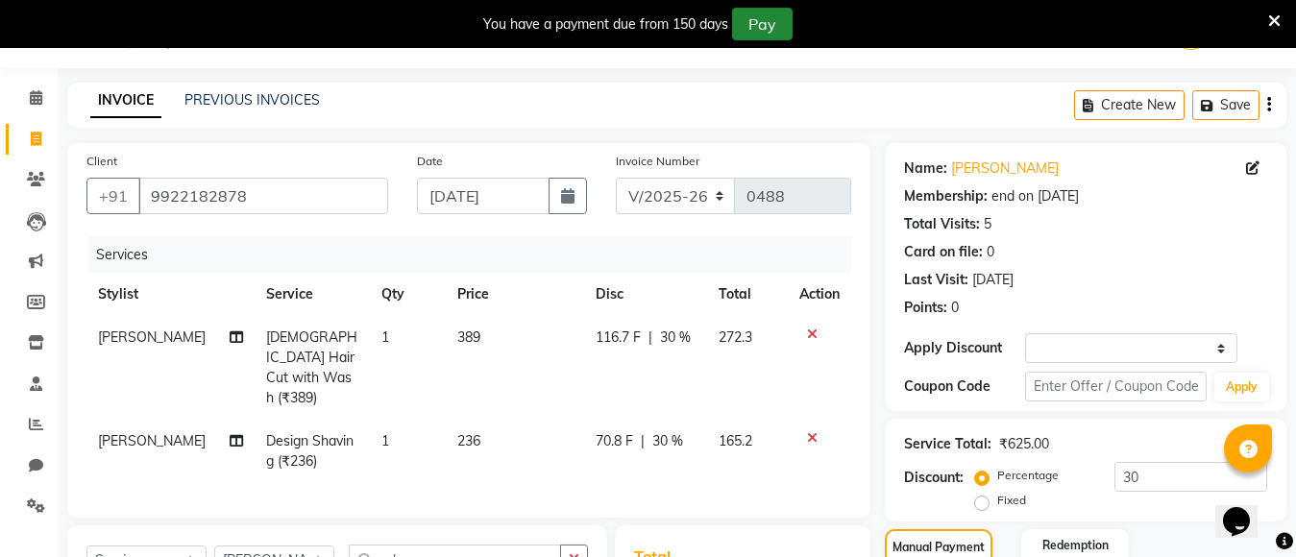
select select "service"
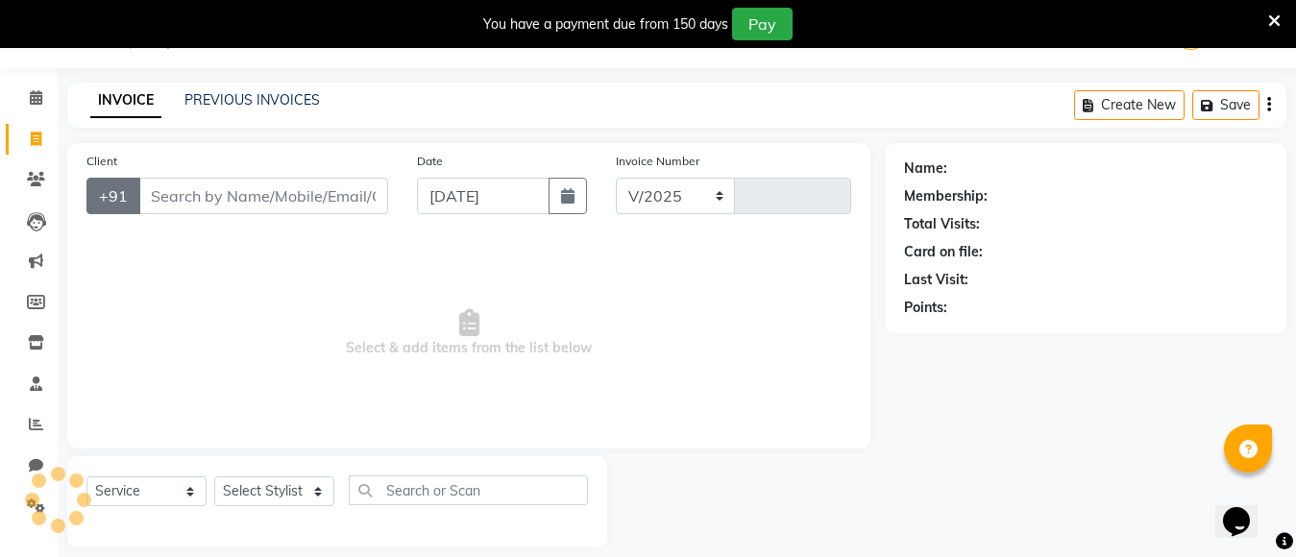
select select "7467"
type input "0488"
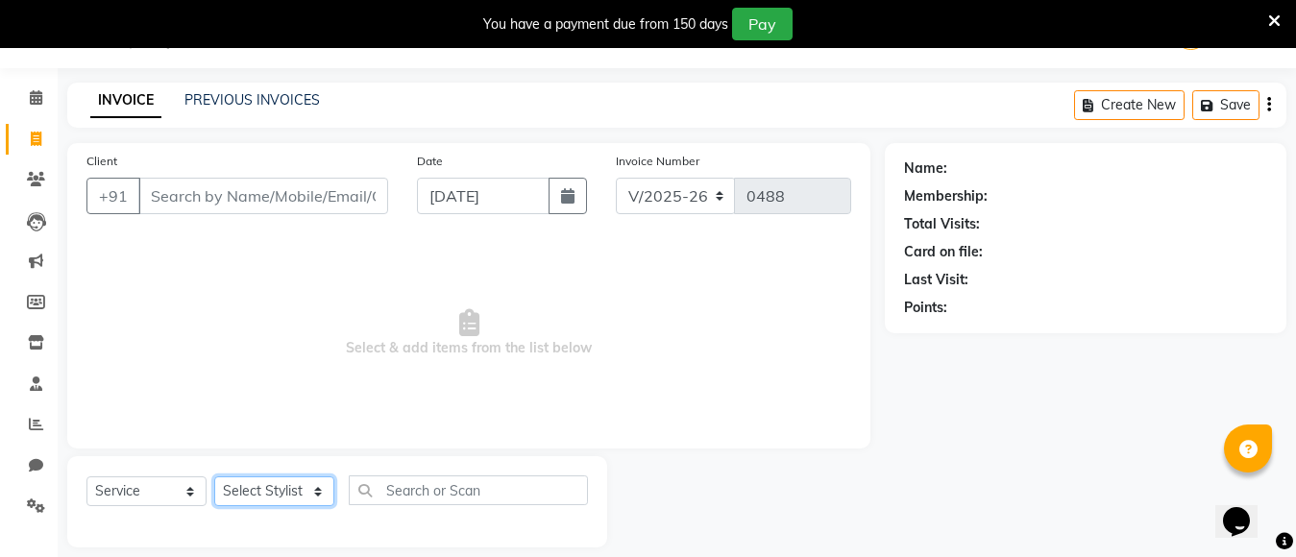
click at [269, 492] on select "Select Stylist [PERSON_NAME] kajal [PERSON_NAME]" at bounding box center [274, 491] width 120 height 30
click at [393, 293] on span "Select & add items from the list below" at bounding box center [468, 333] width 764 height 192
click at [244, 493] on select "Select Stylist [PERSON_NAME] kajal [PERSON_NAME]" at bounding box center [274, 491] width 120 height 30
click at [214, 476] on select "Select Stylist [PERSON_NAME] kajal [PERSON_NAME]" at bounding box center [274, 491] width 120 height 30
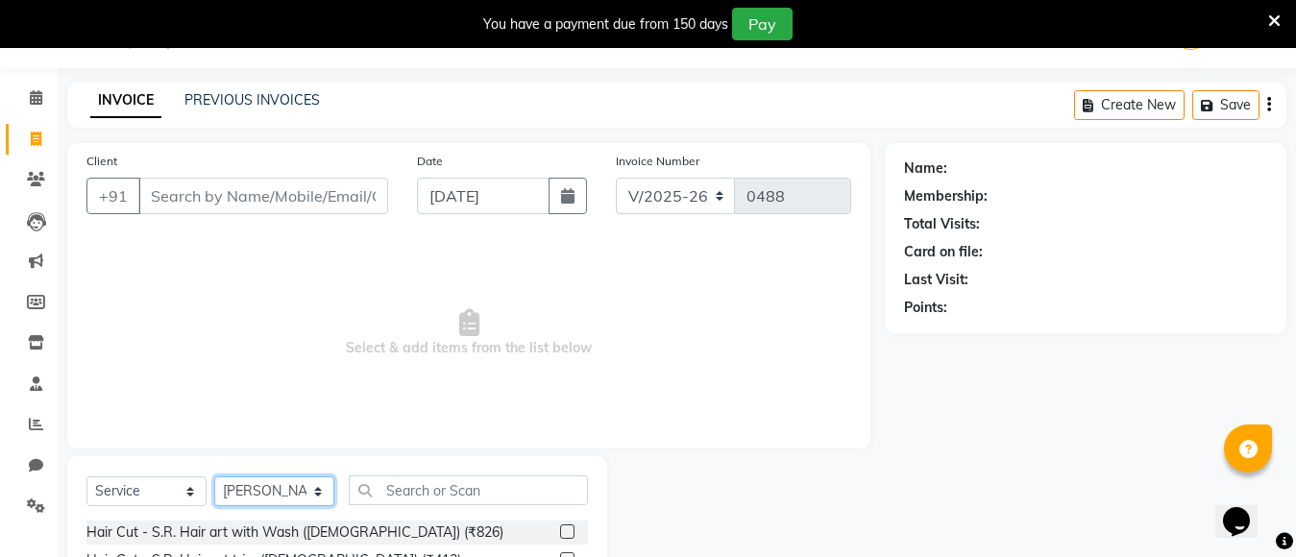
click at [253, 482] on select "Select Stylist [PERSON_NAME] kajal [PERSON_NAME]" at bounding box center [274, 491] width 120 height 30
select select "68086"
click at [214, 476] on select "Select Stylist [PERSON_NAME] kajal [PERSON_NAME]" at bounding box center [274, 491] width 120 height 30
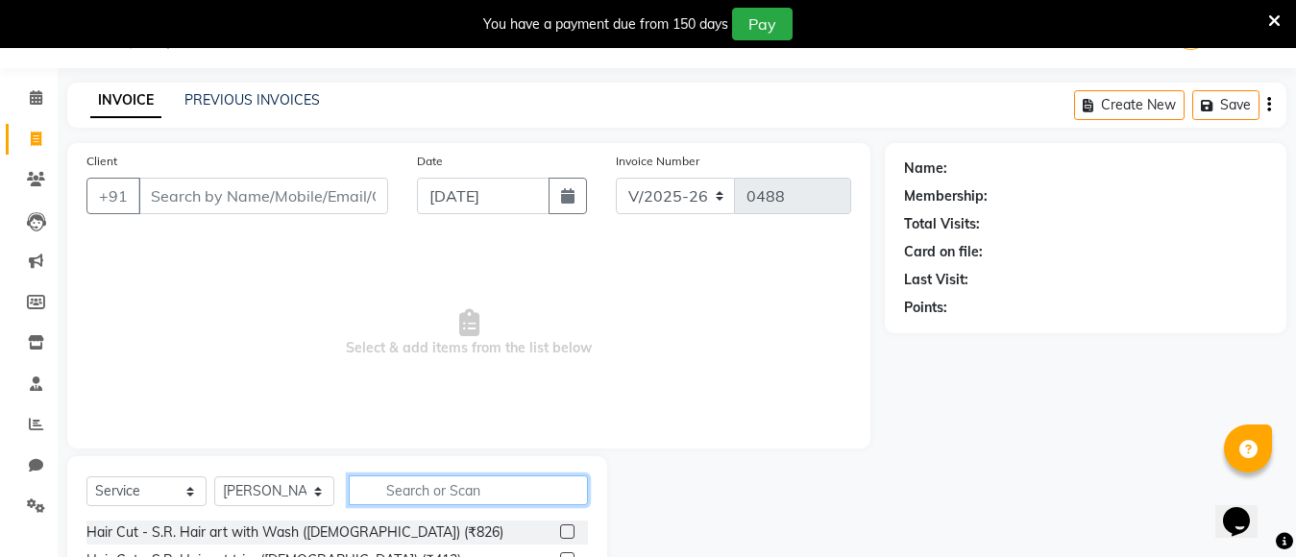
click at [408, 487] on input "text" at bounding box center [468, 490] width 239 height 30
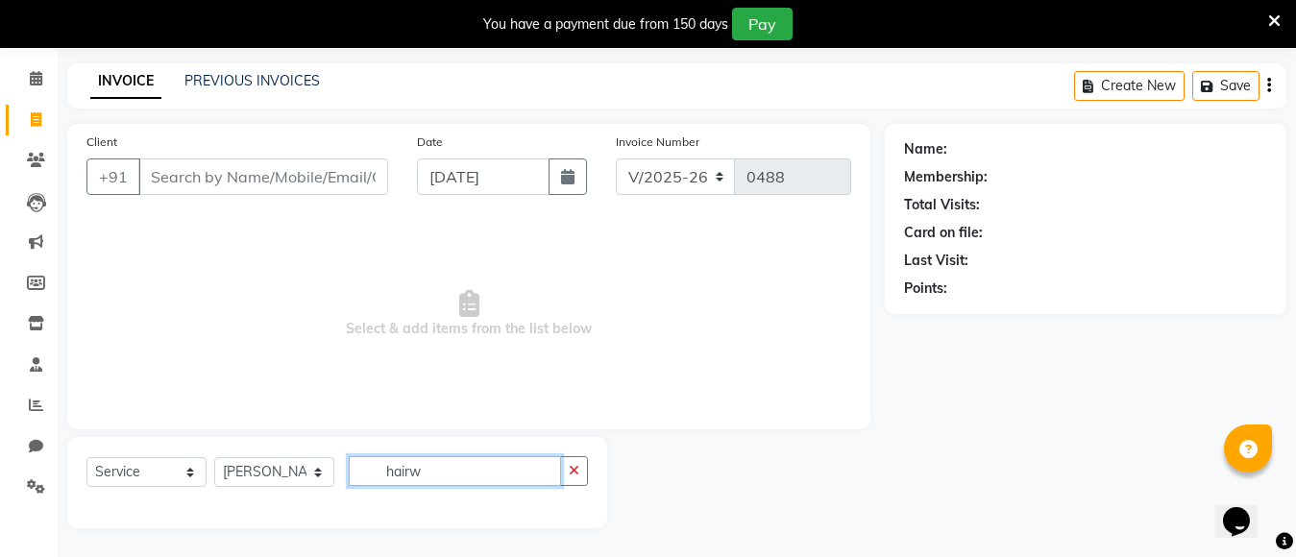
scroll to position [68, 0]
type input "h"
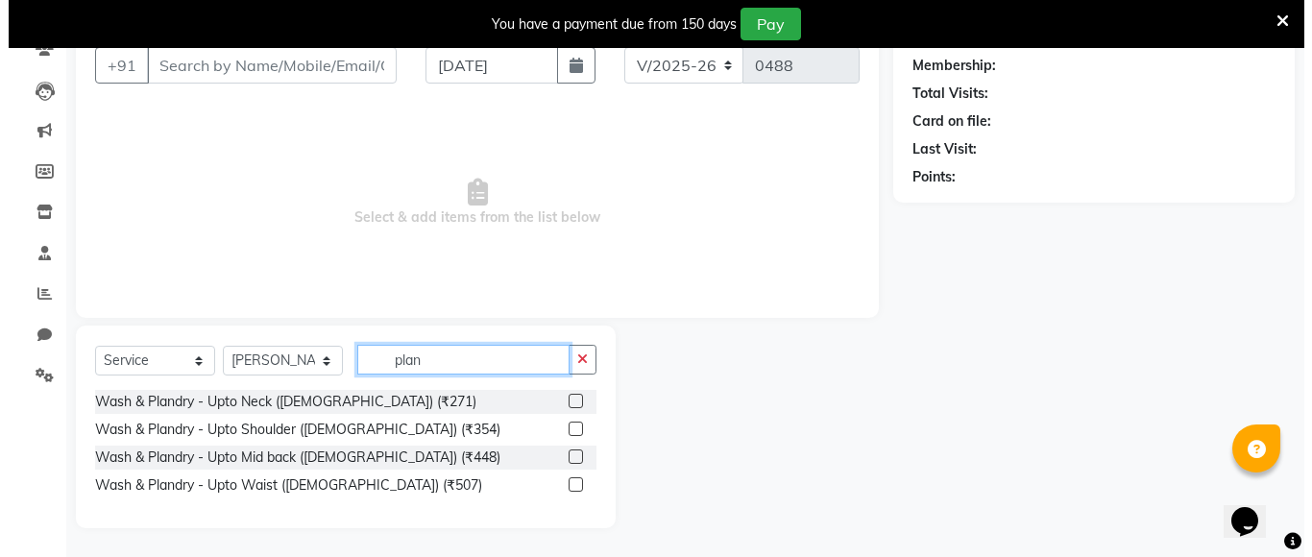
scroll to position [180, 0]
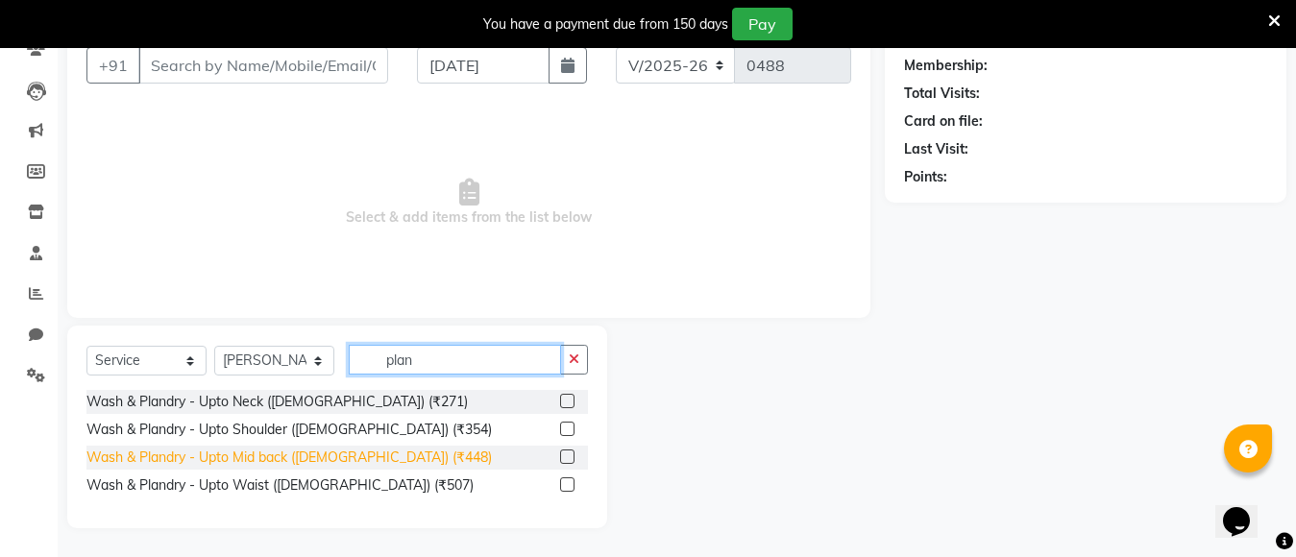
type input "plan"
click at [244, 458] on div "Wash & Plandry - Upto Mid back ([DEMOGRAPHIC_DATA]) (₹448)" at bounding box center [288, 458] width 405 height 20
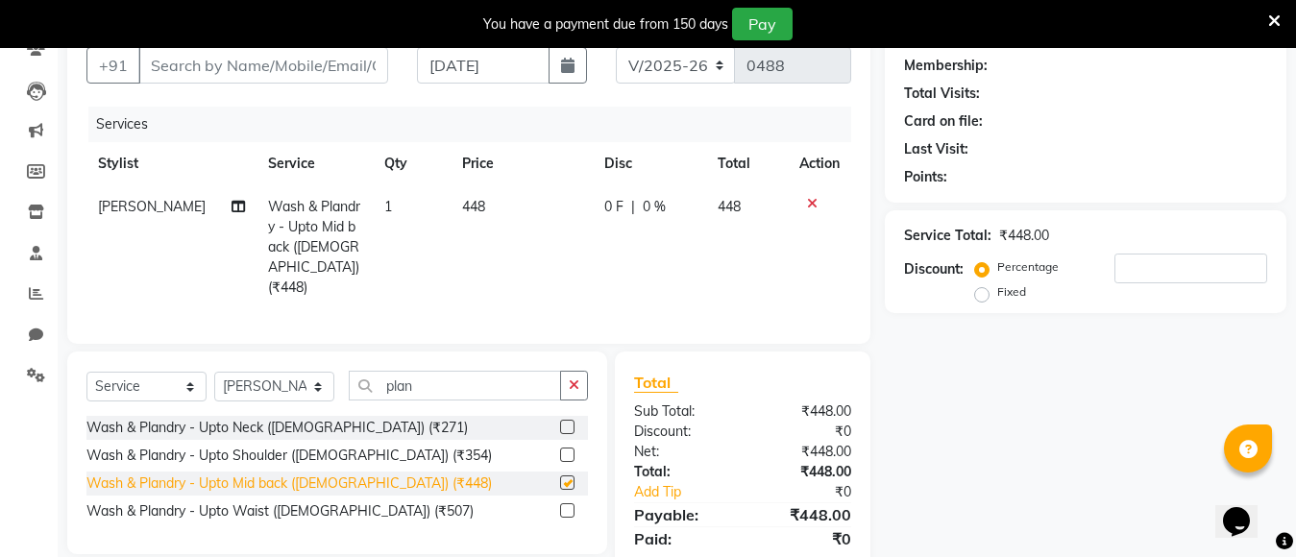
checkbox input "false"
click at [564, 376] on button "button" at bounding box center [574, 386] width 28 height 30
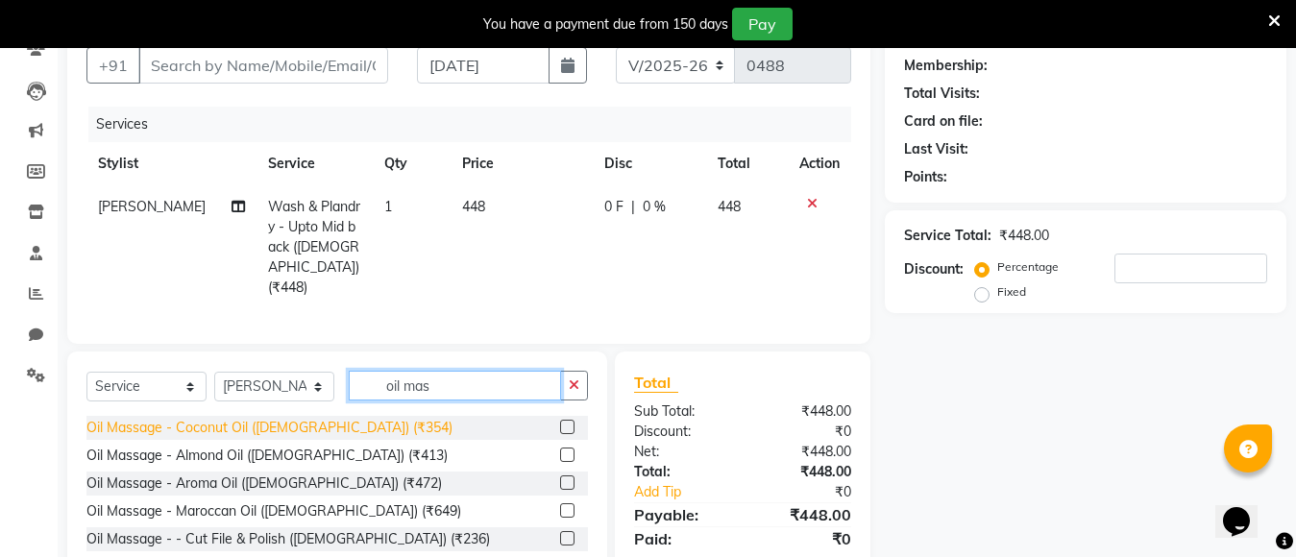
type input "oil mas"
click at [255, 426] on div "Oil Massage - Coconut Oil ([DEMOGRAPHIC_DATA]) (₹354)" at bounding box center [269, 428] width 366 height 20
checkbox input "false"
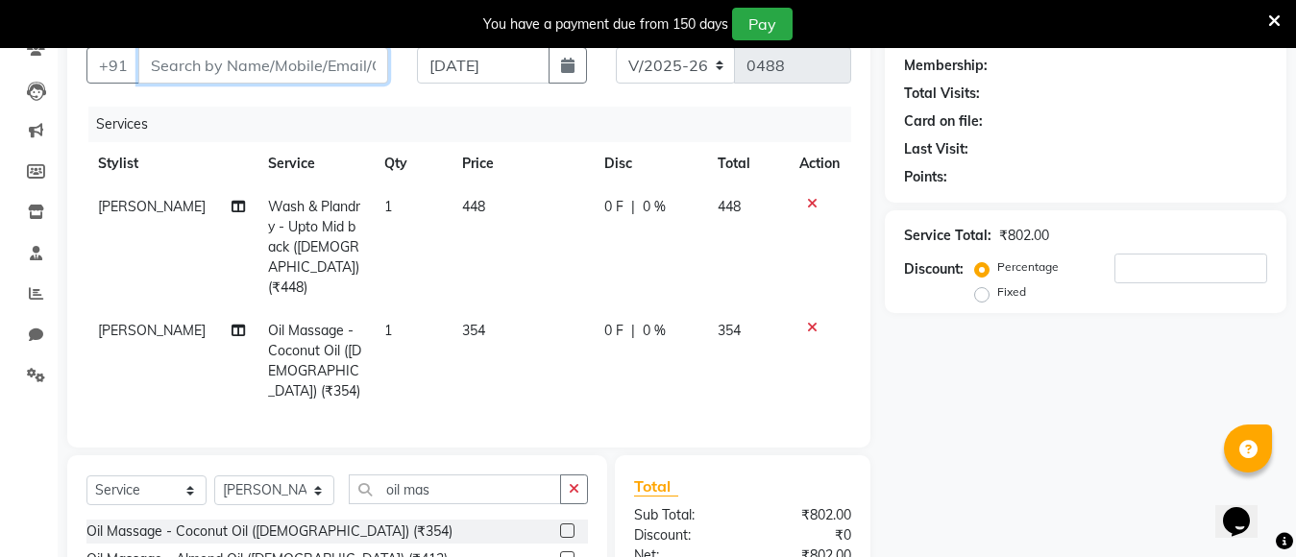
click at [247, 77] on input "Client" at bounding box center [263, 65] width 250 height 36
type input "7"
type input "0"
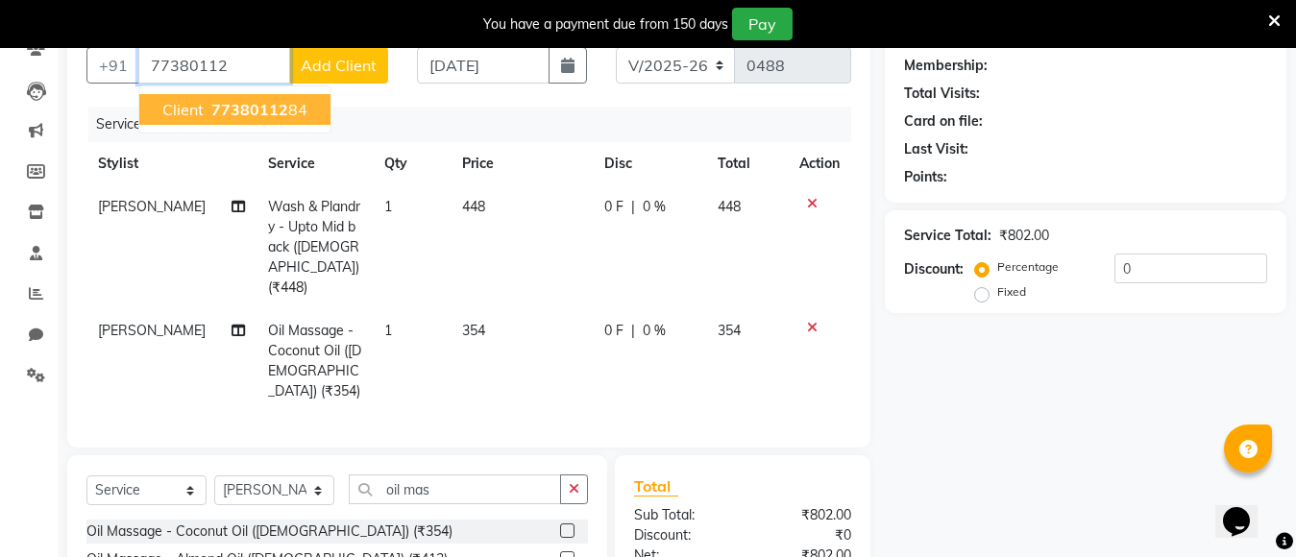
type input "77380112"
click at [305, 72] on span "Add Client" at bounding box center [339, 65] width 76 height 19
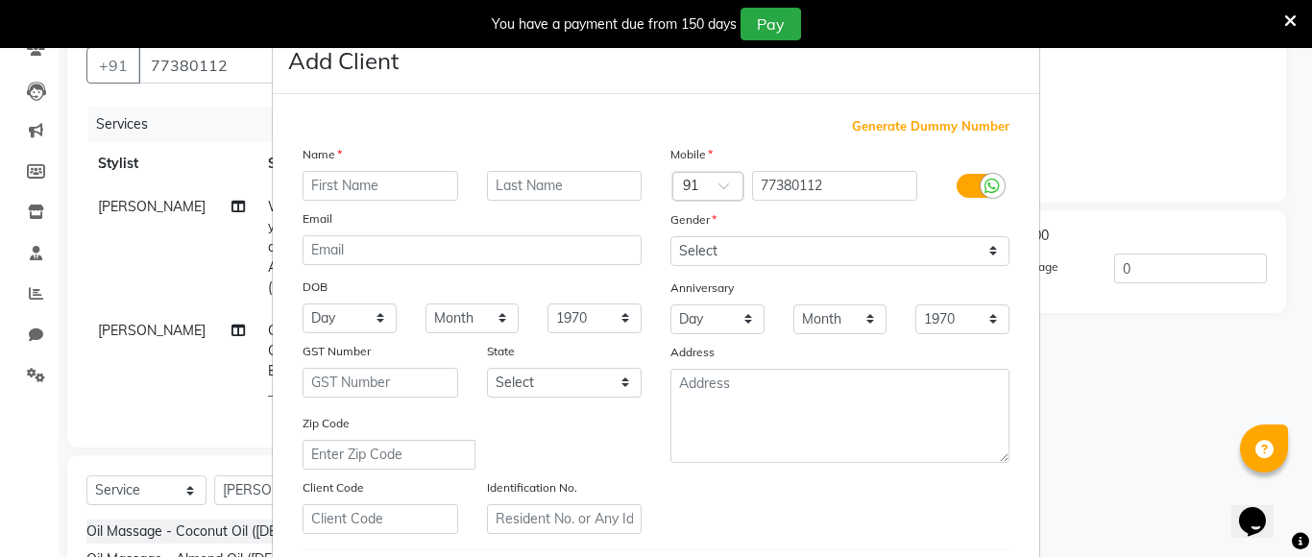
click at [218, 122] on ngb-modal-window "Add Client Generate Dummy Number Name Email DOB Day 01 02 03 04 05 06 07 08 09 …" at bounding box center [656, 278] width 1312 height 557
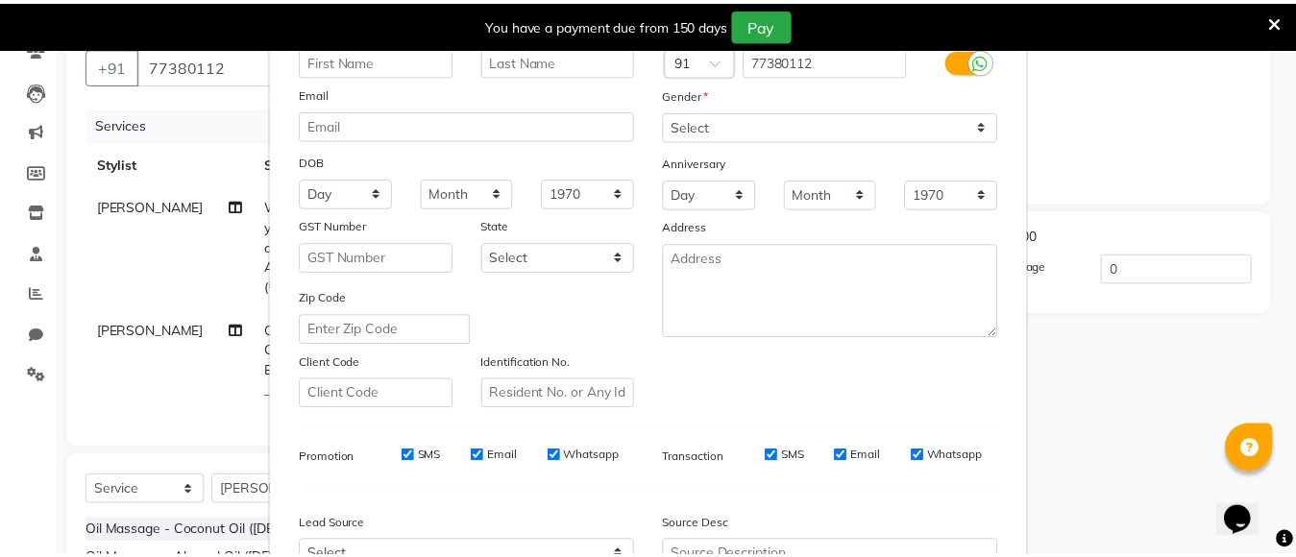
scroll to position [329, 0]
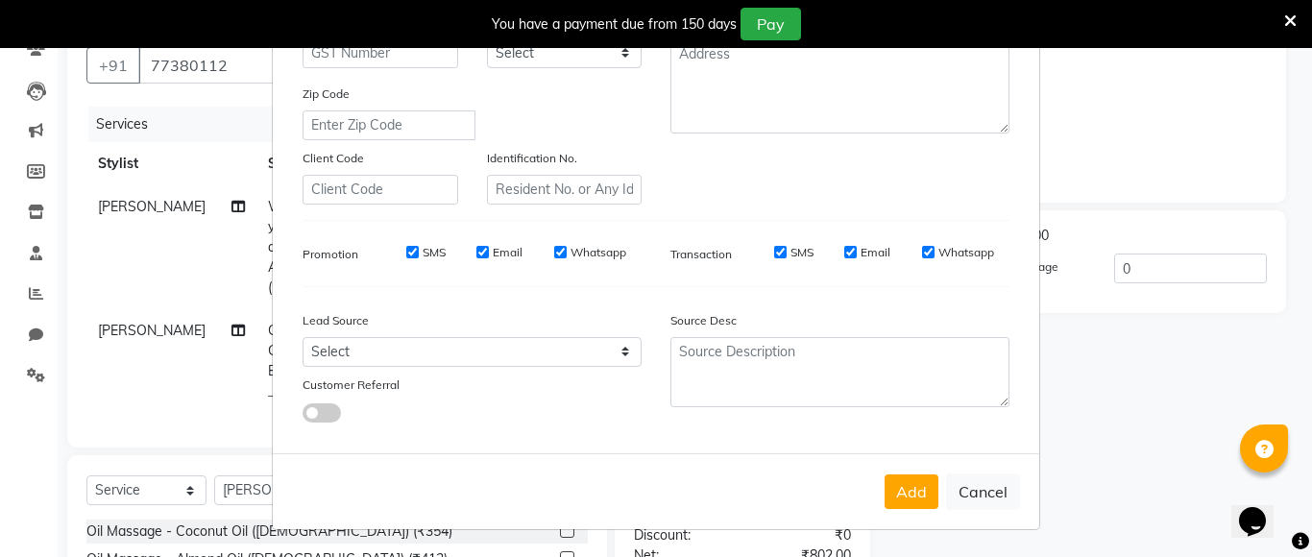
click at [979, 489] on button "Cancel" at bounding box center [983, 491] width 74 height 36
select select
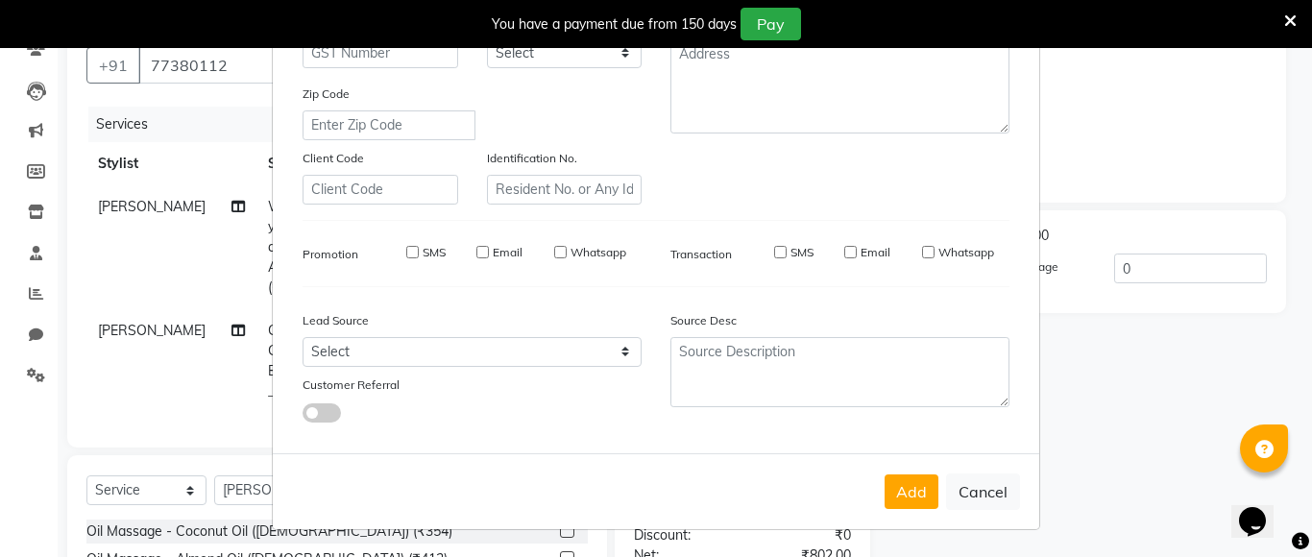
select select
checkbox input "false"
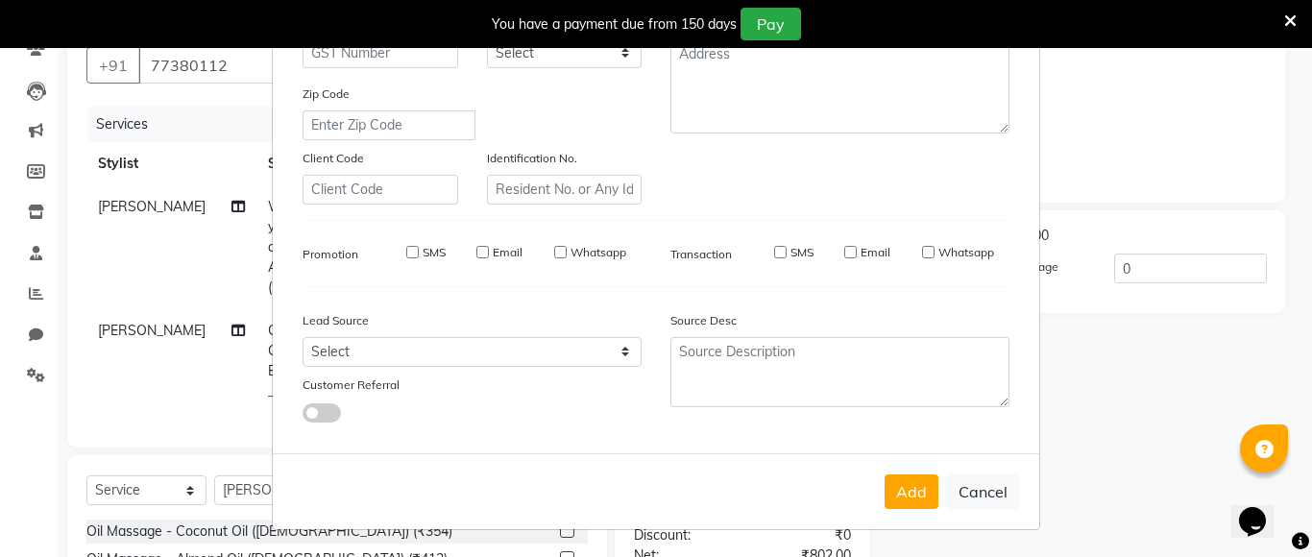
checkbox input "false"
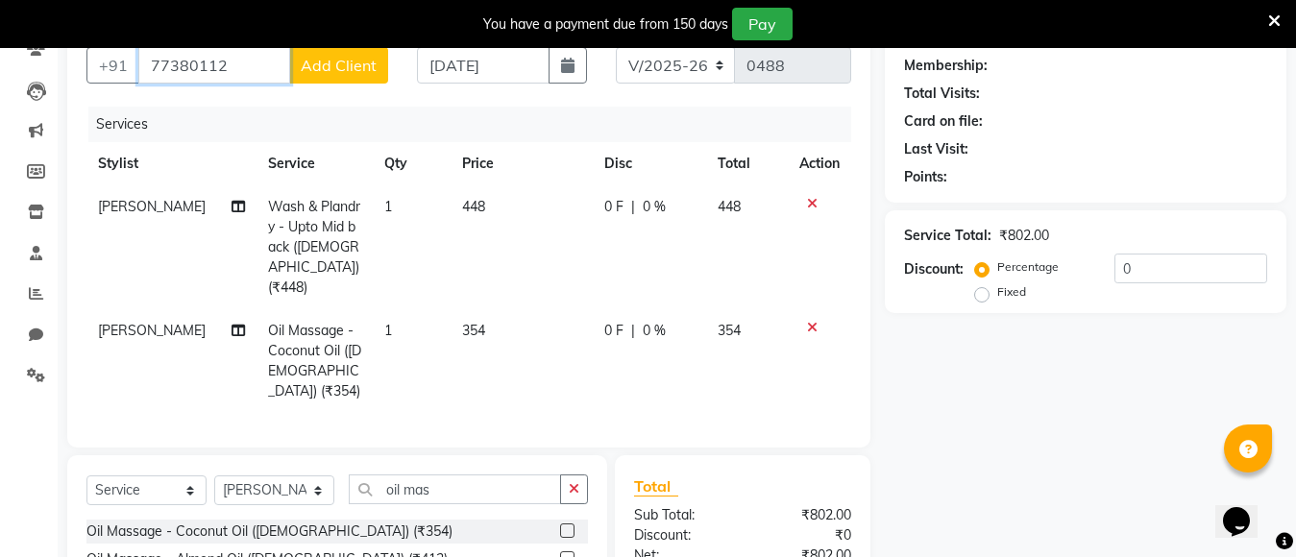
click at [259, 75] on input "77380112" at bounding box center [214, 65] width 152 height 36
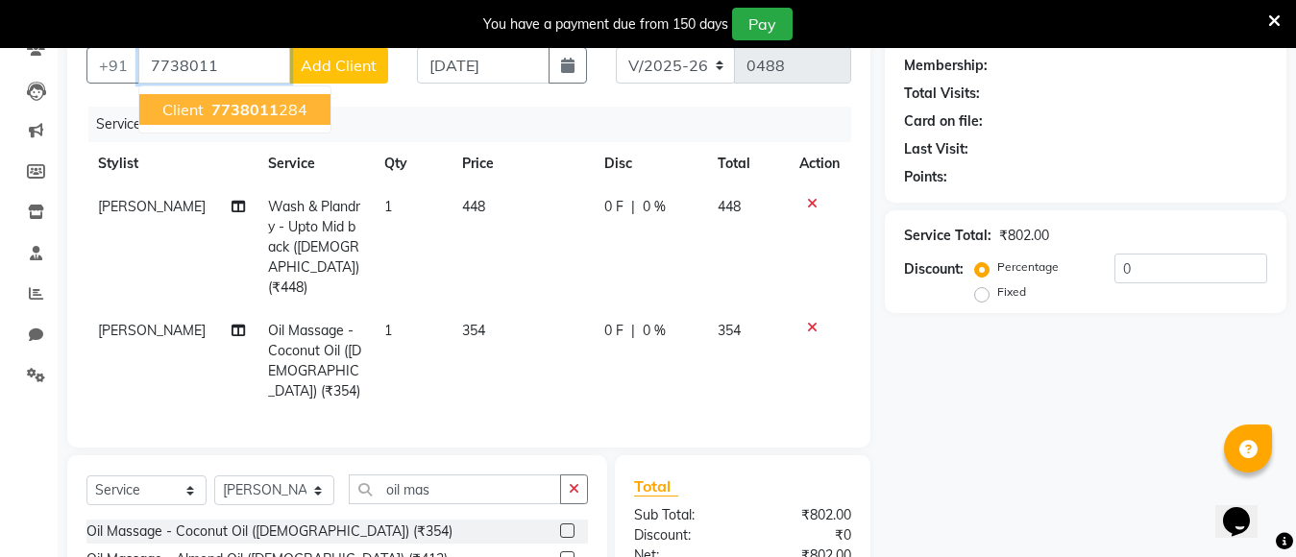
click at [263, 110] on span "7738011" at bounding box center [244, 109] width 67 height 19
type input "7738011284"
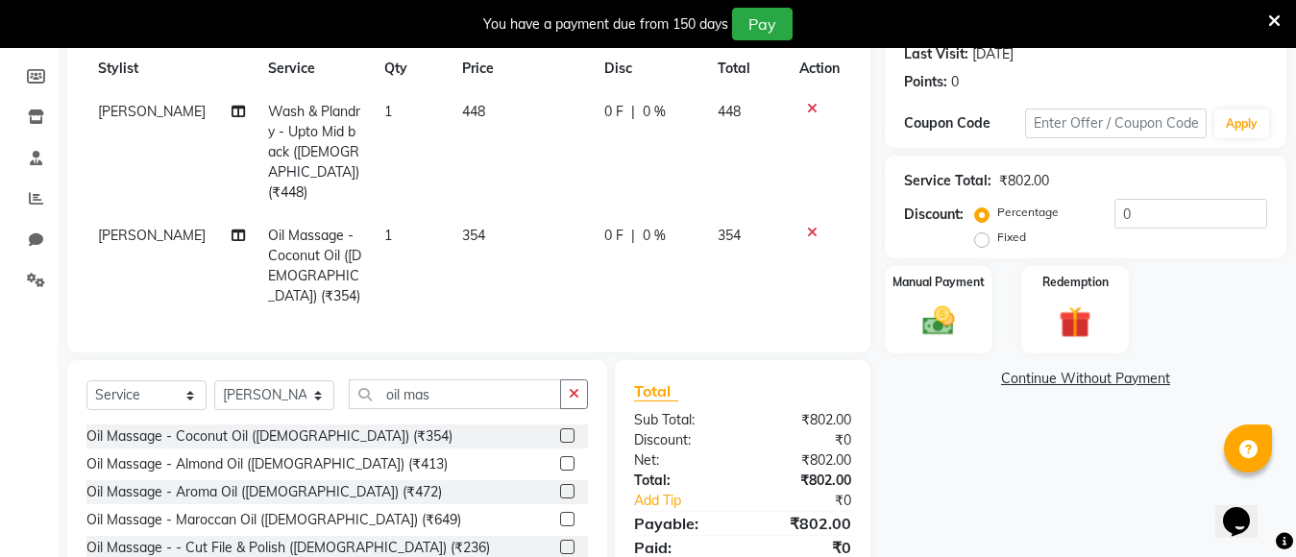
scroll to position [366, 0]
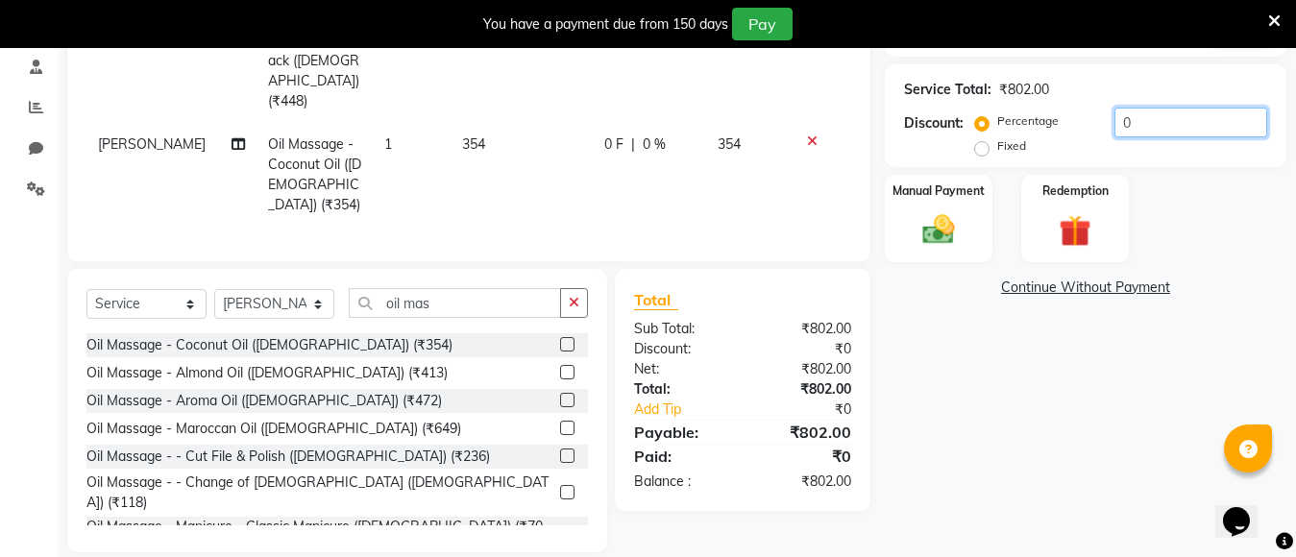
click at [1135, 117] on input "0" at bounding box center [1190, 123] width 153 height 30
type input "2"
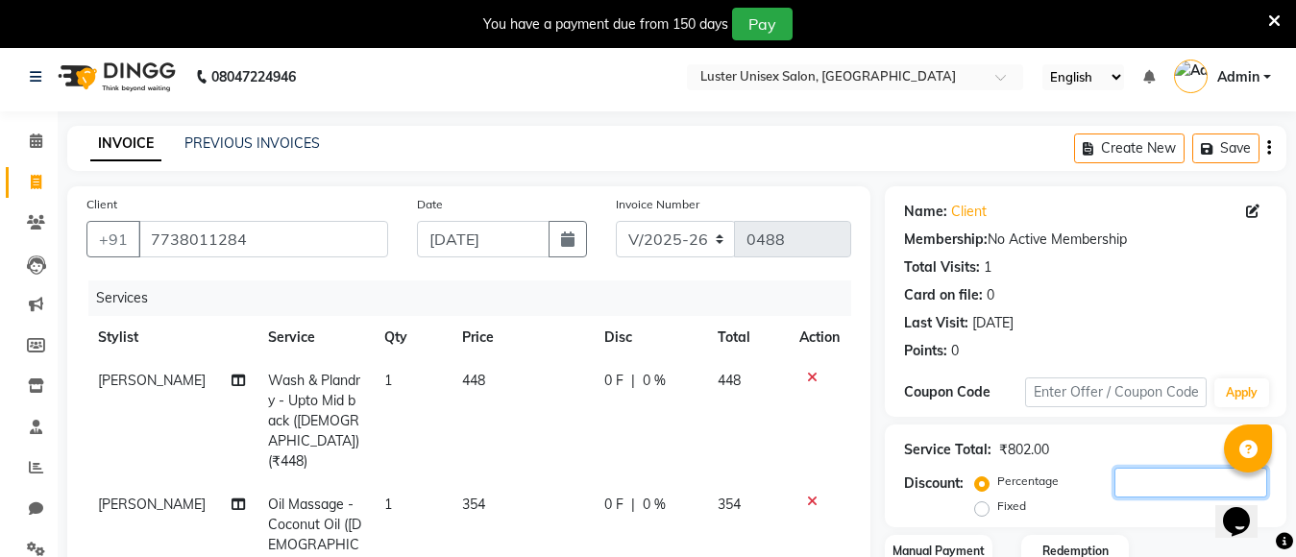
scroll to position [0, 0]
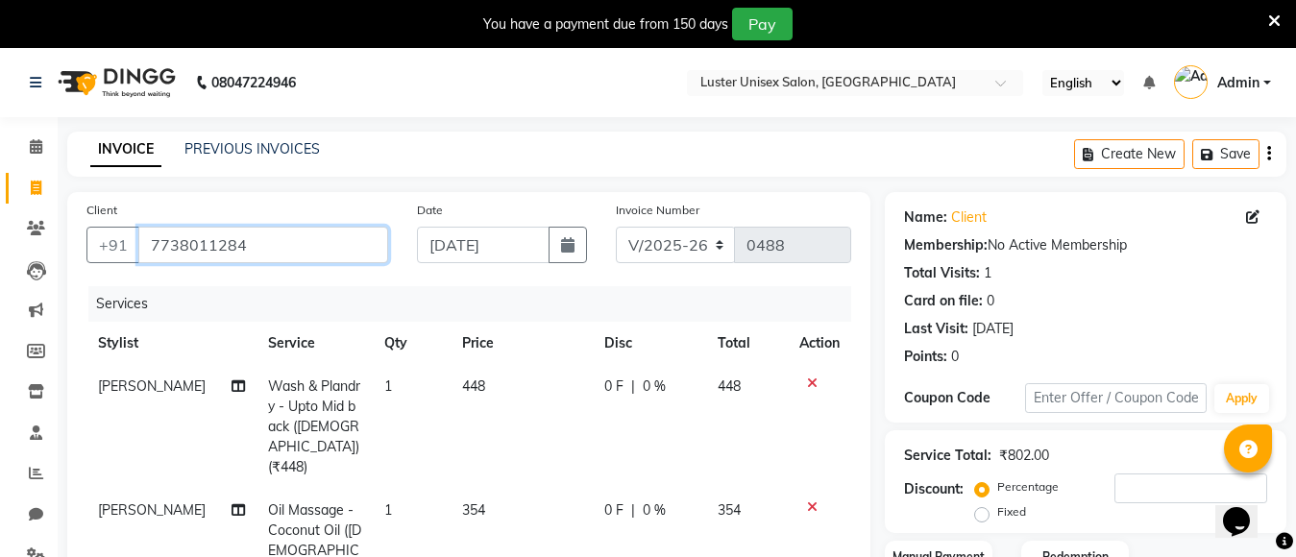
click at [291, 244] on input "7738011284" at bounding box center [263, 245] width 250 height 36
type input "773801128"
type input "0"
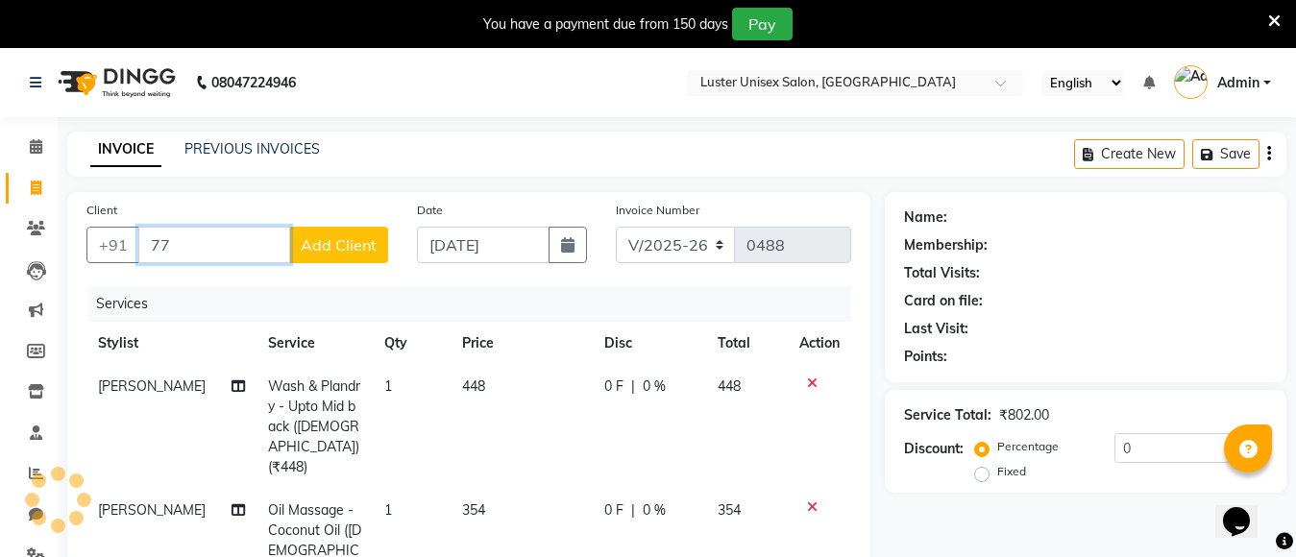
type input "7"
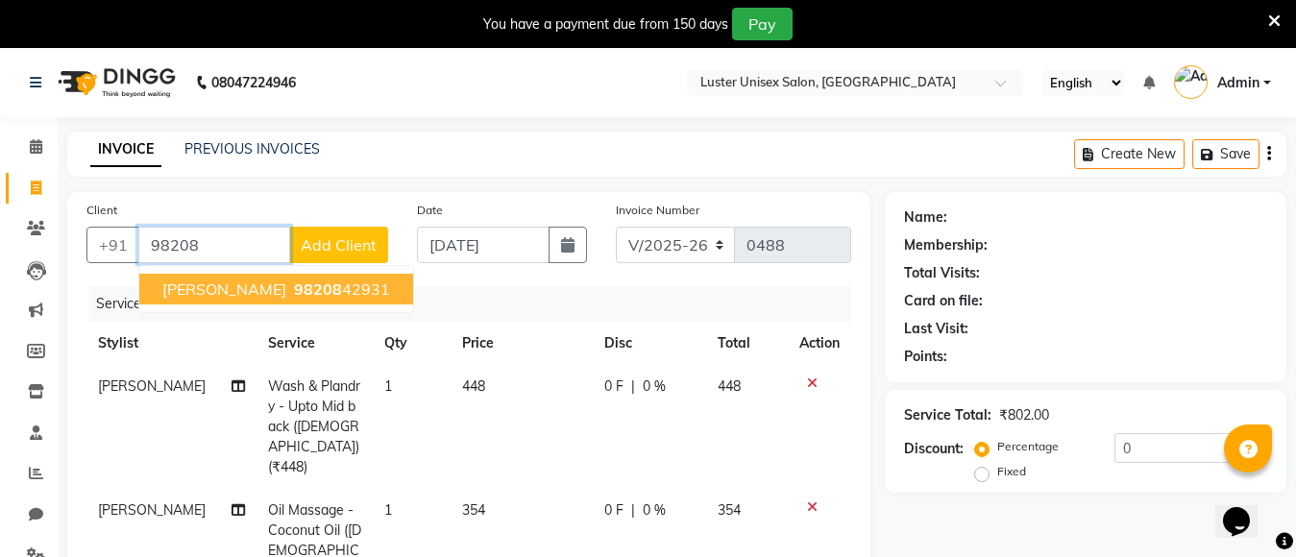
click at [290, 285] on ngb-highlight "98208 42931" at bounding box center [340, 288] width 100 height 19
type input "9820842931"
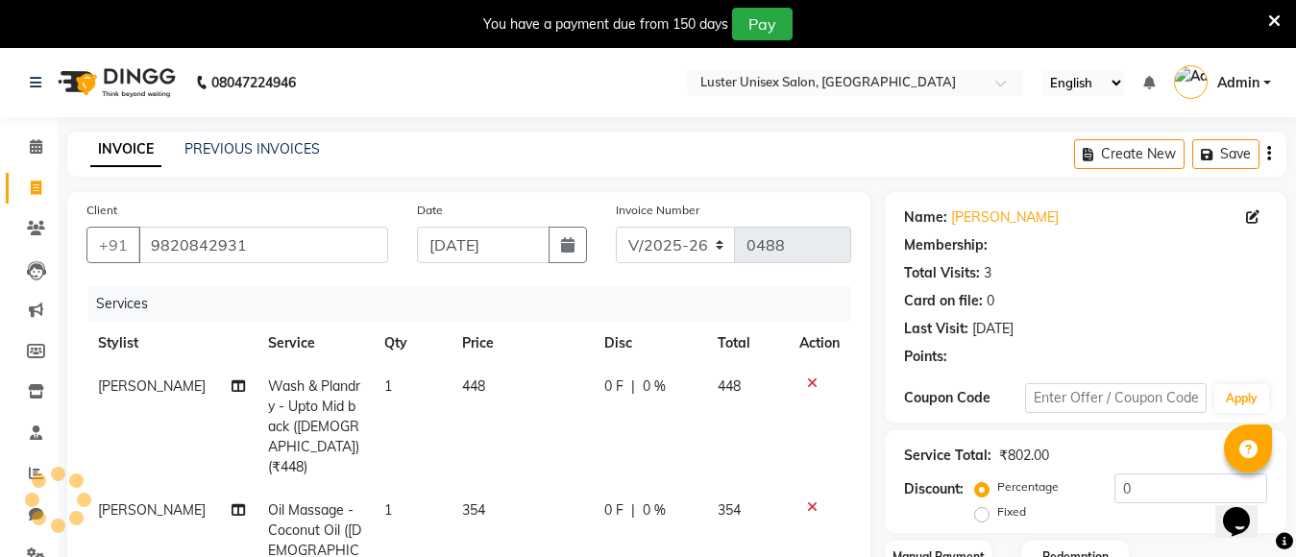
select select "1: Object"
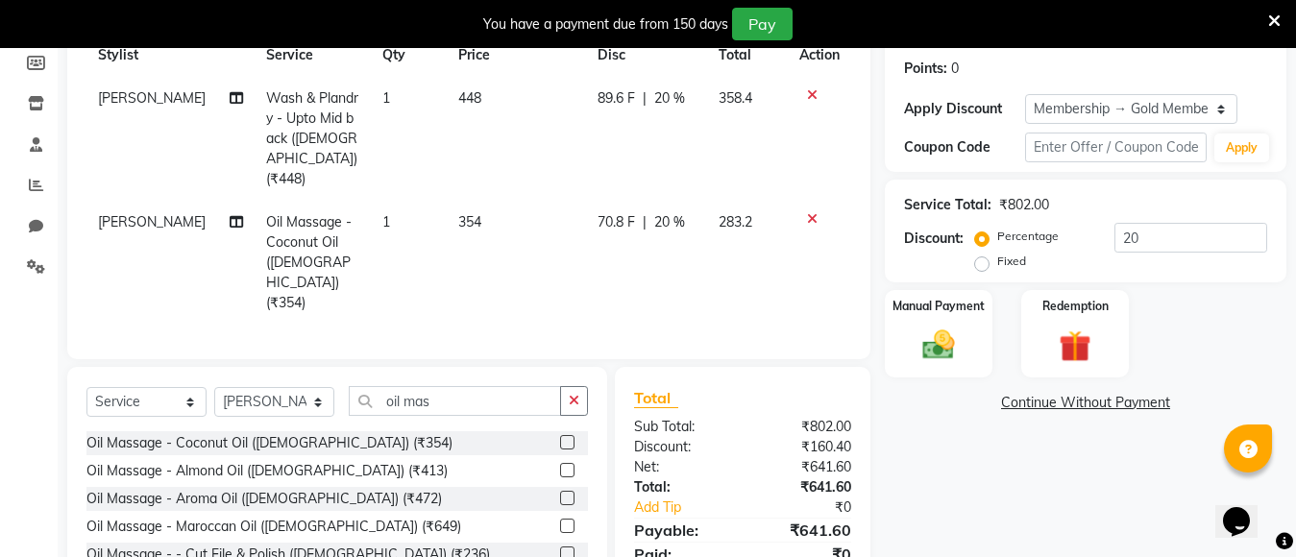
scroll to position [366, 0]
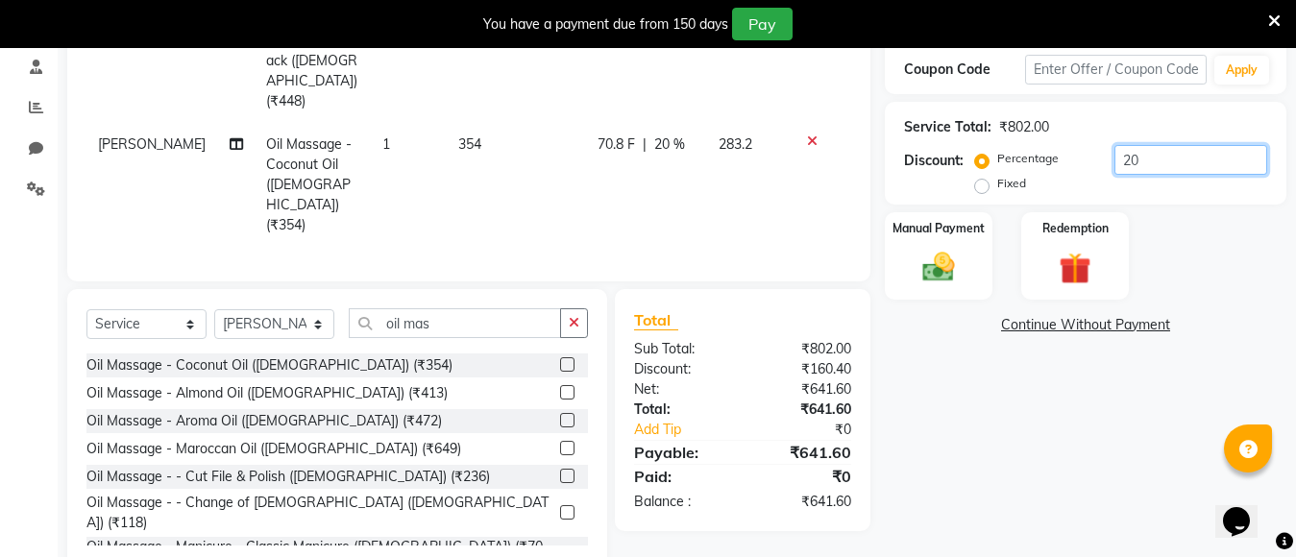
click at [1162, 162] on input "20" at bounding box center [1190, 160] width 153 height 30
type input "2"
type input "30"
click at [930, 255] on img at bounding box center [938, 267] width 54 height 38
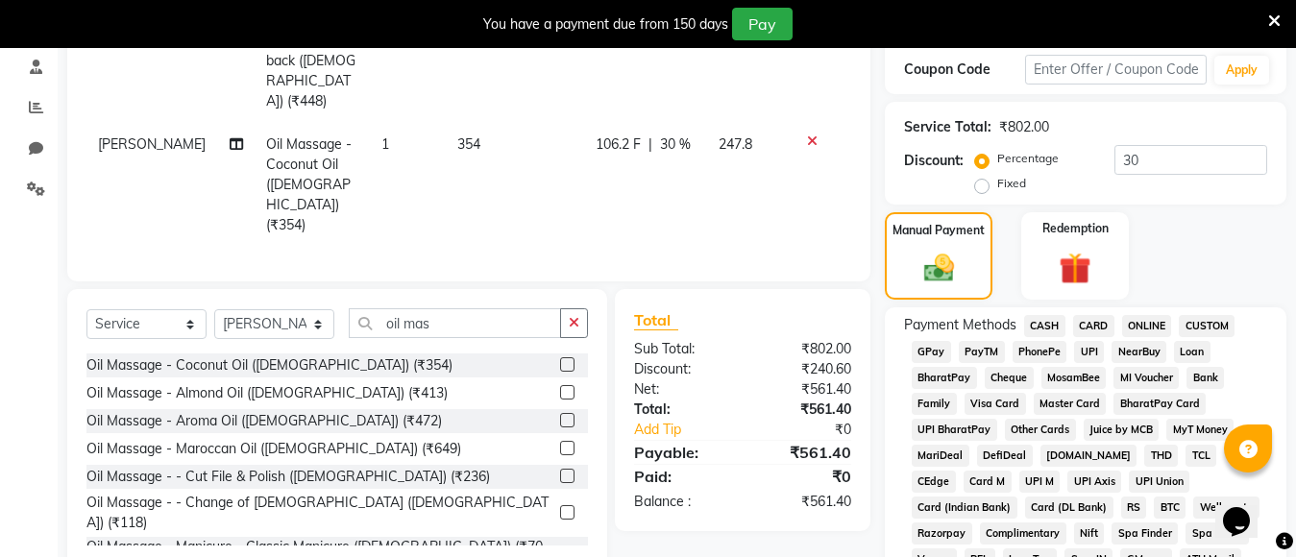
click at [968, 352] on span "PayTM" at bounding box center [981, 352] width 46 height 22
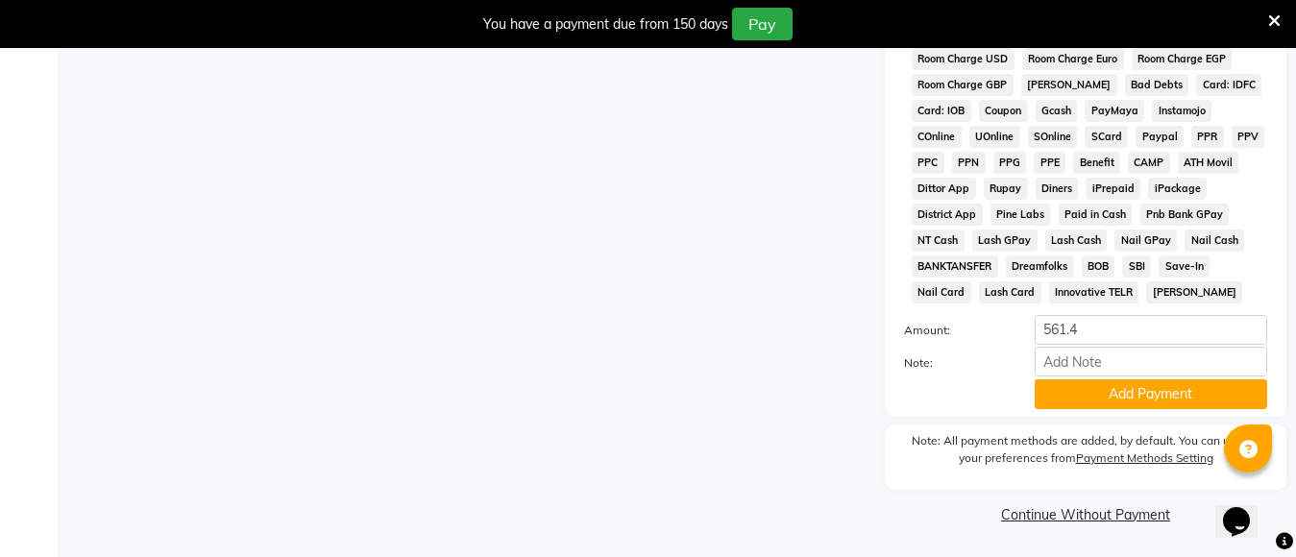
scroll to position [997, 0]
click at [1096, 394] on button "Add Payment" at bounding box center [1150, 393] width 232 height 30
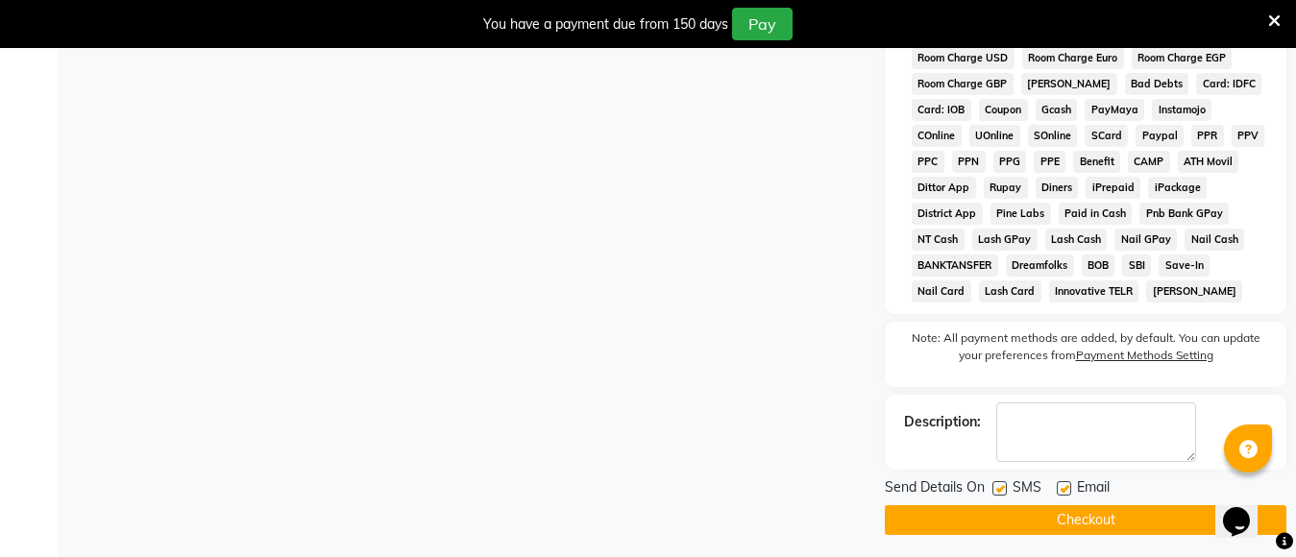
click at [1095, 530] on button "Checkout" at bounding box center [1085, 520] width 401 height 30
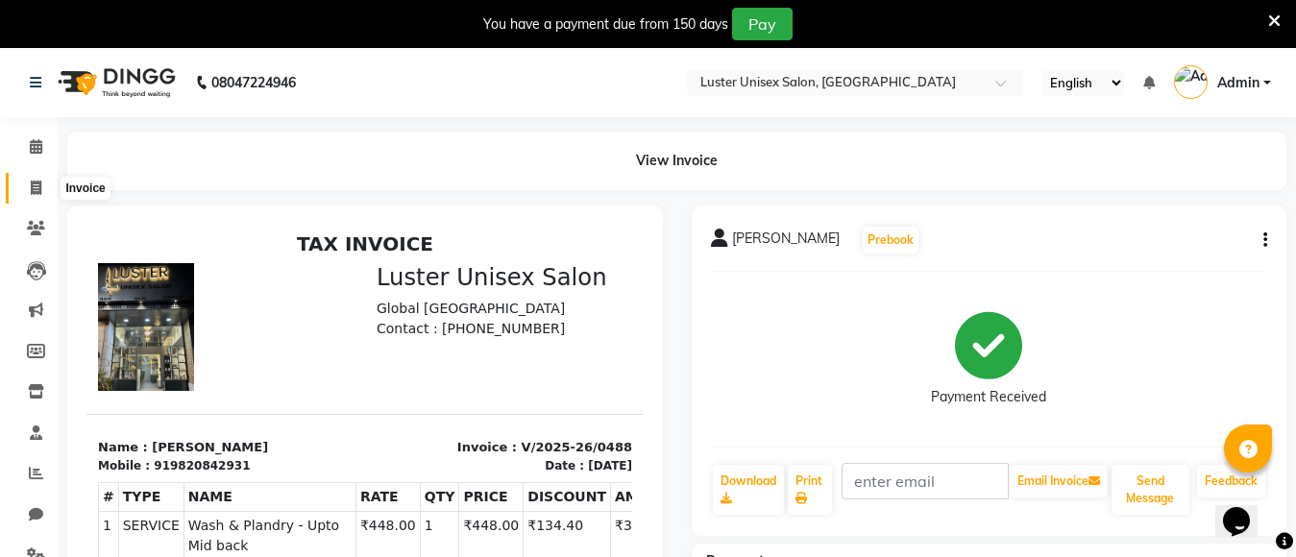
click at [22, 190] on span at bounding box center [36, 189] width 34 height 22
select select "service"
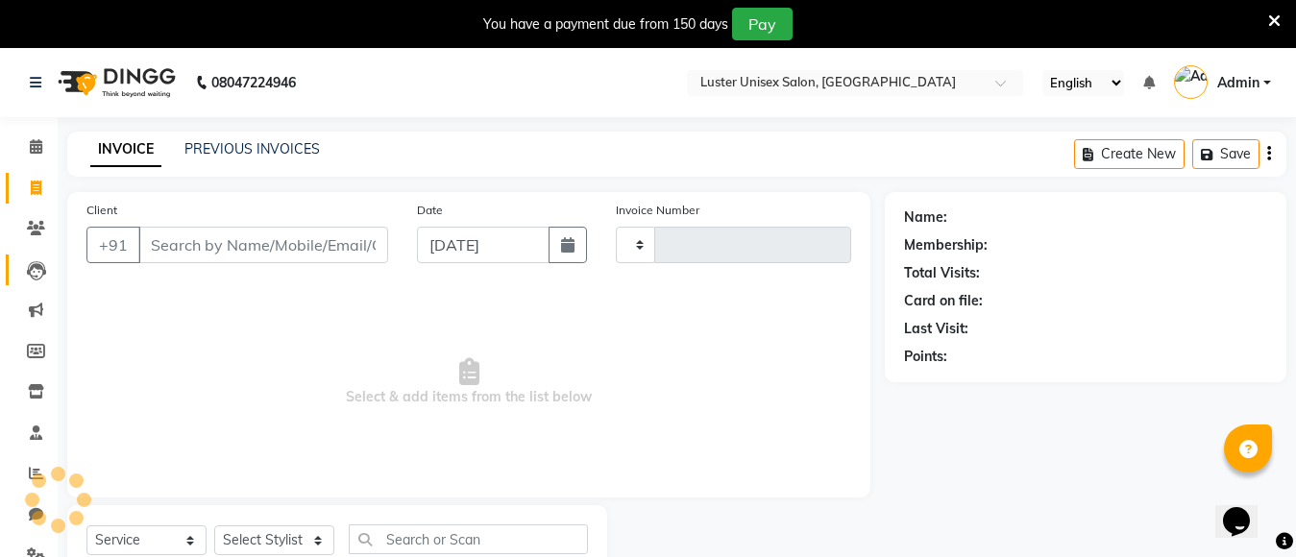
scroll to position [31, 0]
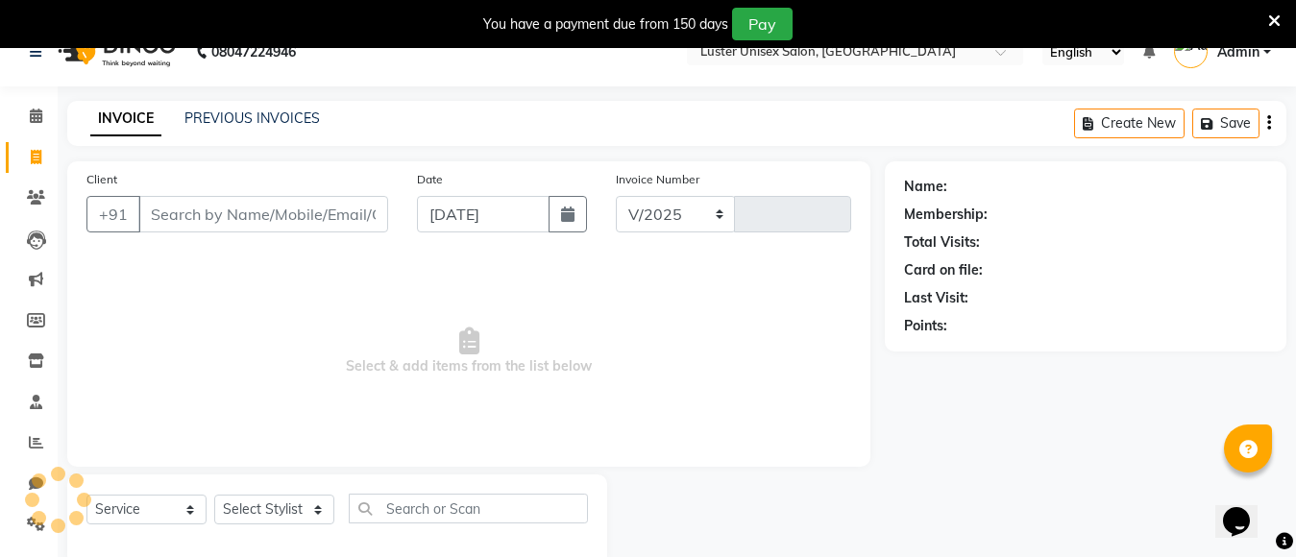
click at [180, 196] on input "Client" at bounding box center [263, 214] width 250 height 36
select select "7467"
type input "0489"
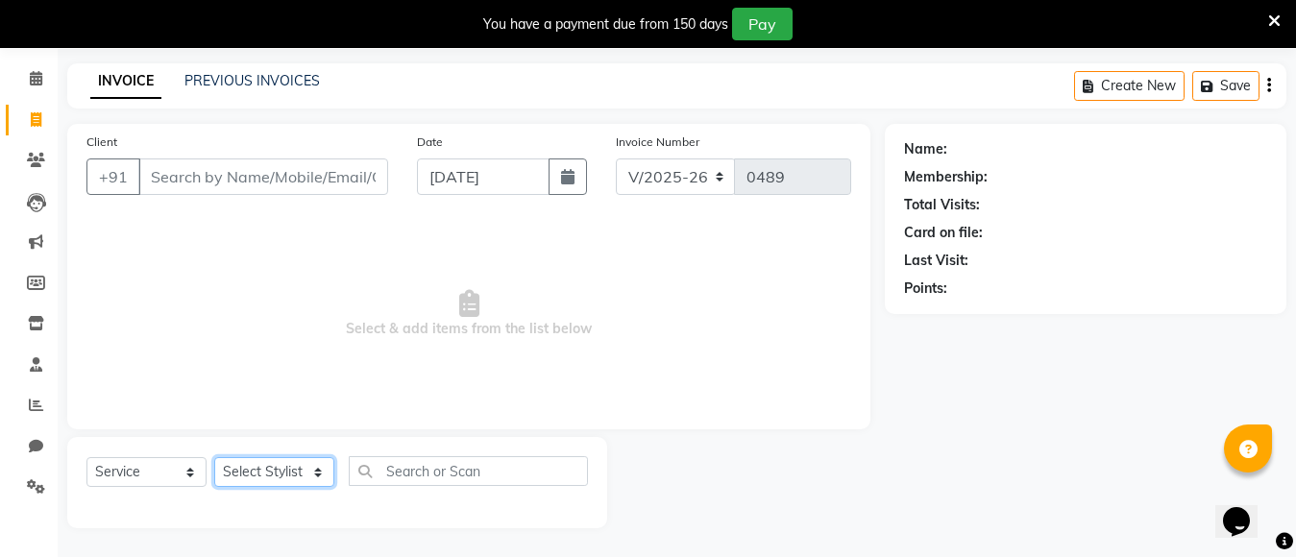
click at [245, 483] on select "Select Stylist [PERSON_NAME] kajal [PERSON_NAME]" at bounding box center [274, 472] width 120 height 30
select select "88336"
click at [214, 457] on select "Select Stylist [PERSON_NAME] kajal [PERSON_NAME]" at bounding box center [274, 472] width 120 height 30
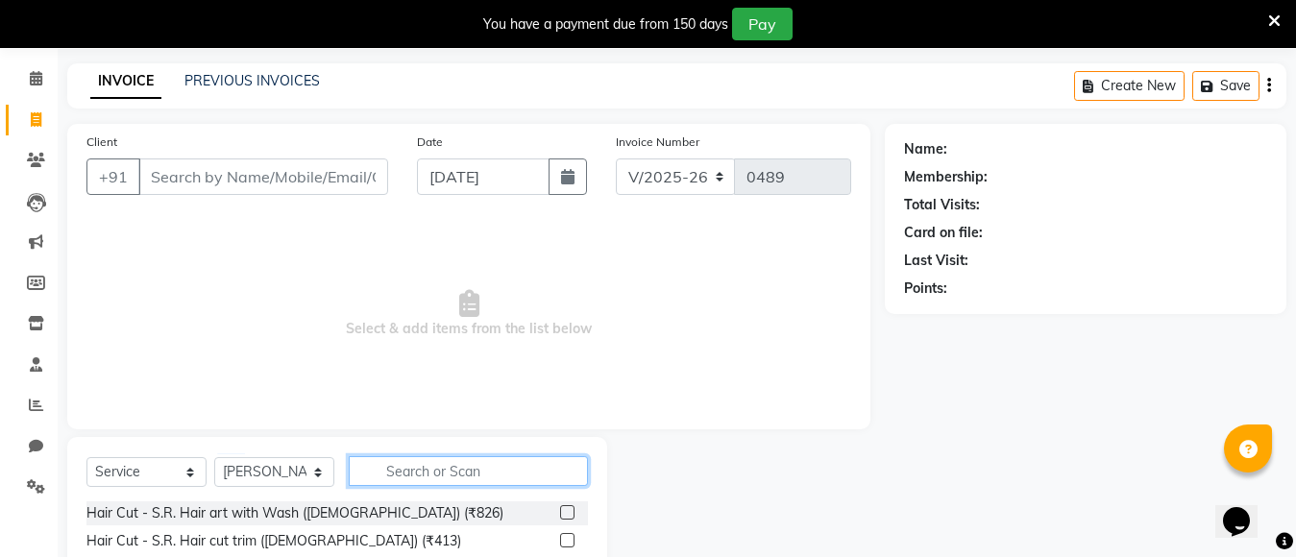
click at [401, 474] on input "text" at bounding box center [468, 471] width 239 height 30
type input "h"
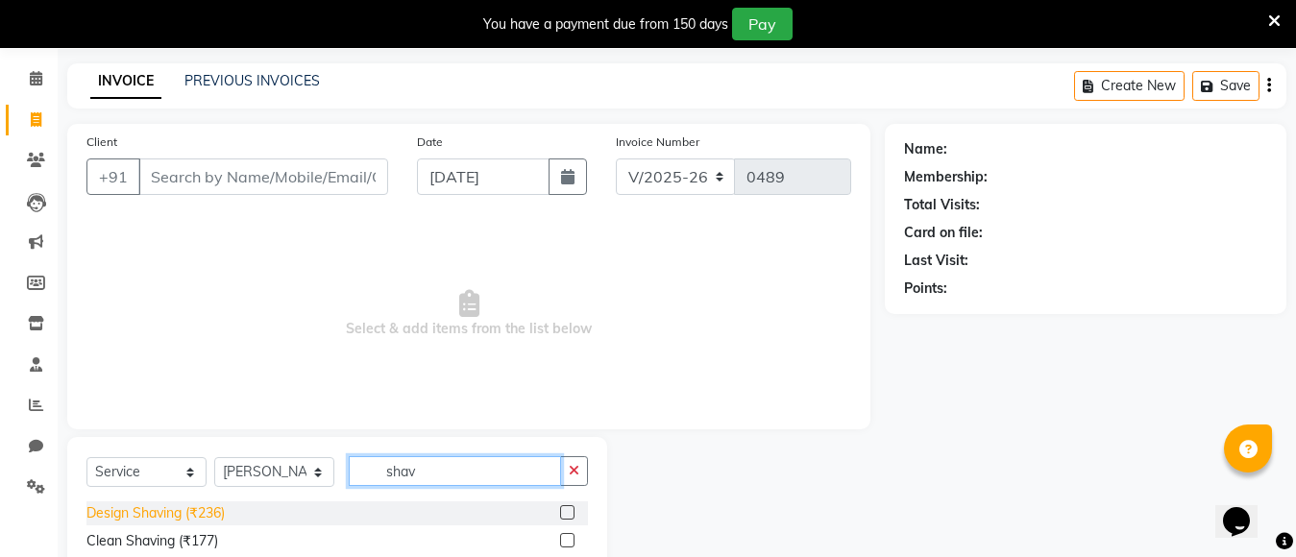
type input "shav"
click at [175, 517] on div "Design Shaving (₹236)" at bounding box center [155, 513] width 138 height 20
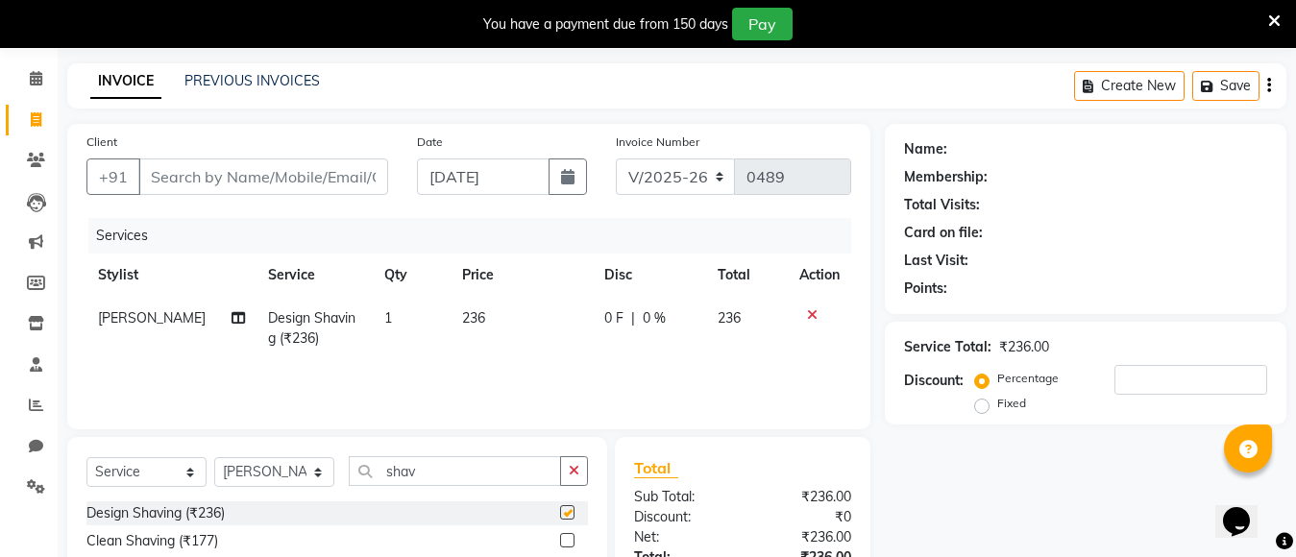
checkbox input "false"
click at [574, 469] on icon "button" at bounding box center [574, 470] width 11 height 13
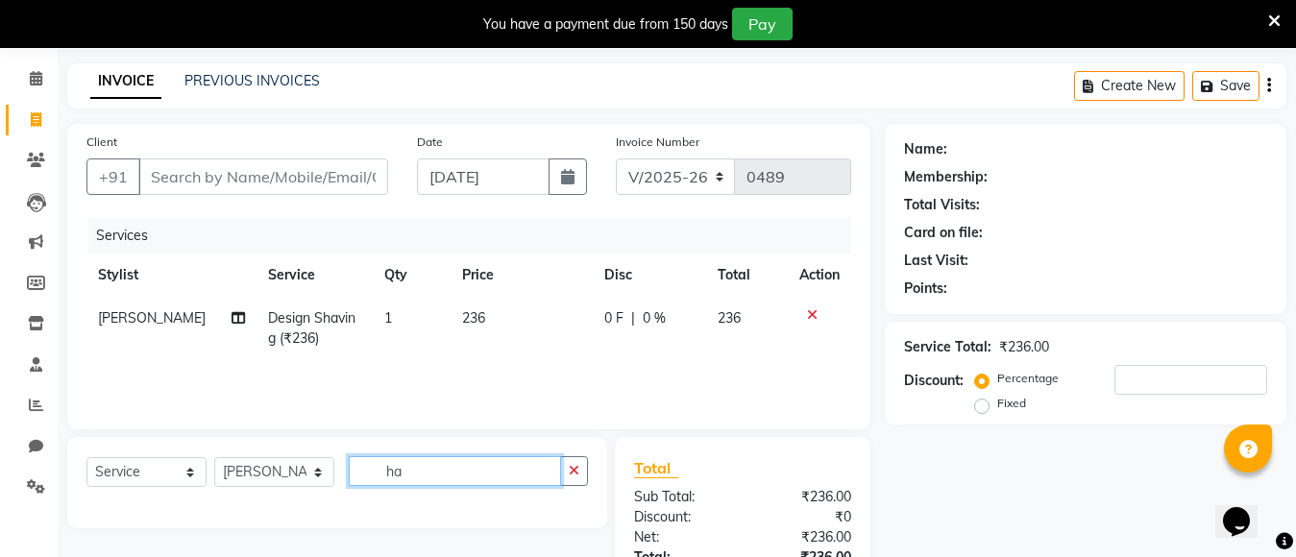
type input "h"
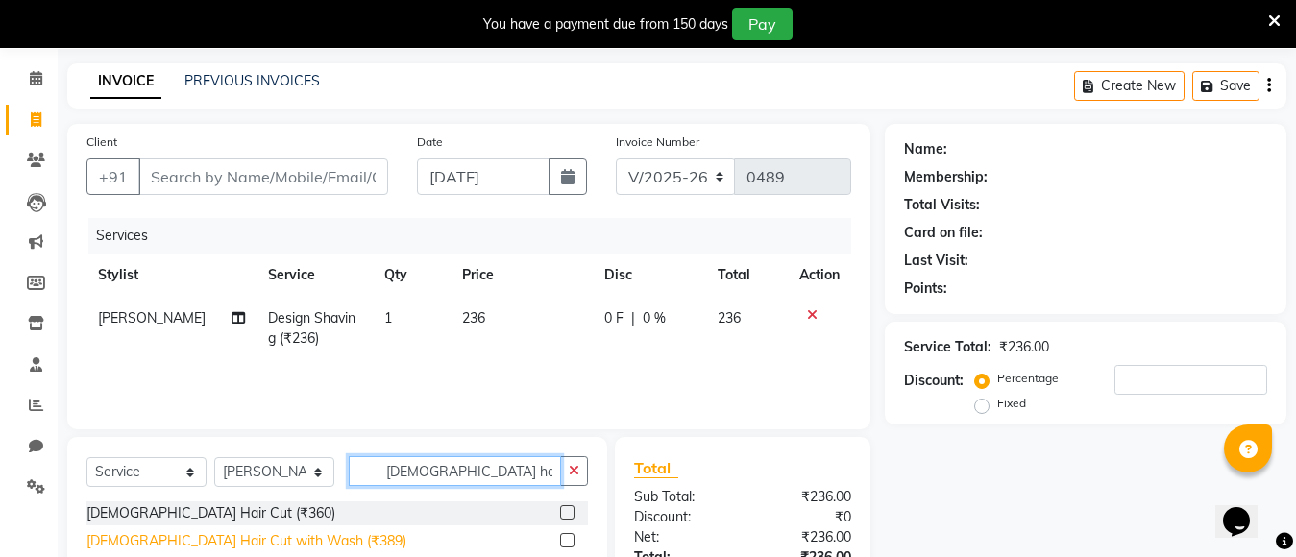
type input "[DEMOGRAPHIC_DATA] hair"
click at [220, 538] on div "[DEMOGRAPHIC_DATA] Hair Cut with Wash (₹389)" at bounding box center [246, 541] width 320 height 20
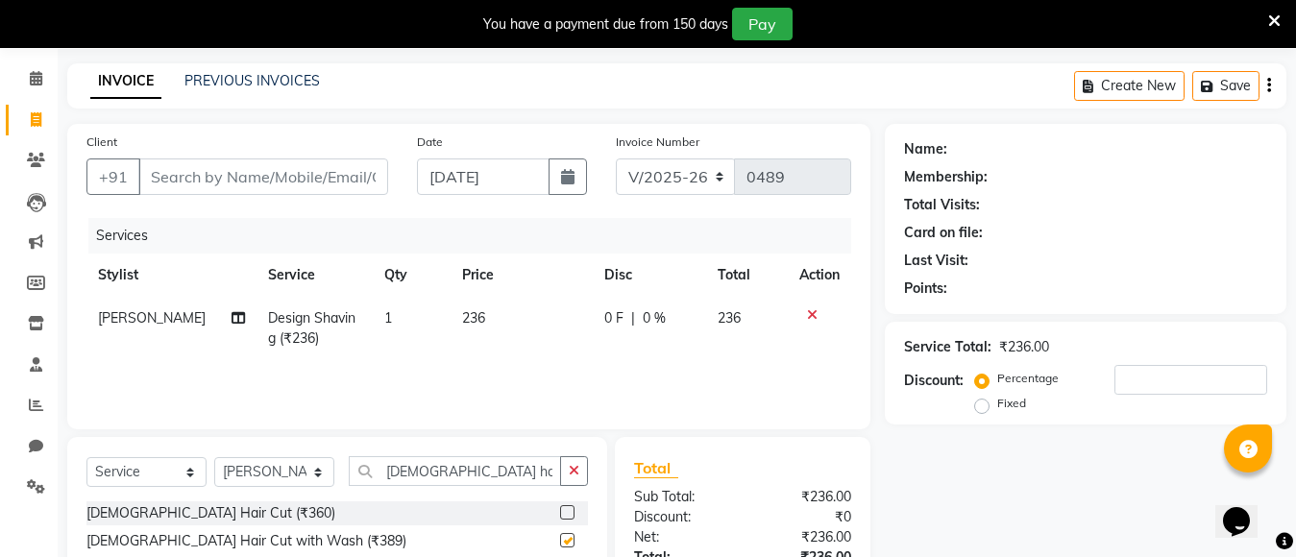
checkbox input "false"
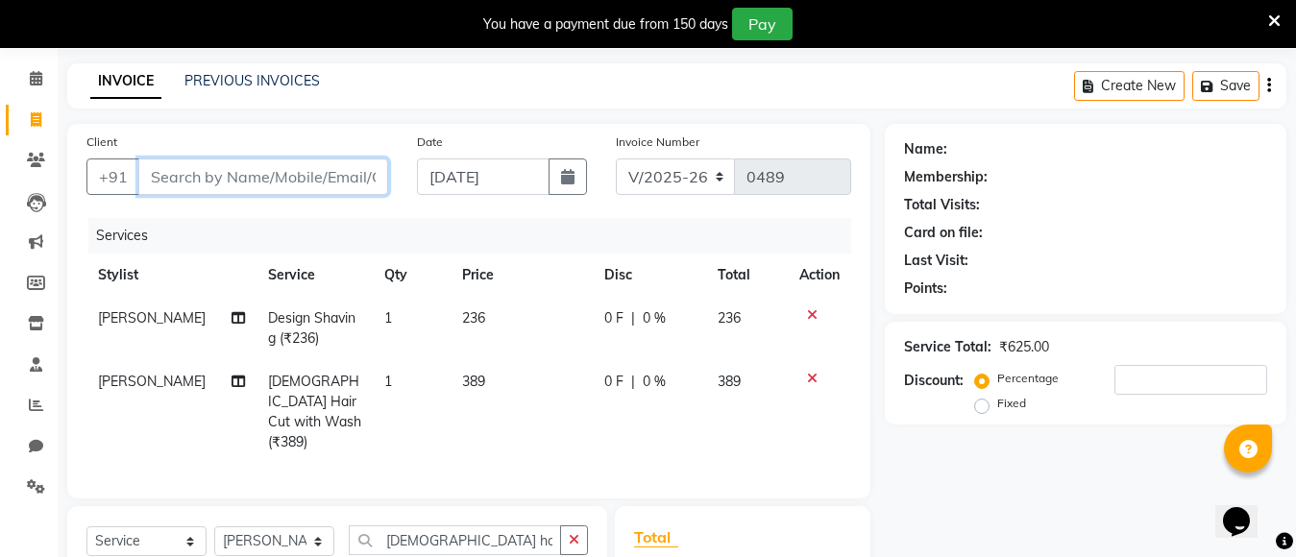
click at [265, 187] on input "Client" at bounding box center [263, 176] width 250 height 36
type input "9"
type input "0"
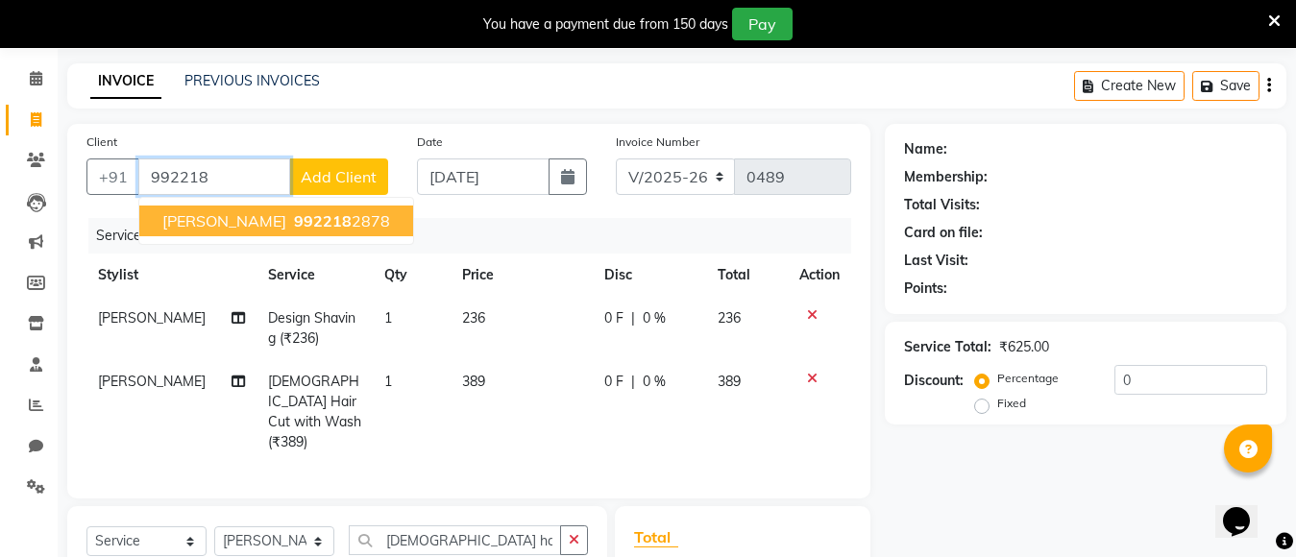
click at [260, 219] on span "vaibhav kadam" at bounding box center [224, 220] width 124 height 19
type input "9922182878"
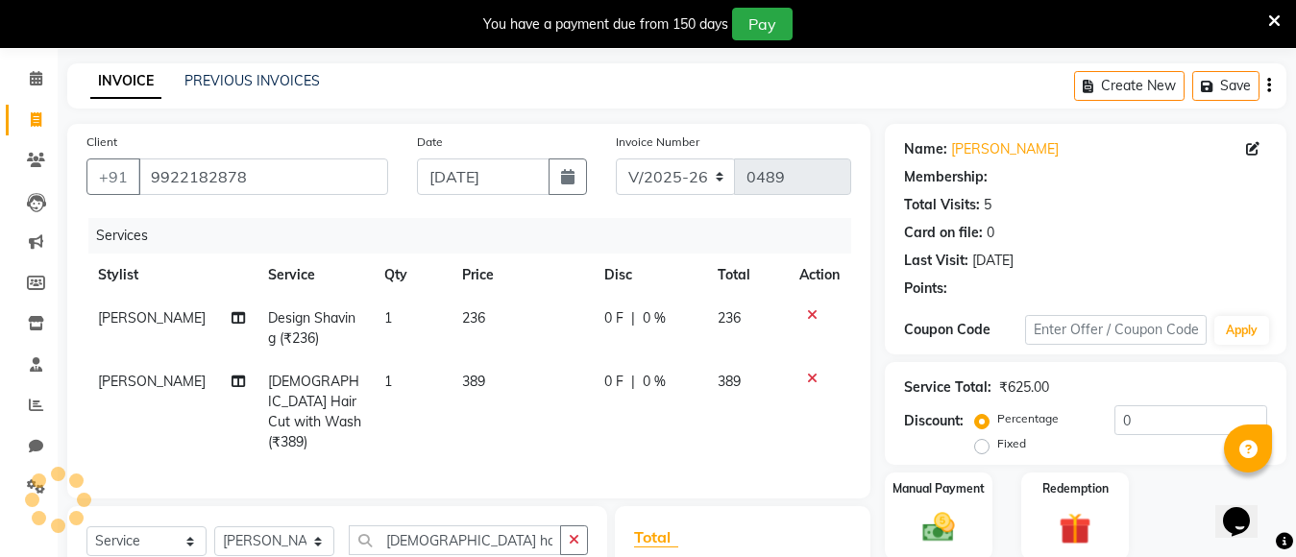
select select "1: Object"
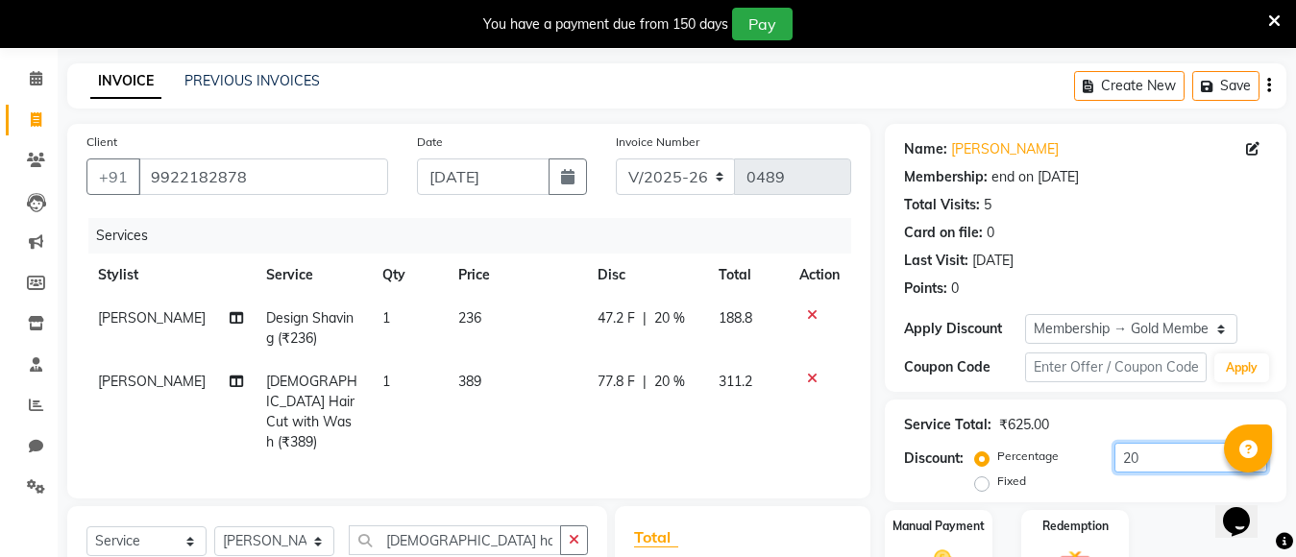
click at [1145, 457] on input "20" at bounding box center [1190, 458] width 153 height 30
type input "2"
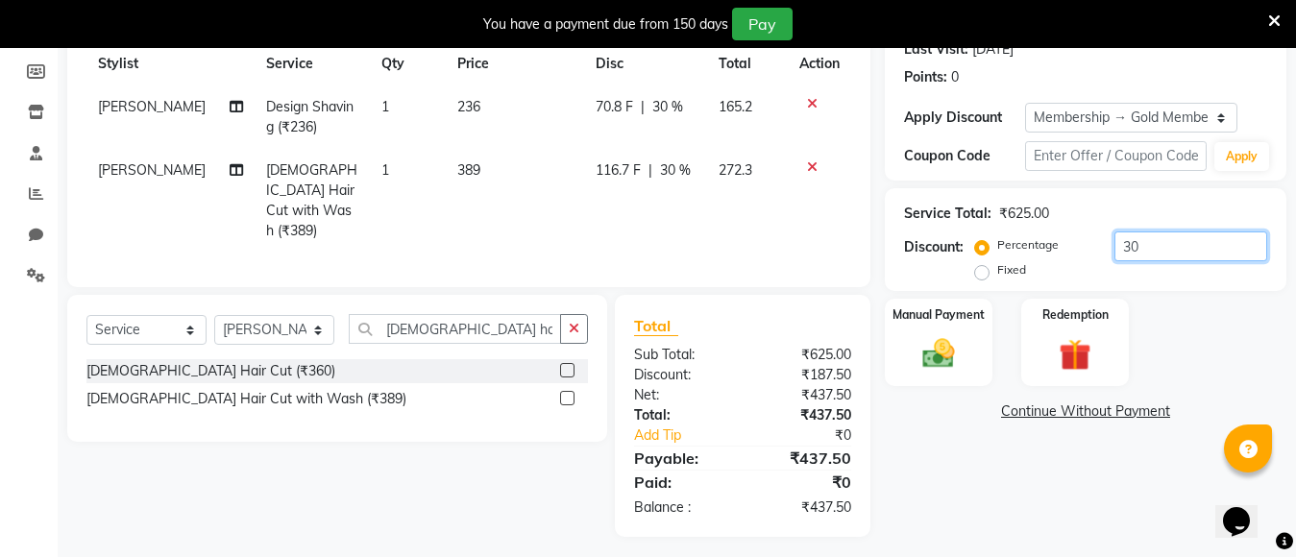
scroll to position [284, 0]
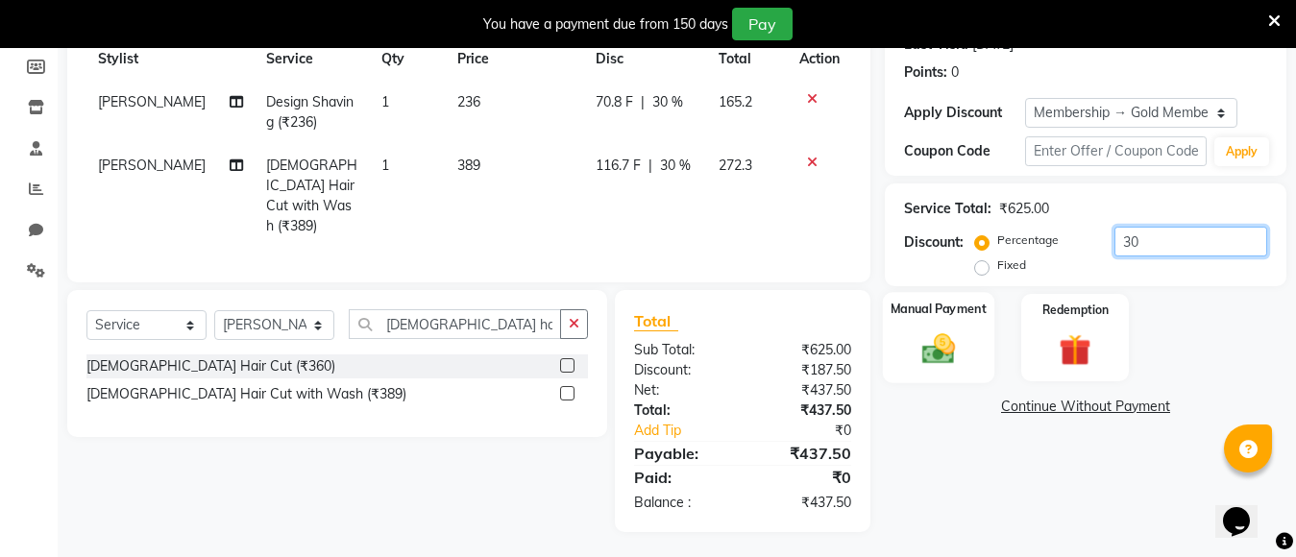
type input "30"
click at [945, 344] on img at bounding box center [938, 348] width 54 height 38
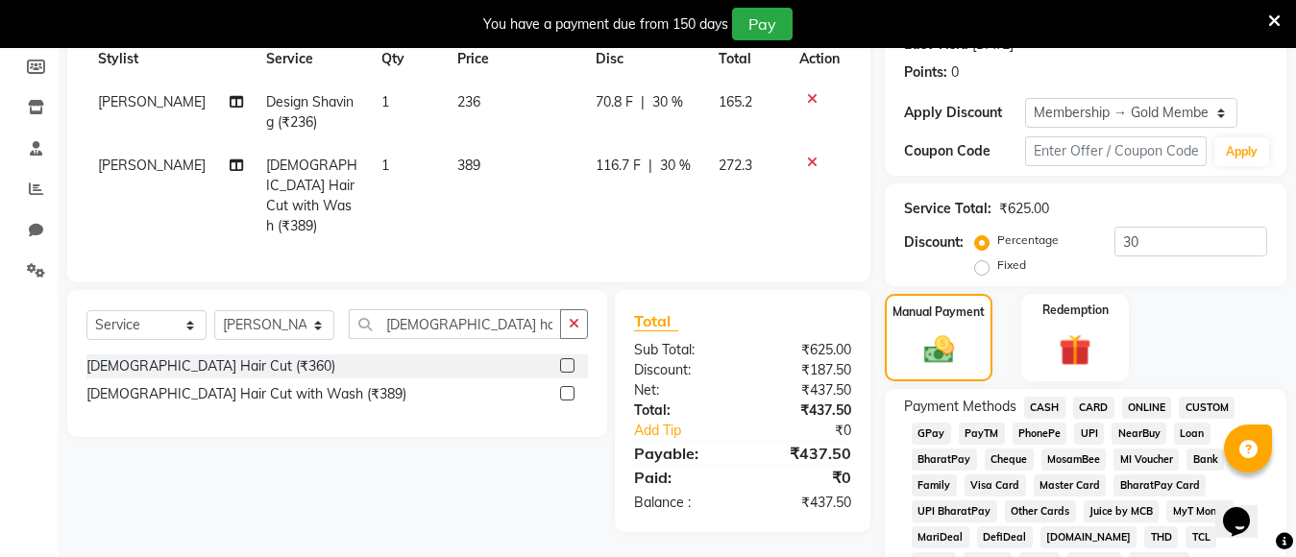
click at [982, 428] on span "PayTM" at bounding box center [981, 434] width 46 height 22
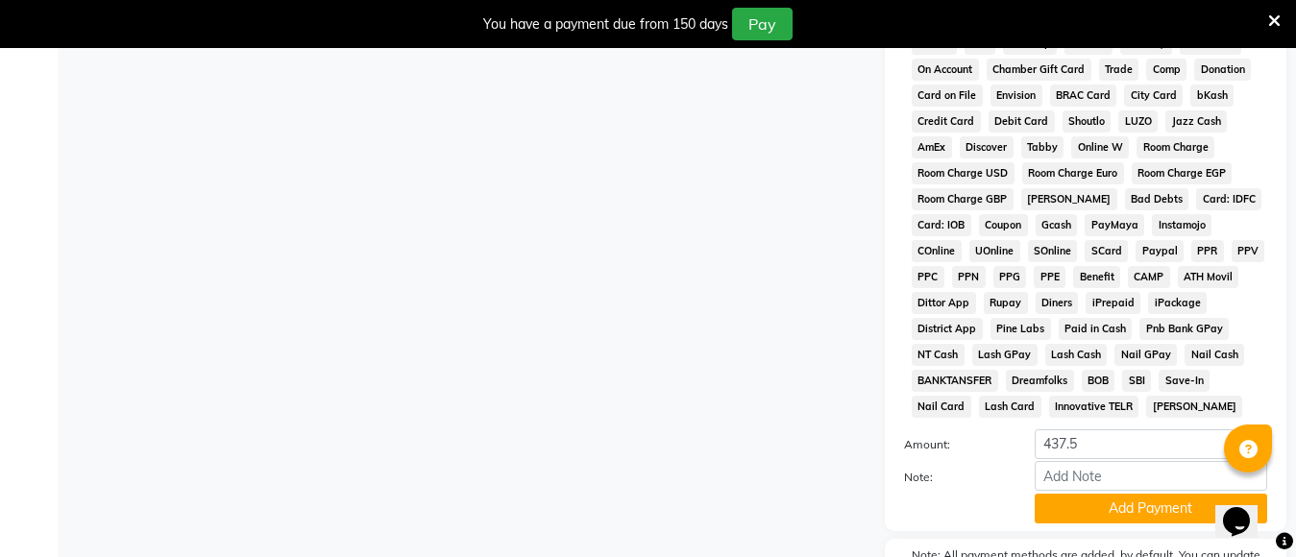
scroll to position [997, 0]
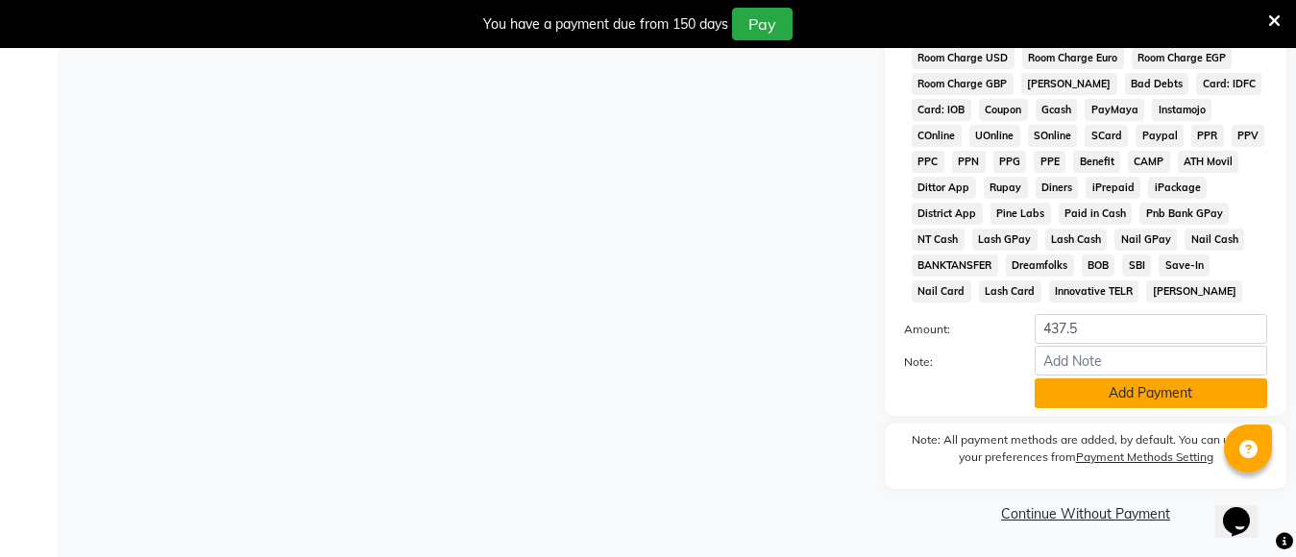
click at [1101, 399] on button "Add Payment" at bounding box center [1150, 393] width 232 height 30
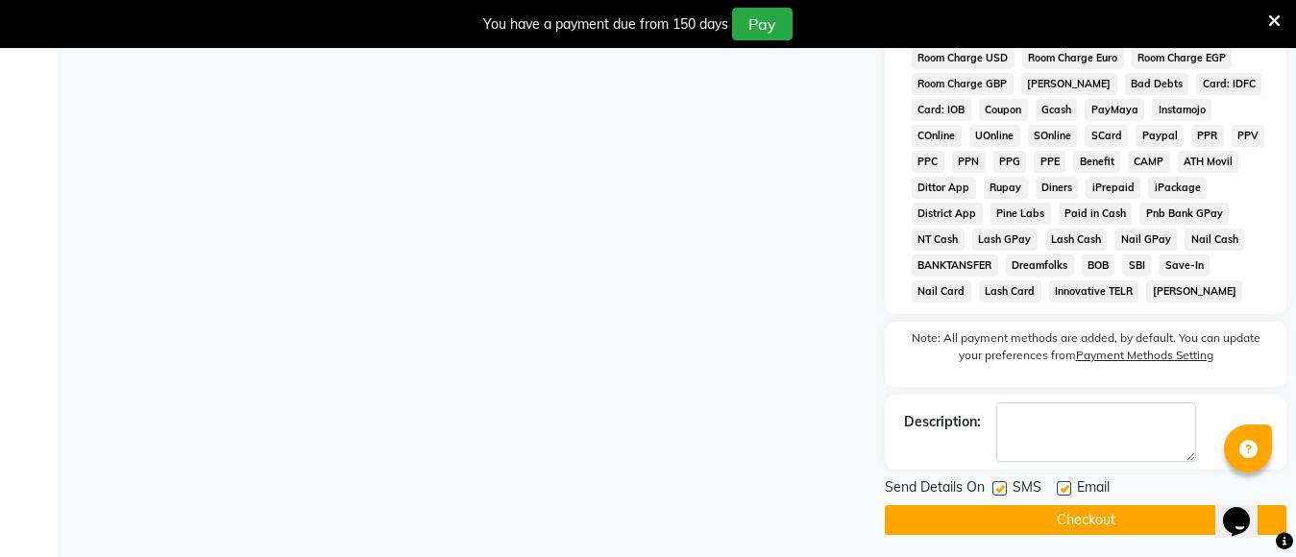
click at [1069, 521] on button "Checkout" at bounding box center [1085, 520] width 401 height 30
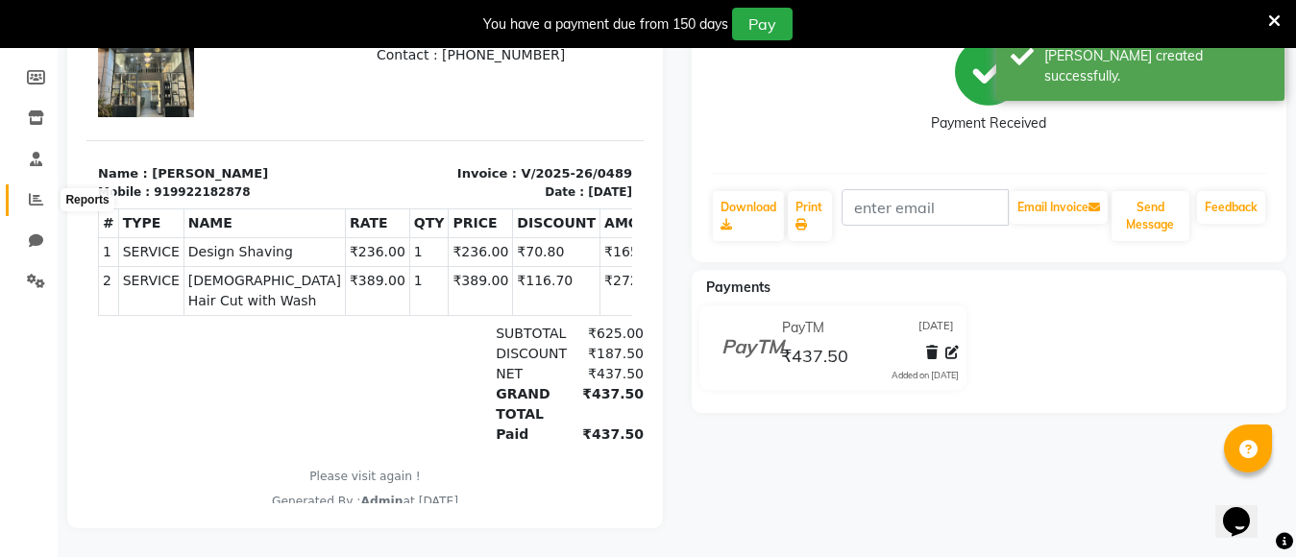
click at [36, 192] on icon at bounding box center [36, 199] width 14 height 14
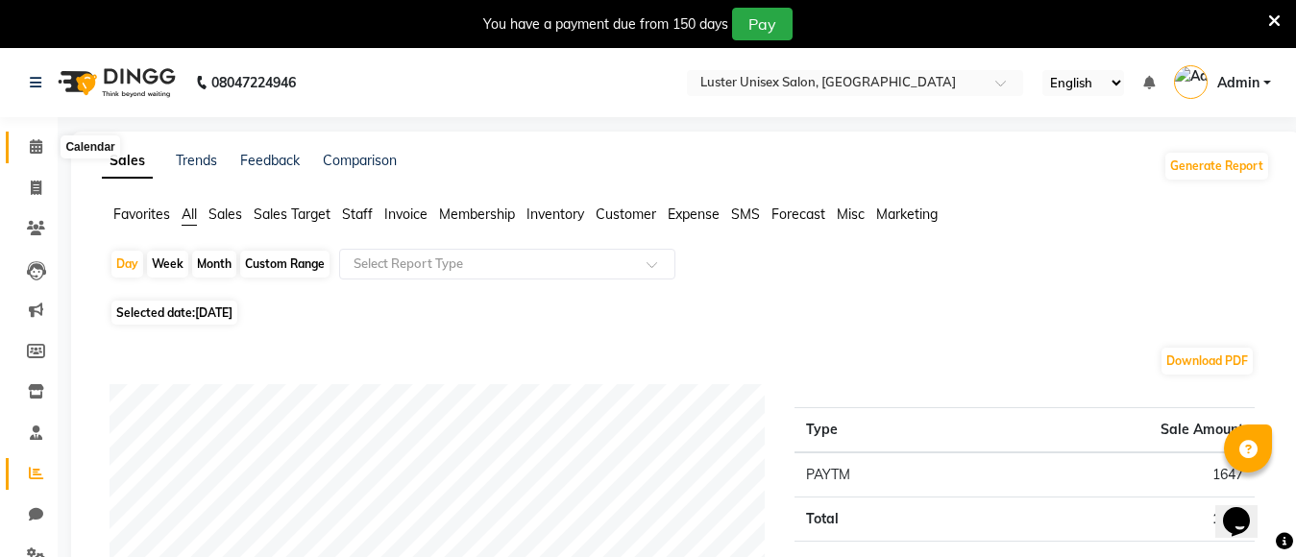
click at [36, 151] on icon at bounding box center [36, 146] width 12 height 14
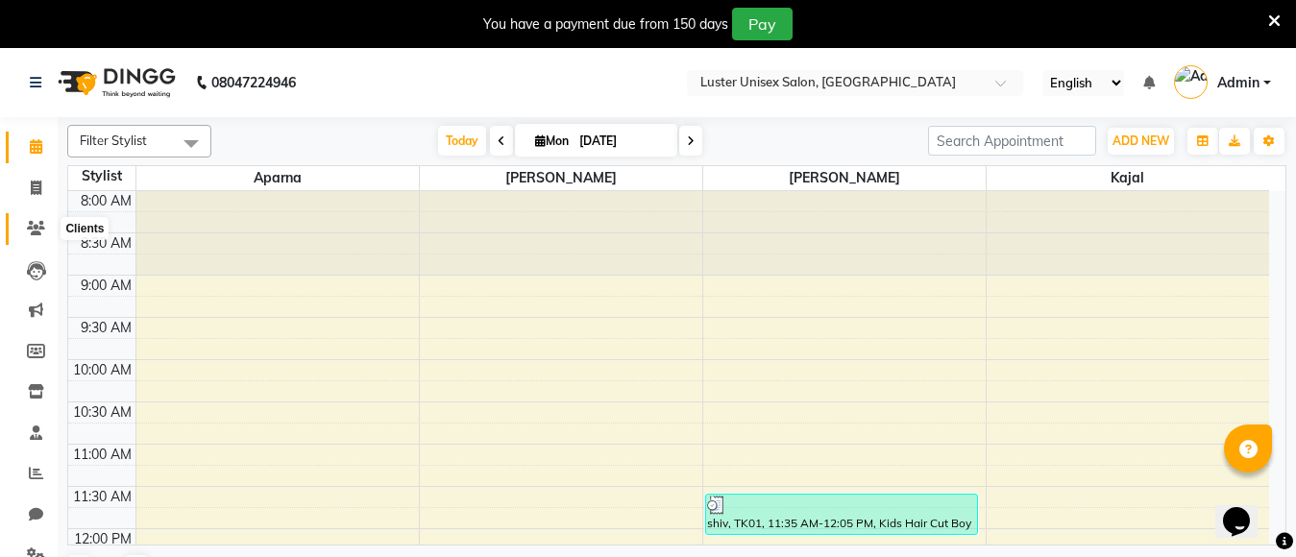
click at [35, 229] on icon at bounding box center [36, 228] width 18 height 14
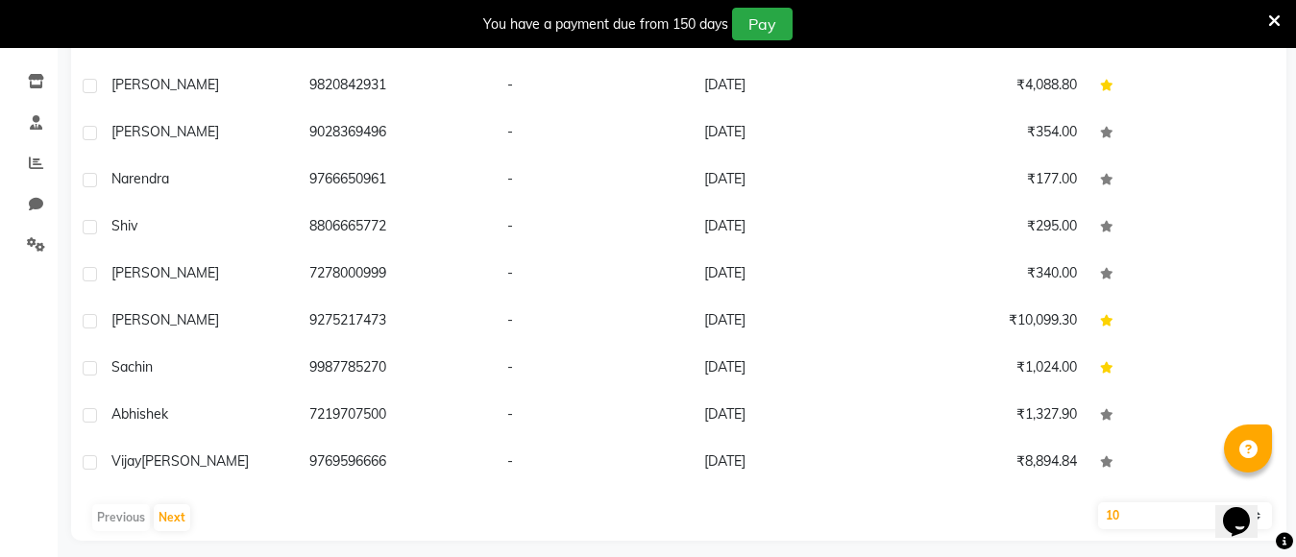
scroll to position [323, 0]
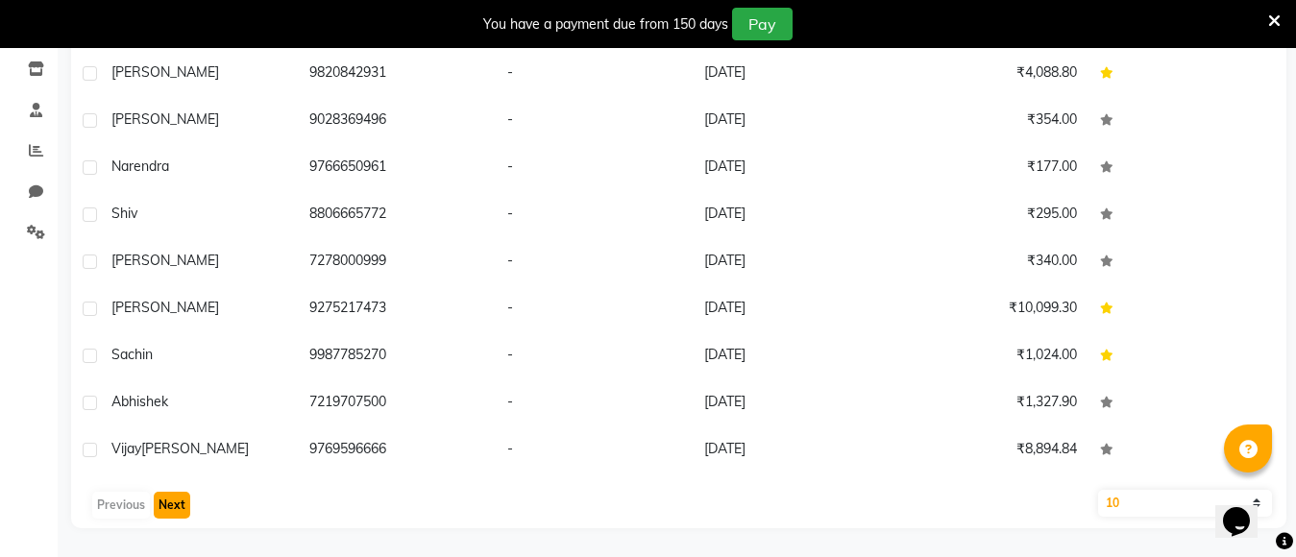
click at [179, 509] on button "Next" at bounding box center [172, 505] width 36 height 27
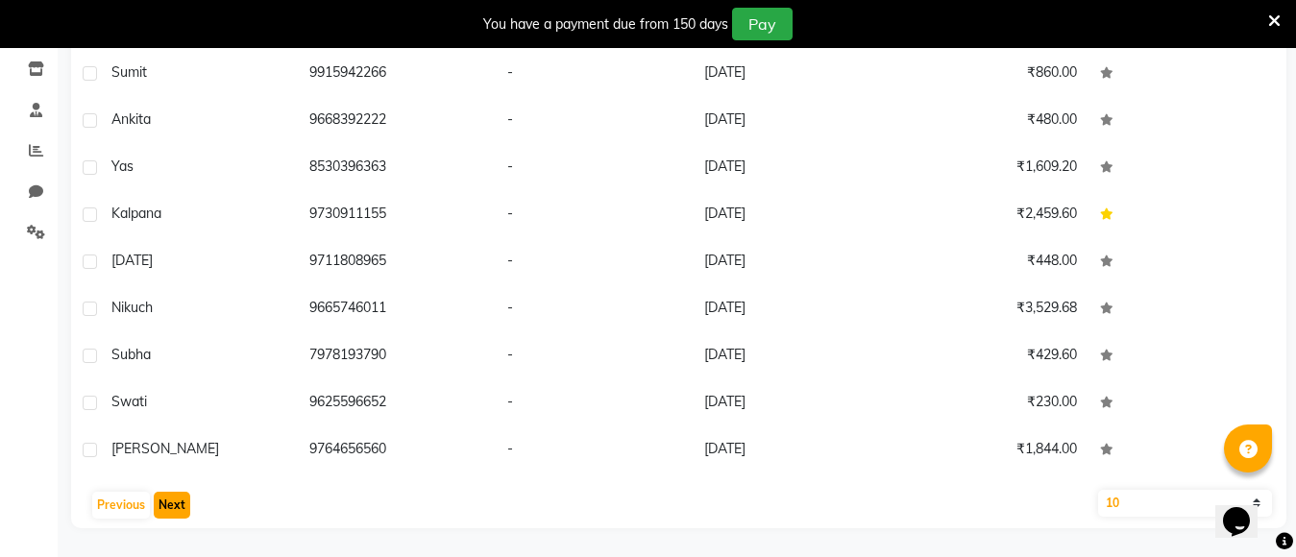
click at [179, 510] on button "Next" at bounding box center [172, 505] width 36 height 27
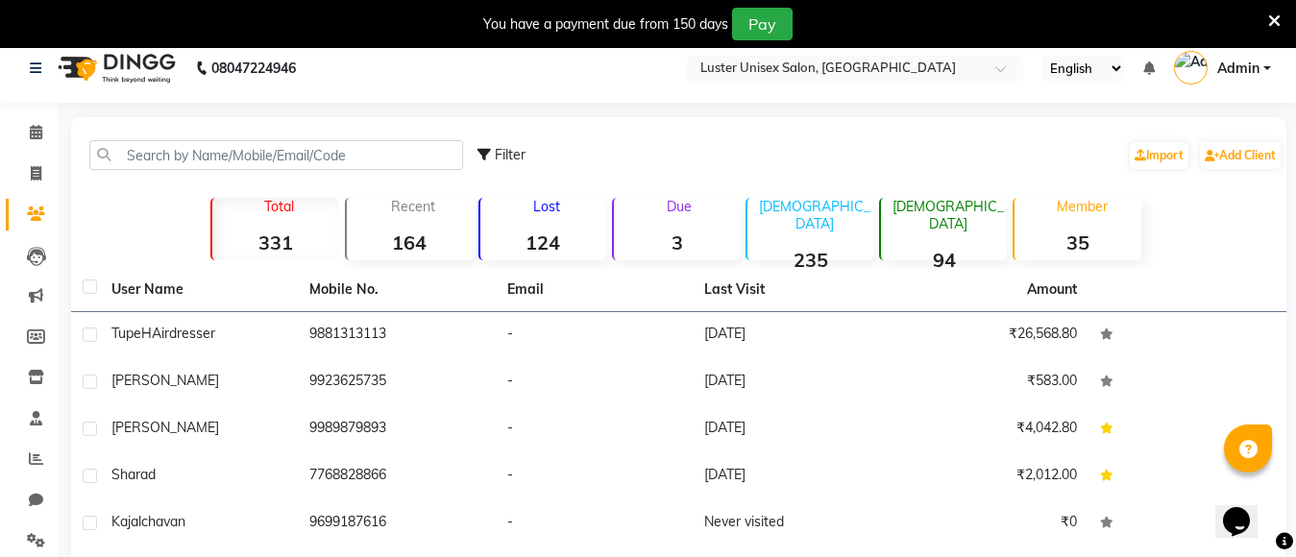
scroll to position [0, 0]
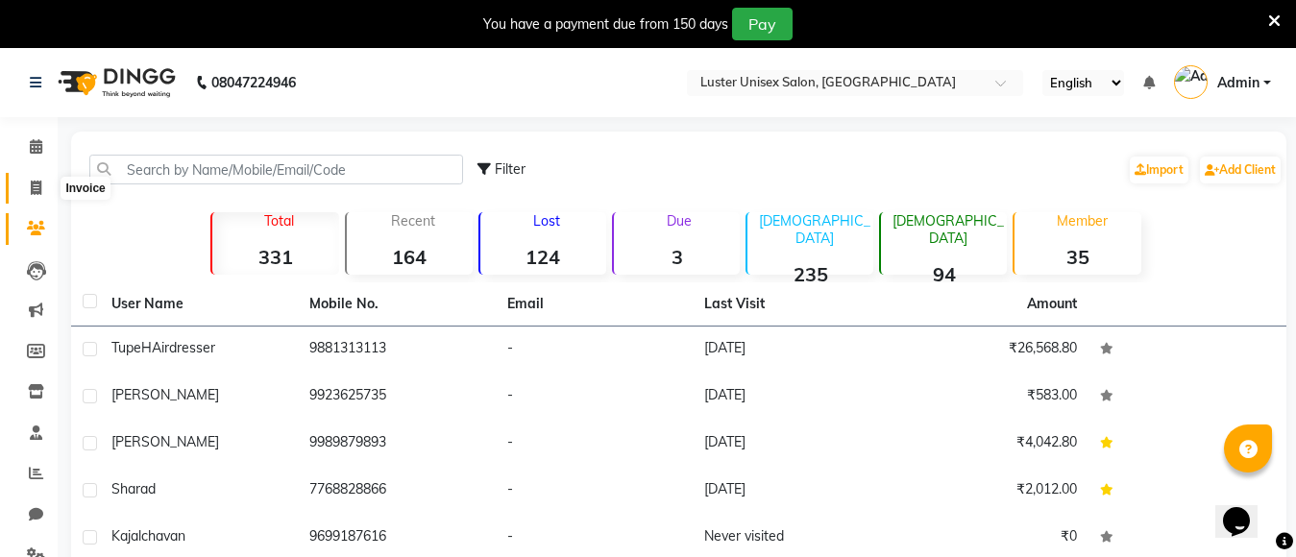
click at [33, 186] on icon at bounding box center [36, 188] width 11 height 14
select select "service"
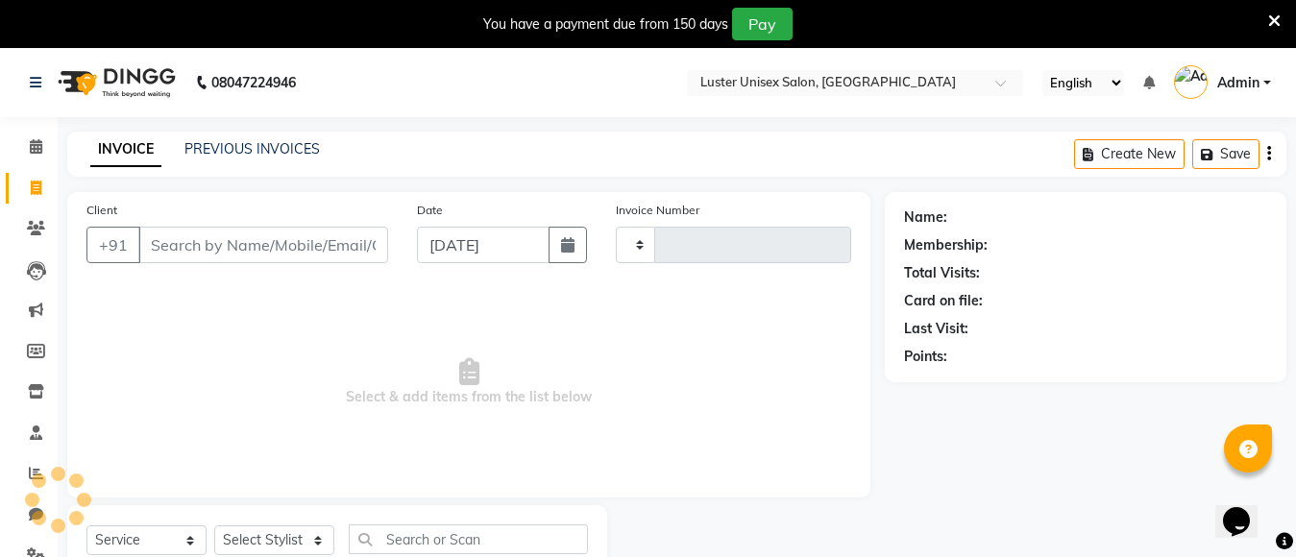
scroll to position [68, 0]
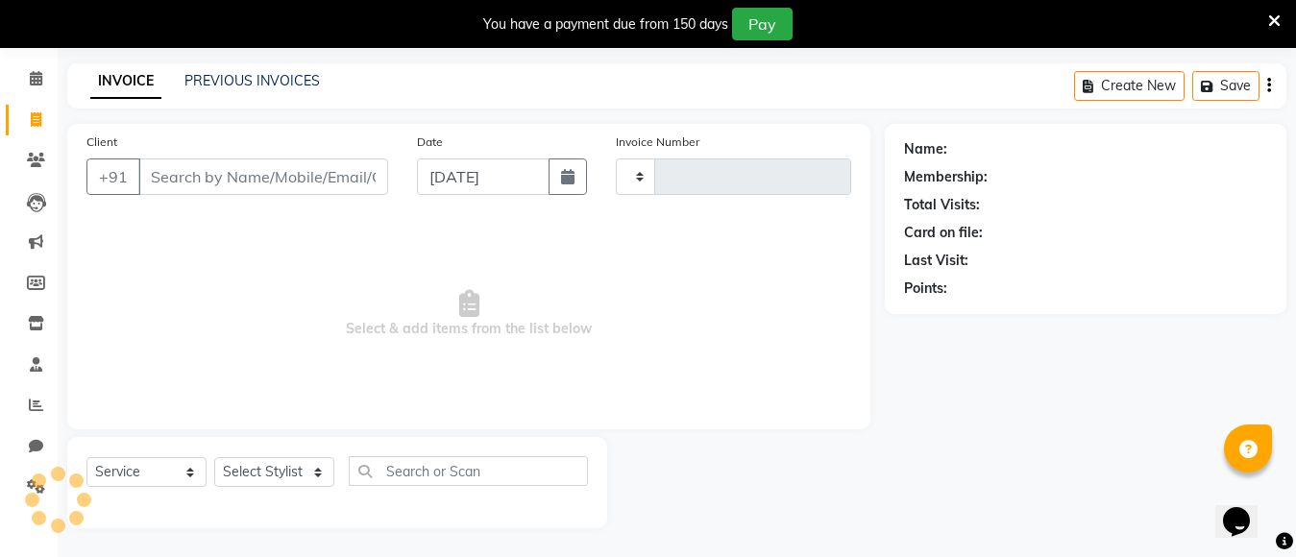
type input "0490"
select select "7467"
click at [253, 473] on select "Select Stylist [PERSON_NAME] kajal [PERSON_NAME]" at bounding box center [274, 472] width 120 height 30
select select "68086"
click at [214, 457] on select "Select Stylist [PERSON_NAME] kajal [PERSON_NAME]" at bounding box center [274, 472] width 120 height 30
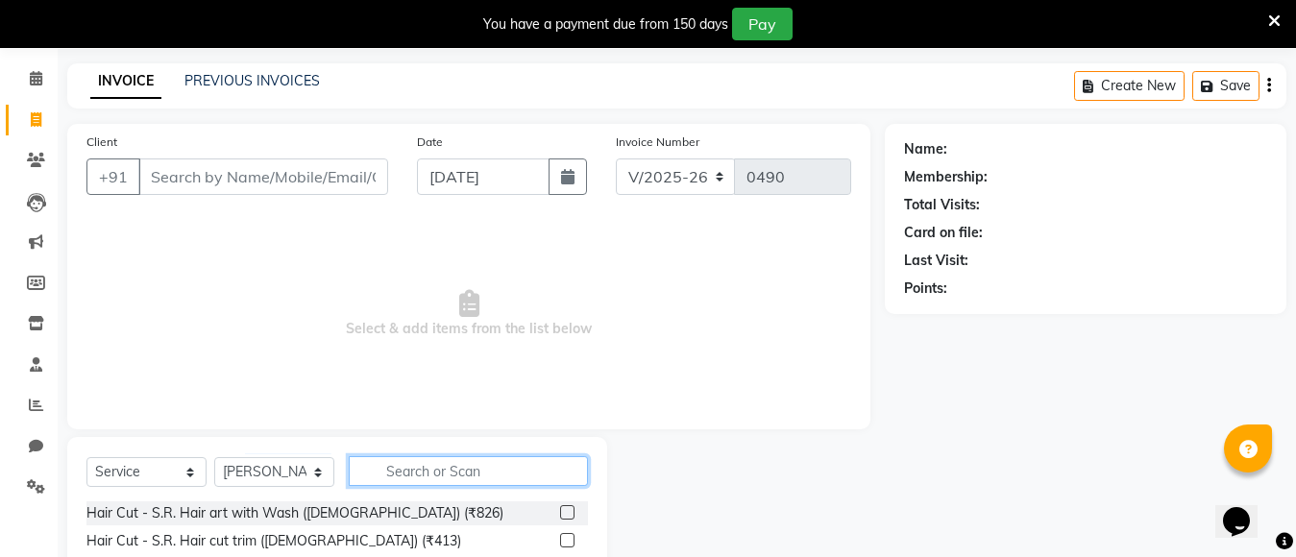
click at [399, 472] on input "text" at bounding box center [468, 471] width 239 height 30
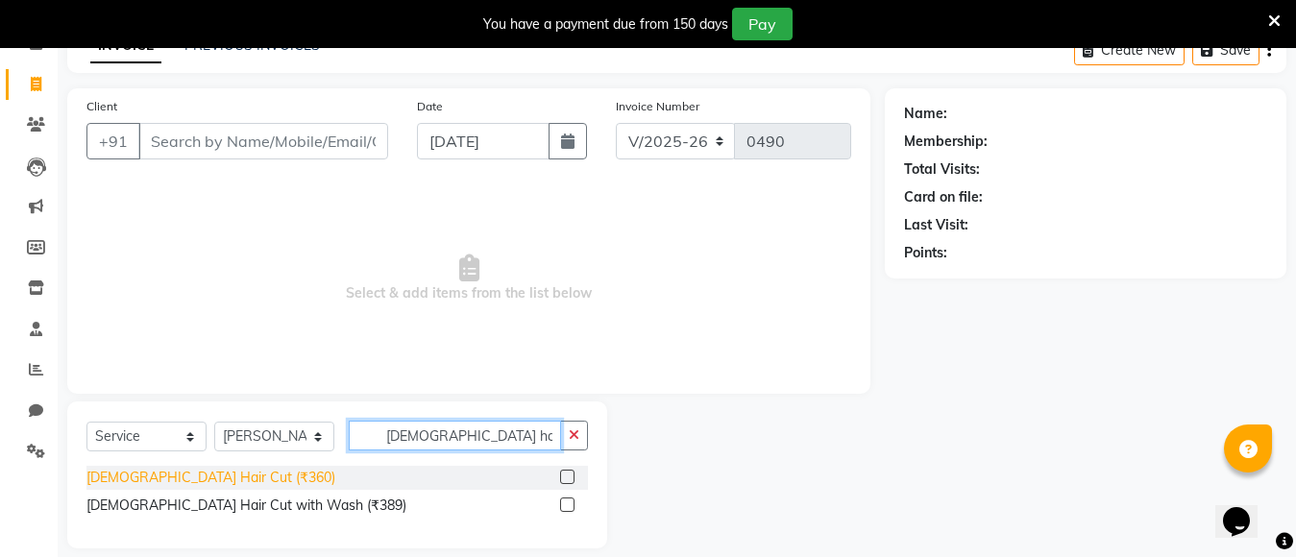
scroll to position [124, 0]
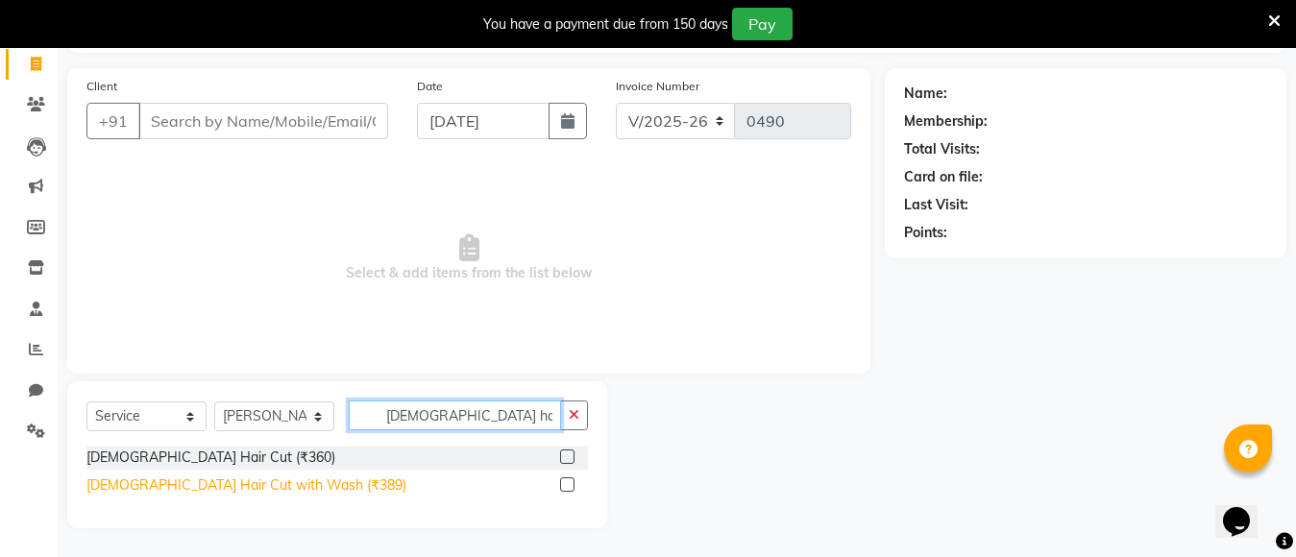
type input "[DEMOGRAPHIC_DATA] hair"
click at [281, 482] on div "[DEMOGRAPHIC_DATA] Hair Cut with Wash (₹389)" at bounding box center [246, 485] width 320 height 20
checkbox input "false"
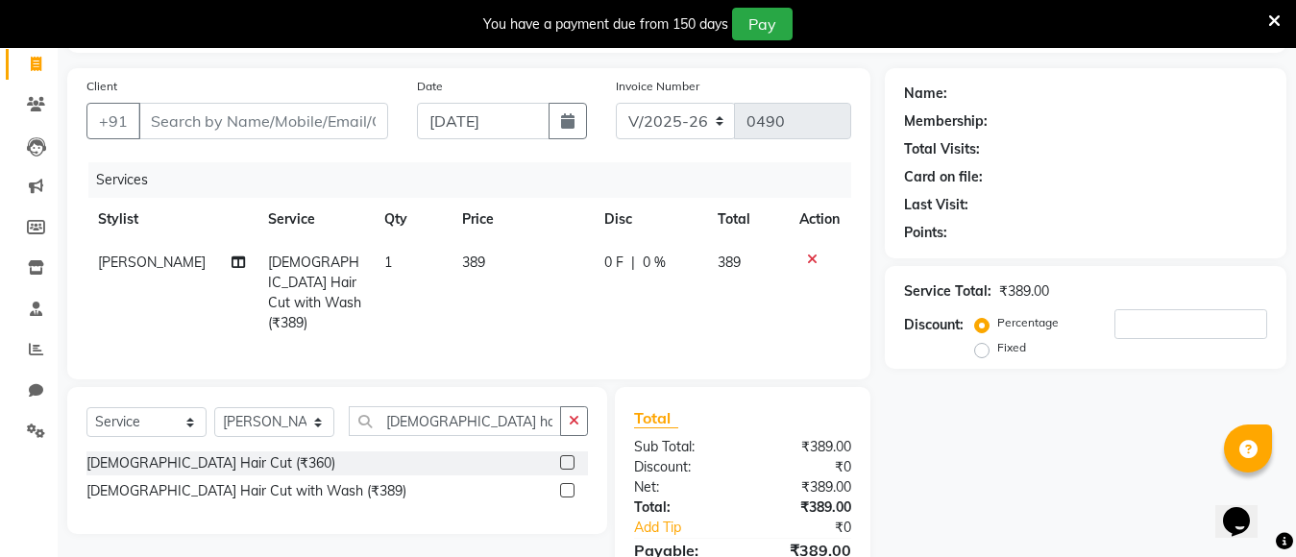
click at [484, 251] on td "389" at bounding box center [521, 293] width 142 height 104
select select "68086"
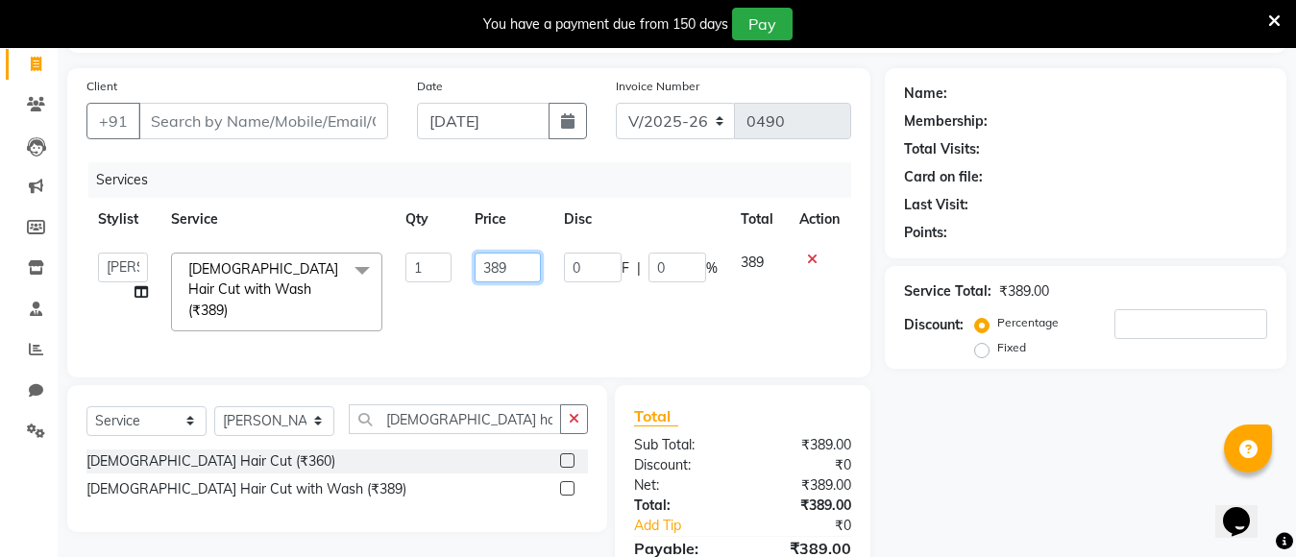
click at [509, 268] on input "389" at bounding box center [507, 268] width 66 height 30
type input "3"
type input "500"
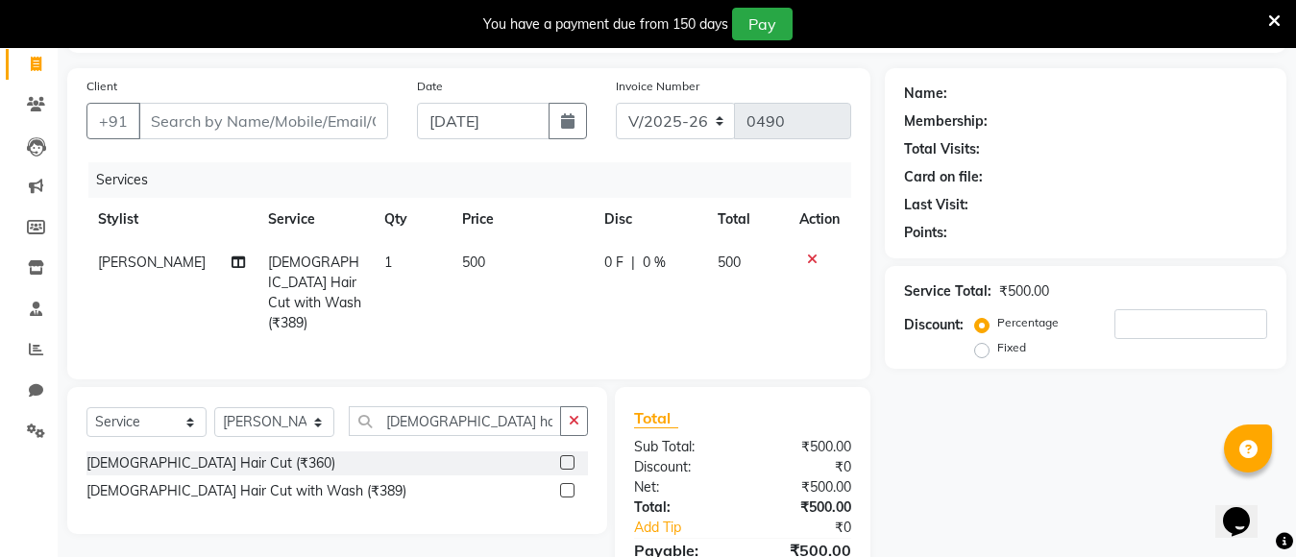
click at [769, 255] on td "500" at bounding box center [747, 293] width 82 height 104
select select "68086"
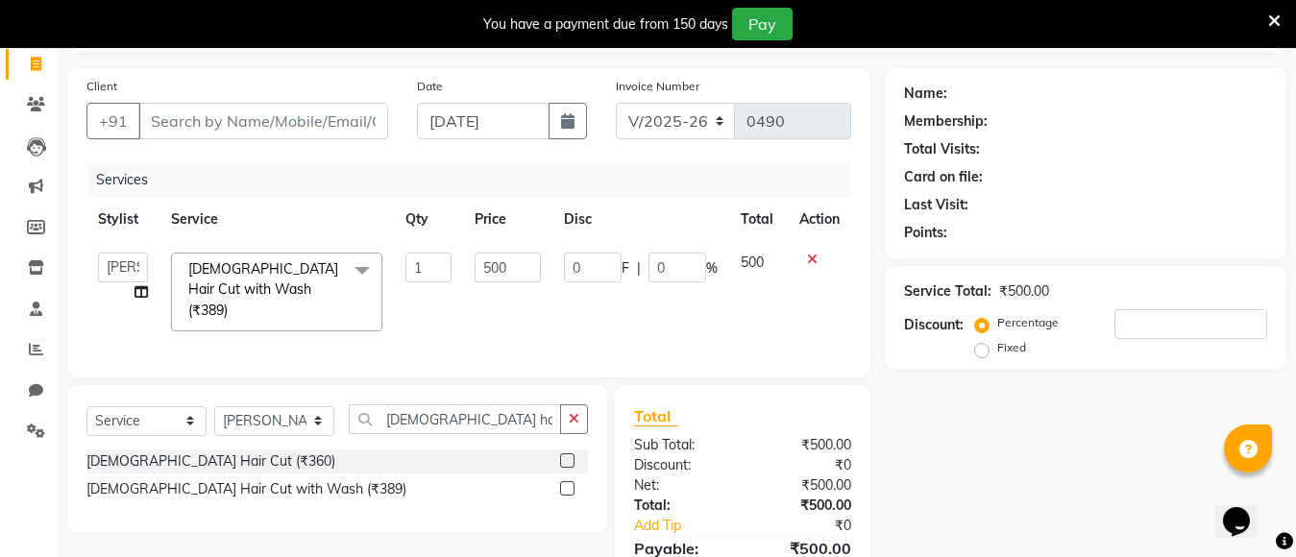
click at [210, 289] on span "[DEMOGRAPHIC_DATA] Hair Cut with Wash (₹389)" at bounding box center [263, 289] width 150 height 59
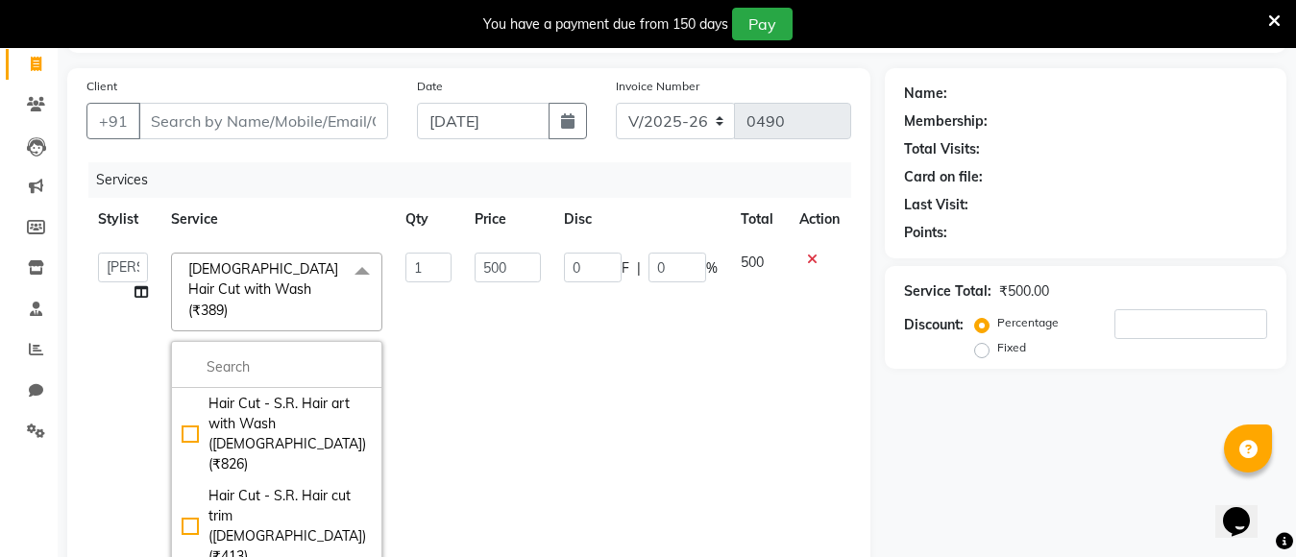
click at [359, 207] on th "Service" at bounding box center [276, 219] width 234 height 43
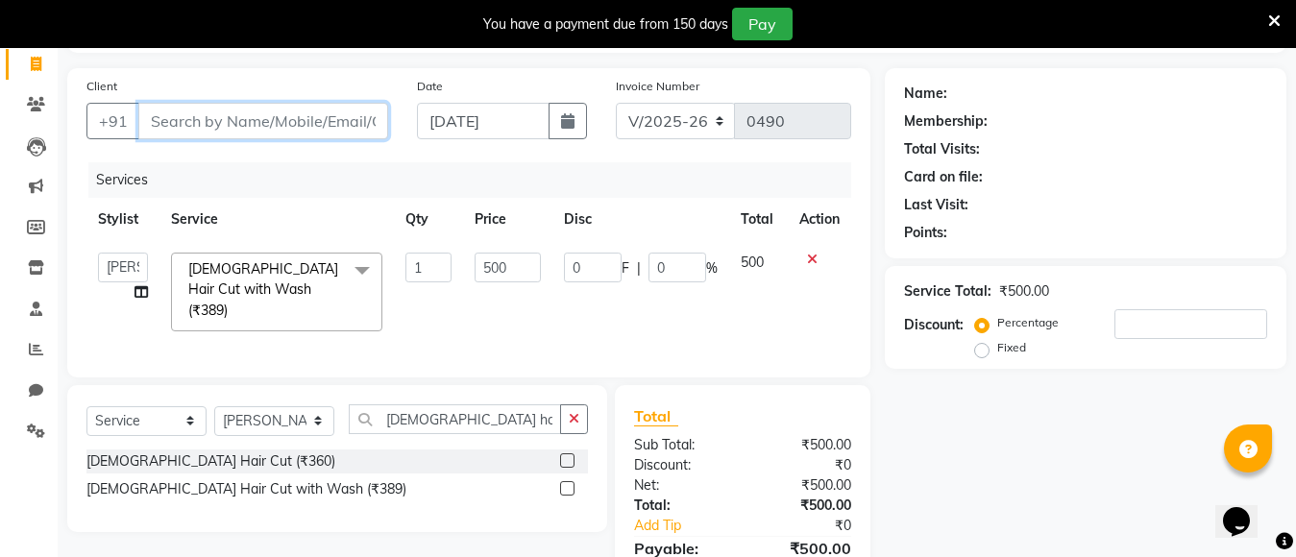
click at [287, 121] on input "Client" at bounding box center [263, 121] width 250 height 36
type input "9"
type input "0"
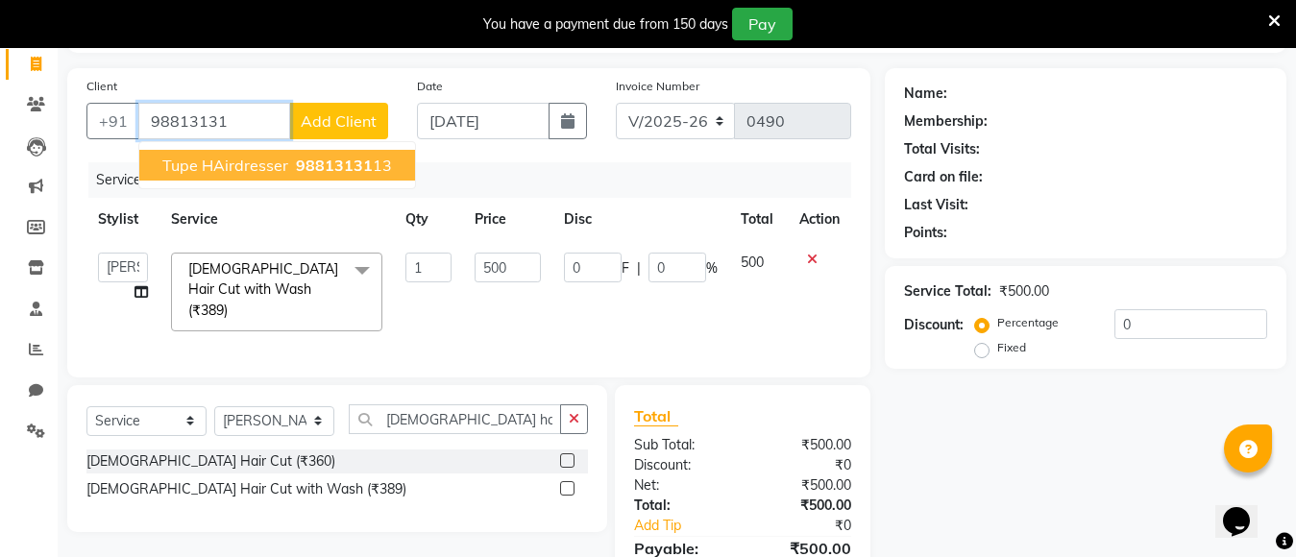
click at [260, 163] on span "tupe HAirdresser" at bounding box center [225, 165] width 126 height 19
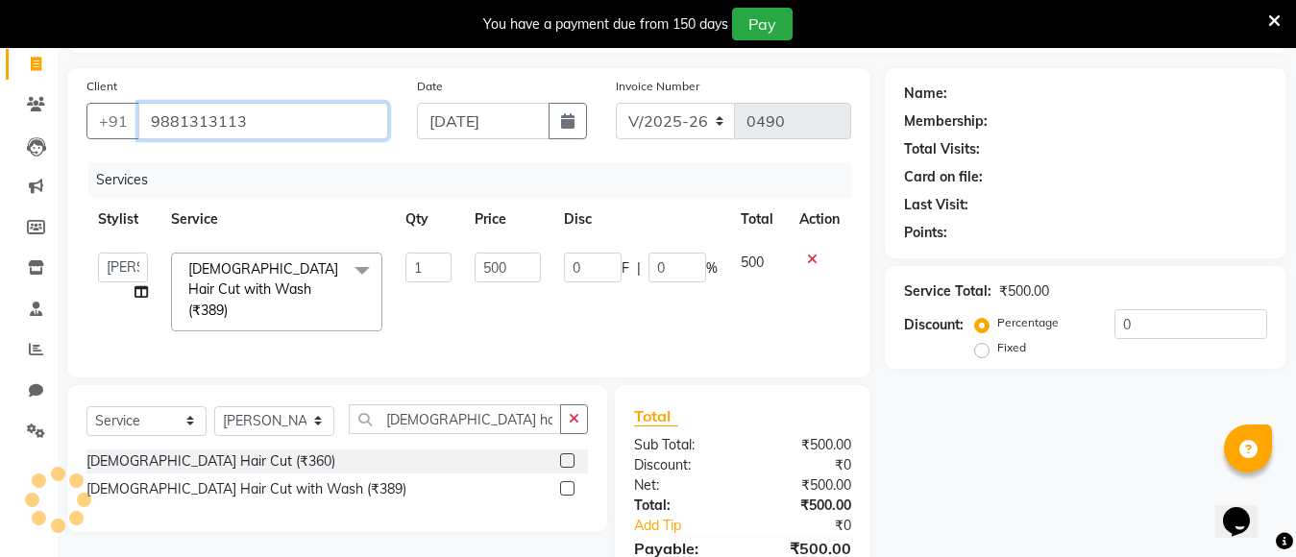
type input "9881313113"
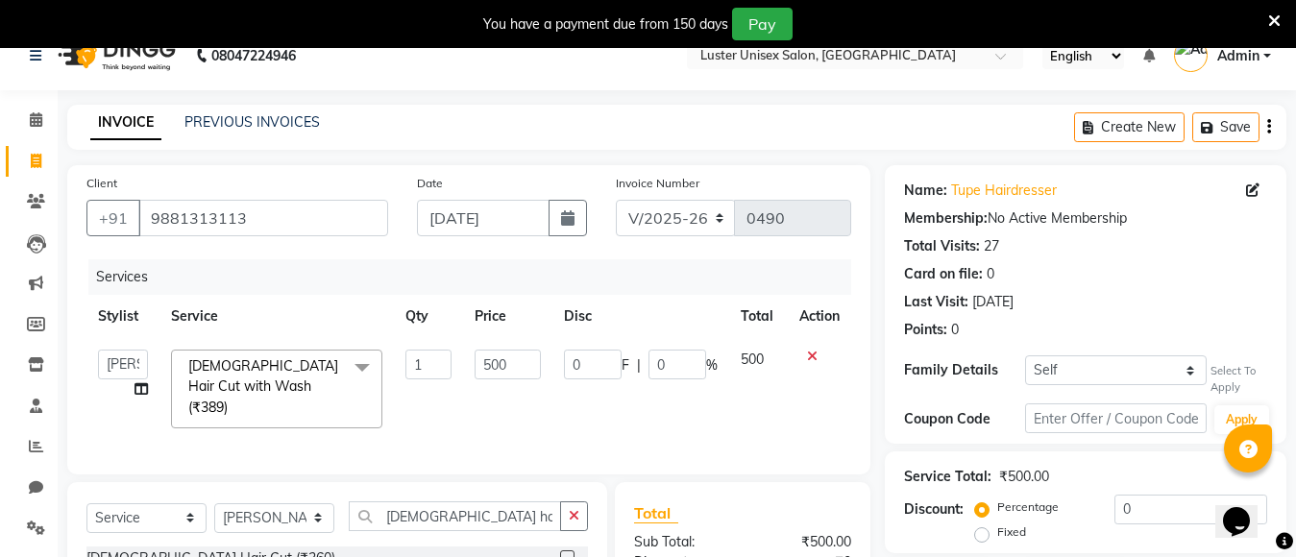
scroll to position [219, 0]
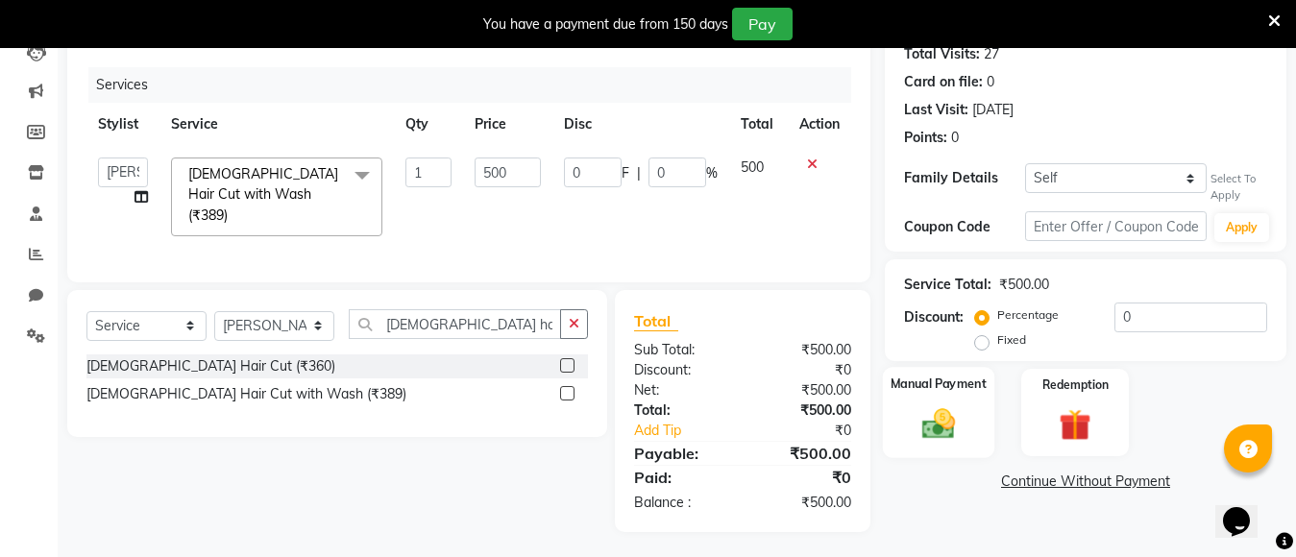
click at [932, 418] on img at bounding box center [938, 424] width 54 height 38
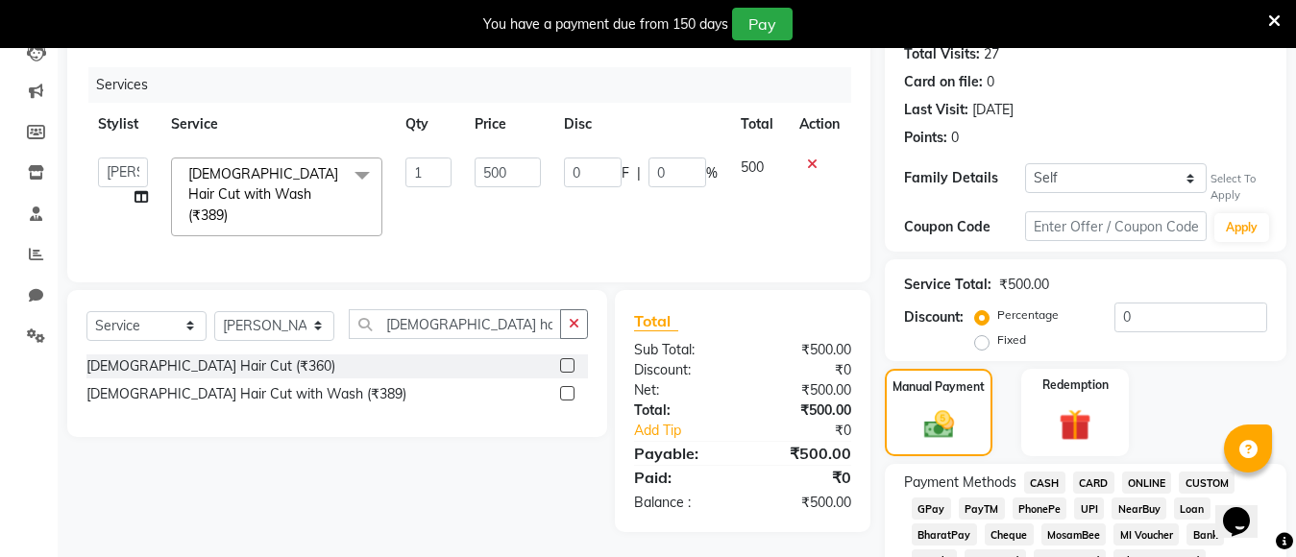
click at [978, 508] on span "PayTM" at bounding box center [981, 508] width 46 height 22
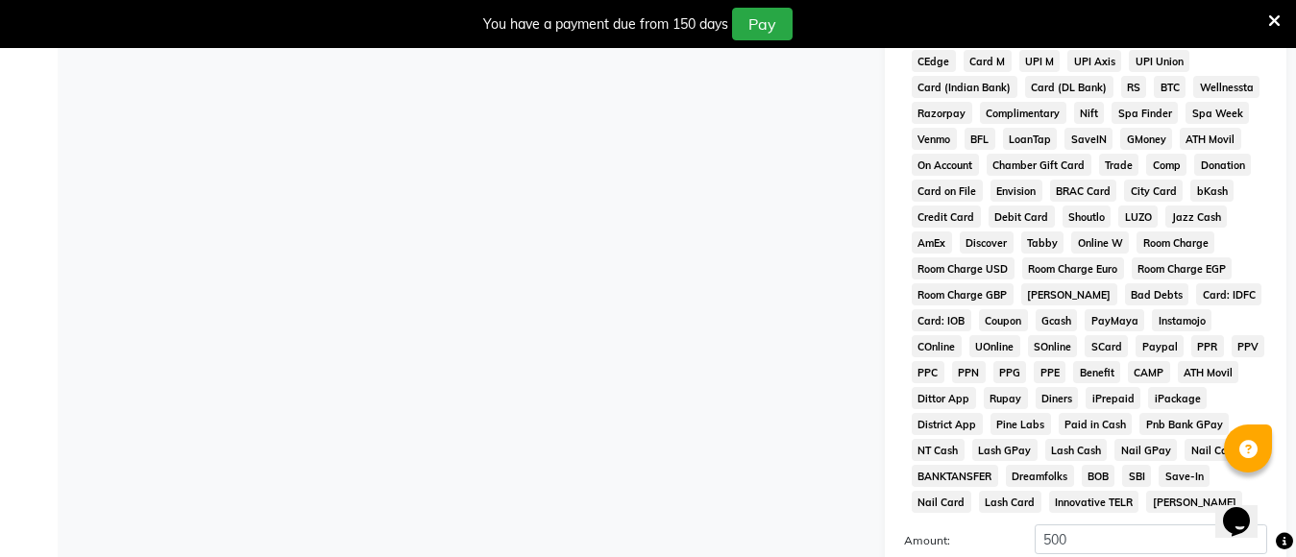
scroll to position [1007, 0]
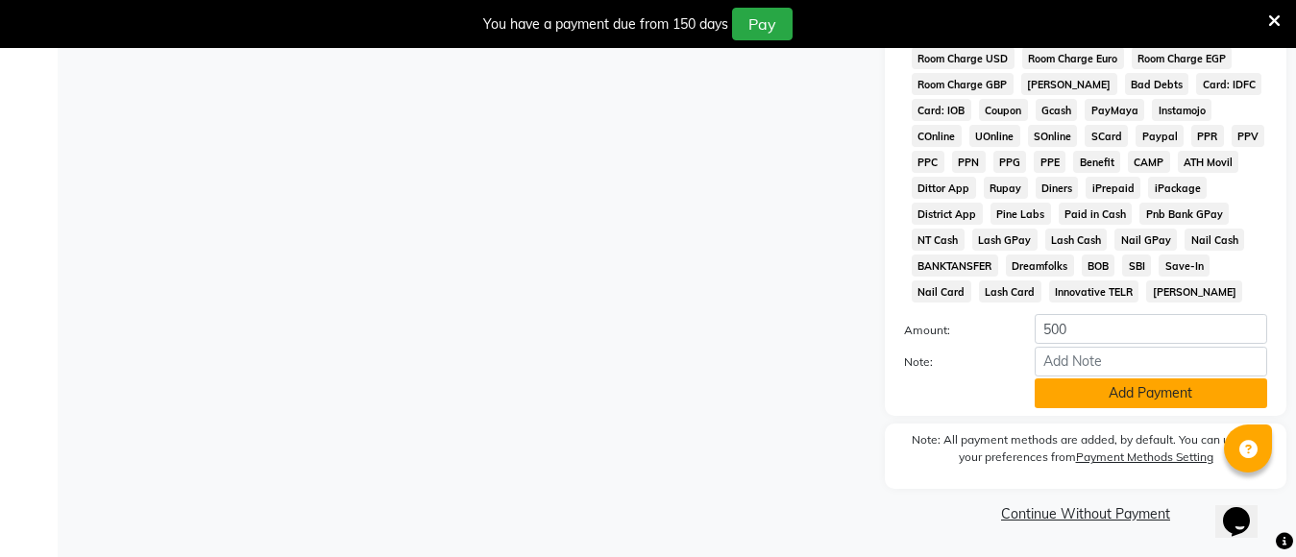
click at [1057, 392] on button "Add Payment" at bounding box center [1150, 393] width 232 height 30
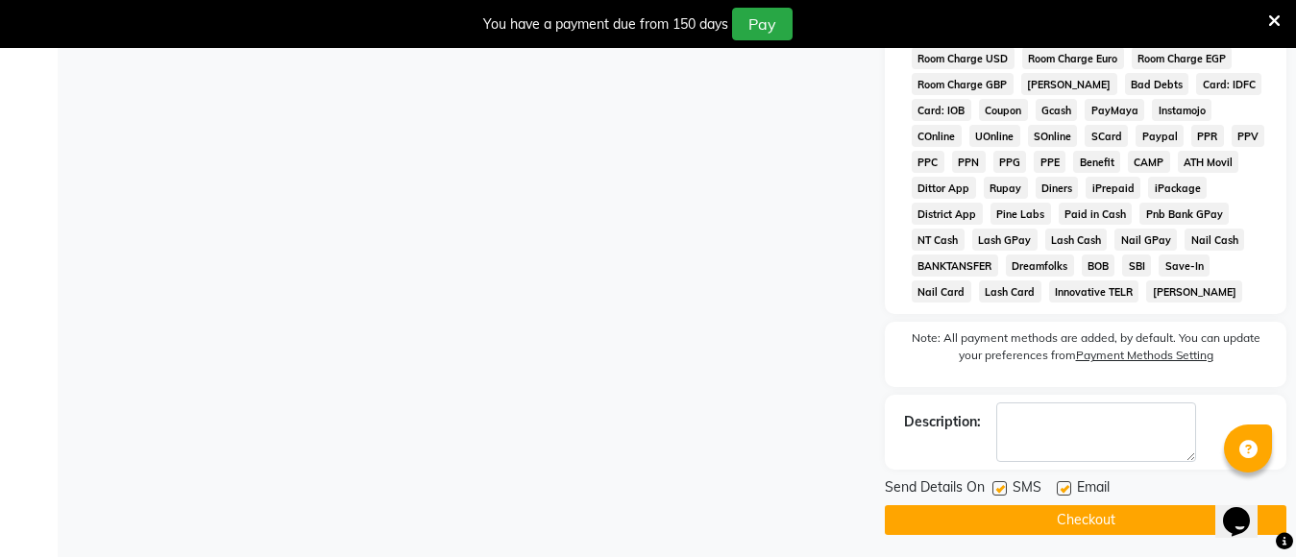
click at [1044, 515] on button "Checkout" at bounding box center [1085, 520] width 401 height 30
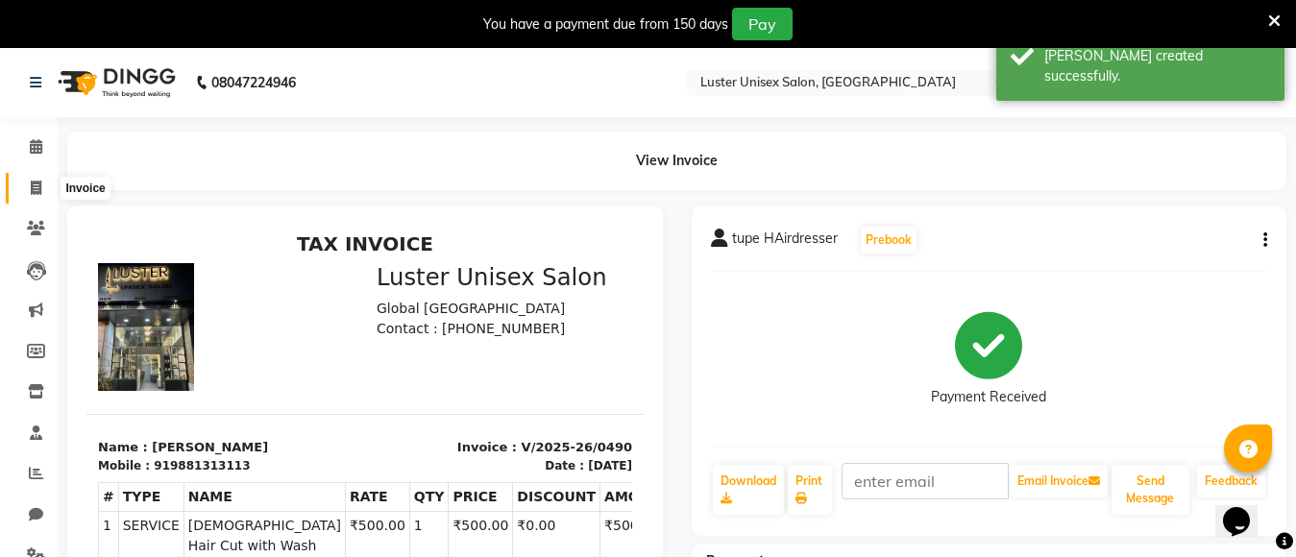
click at [31, 189] on icon at bounding box center [36, 188] width 11 height 14
select select "service"
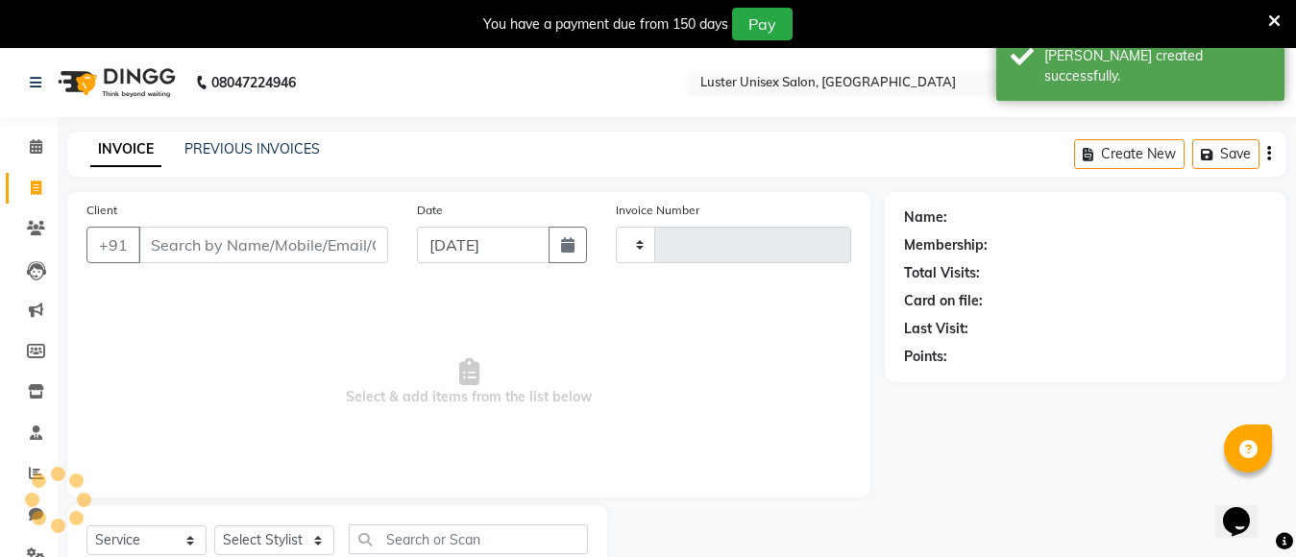
type input "0491"
select select "7467"
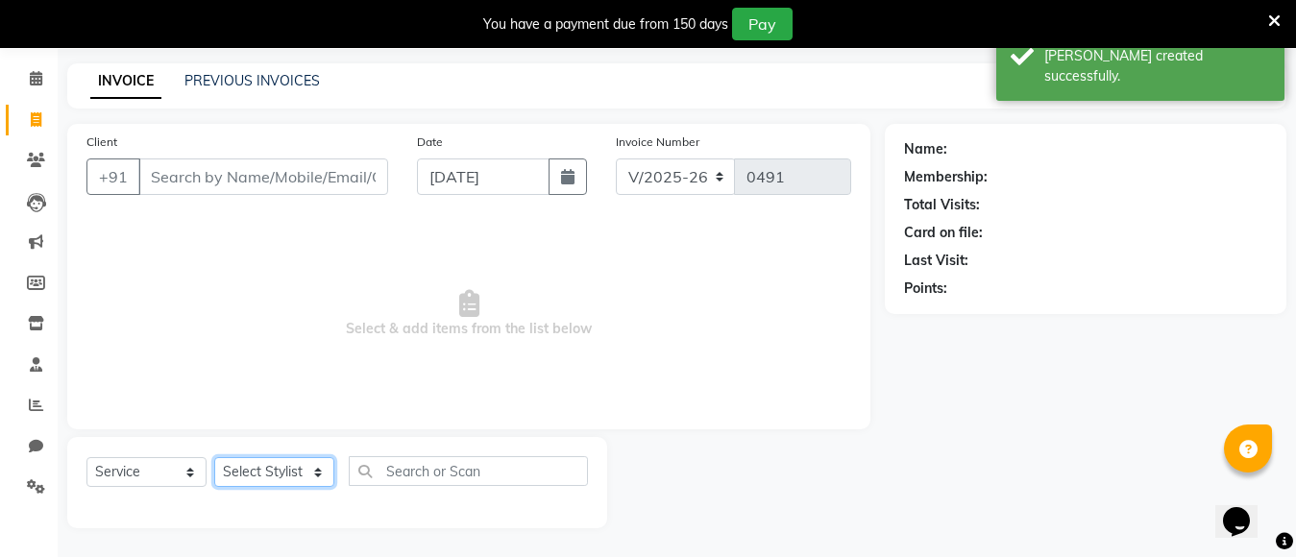
click at [241, 478] on select "Select Stylist [PERSON_NAME] kajal [PERSON_NAME]" at bounding box center [274, 472] width 120 height 30
select select "68086"
click at [214, 457] on select "Select Stylist [PERSON_NAME] kajal [PERSON_NAME]" at bounding box center [274, 472] width 120 height 30
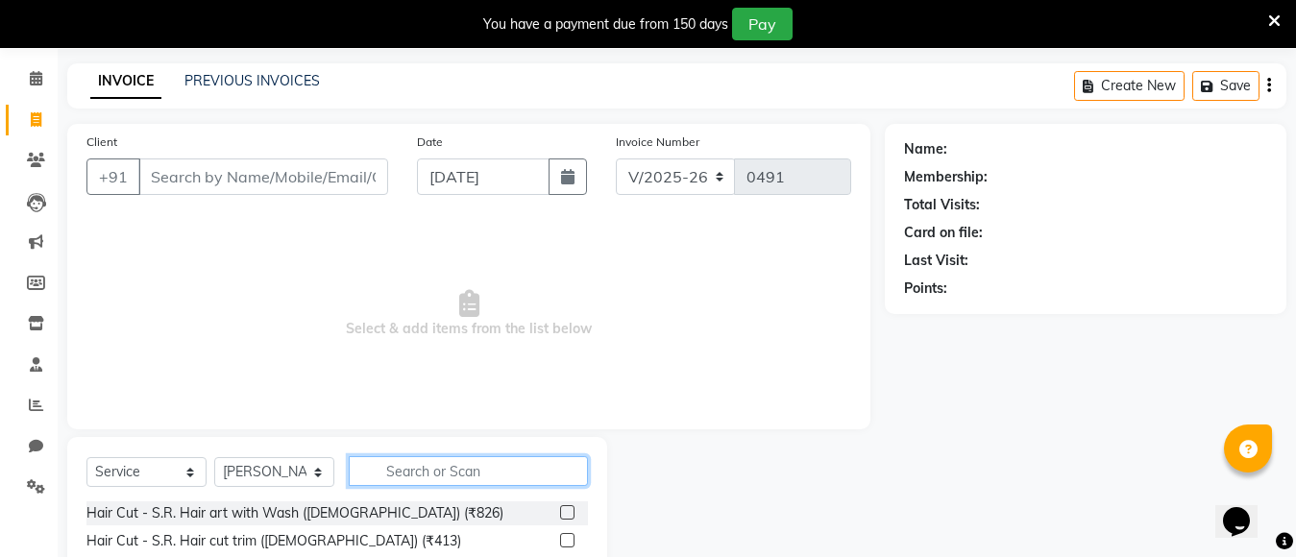
click at [435, 467] on input "text" at bounding box center [468, 471] width 239 height 30
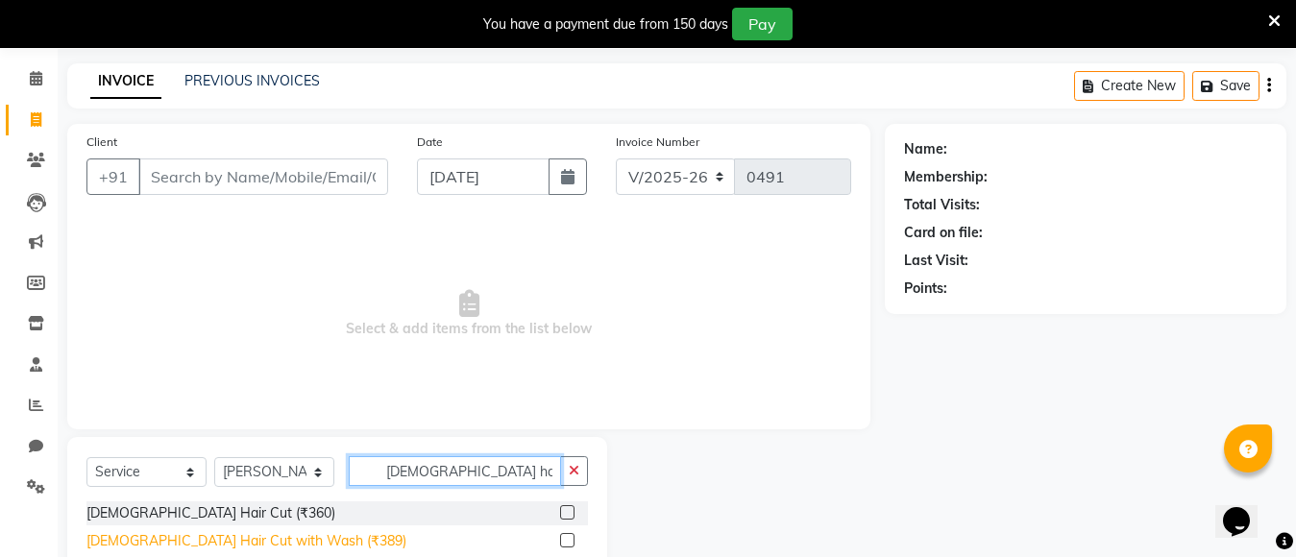
type input "[DEMOGRAPHIC_DATA] hair"
click at [220, 544] on div "[DEMOGRAPHIC_DATA] Hair Cut with Wash (₹389)" at bounding box center [246, 541] width 320 height 20
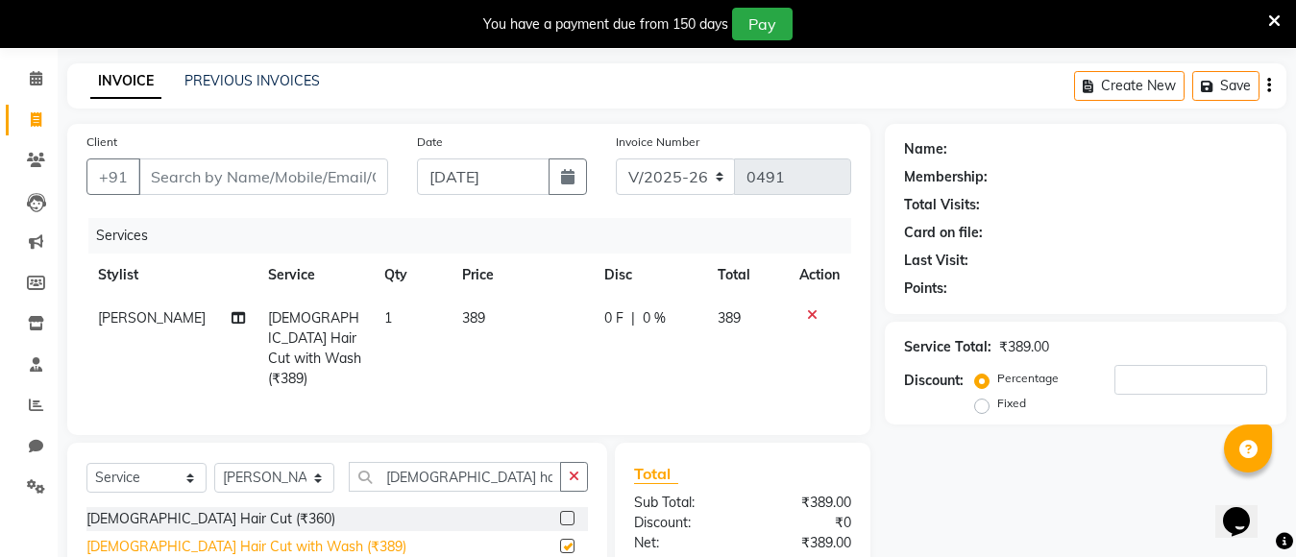
checkbox input "false"
click at [477, 307] on td "389" at bounding box center [521, 349] width 142 height 104
select select "68086"
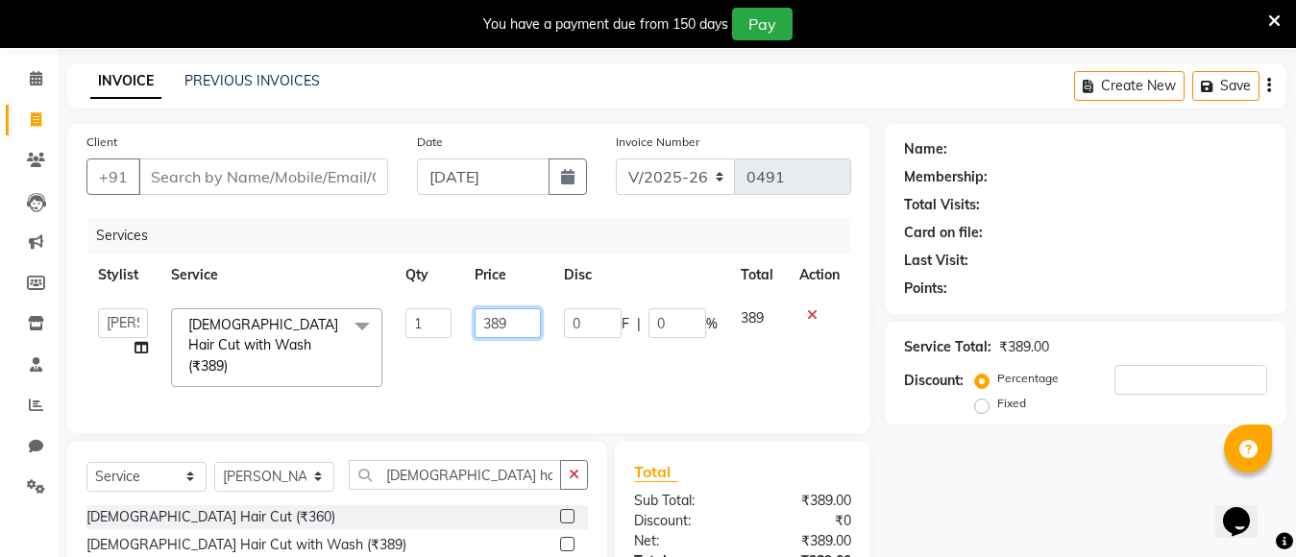
click at [510, 324] on input "389" at bounding box center [507, 323] width 66 height 30
type input "3"
type input "2500"
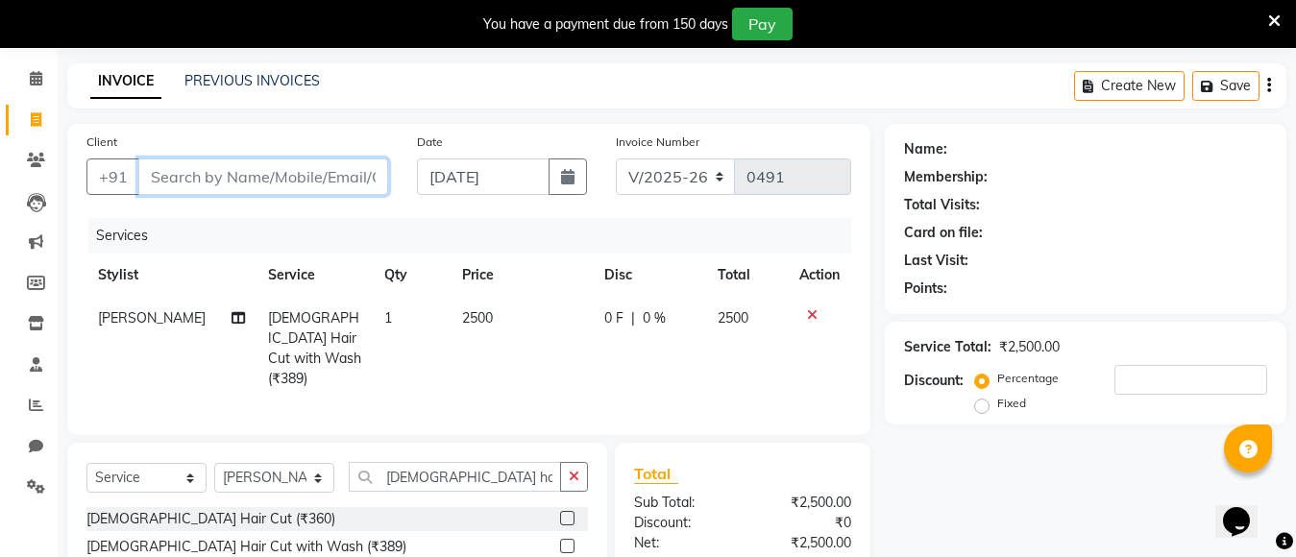
click at [242, 182] on input "Client" at bounding box center [263, 176] width 250 height 36
type input "9"
type input "0"
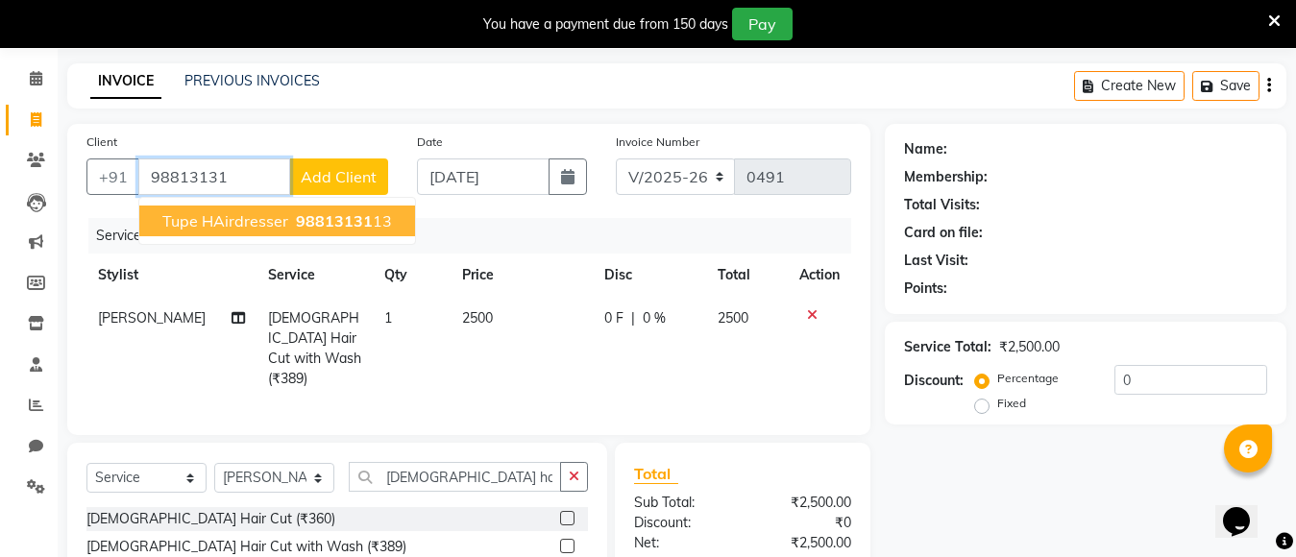
click at [205, 219] on span "tupe HAirdresser" at bounding box center [225, 220] width 126 height 19
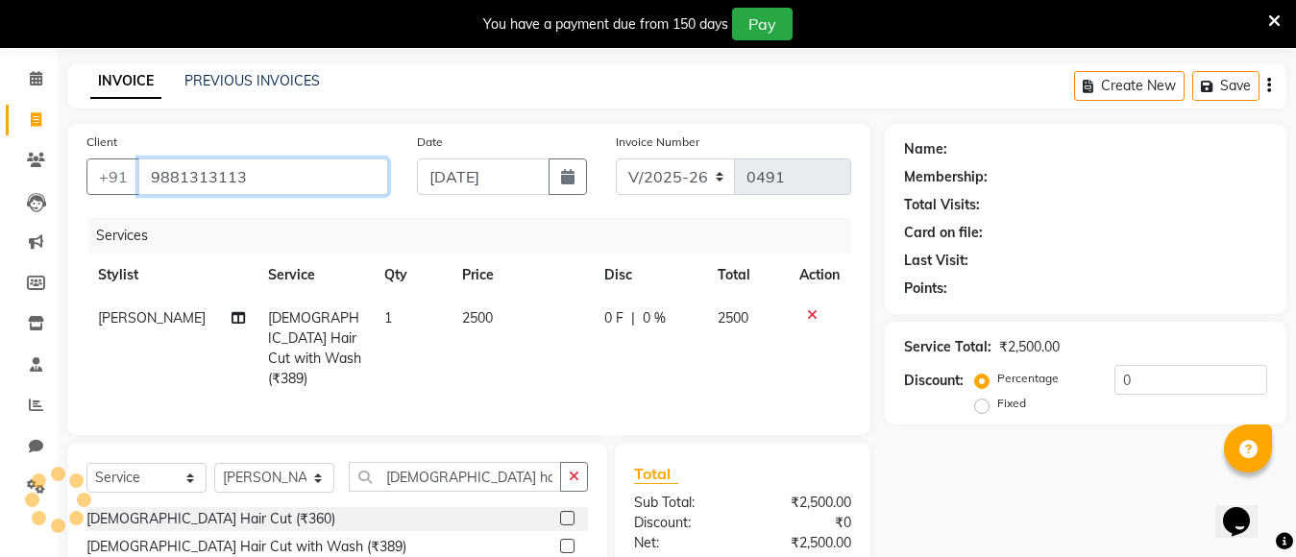
type input "9881313113"
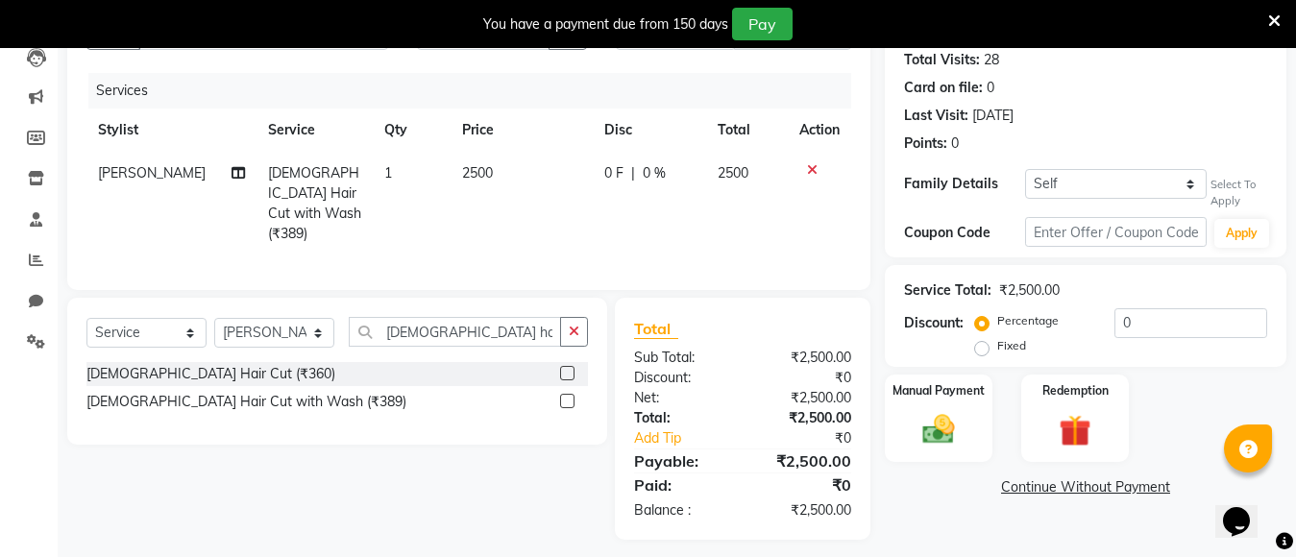
scroll to position [221, 0]
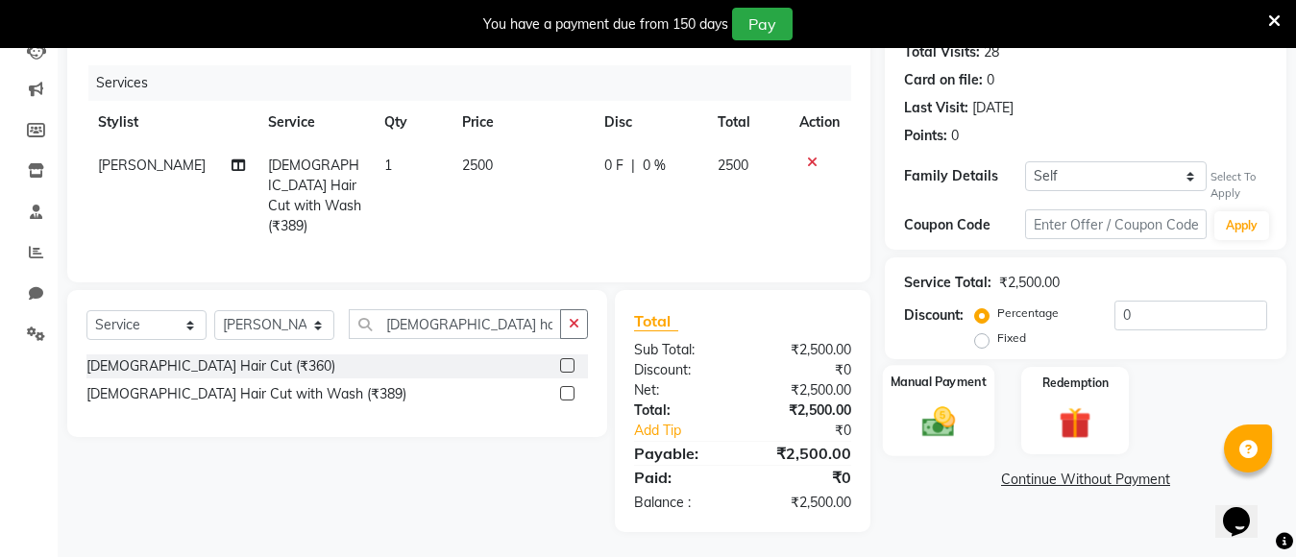
click at [931, 412] on img at bounding box center [938, 422] width 54 height 38
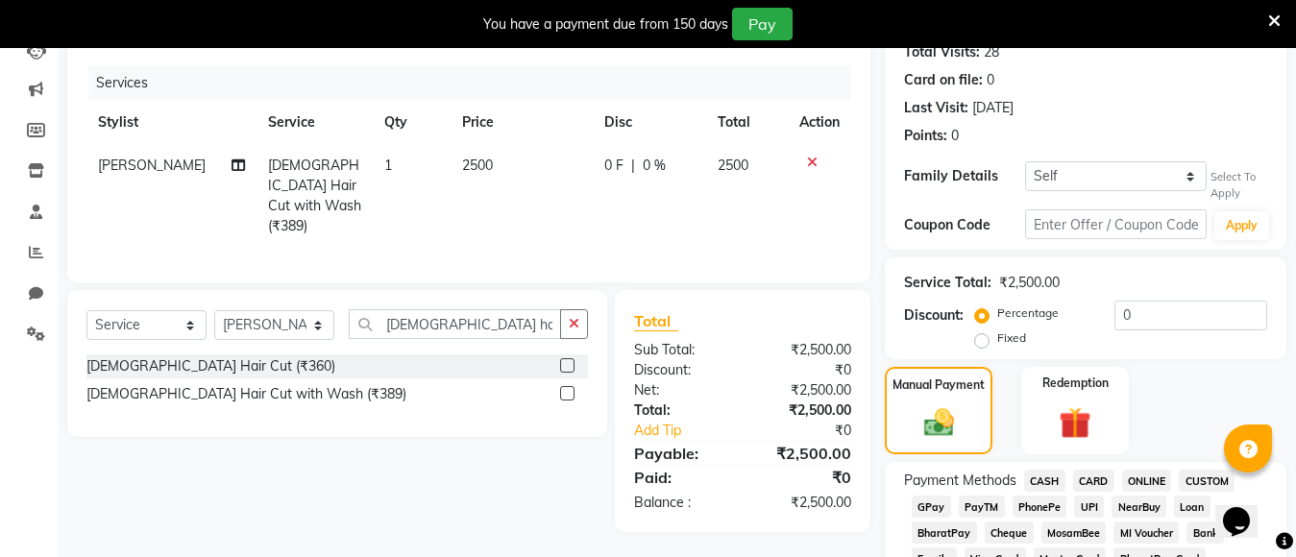
click at [979, 504] on span "PayTM" at bounding box center [981, 507] width 46 height 22
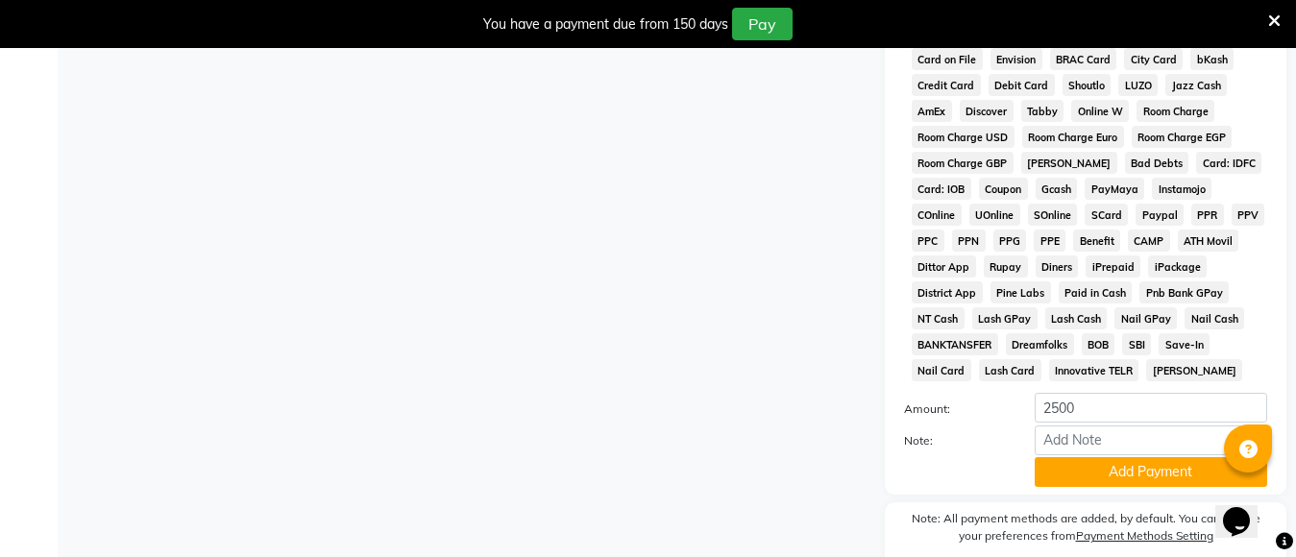
scroll to position [1007, 0]
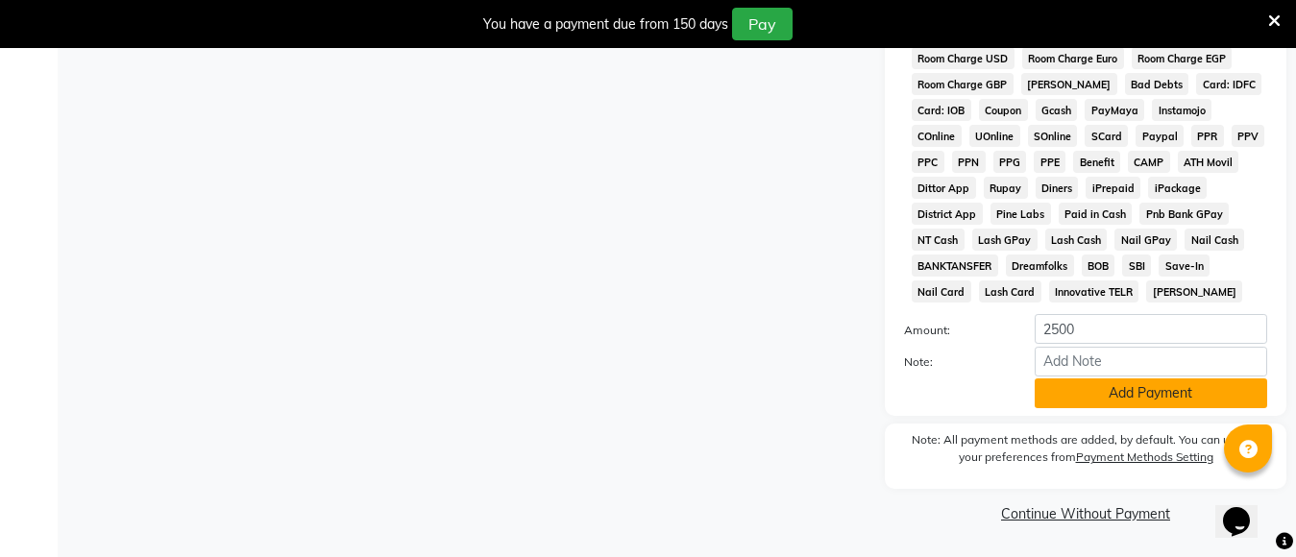
click at [1063, 393] on button "Add Payment" at bounding box center [1150, 393] width 232 height 30
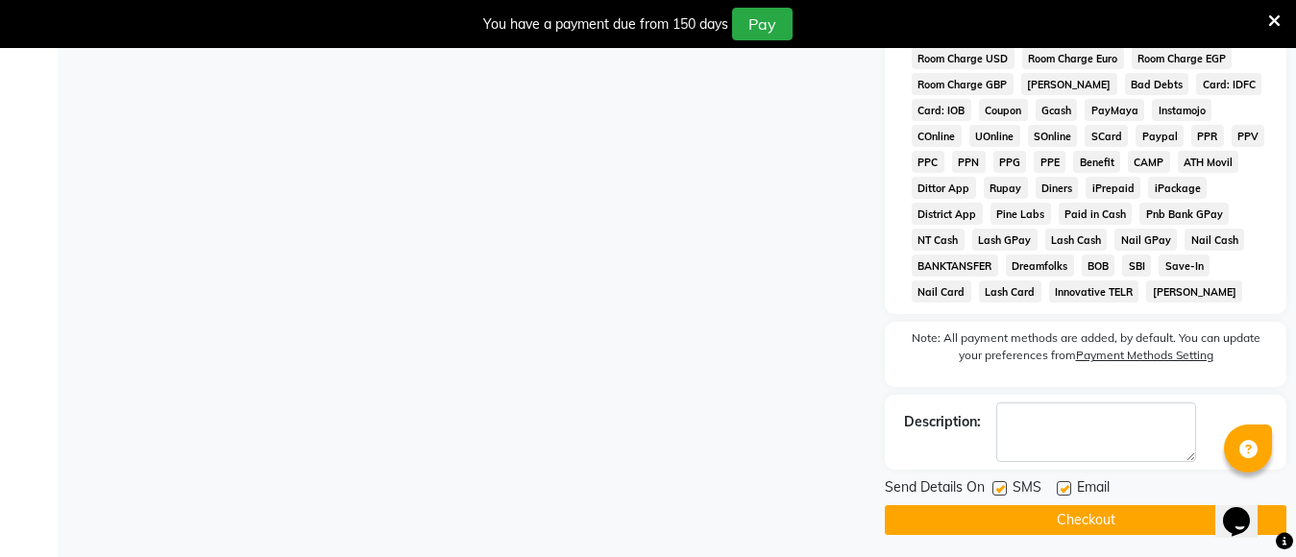
click at [1071, 514] on button "Checkout" at bounding box center [1085, 520] width 401 height 30
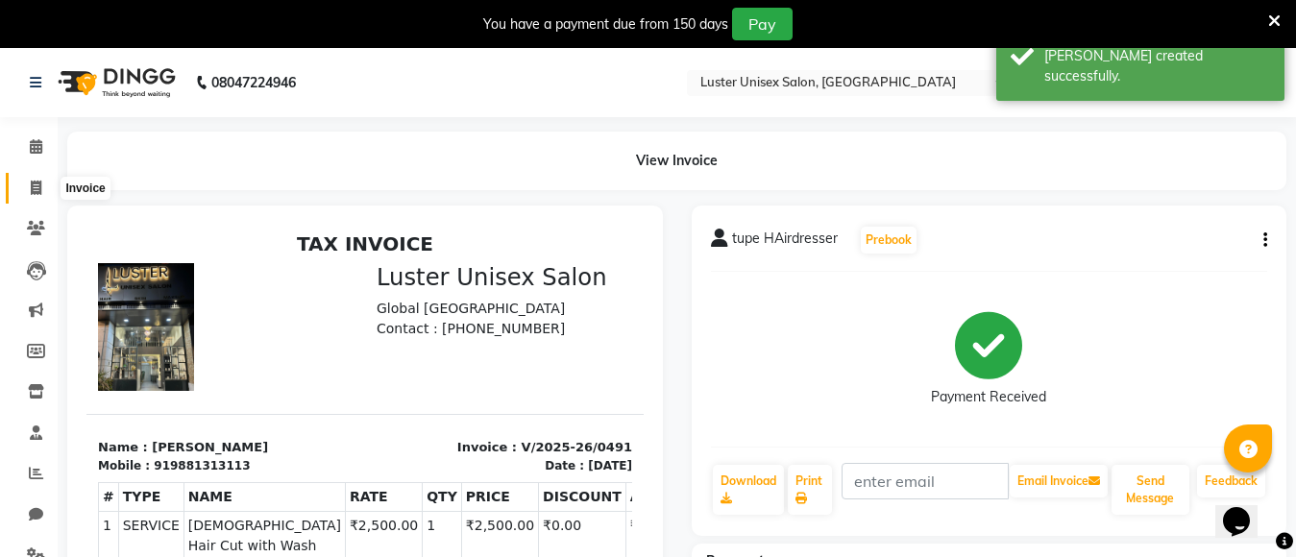
click at [39, 193] on icon at bounding box center [36, 188] width 11 height 14
select select "service"
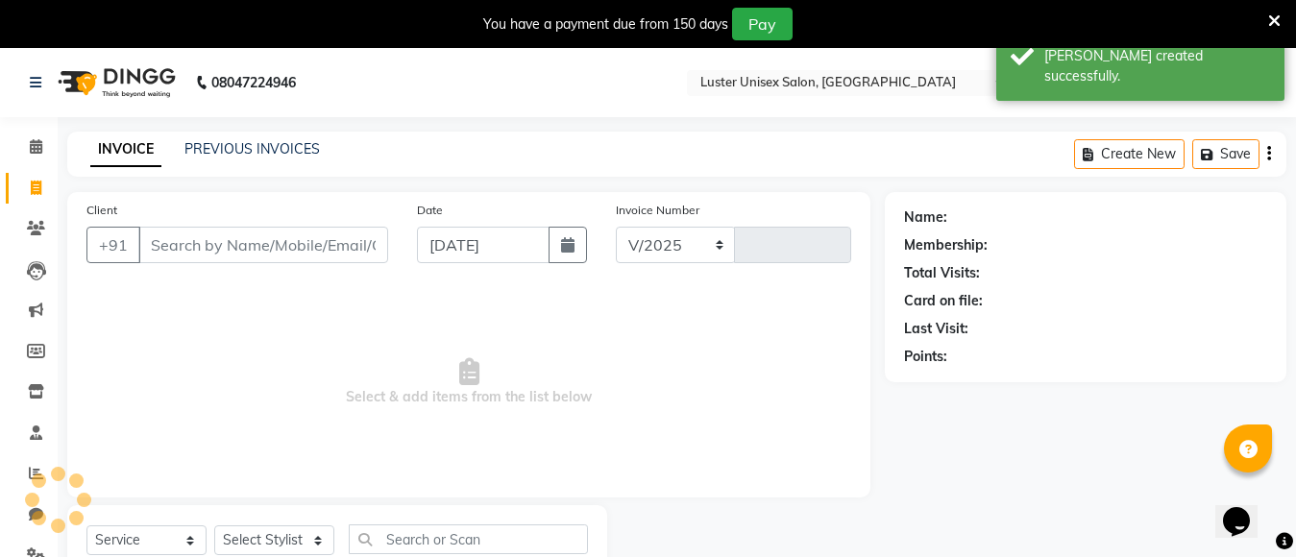
scroll to position [68, 0]
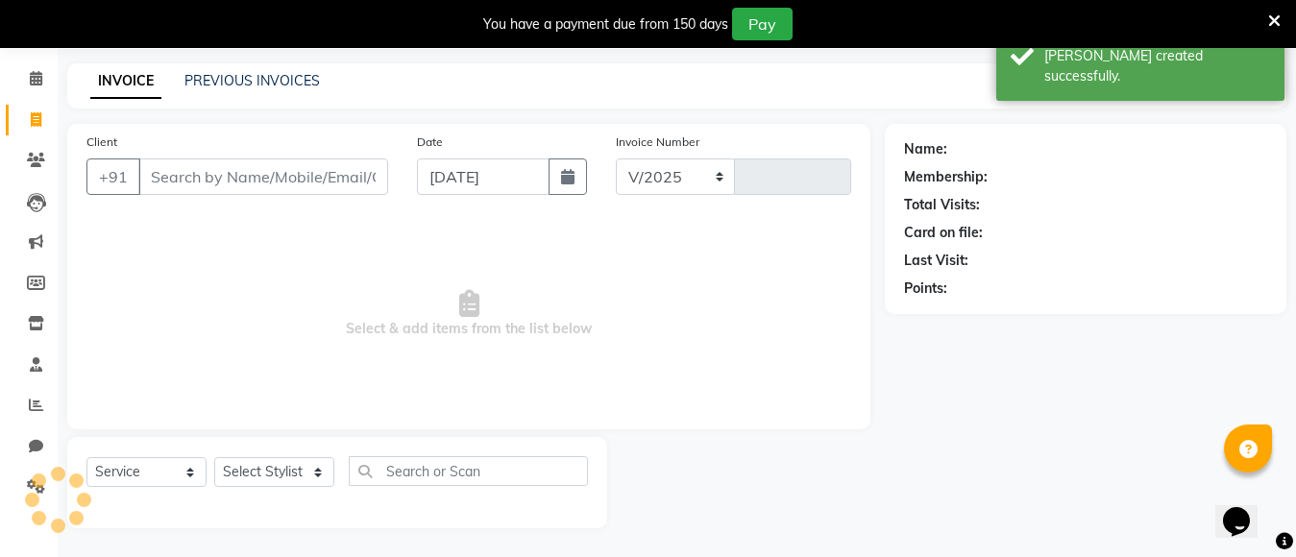
select select "7467"
type input "0492"
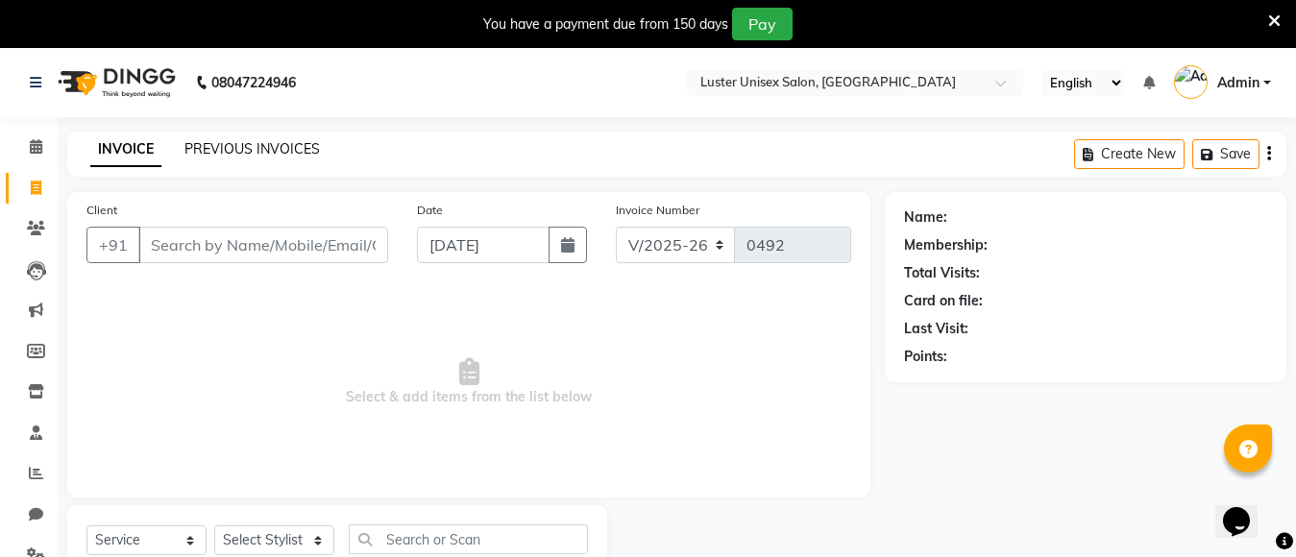
click at [241, 149] on link "PREVIOUS INVOICES" at bounding box center [251, 148] width 135 height 17
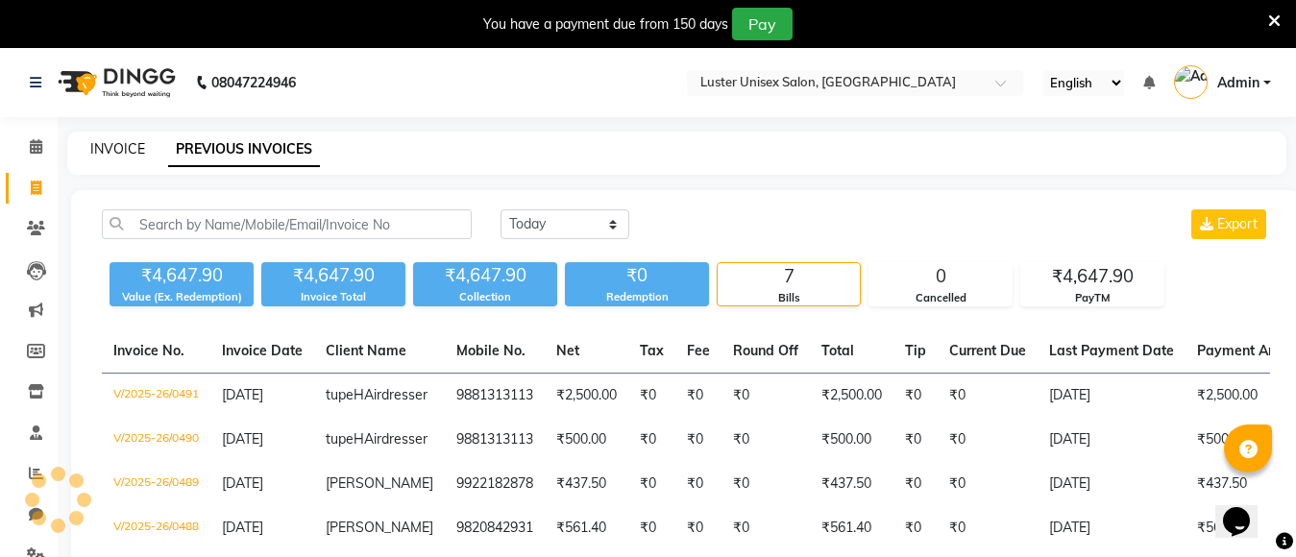
click at [108, 150] on link "INVOICE" at bounding box center [117, 148] width 55 height 17
select select "service"
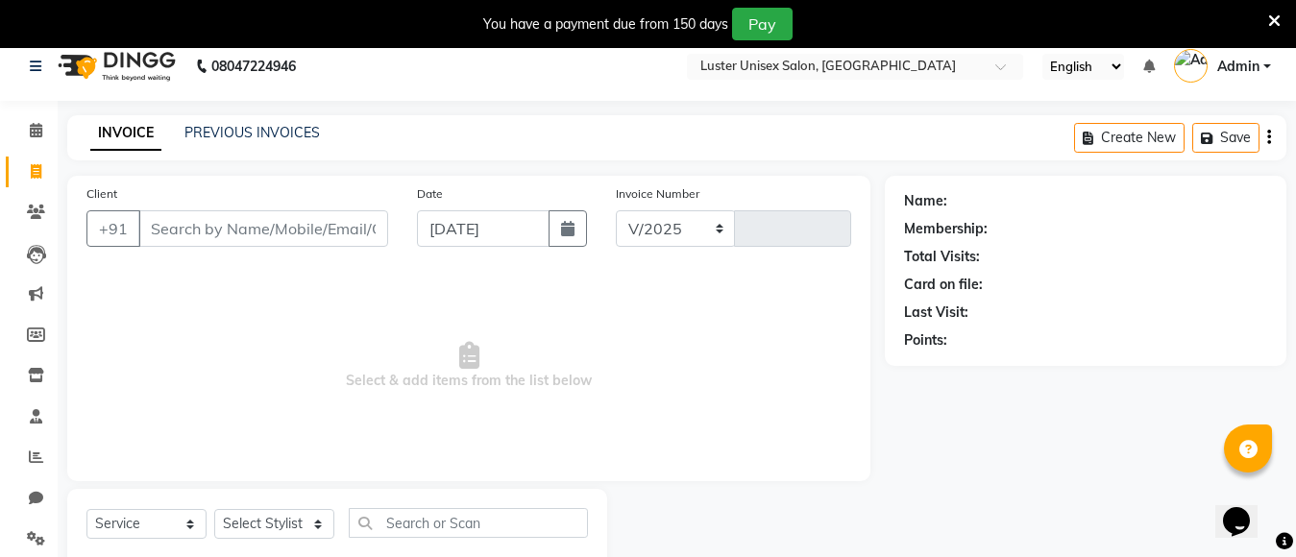
select select "7467"
type input "0492"
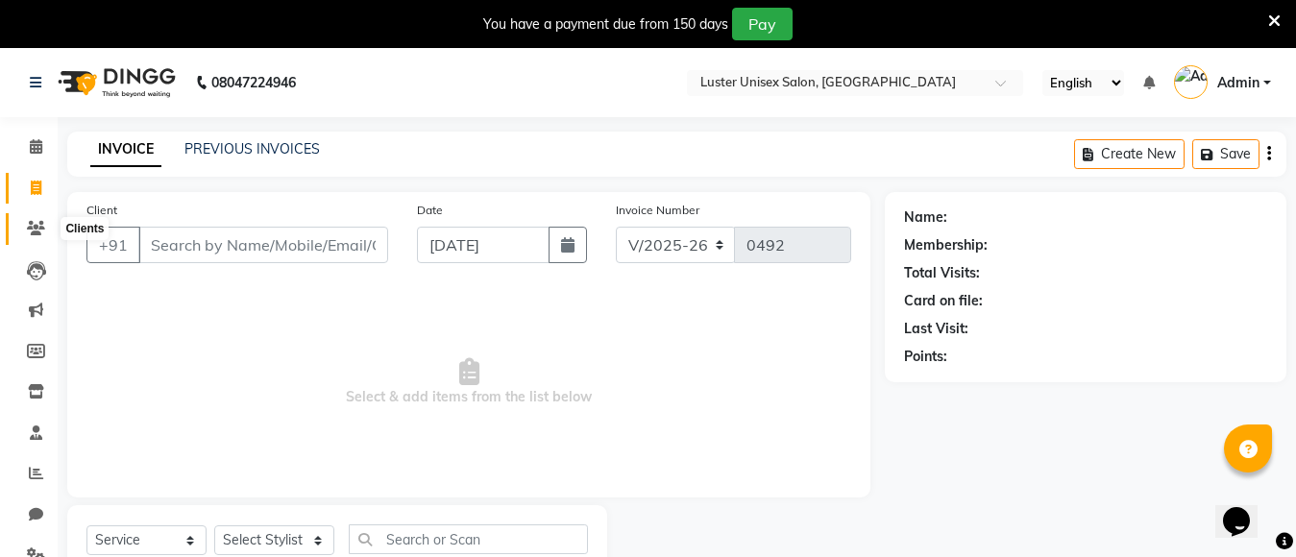
click at [32, 227] on icon at bounding box center [36, 228] width 18 height 14
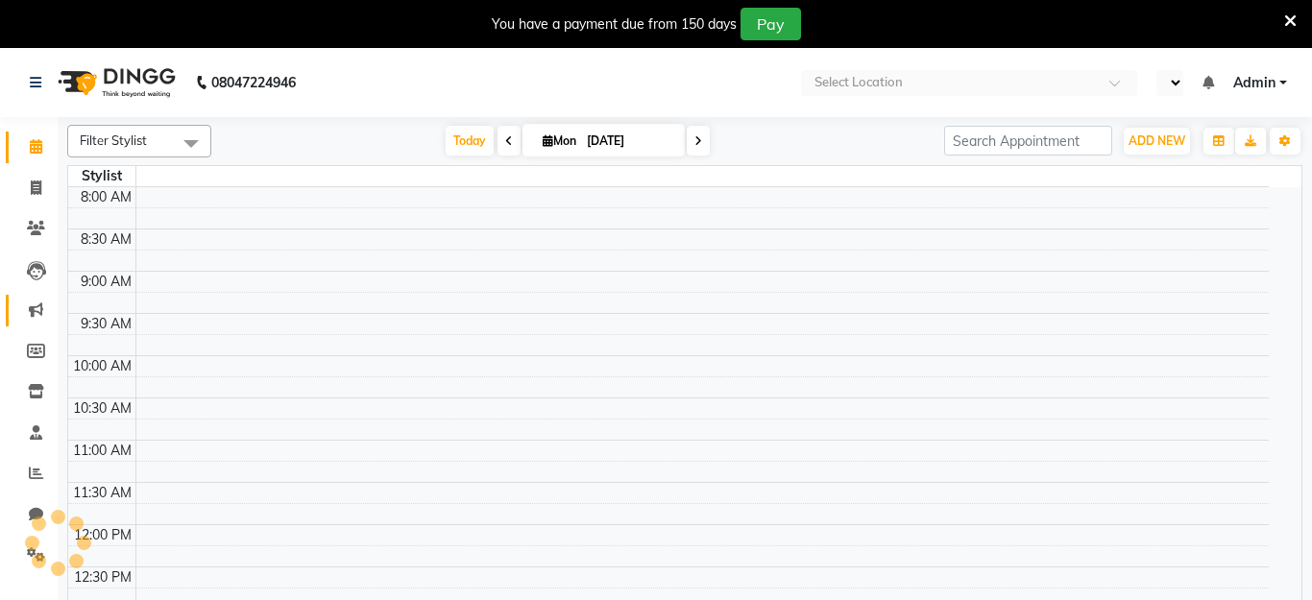
select select "en"
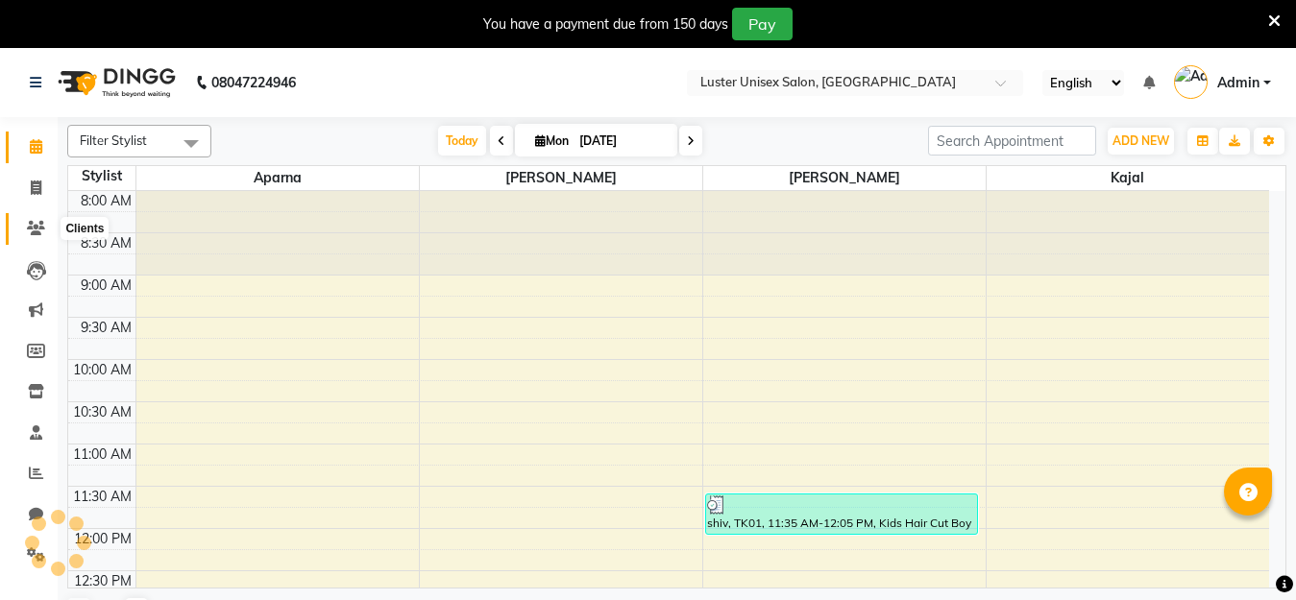
click at [35, 231] on icon at bounding box center [36, 228] width 18 height 14
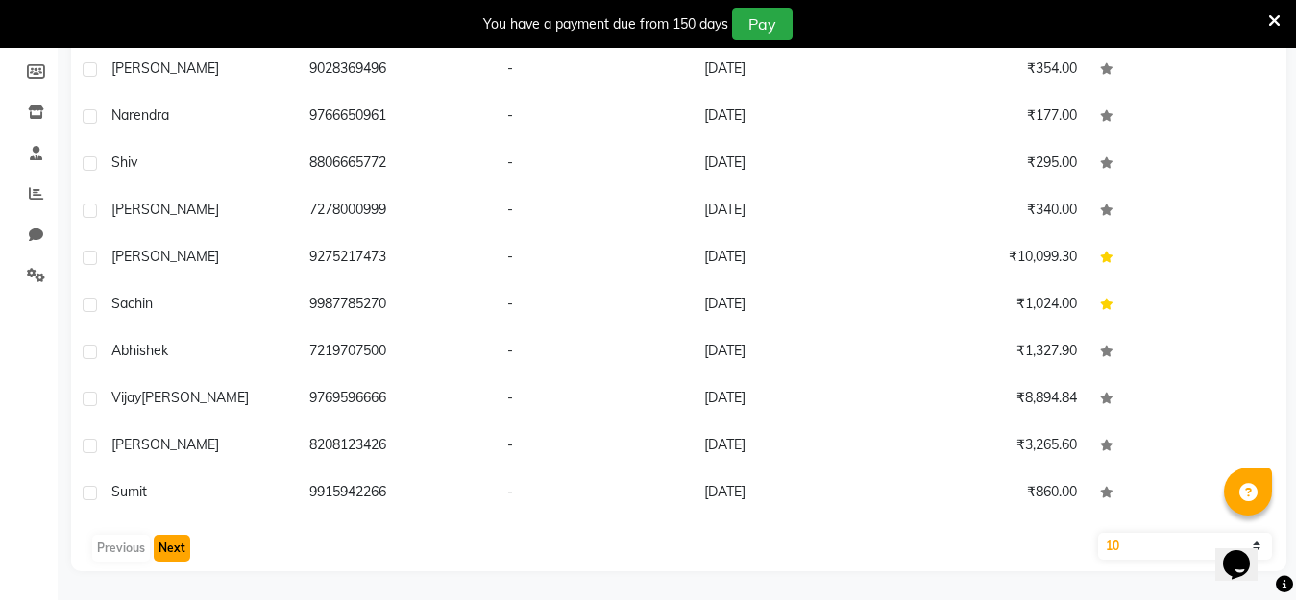
click at [165, 549] on button "Next" at bounding box center [172, 548] width 36 height 27
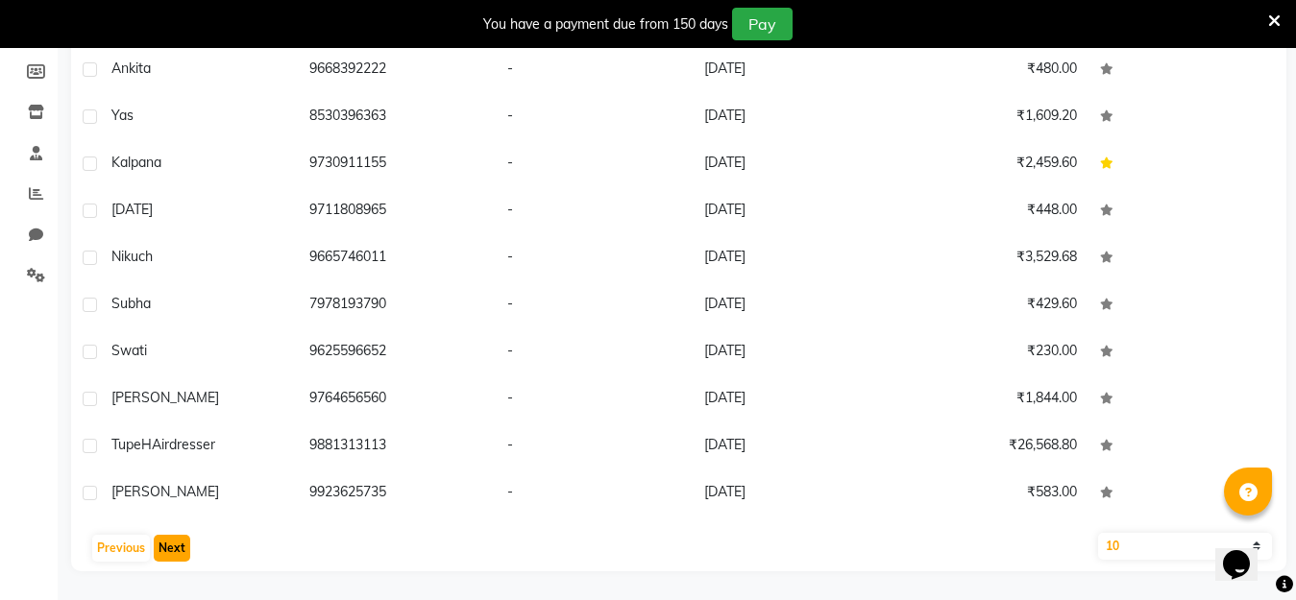
click at [167, 549] on button "Next" at bounding box center [172, 548] width 36 height 27
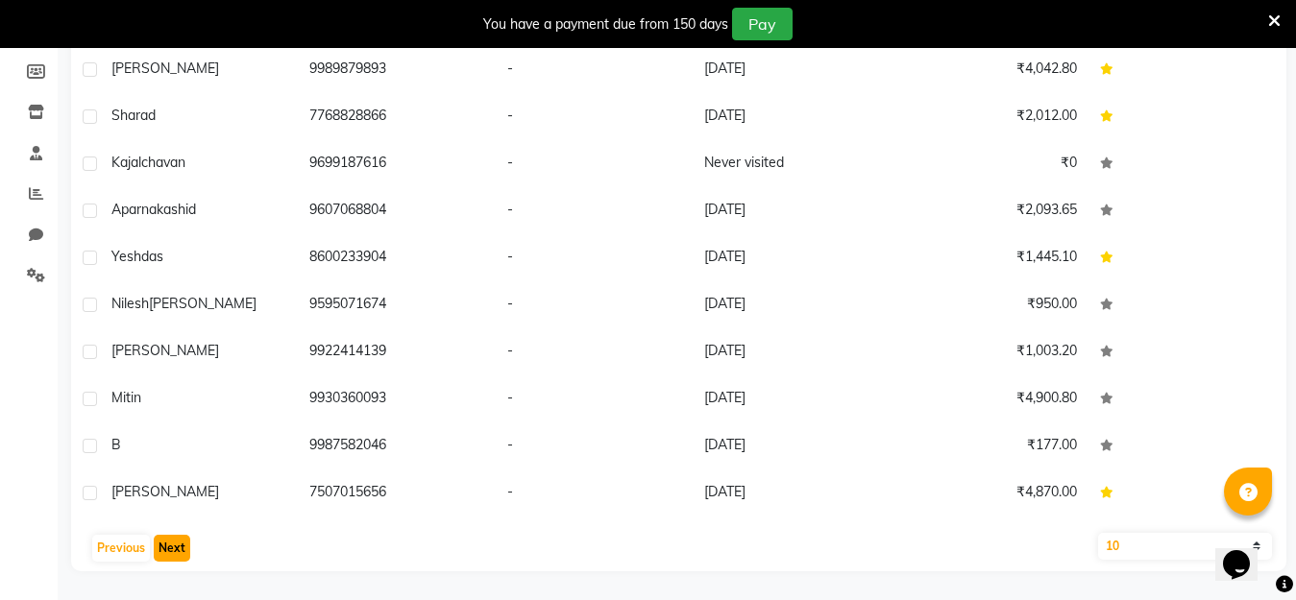
click at [169, 549] on button "Next" at bounding box center [172, 548] width 36 height 27
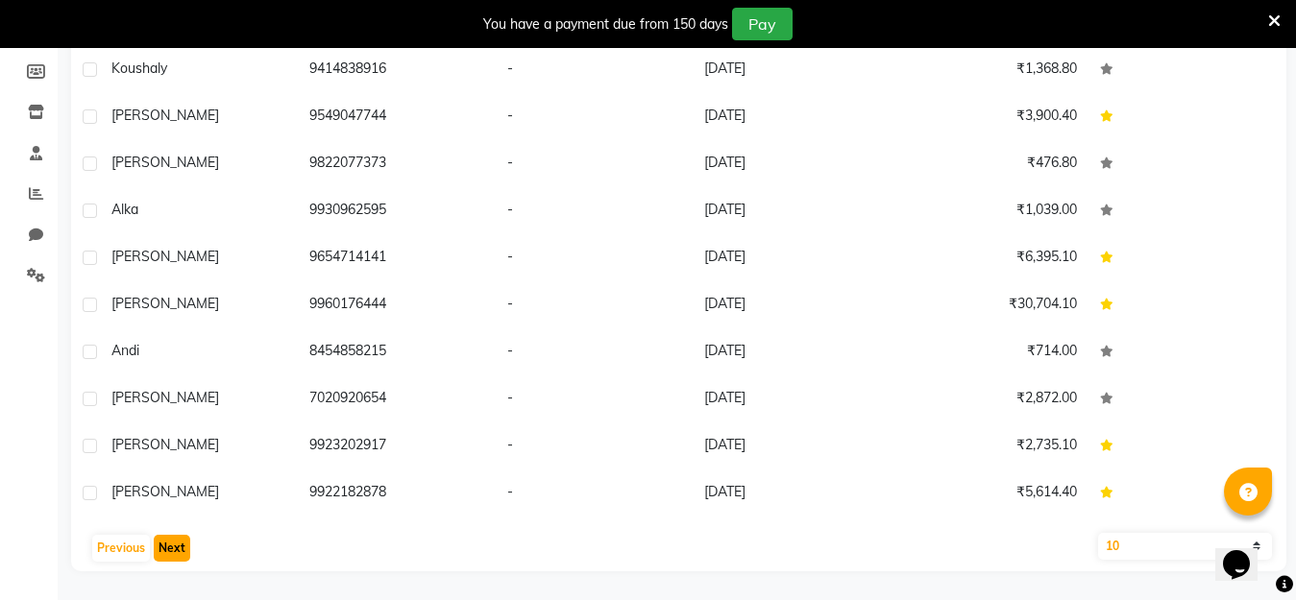
click at [169, 549] on button "Next" at bounding box center [172, 548] width 36 height 27
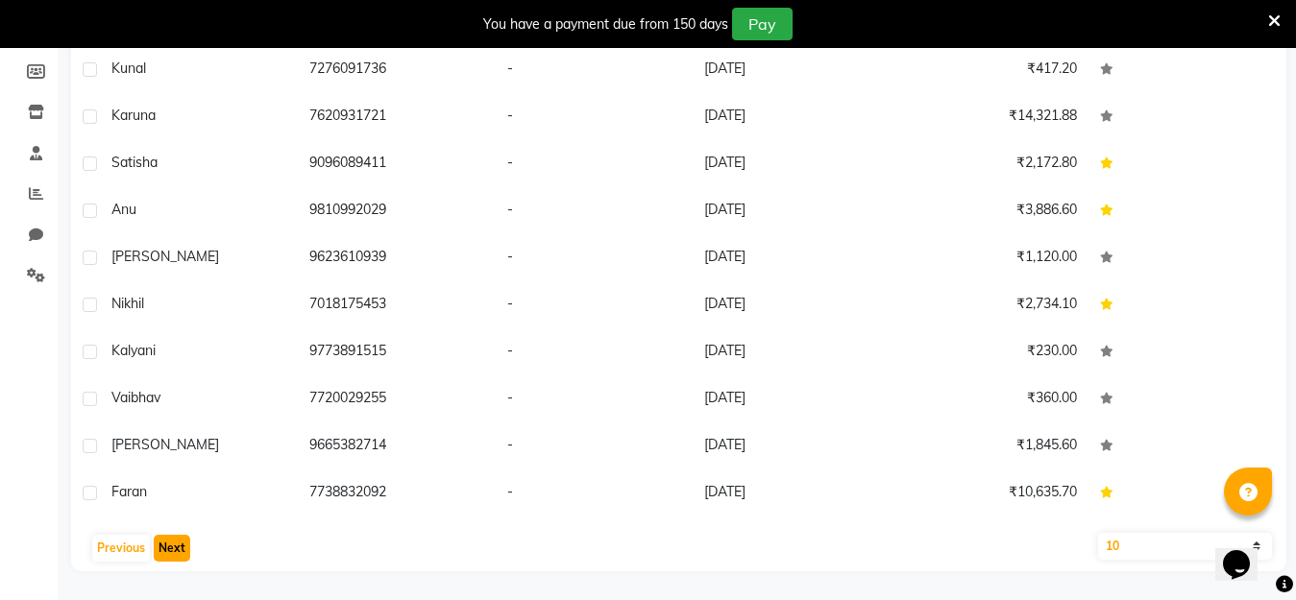
click at [169, 549] on button "Next" at bounding box center [172, 548] width 36 height 27
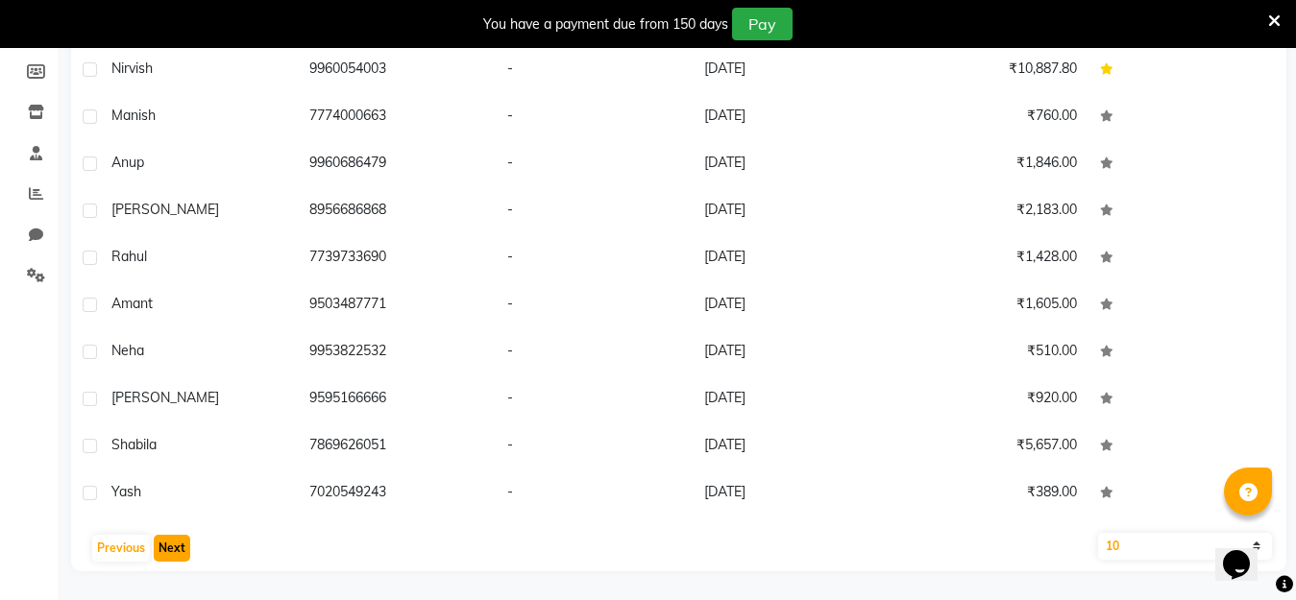
click at [169, 549] on button "Next" at bounding box center [172, 548] width 36 height 27
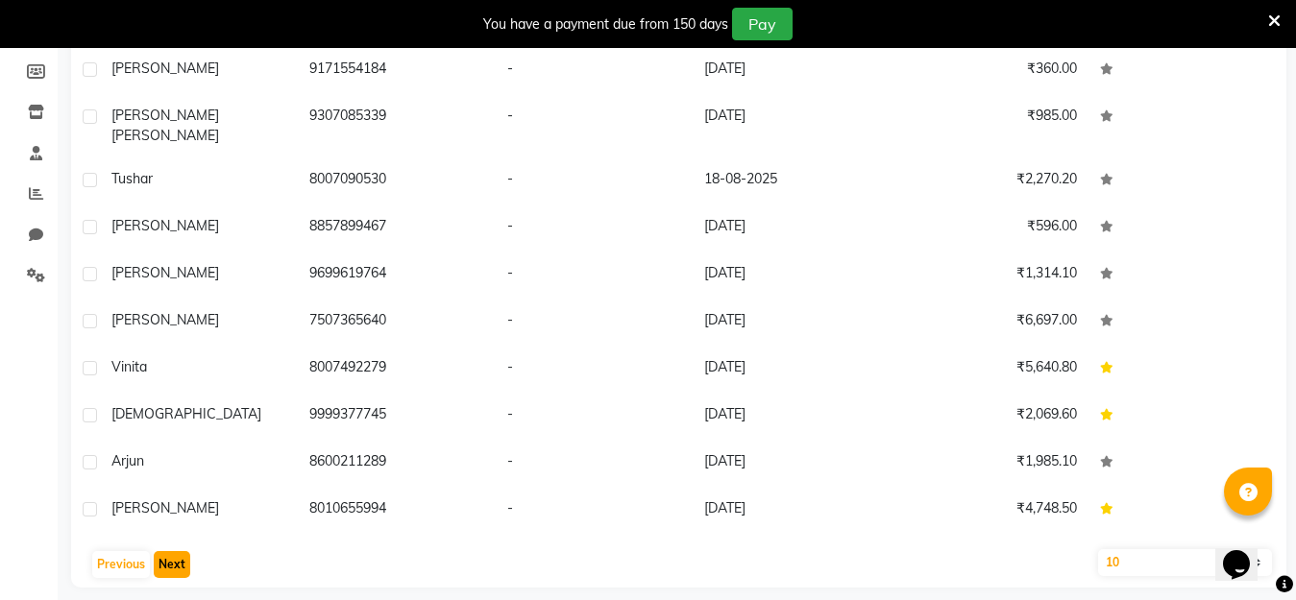
click at [169, 551] on button "Next" at bounding box center [172, 564] width 36 height 27
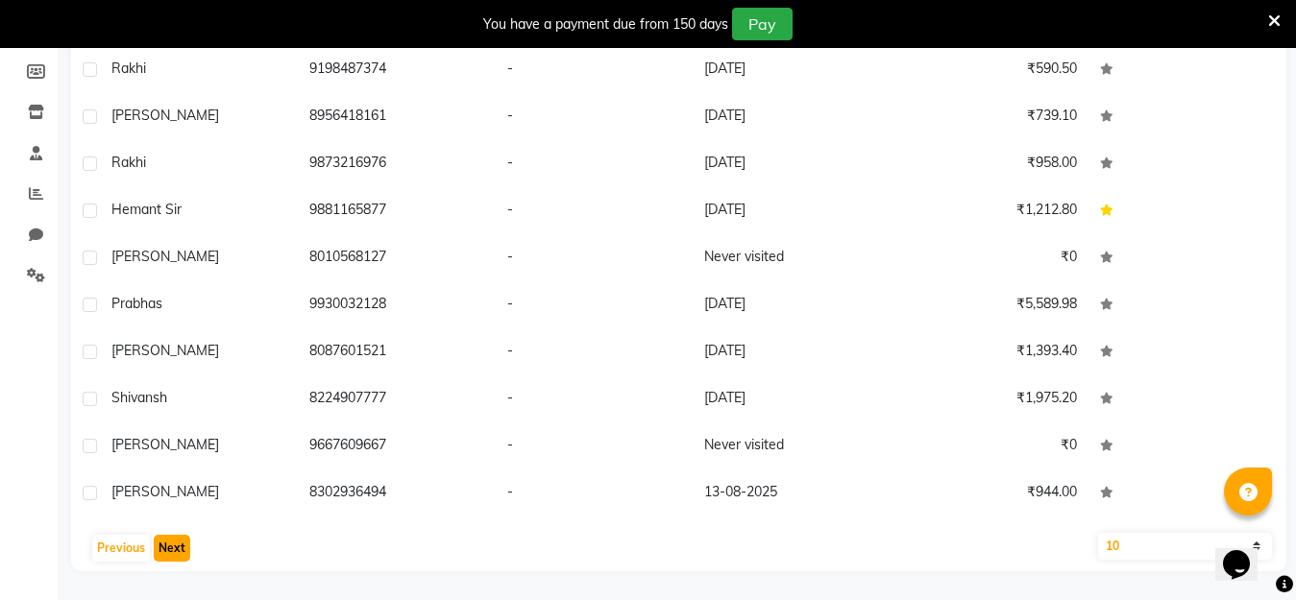
click at [170, 548] on button "Next" at bounding box center [172, 548] width 36 height 27
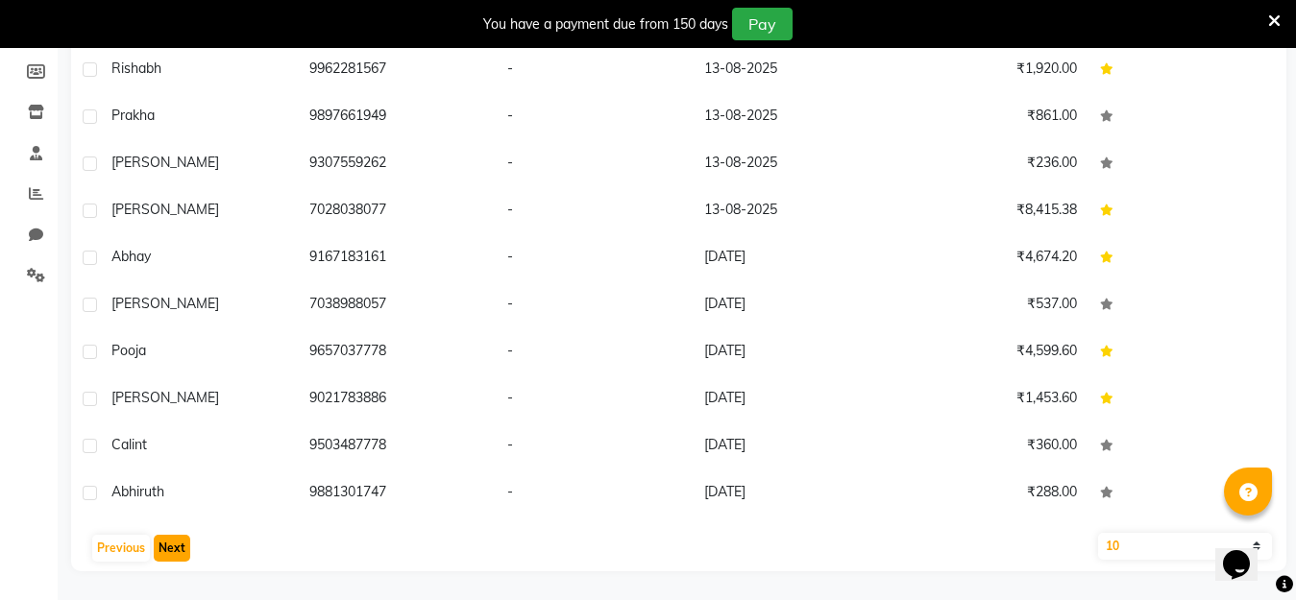
click at [170, 548] on button "Next" at bounding box center [172, 548] width 36 height 27
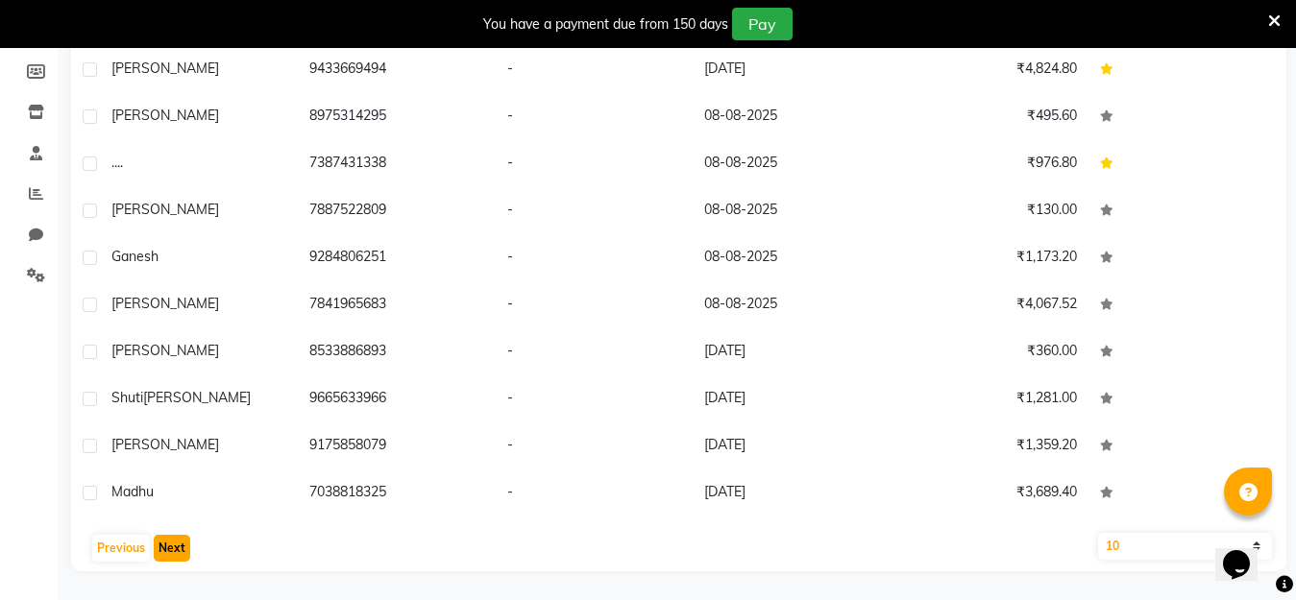
click at [170, 548] on button "Next" at bounding box center [172, 548] width 36 height 27
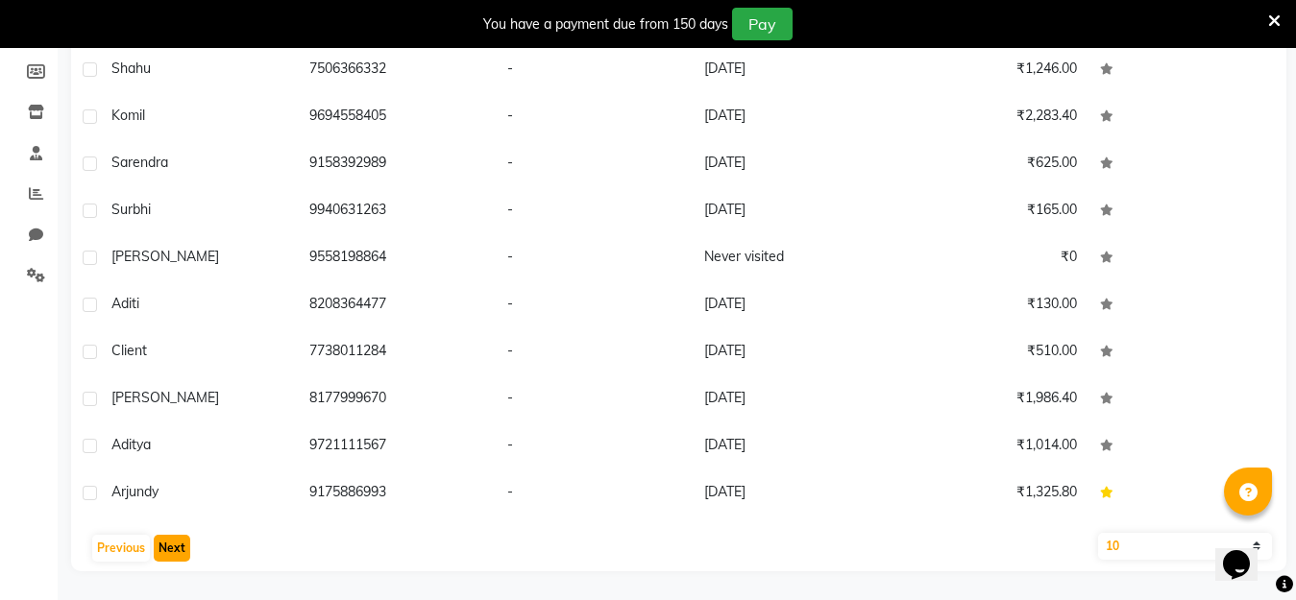
click at [170, 548] on button "Next" at bounding box center [172, 548] width 36 height 27
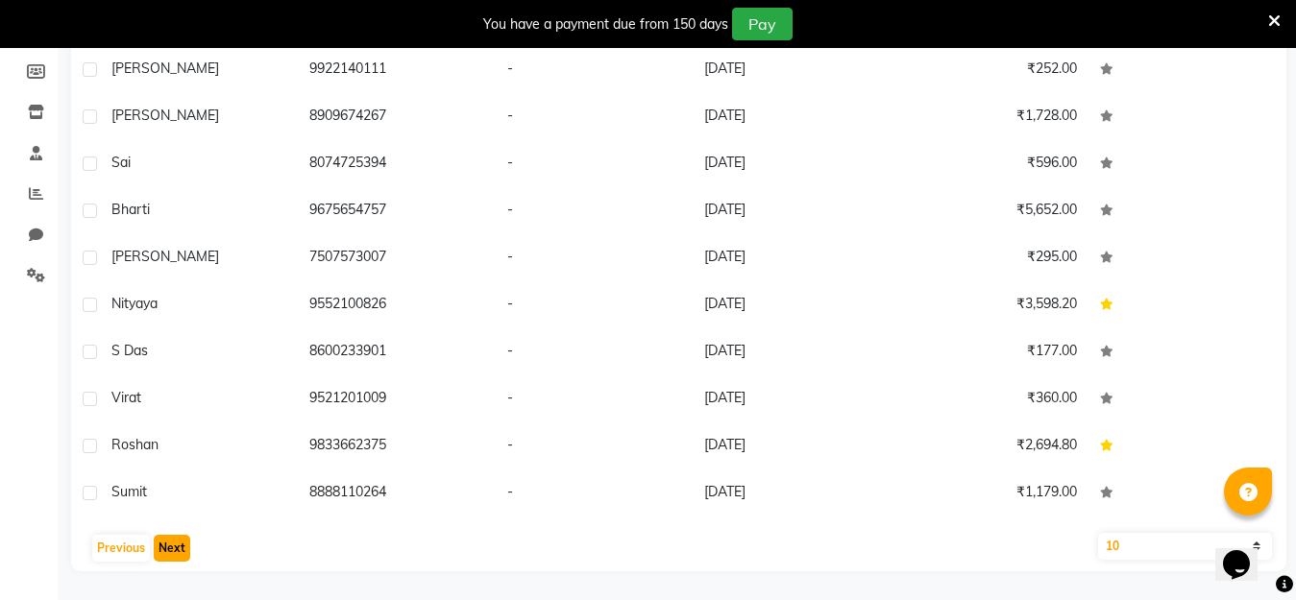
click at [170, 548] on button "Next" at bounding box center [172, 548] width 36 height 27
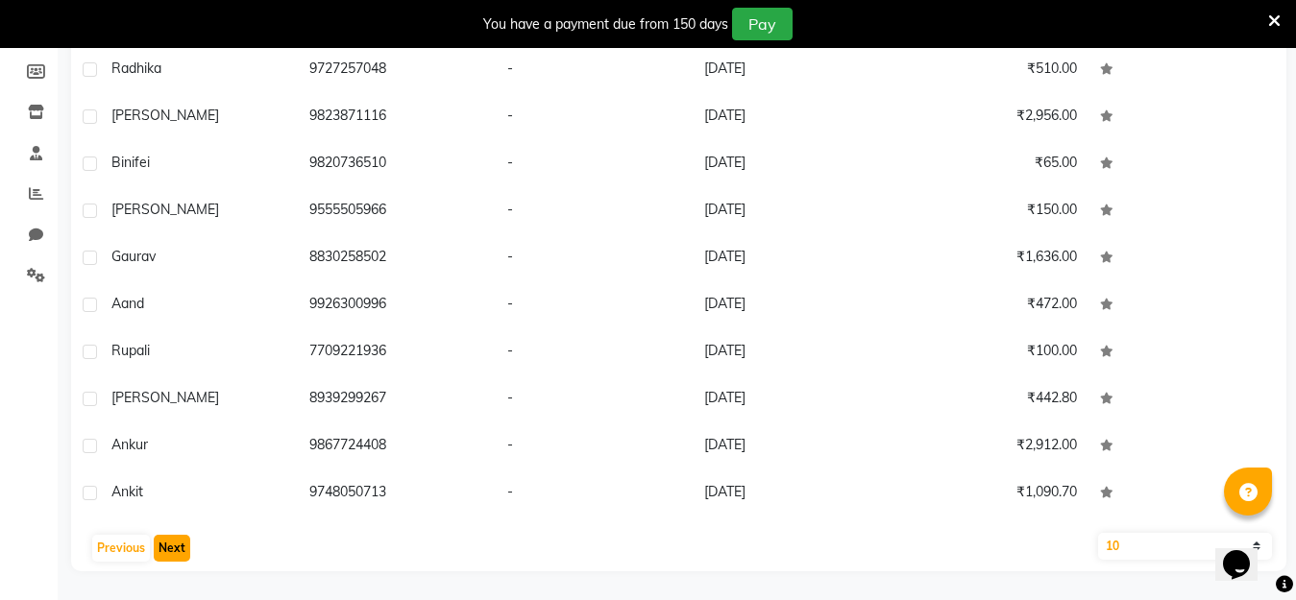
click at [170, 548] on button "Next" at bounding box center [172, 548] width 36 height 27
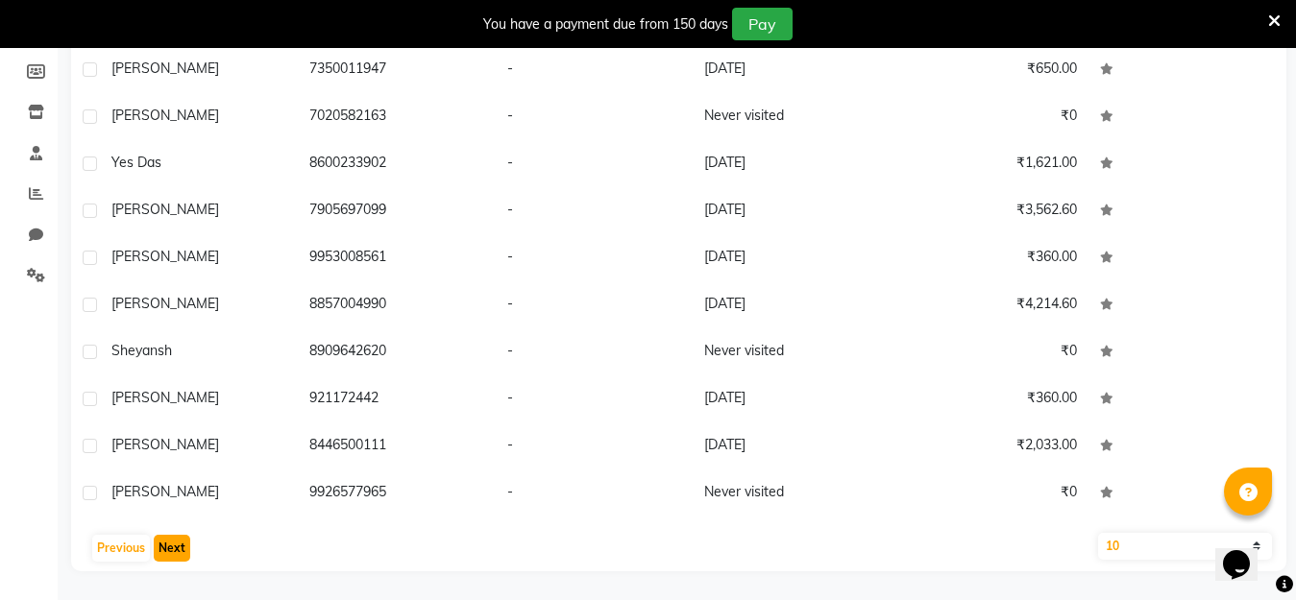
click at [170, 548] on button "Next" at bounding box center [172, 548] width 36 height 27
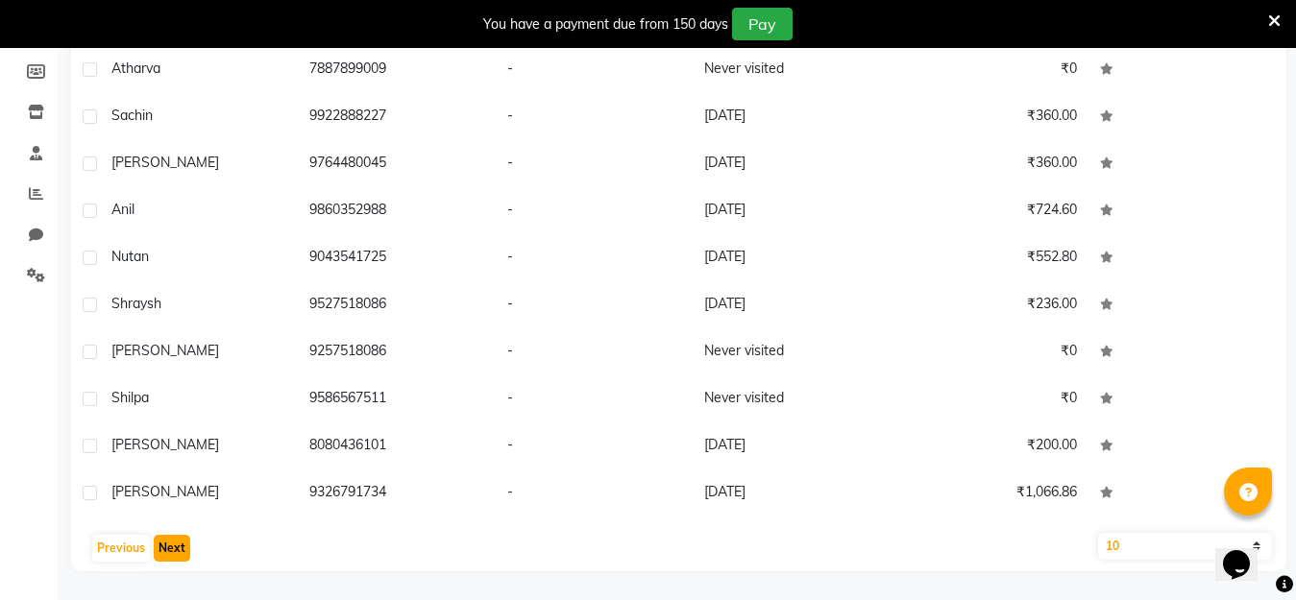
click at [170, 548] on button "Next" at bounding box center [172, 548] width 36 height 27
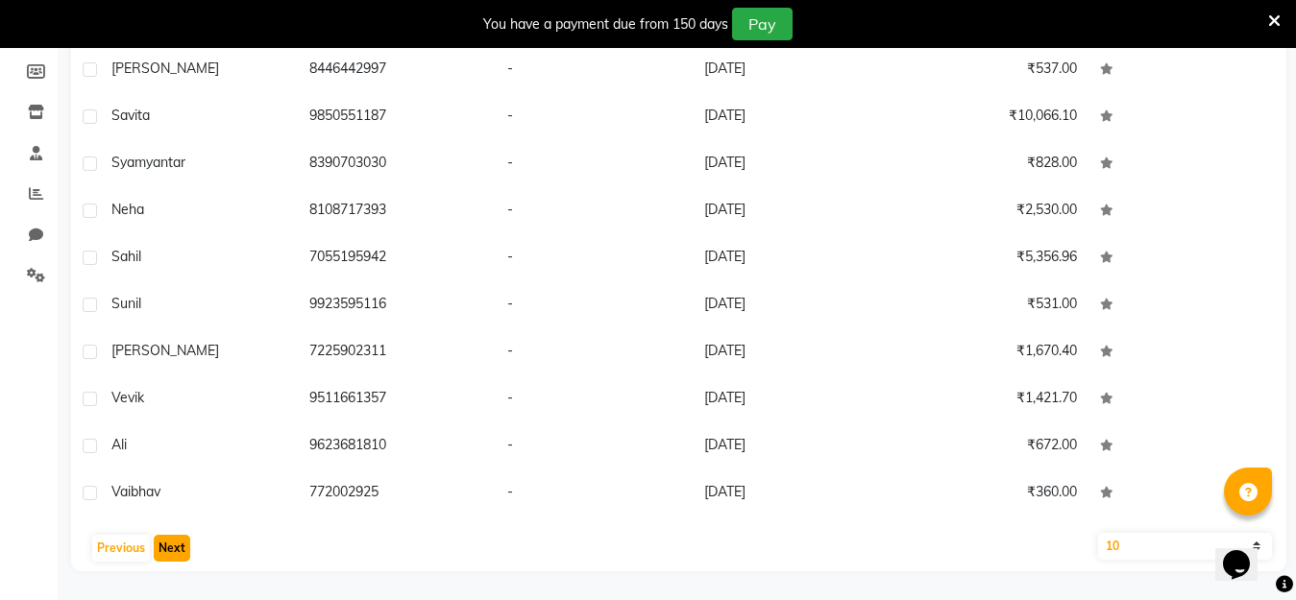
click at [170, 548] on button "Next" at bounding box center [172, 548] width 36 height 27
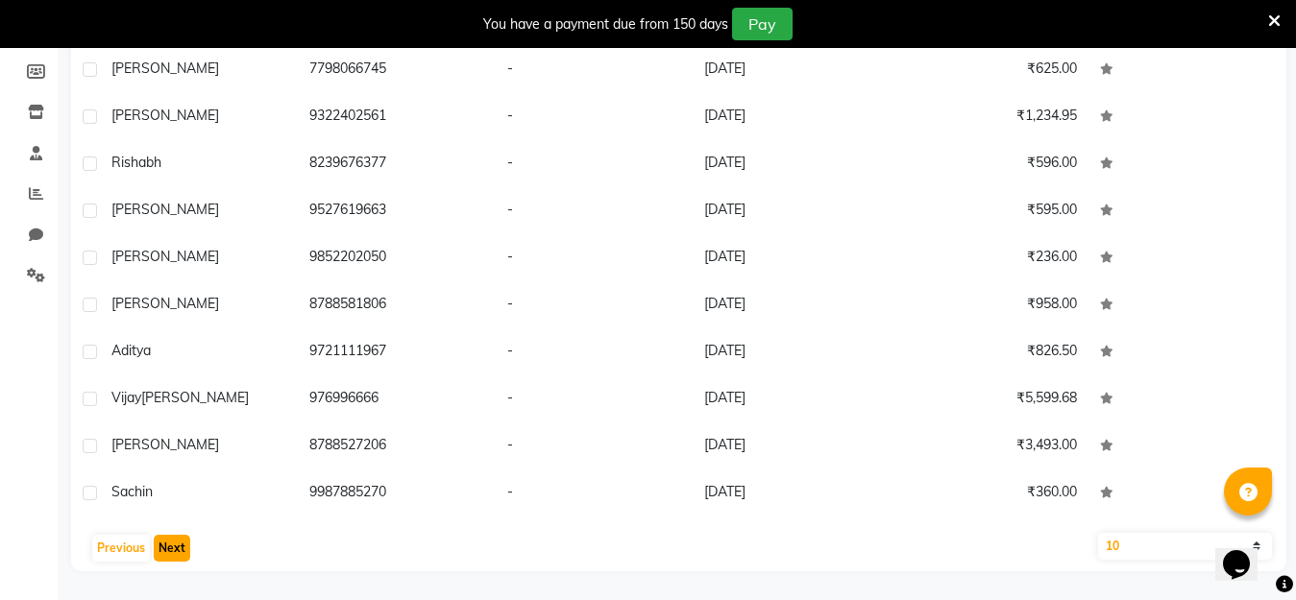
click at [170, 548] on button "Next" at bounding box center [172, 548] width 36 height 27
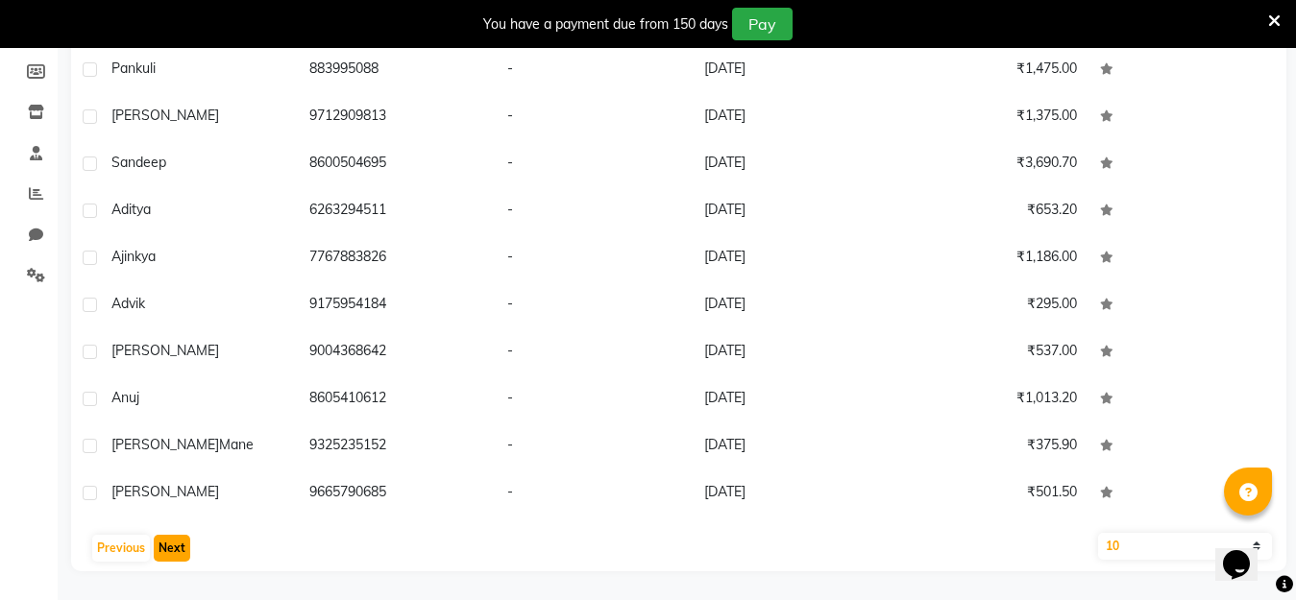
click at [170, 548] on button "Next" at bounding box center [172, 548] width 36 height 27
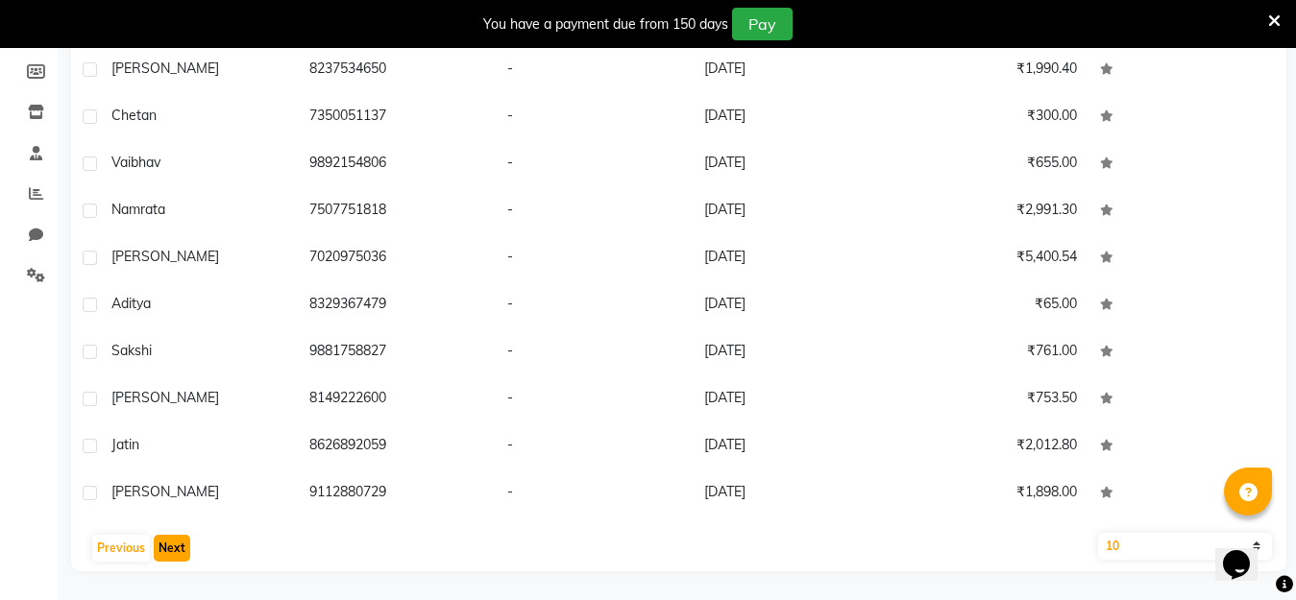
click at [161, 543] on button "Next" at bounding box center [172, 548] width 36 height 27
click at [156, 542] on button "Next" at bounding box center [172, 548] width 36 height 27
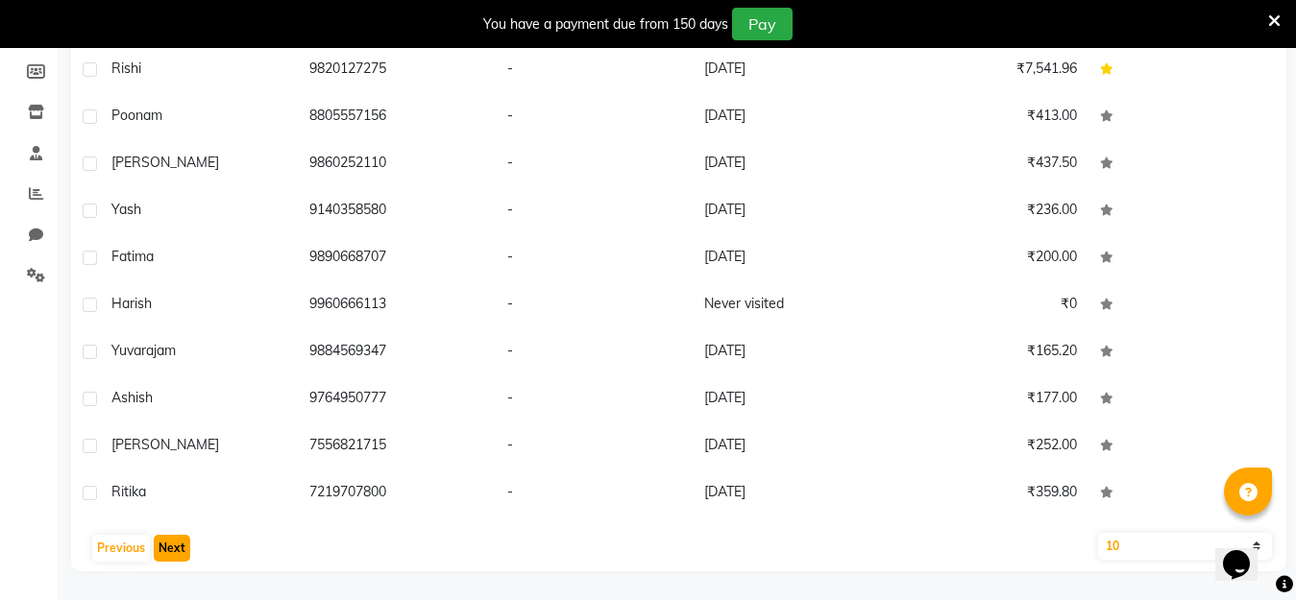
click at [157, 543] on button "Next" at bounding box center [172, 548] width 36 height 27
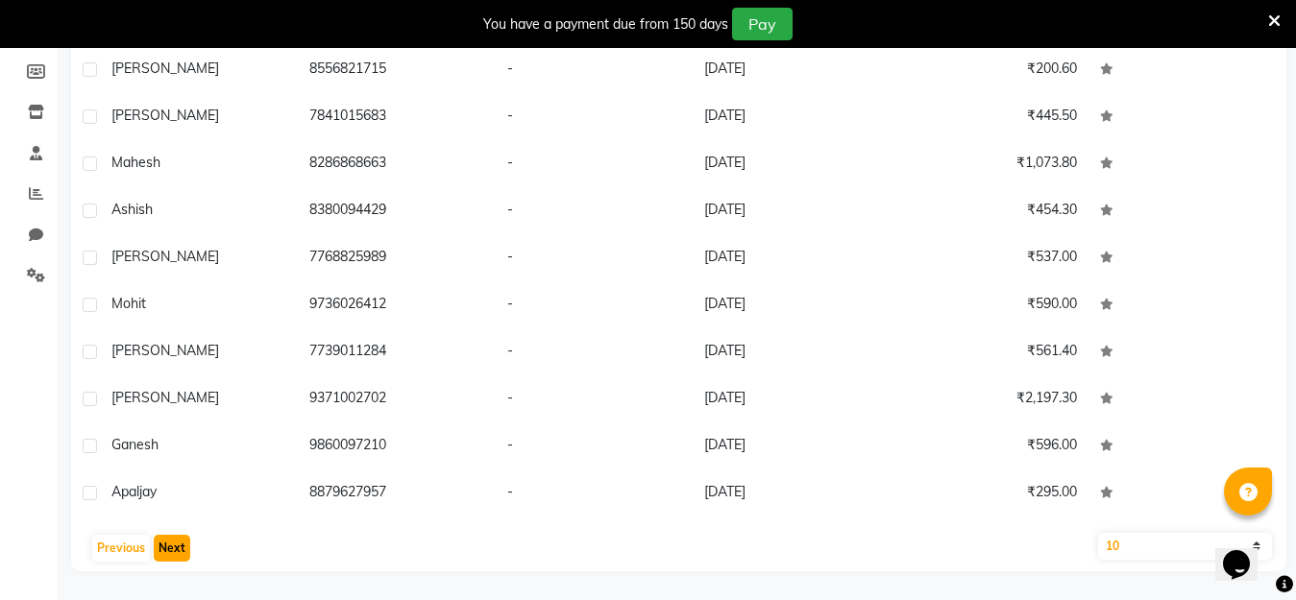
click at [157, 543] on button "Next" at bounding box center [172, 548] width 36 height 27
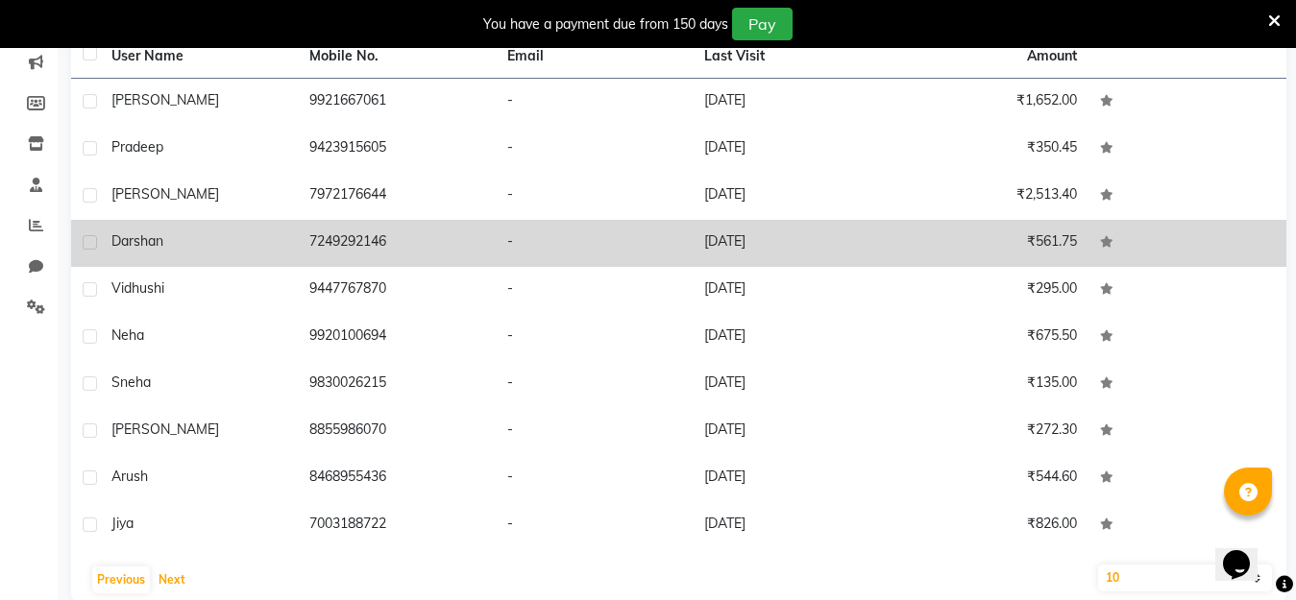
scroll to position [279, 0]
